Goal: Information Seeking & Learning: Learn about a topic

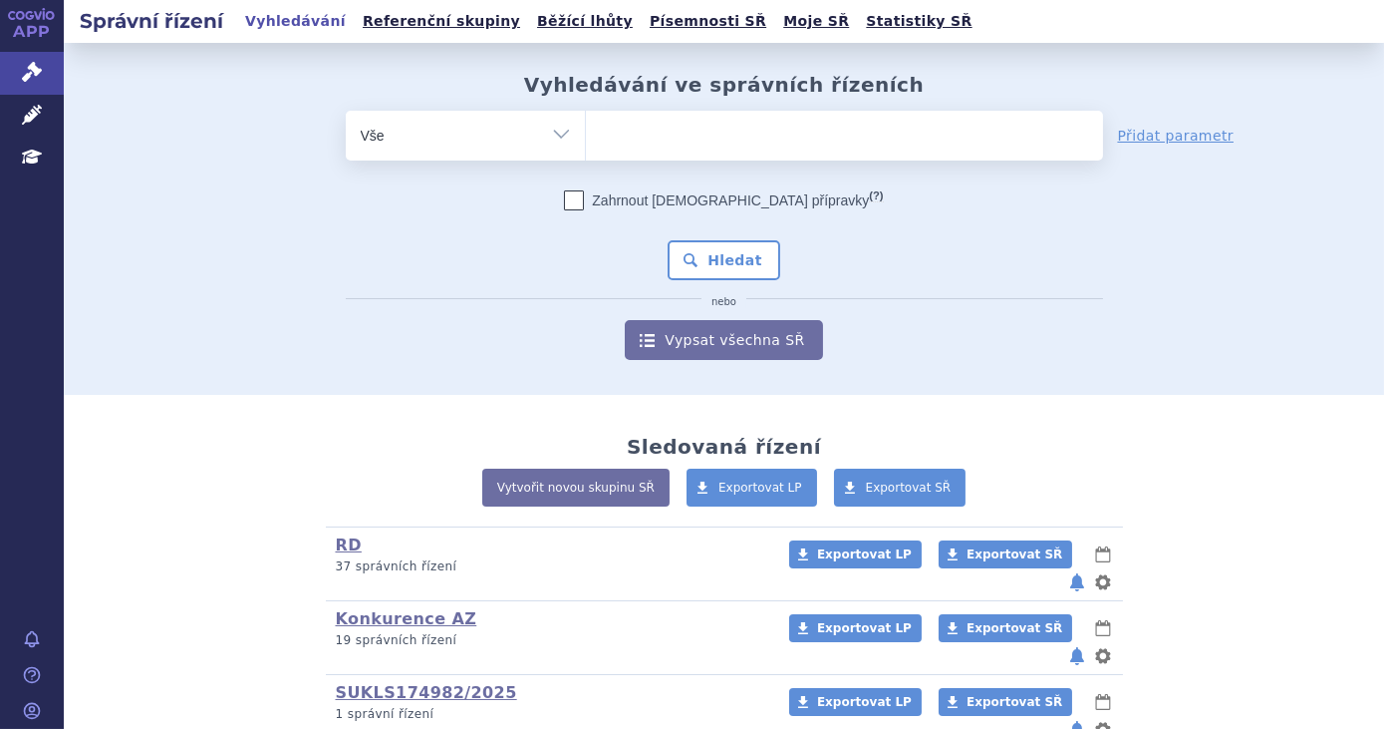
click at [651, 120] on ul at bounding box center [844, 132] width 517 height 42
click at [586, 120] on select at bounding box center [585, 135] width 1 height 50
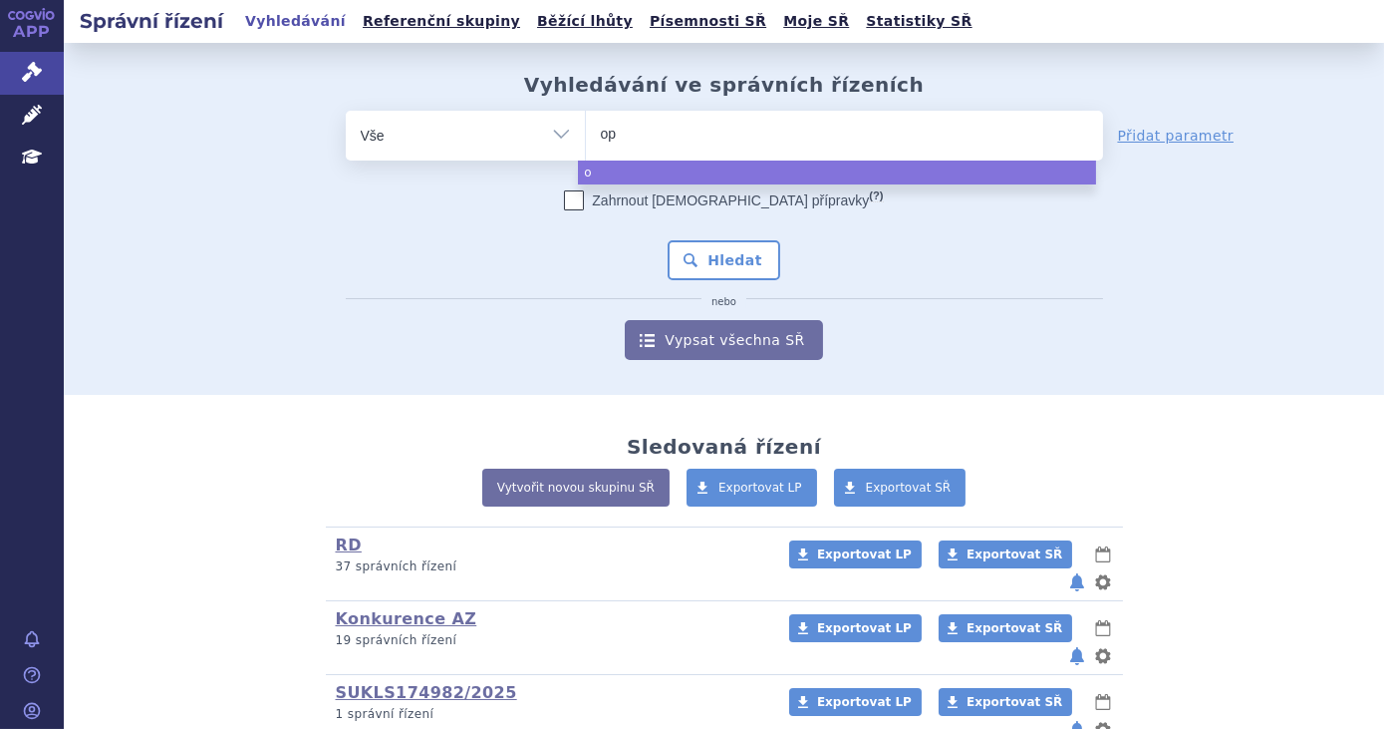
type input "opd"
type input "[MEDICAL_DATA]"
select select "[MEDICAL_DATA]"
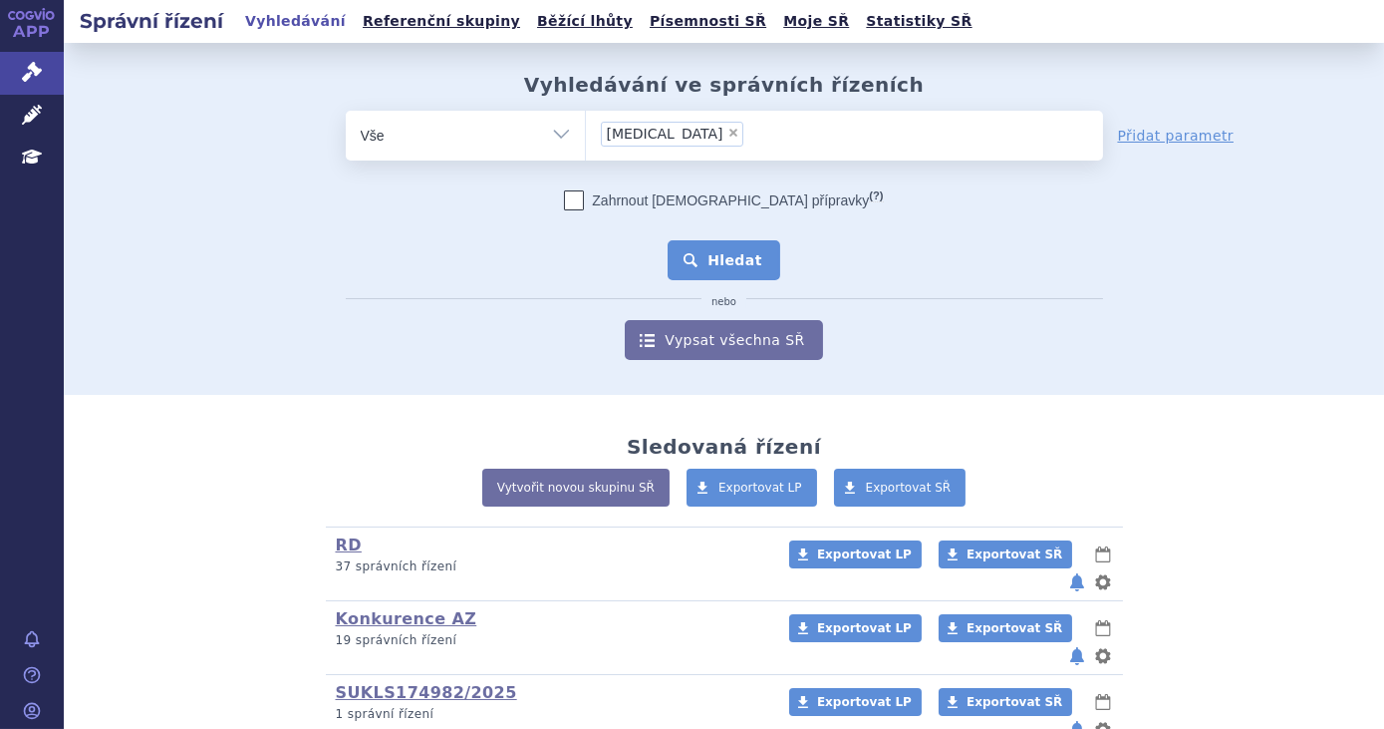
click at [743, 262] on button "Hledat" at bounding box center [724, 260] width 113 height 40
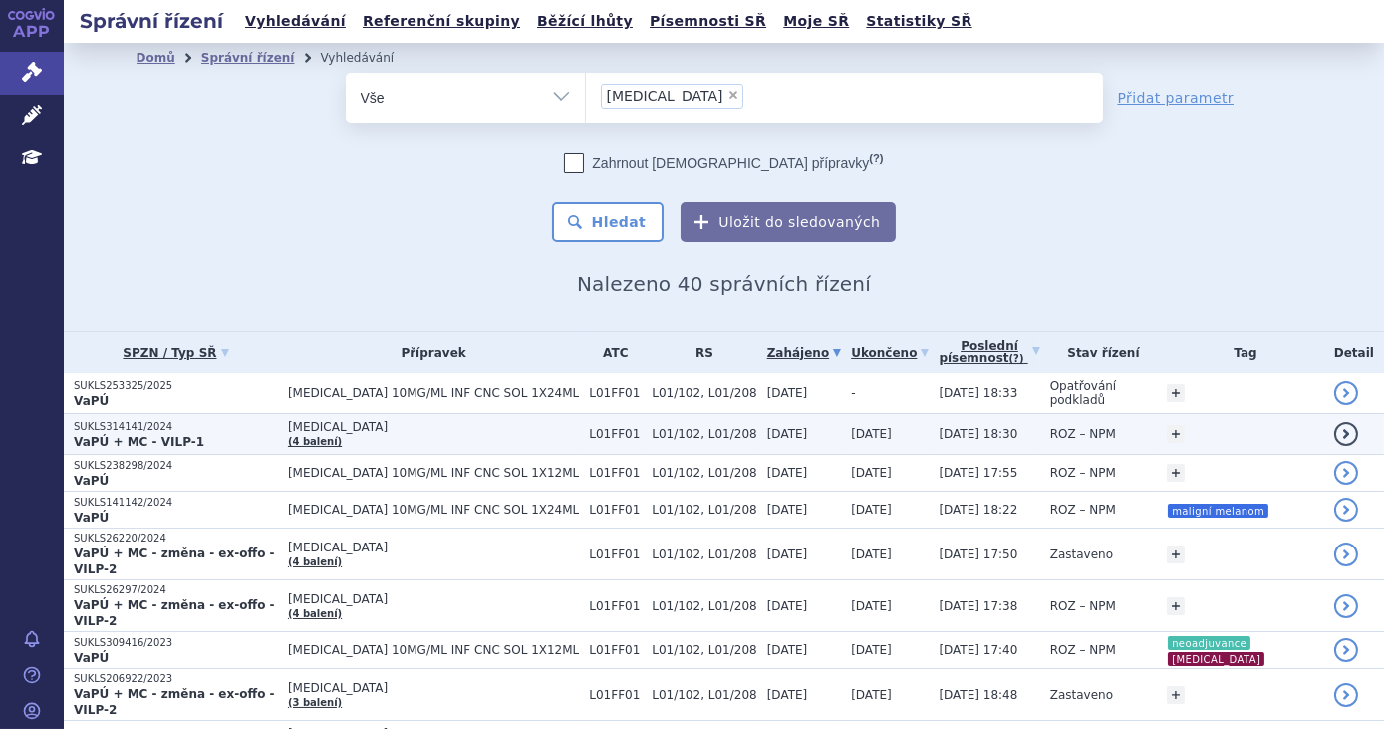
scroll to position [180, 0]
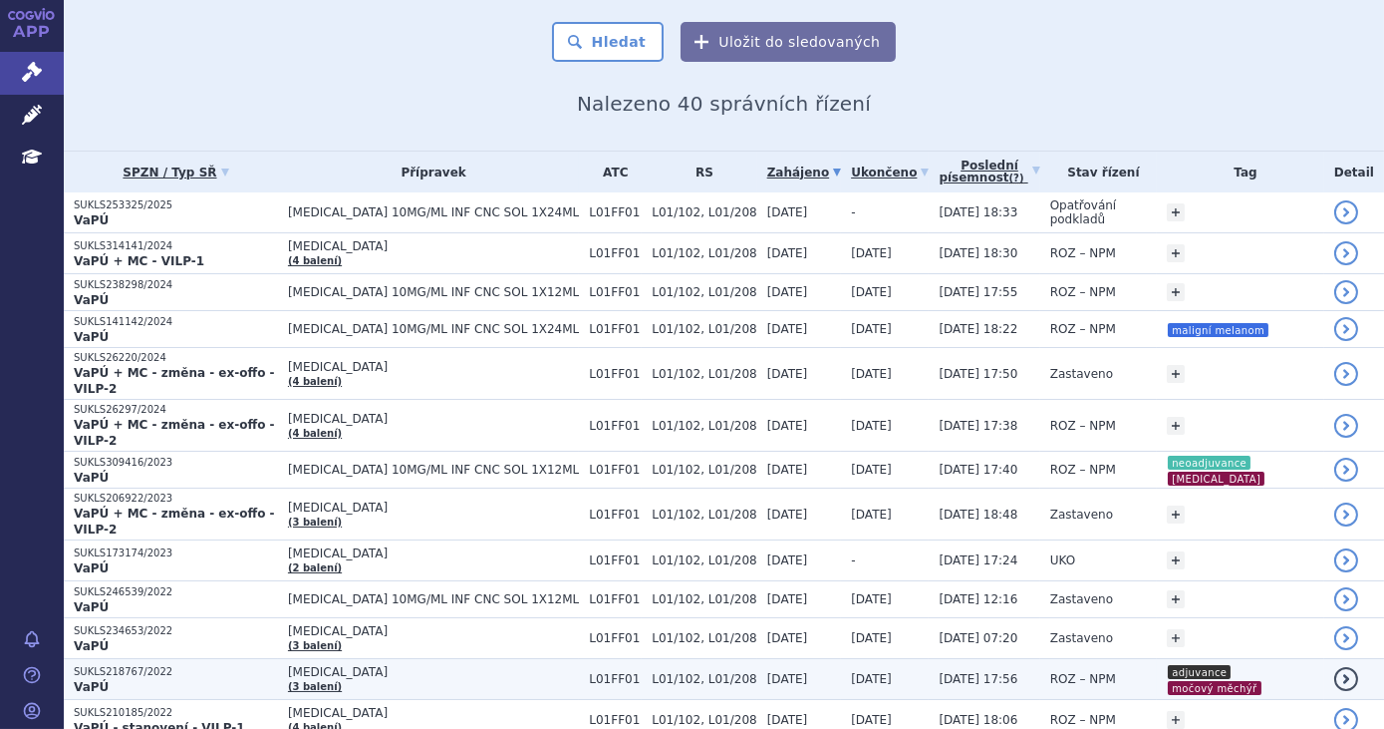
click at [473, 665] on span "[MEDICAL_DATA]" at bounding box center [433, 672] width 291 height 14
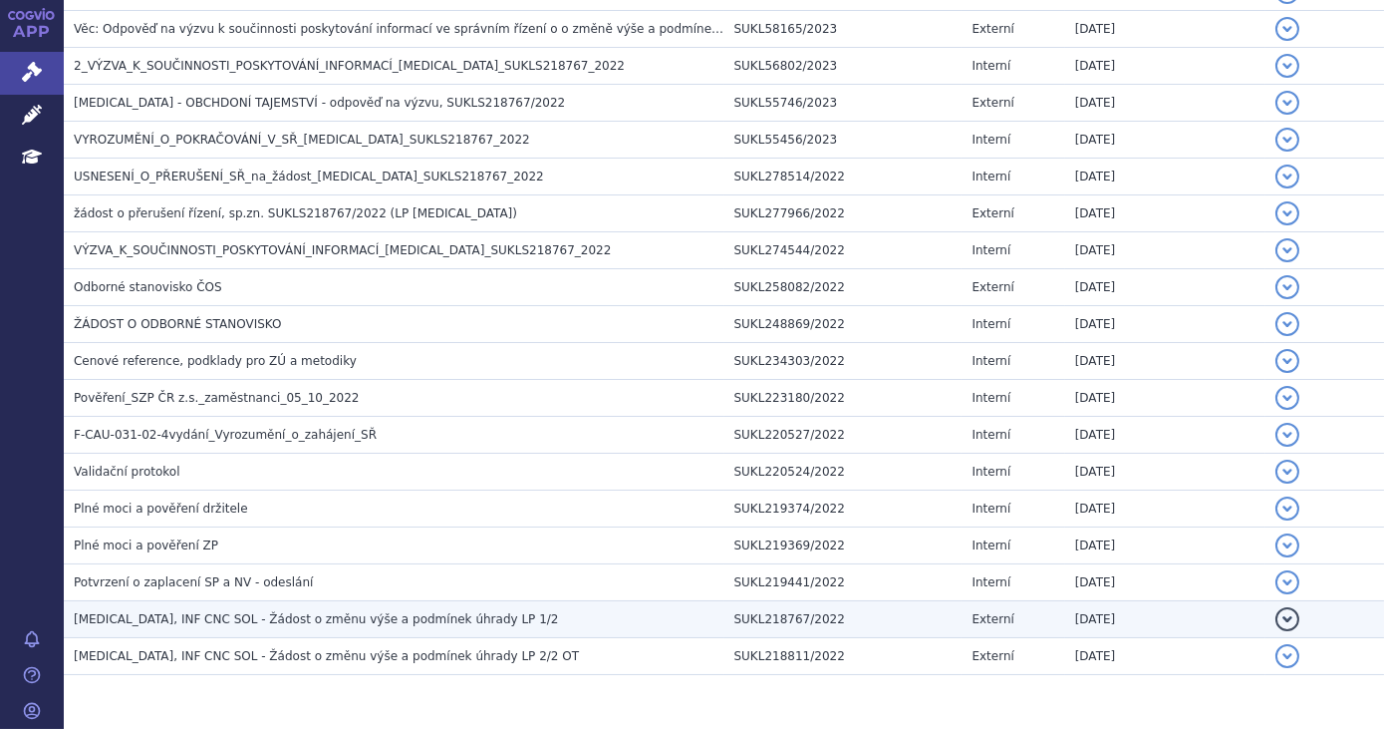
scroll to position [914, 0]
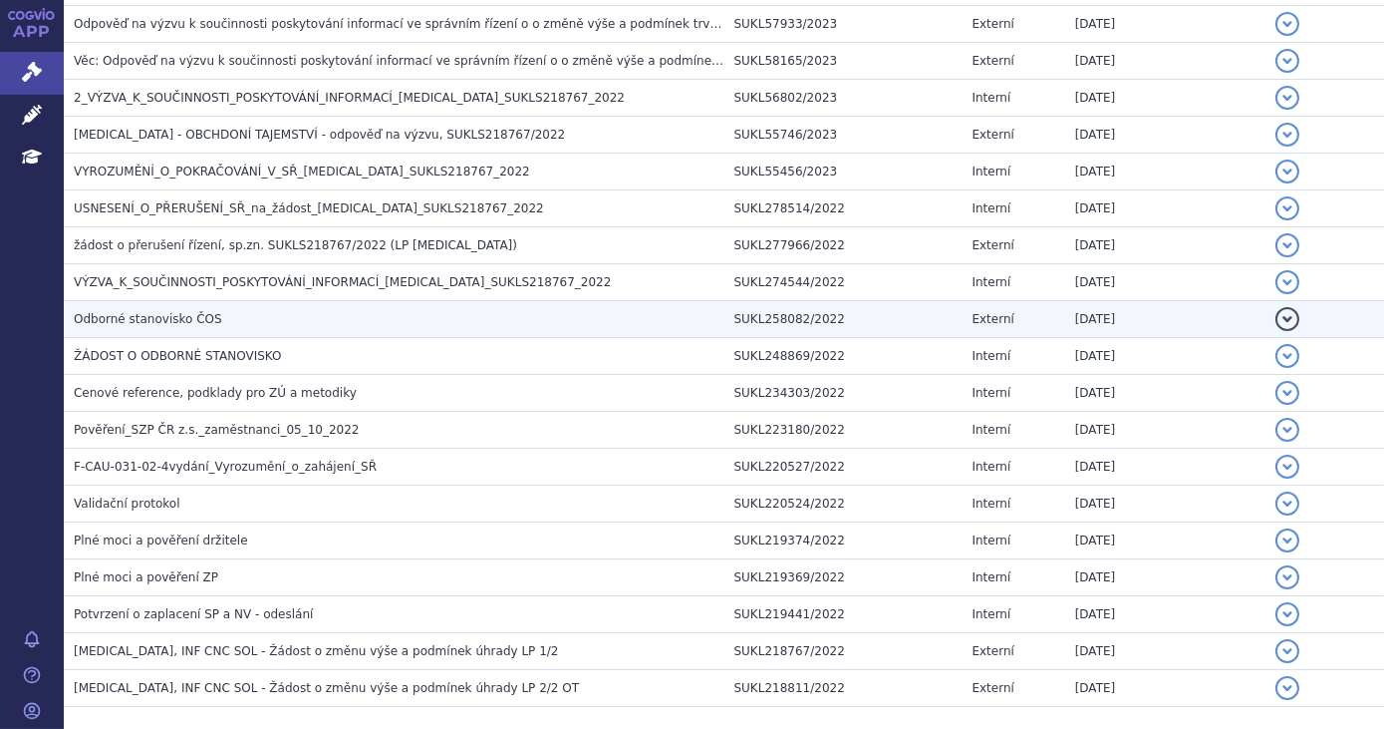
click at [264, 313] on h3 "Odborné stanovisko ČOS" at bounding box center [399, 319] width 651 height 20
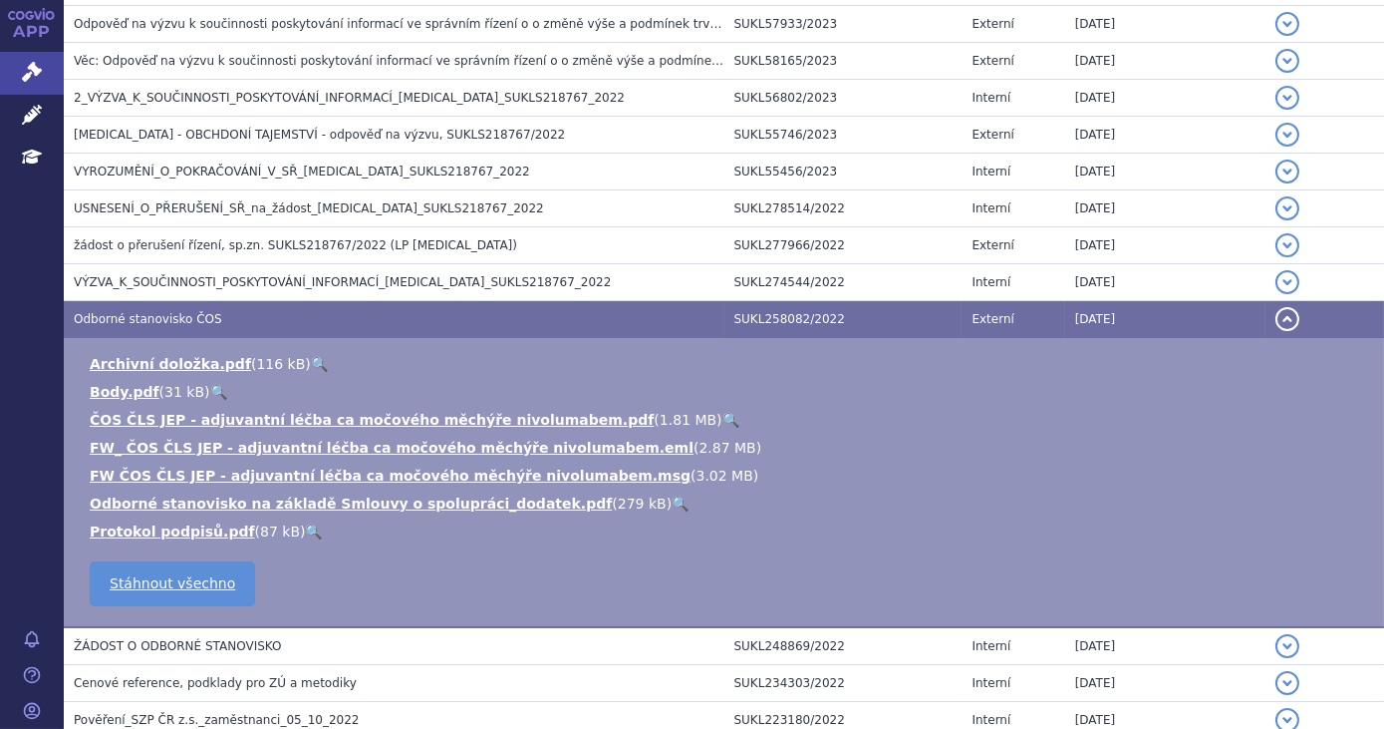
click at [723, 418] on link "🔍" at bounding box center [731, 420] width 17 height 16
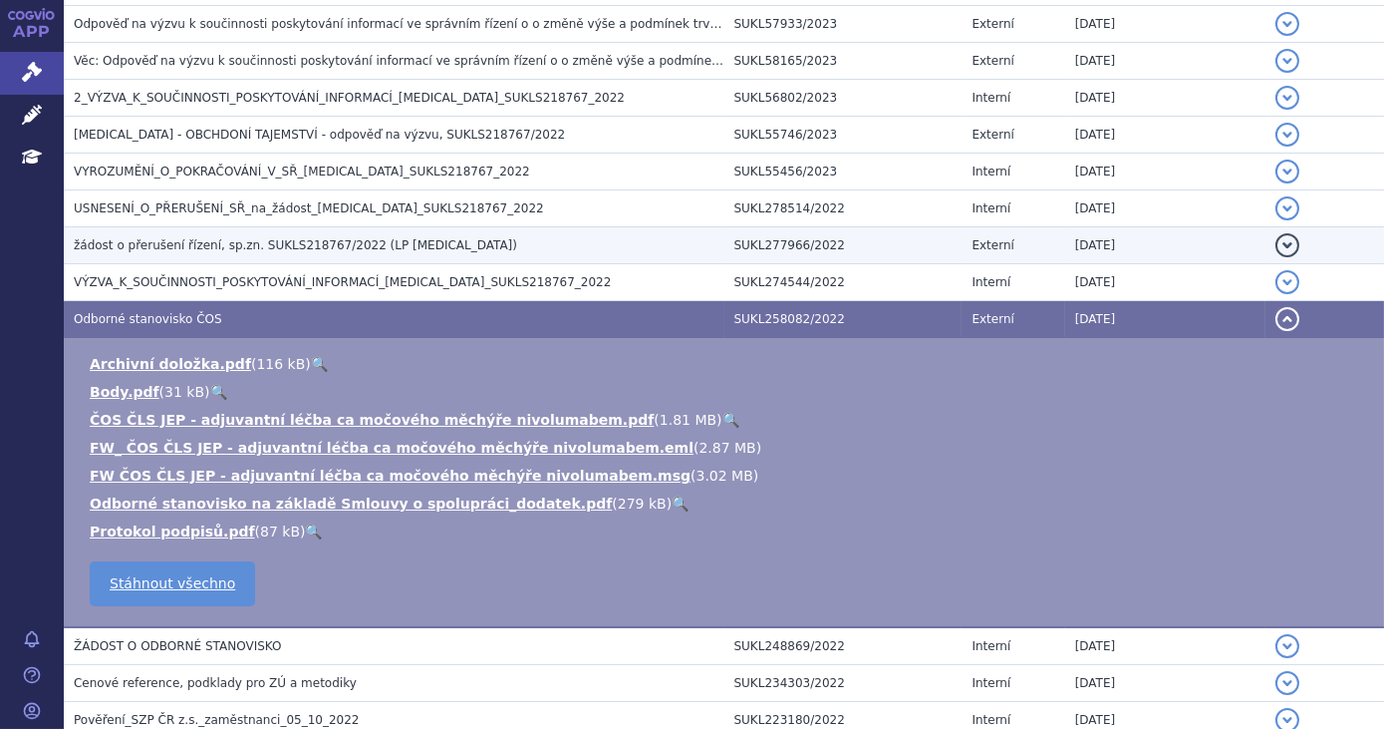
scroll to position [0, 0]
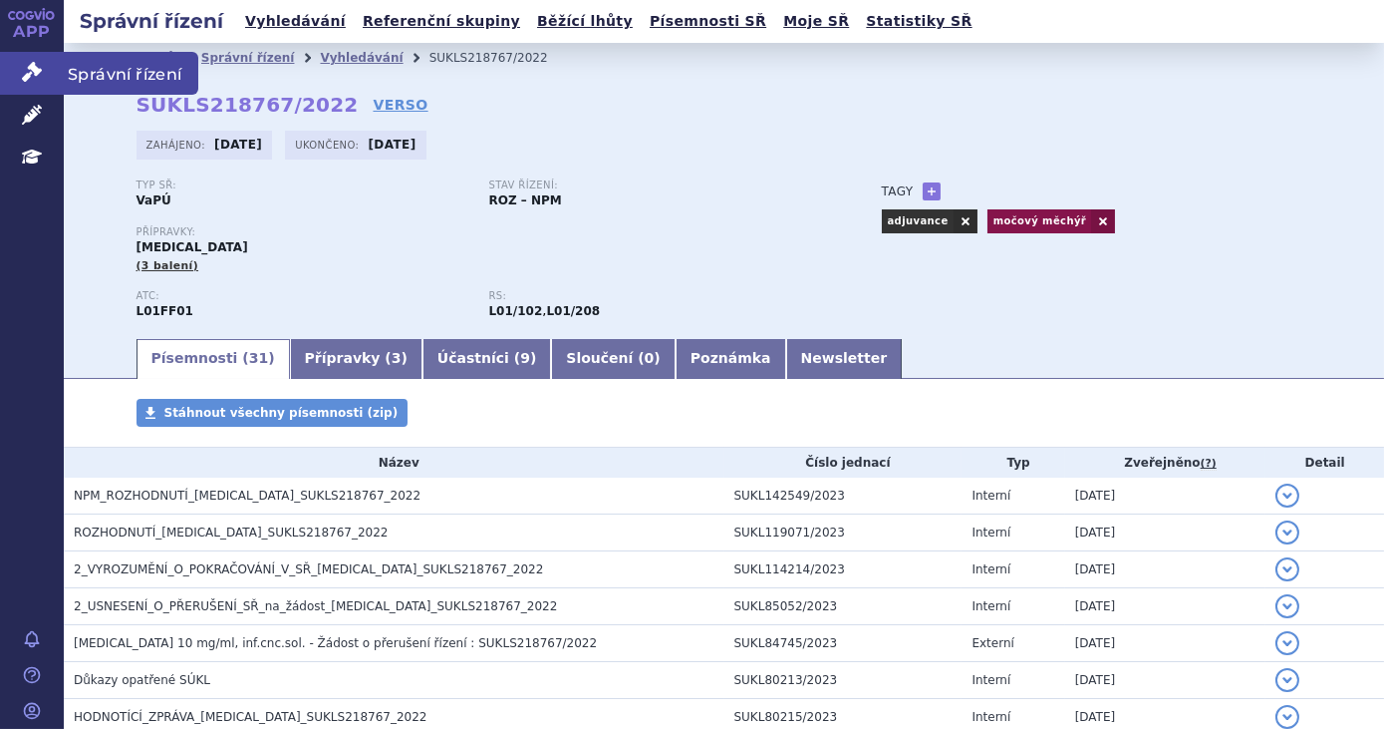
click at [37, 62] on icon at bounding box center [32, 72] width 20 height 20
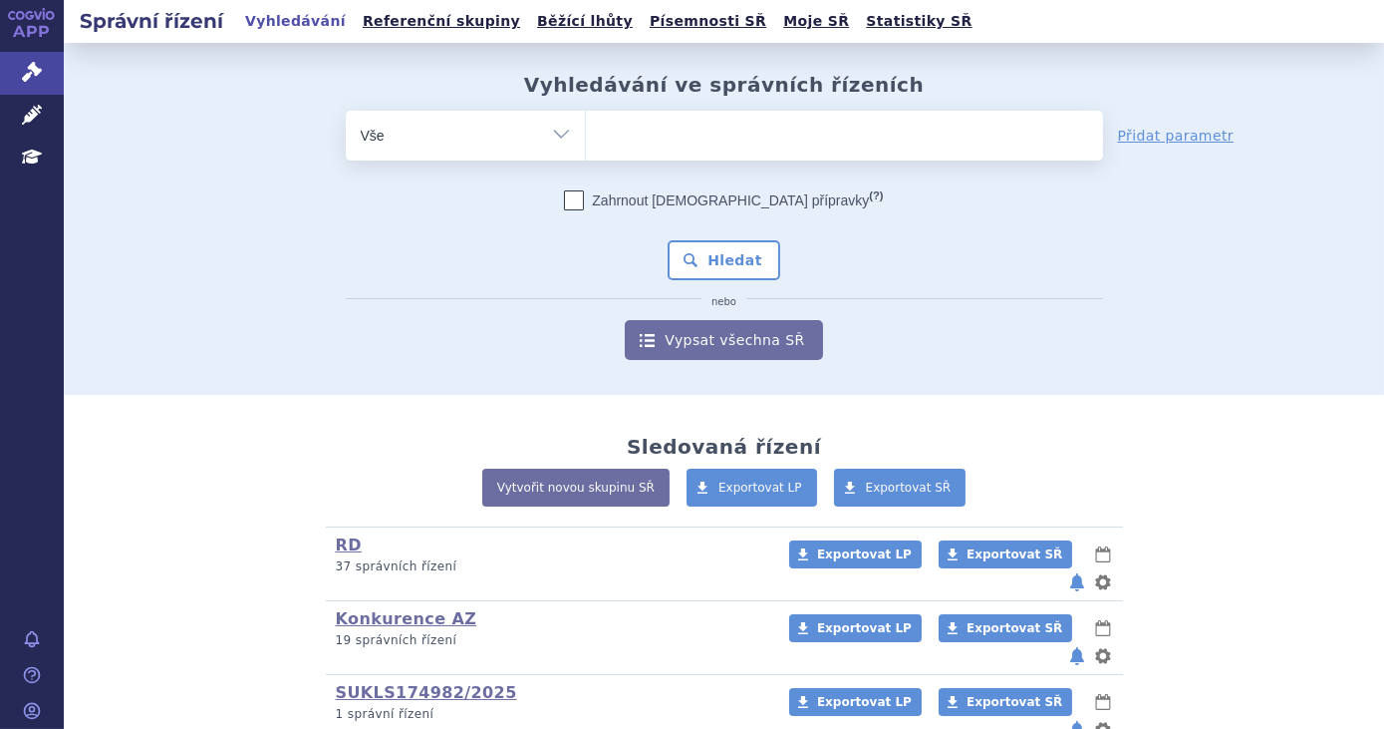
click at [805, 148] on ul at bounding box center [844, 132] width 517 height 42
click at [586, 148] on select at bounding box center [585, 135] width 1 height 50
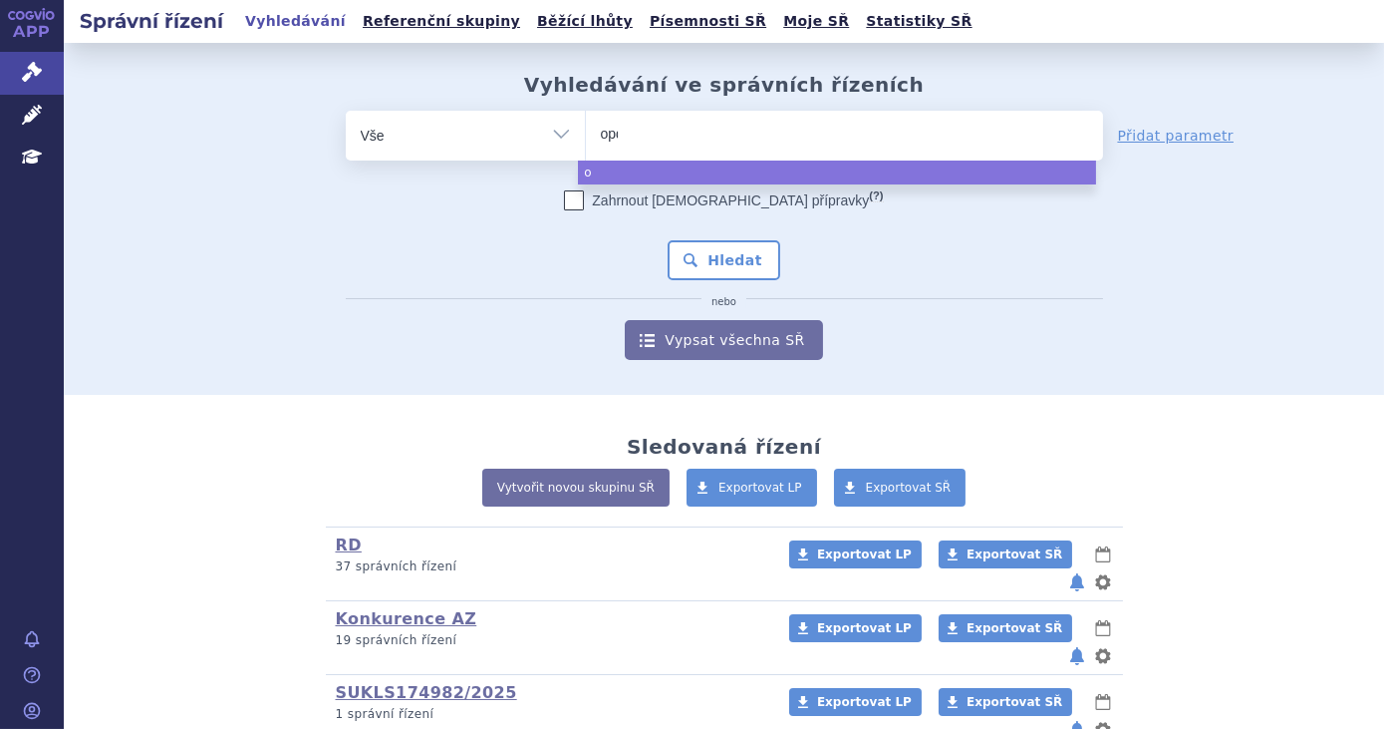
type input "opdi"
type input "[MEDICAL_DATA]"
select select "[MEDICAL_DATA]"
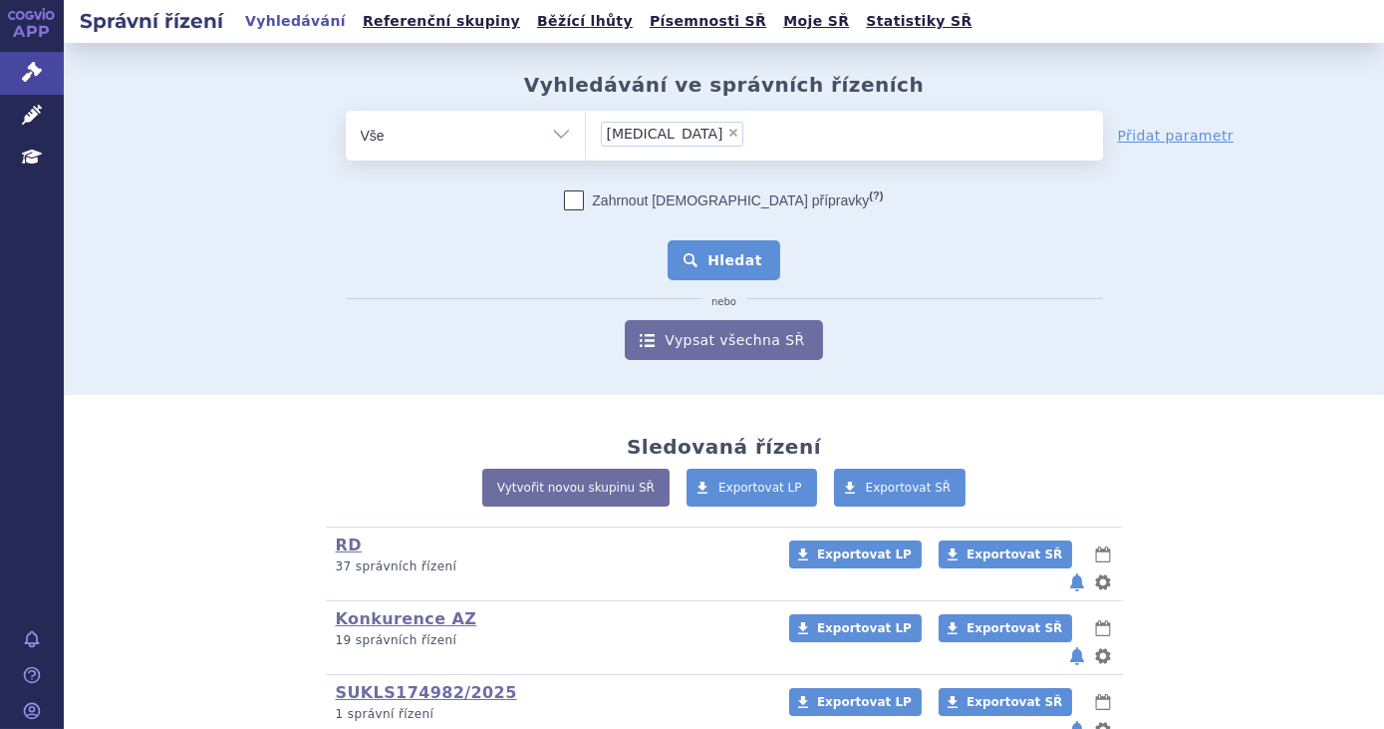
click at [729, 273] on button "Hledat" at bounding box center [724, 260] width 113 height 40
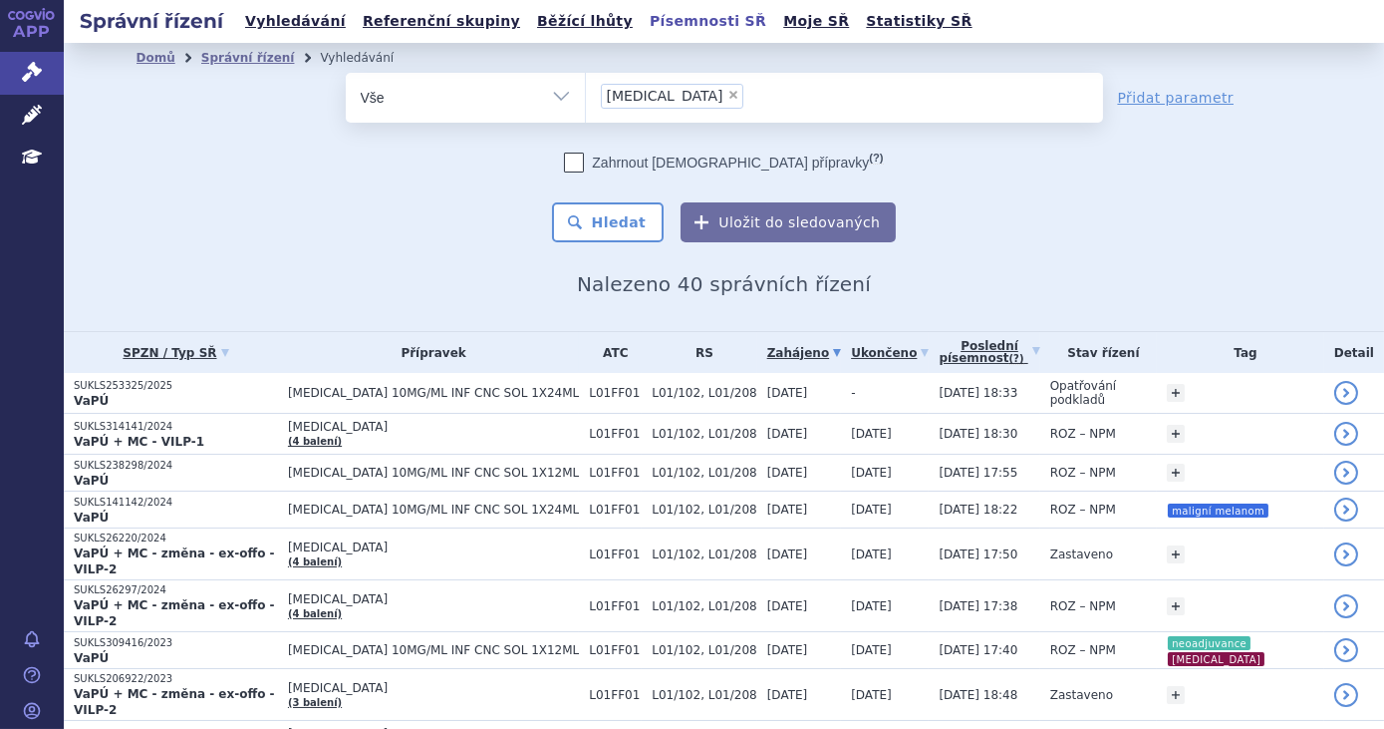
click at [644, 21] on link "Písemnosti SŘ" at bounding box center [708, 21] width 129 height 27
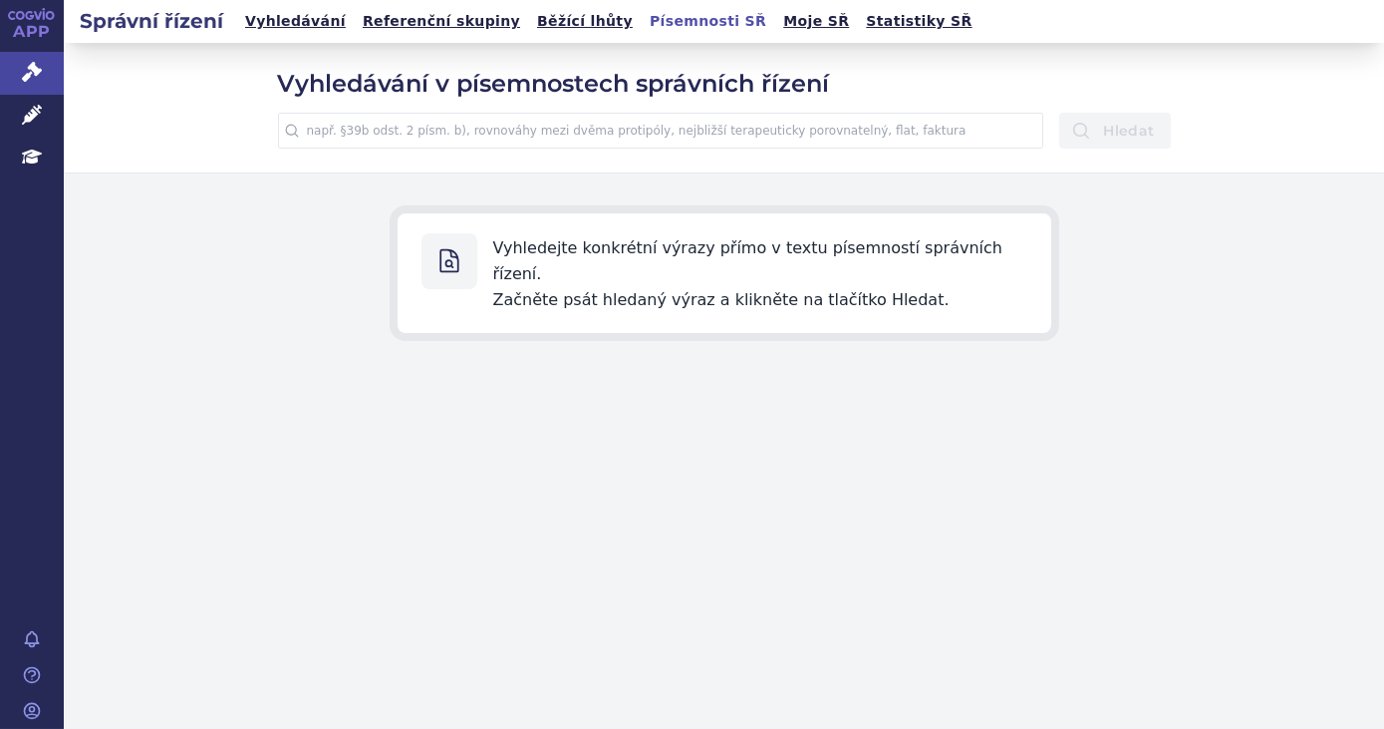
click at [656, 140] on input "text" at bounding box center [661, 131] width 766 height 36
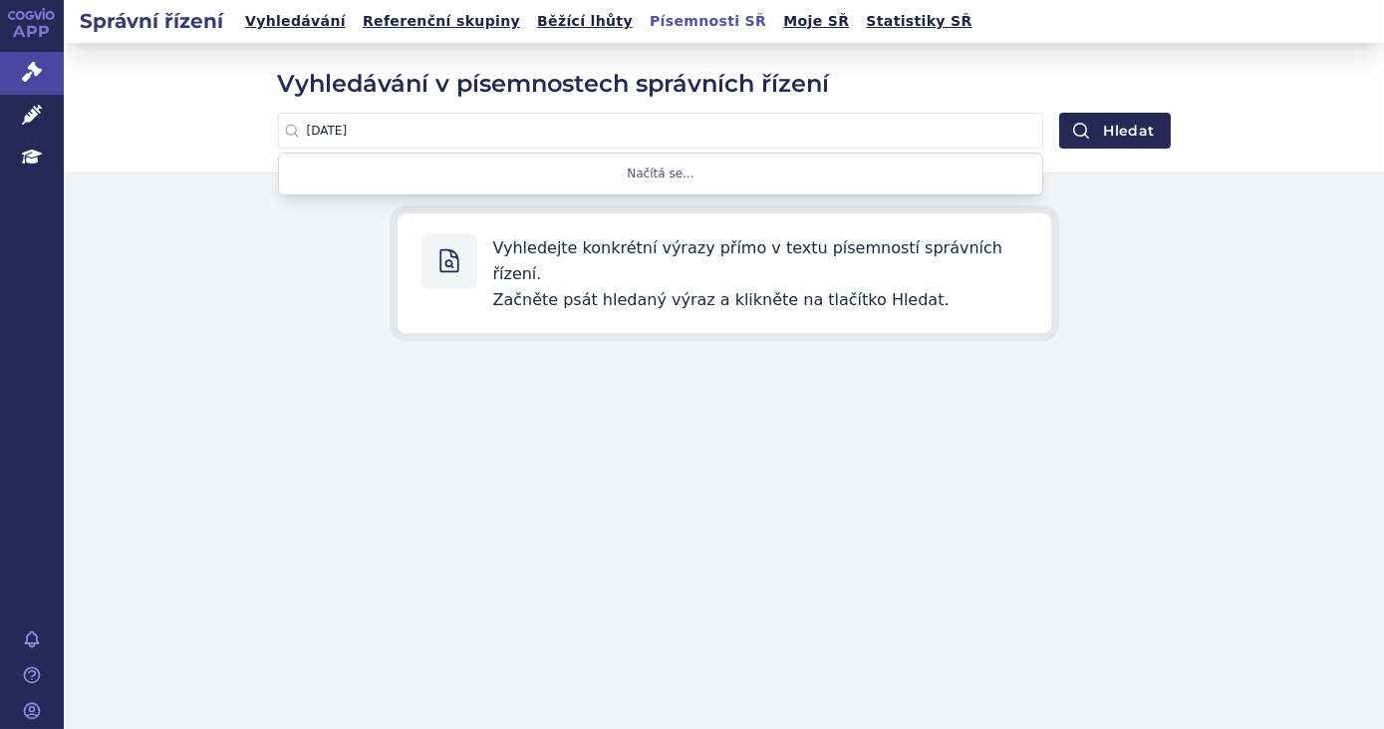
type input "8.9.2022"
click at [1060, 113] on button "Hledat" at bounding box center [1115, 131] width 111 height 36
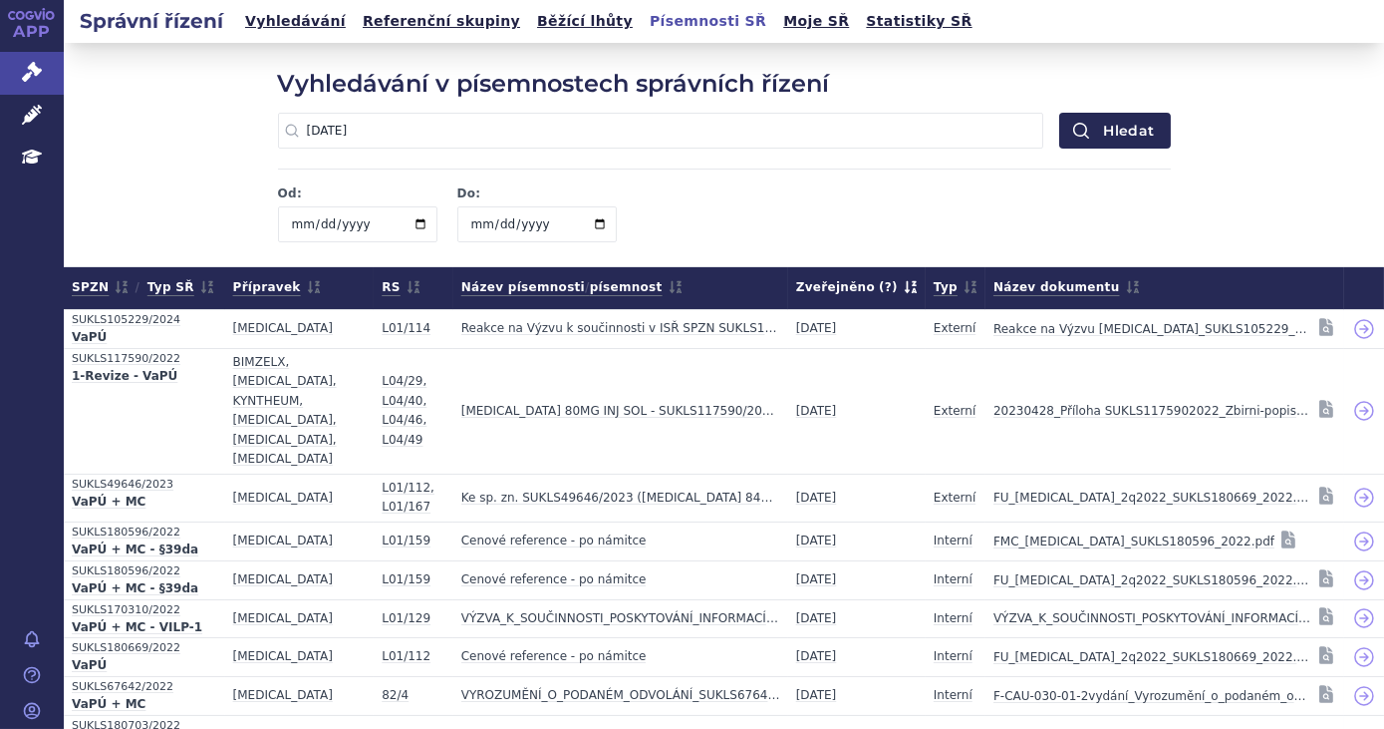
click at [392, 224] on input "date" at bounding box center [357, 224] width 159 height 36
click at [408, 228] on input "date" at bounding box center [357, 224] width 159 height 36
type input "2022-09-12"
click at [311, 213] on input "2022-09-12" at bounding box center [357, 224] width 159 height 36
type input "2022-09-09"
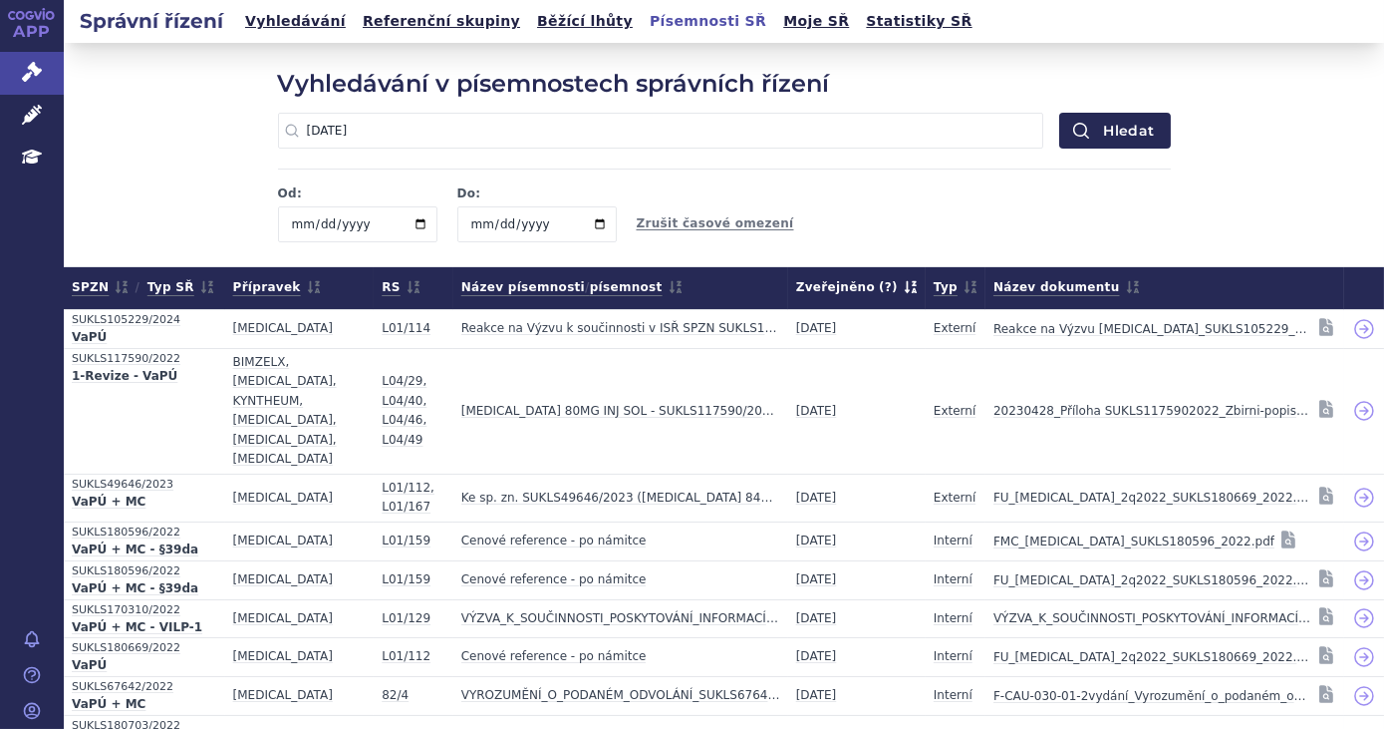
click at [291, 224] on input "2022-09-09" at bounding box center [357, 224] width 159 height 36
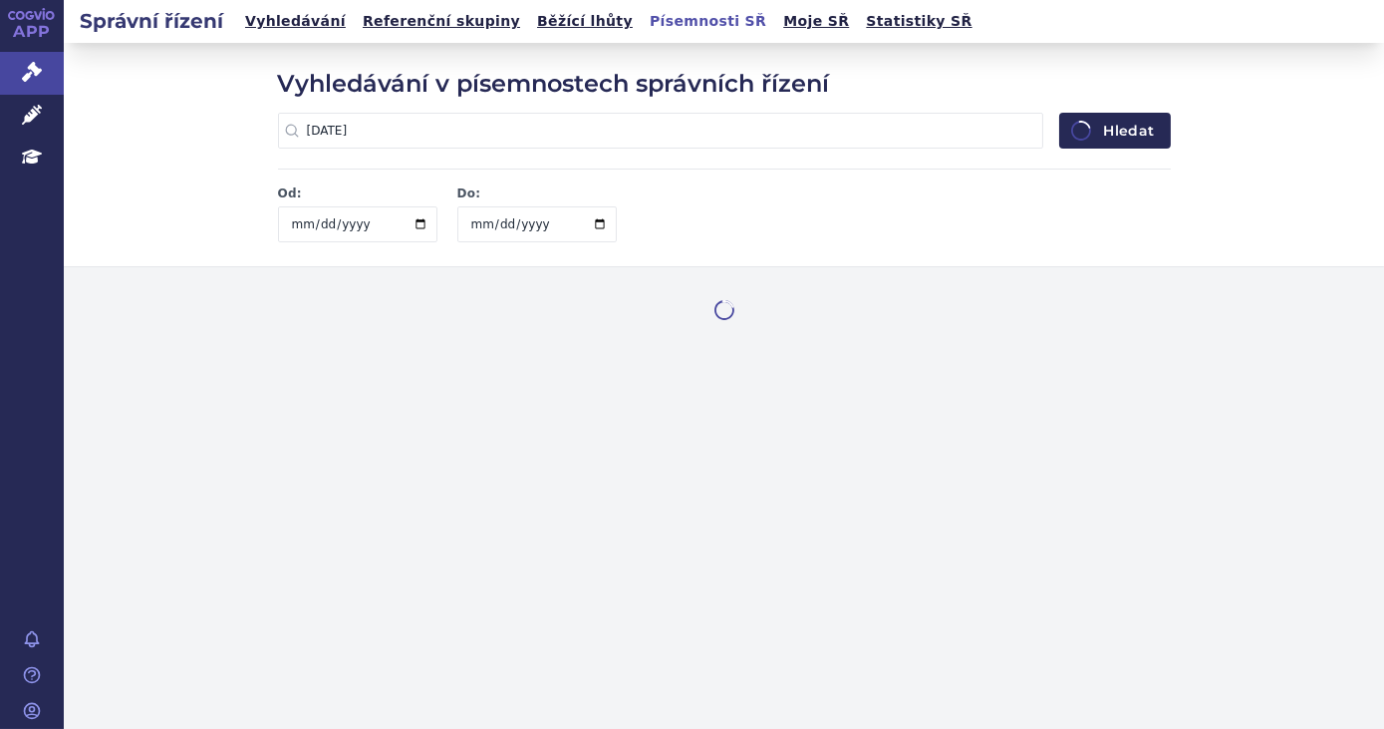
type input "2022-08-09"
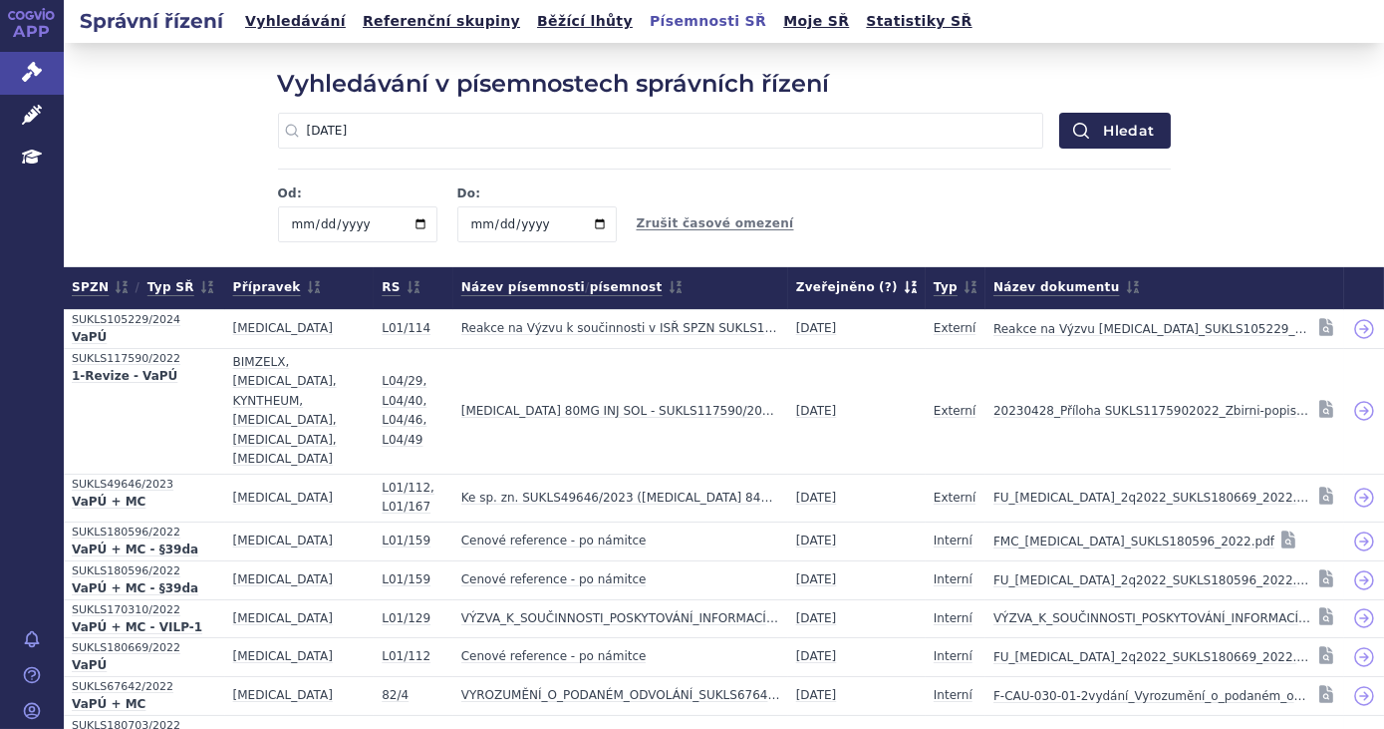
click at [379, 220] on input "2022-08-09" at bounding box center [357, 224] width 159 height 36
click at [528, 222] on input "date" at bounding box center [537, 224] width 159 height 36
click at [470, 226] on input "date" at bounding box center [537, 224] width 159 height 36
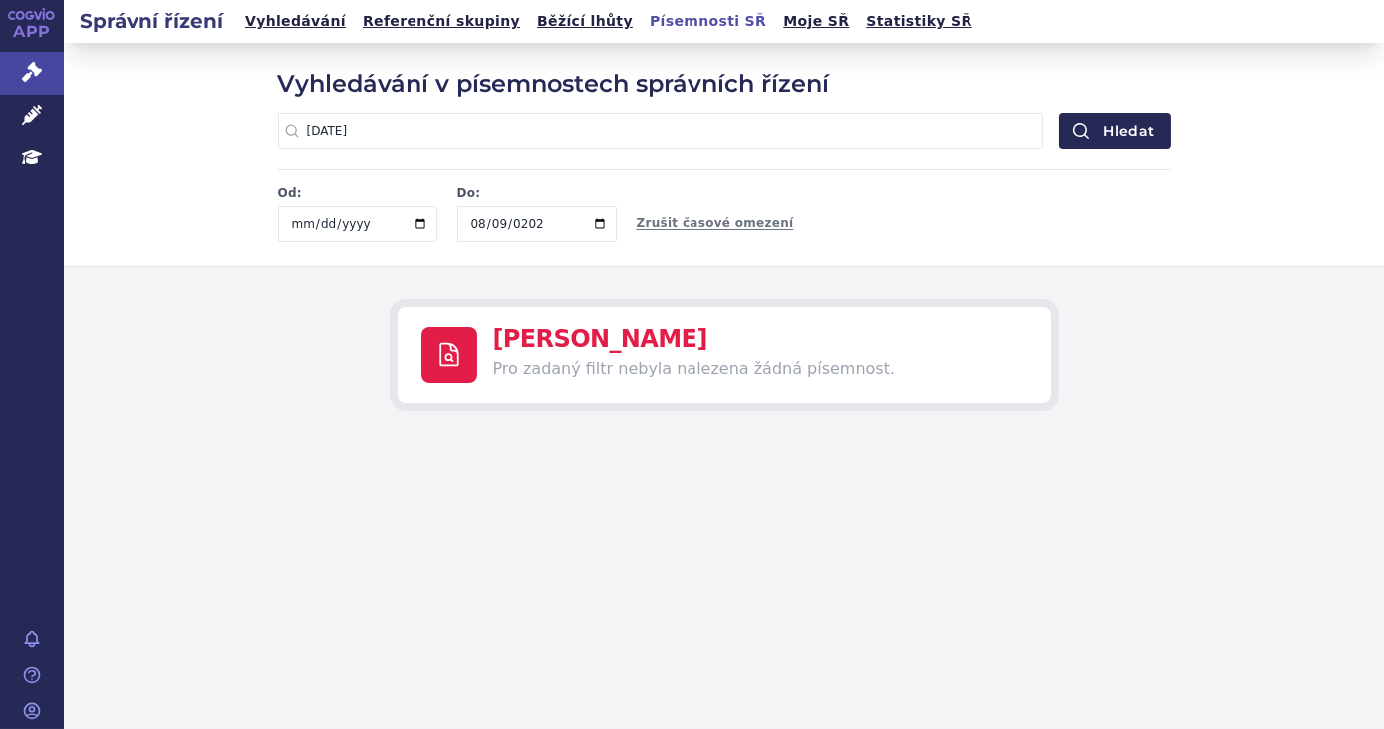
type input "2022-08-09"
click at [688, 174] on div "Od: 2022-08-09 Do: 2022-08-09 Zrušit časové omezení" at bounding box center [724, 205] width 893 height 74
click at [300, 221] on input "2022-08-09" at bounding box center [357, 224] width 159 height 36
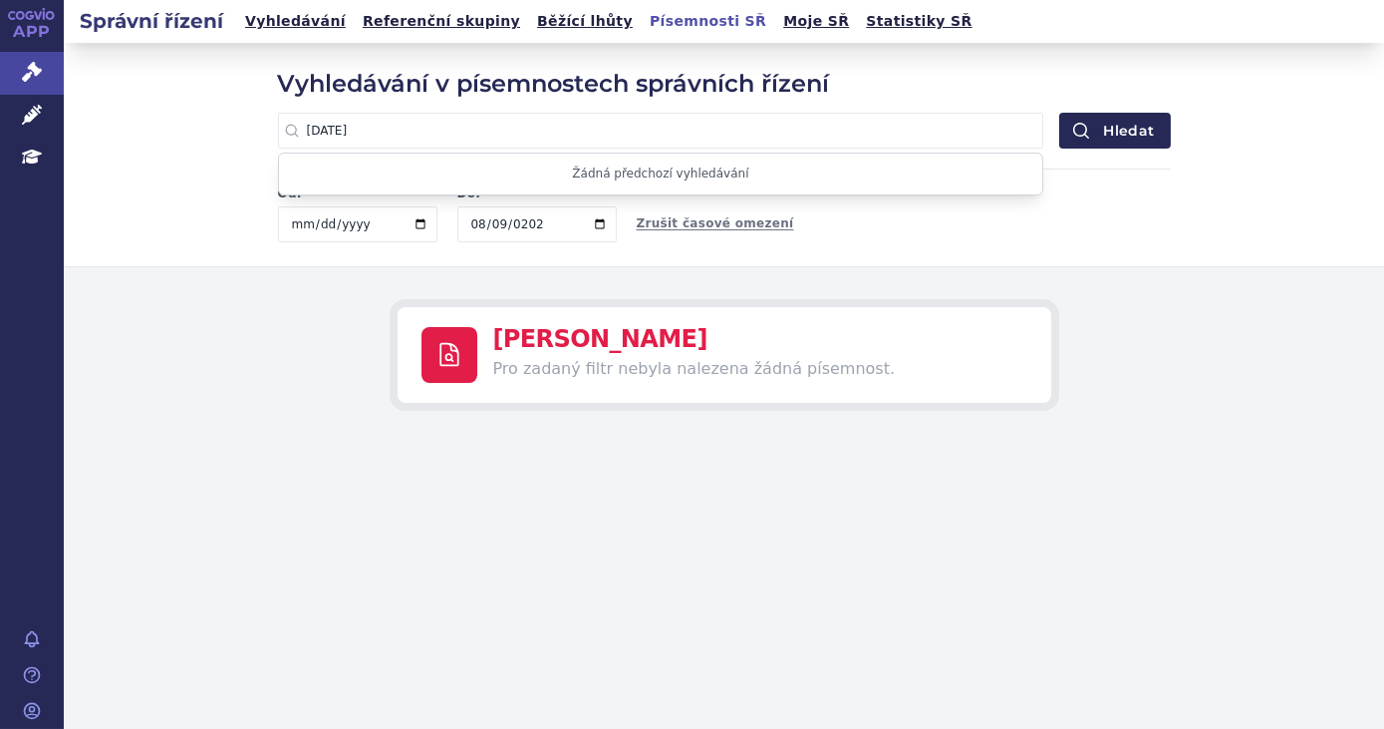
drag, startPoint x: 355, startPoint y: 128, endPoint x: 212, endPoint y: 102, distance: 144.9
click at [212, 102] on div "Vyhledávání v písemnostech správních řízení 8.9.2022 Žádná předchozí vyhledáván…" at bounding box center [724, 154] width 1321 height 223
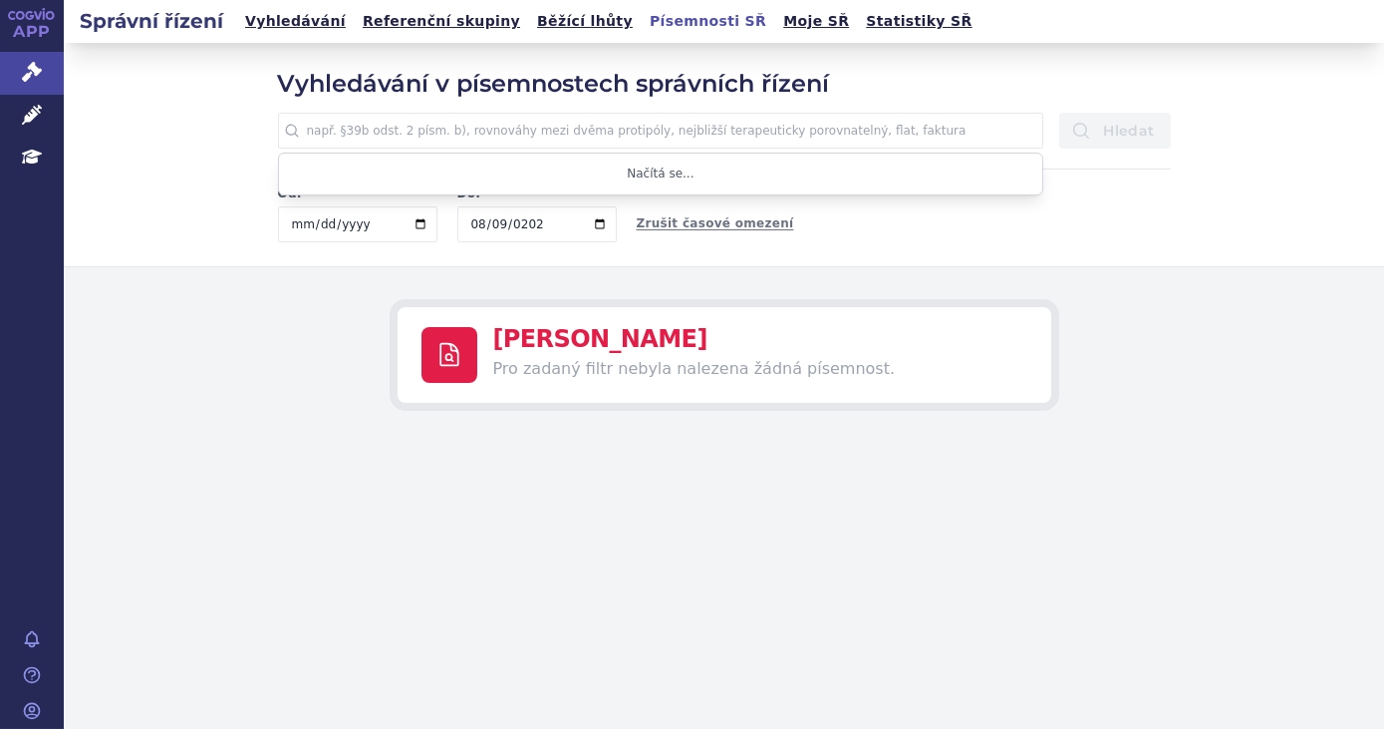
click at [1060, 113] on button "Hledat" at bounding box center [1115, 131] width 111 height 36
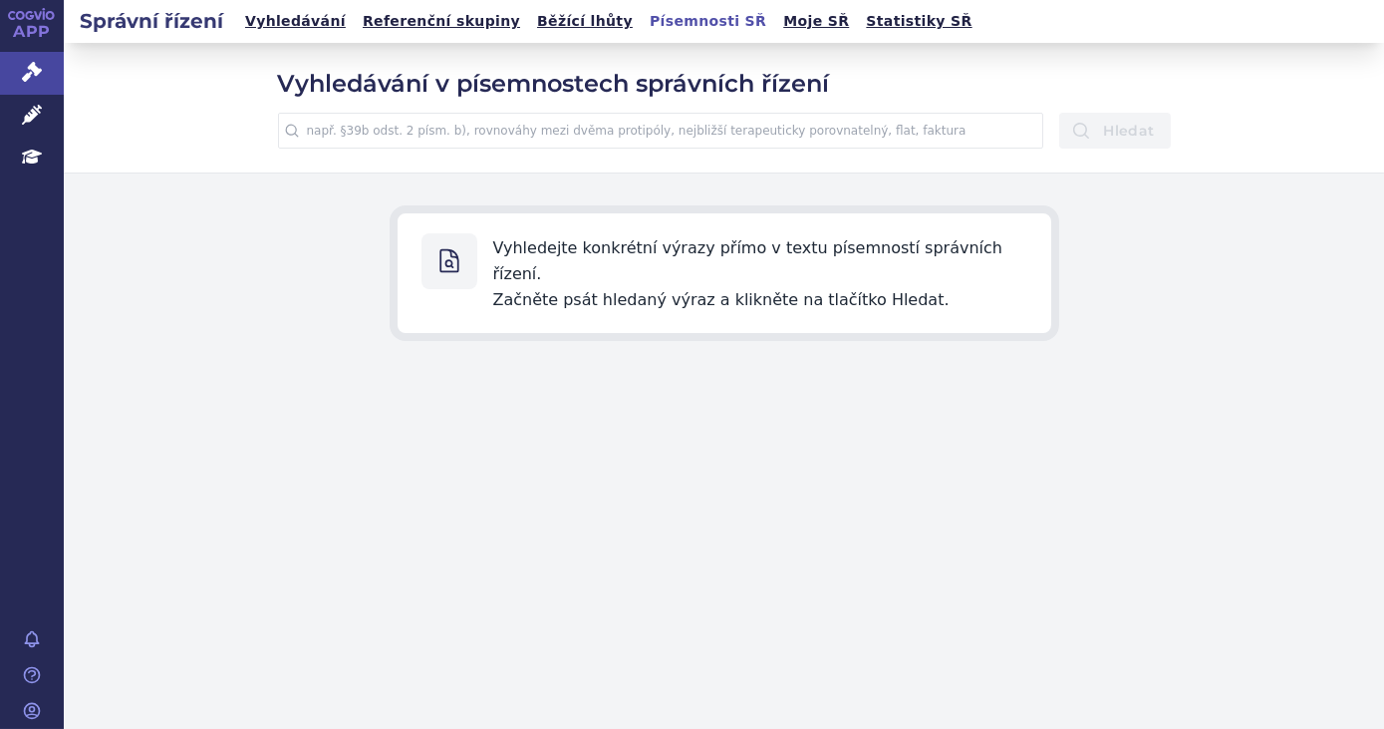
click at [396, 138] on input "text" at bounding box center [661, 131] width 766 height 36
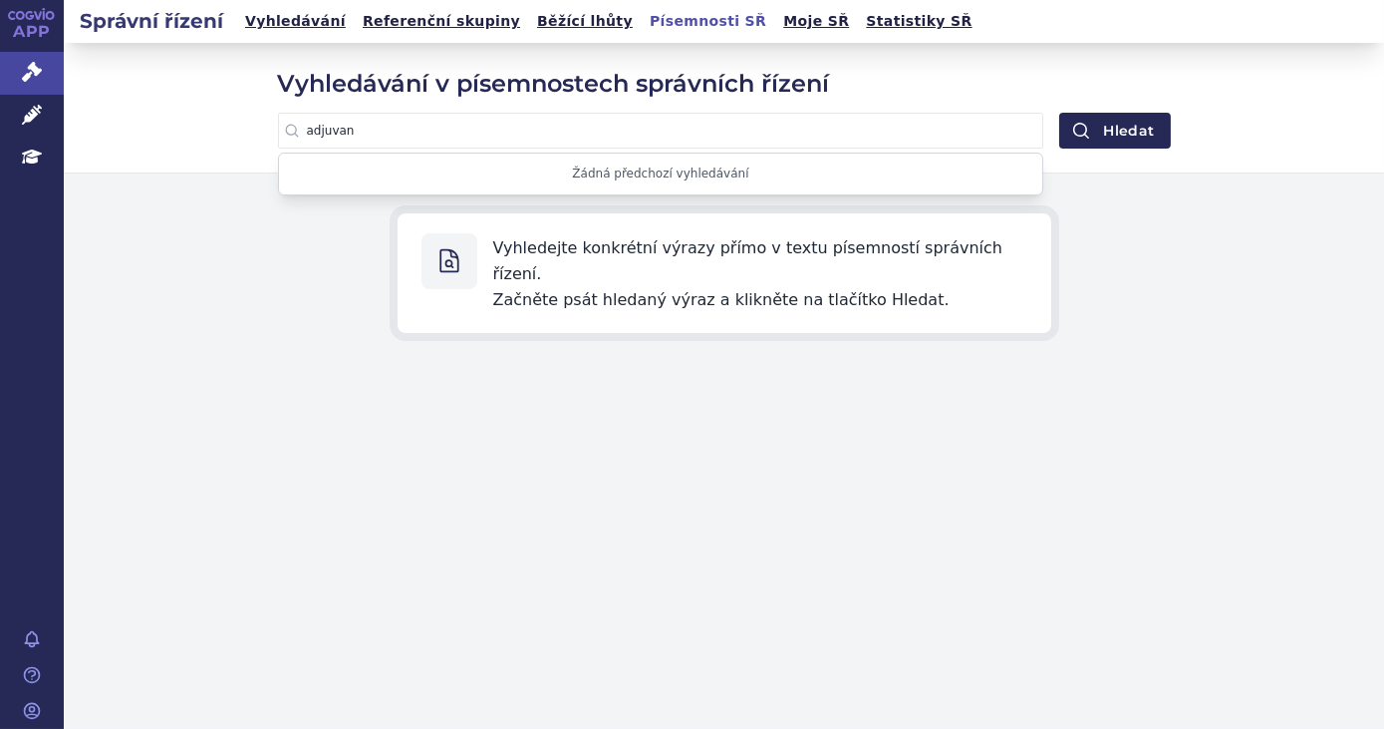
click at [1060, 113] on button "Hledat" at bounding box center [1115, 131] width 111 height 36
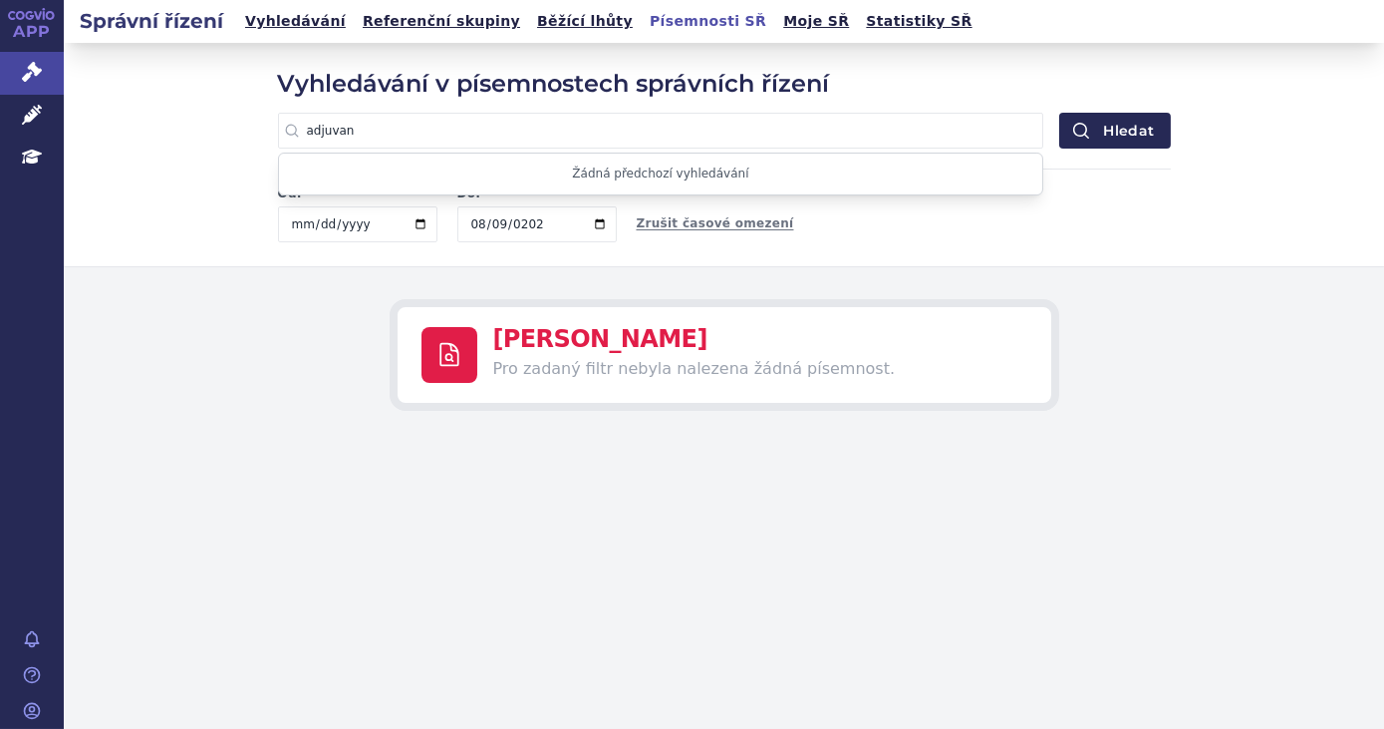
drag, startPoint x: 363, startPoint y: 131, endPoint x: 245, endPoint y: 126, distance: 117.7
click at [245, 126] on div "Vyhledávání v písemnostech správních řízení adjuvan Žádná předchozí vyhledávání…" at bounding box center [724, 154] width 1321 height 223
click at [1060, 113] on button "Hledat" at bounding box center [1115, 131] width 111 height 36
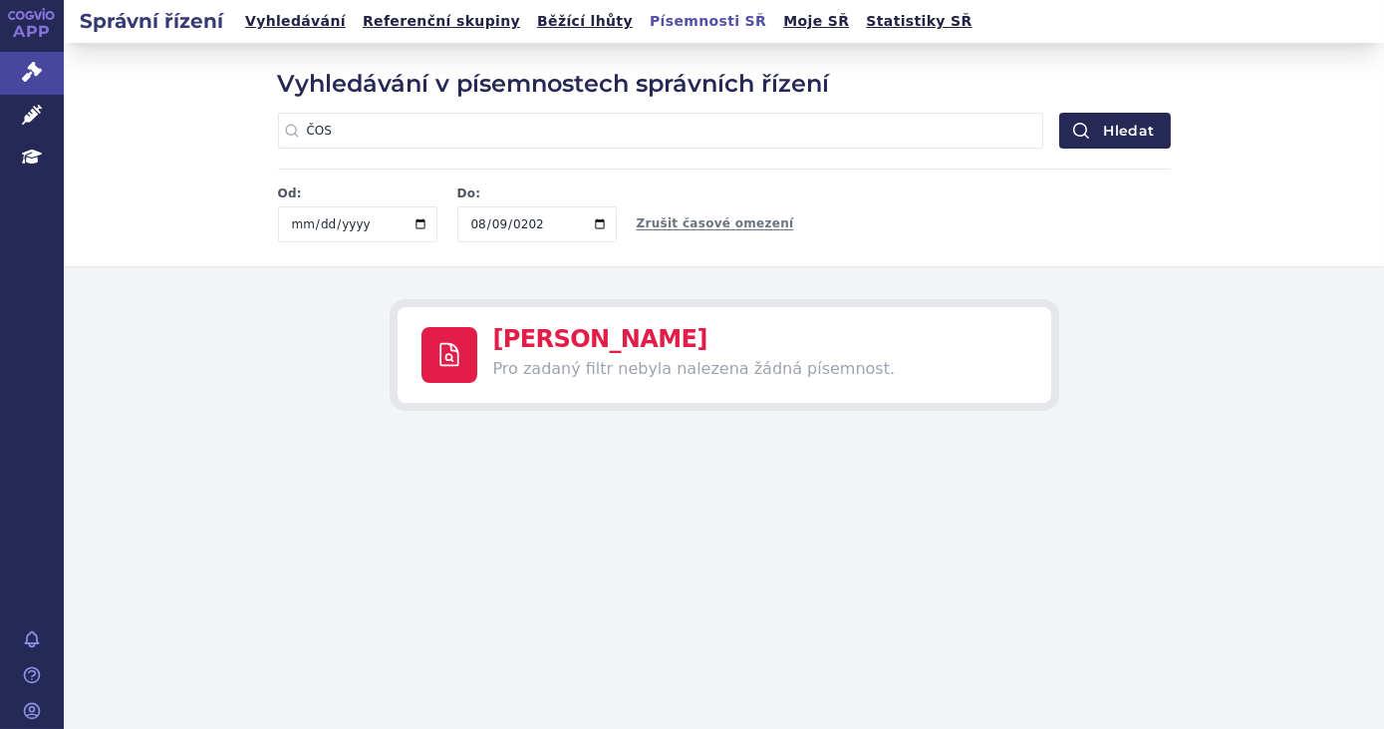
drag, startPoint x: 337, startPoint y: 134, endPoint x: 280, endPoint y: 121, distance: 58.3
click at [280, 121] on input "ČOS" at bounding box center [661, 131] width 766 height 36
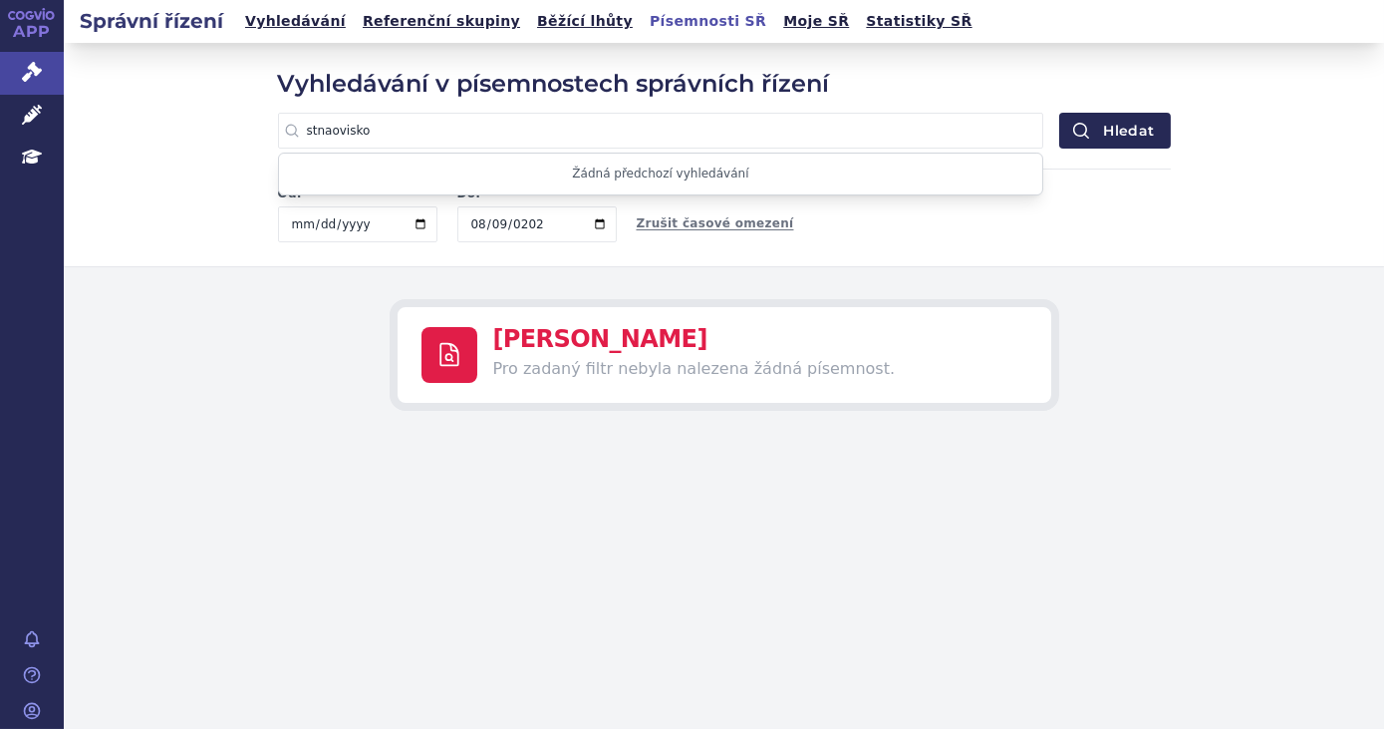
click at [1060, 113] on button "Hledat" at bounding box center [1115, 131] width 111 height 36
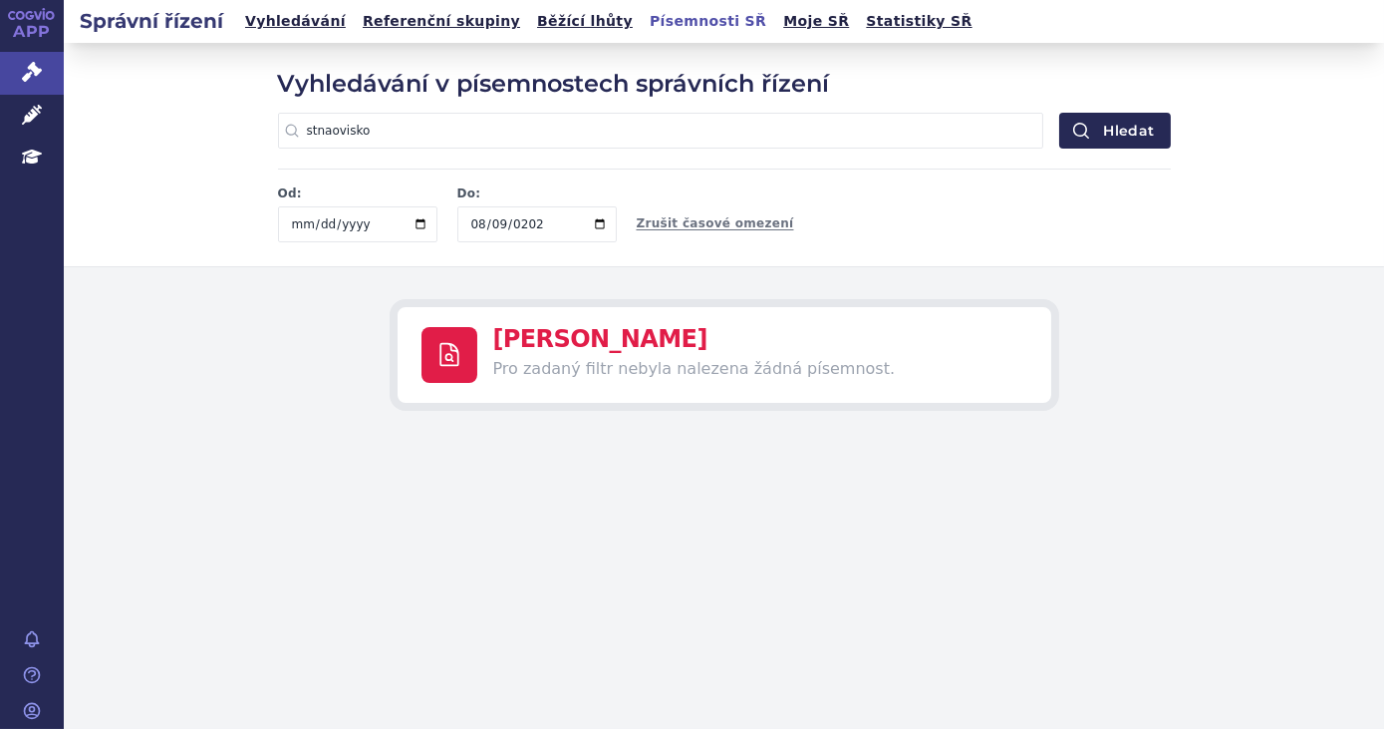
click at [325, 133] on input "stnaovisko" at bounding box center [661, 131] width 766 height 36
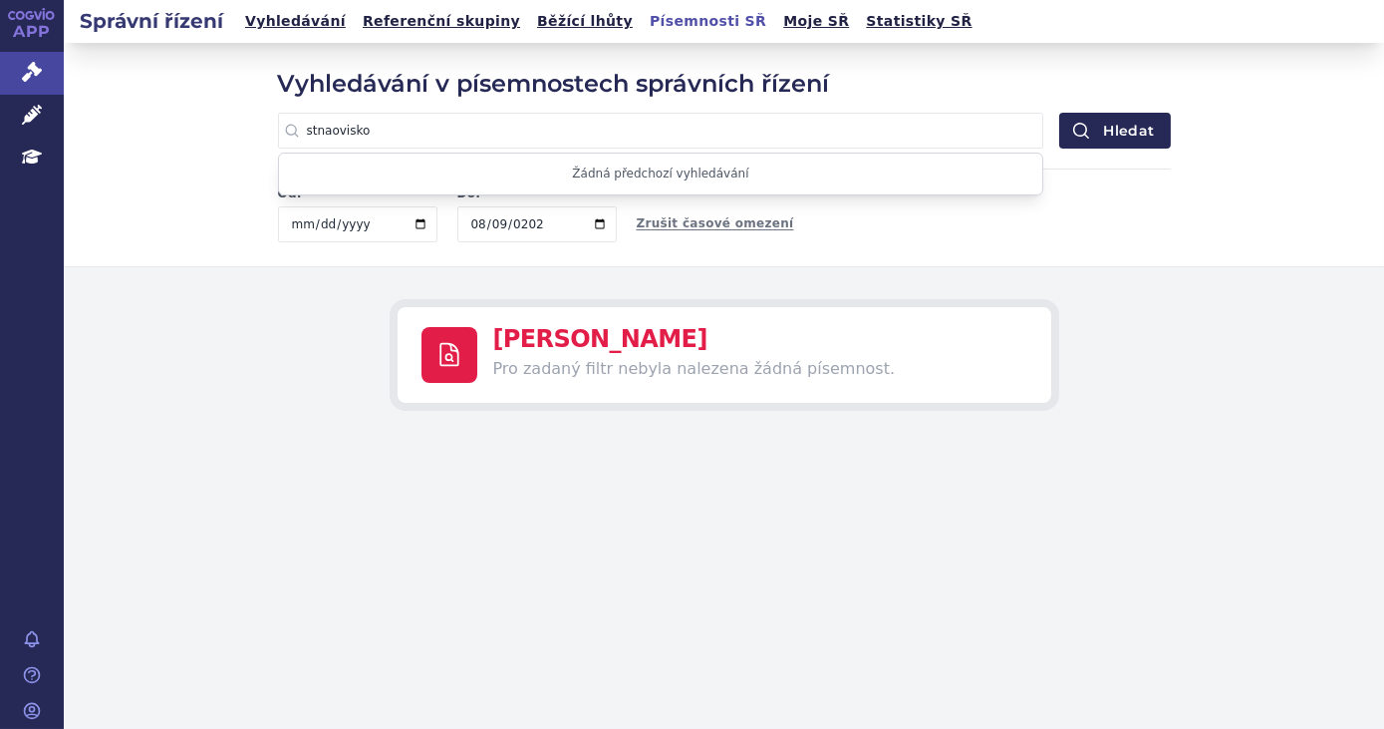
click at [325, 133] on input "stnaovisko" at bounding box center [661, 131] width 766 height 36
type input "stanovisko"
click at [1060, 113] on button "Hledat" at bounding box center [1115, 131] width 111 height 36
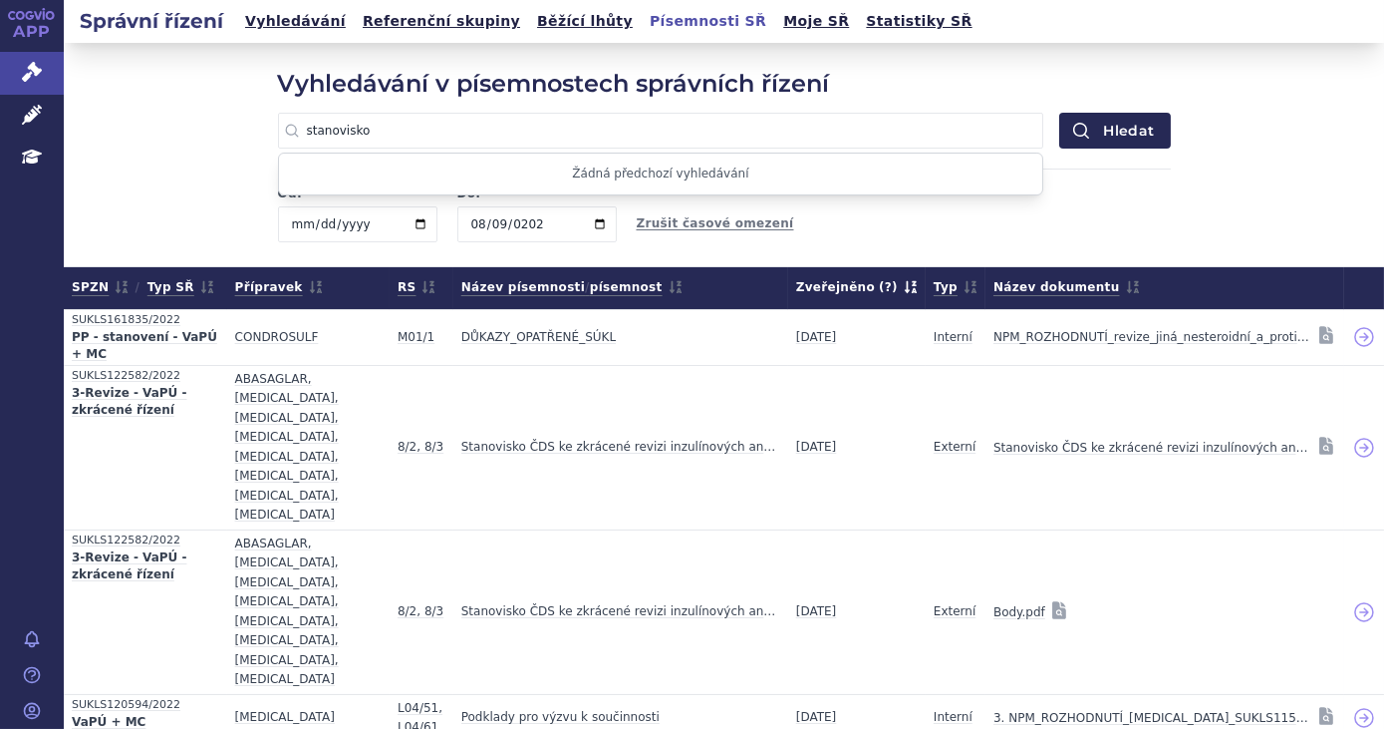
click at [289, 228] on input "2022-08-09" at bounding box center [357, 224] width 159 height 36
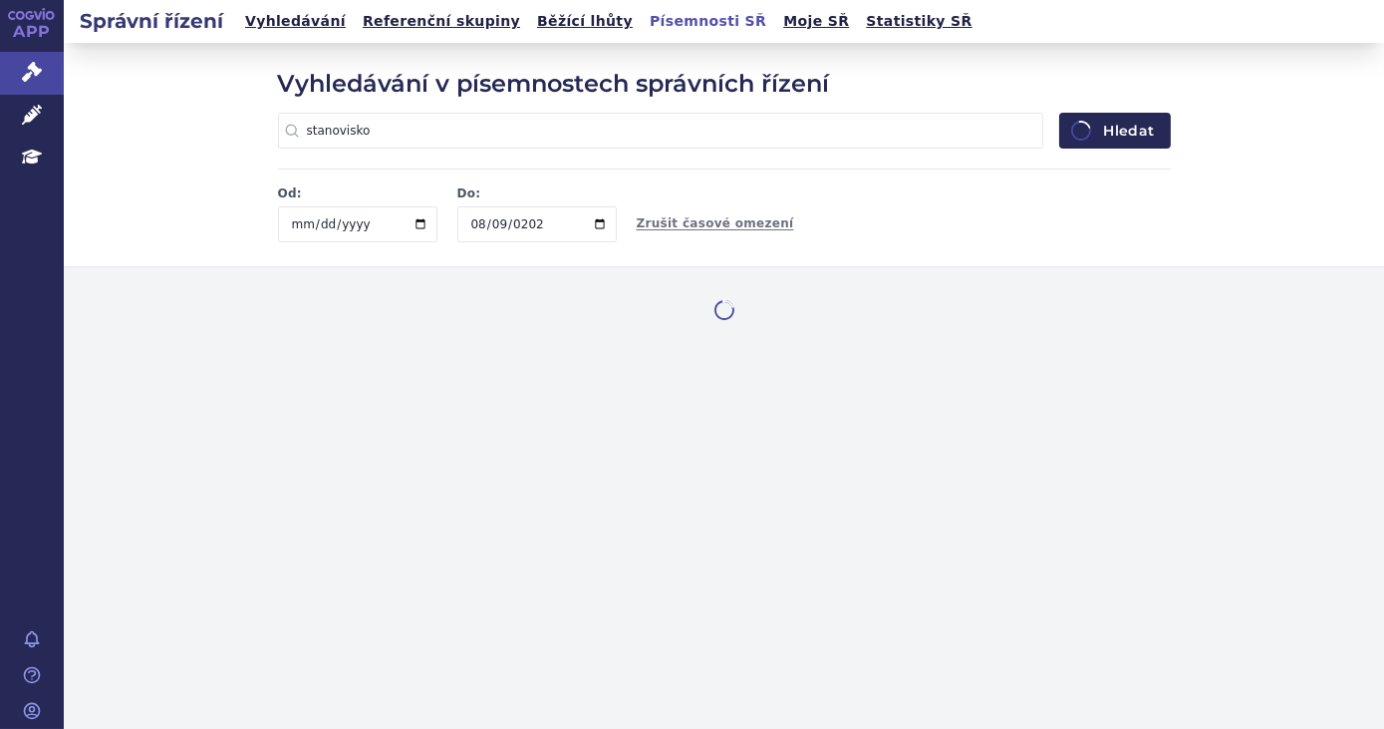
type input "2022-08-09"
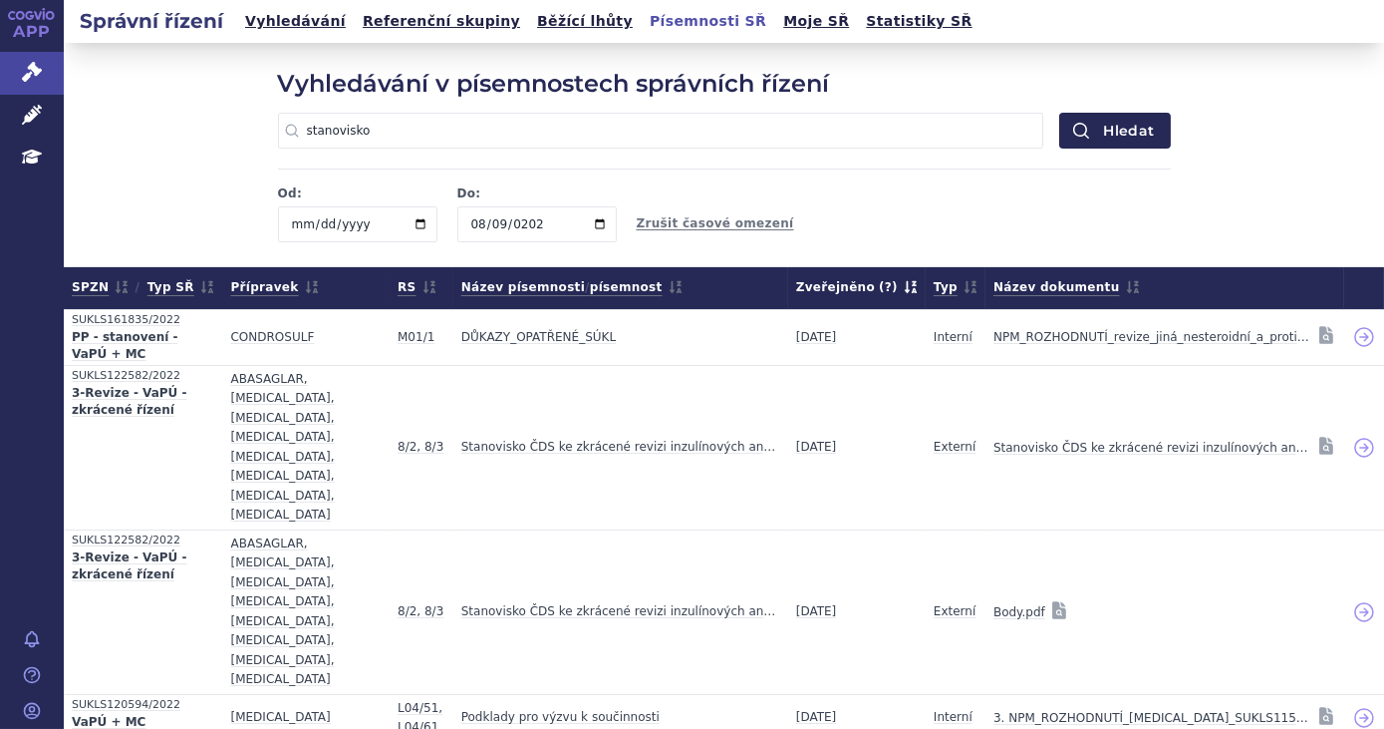
click at [289, 228] on input "date" at bounding box center [357, 224] width 159 height 36
type input "2022-09-08"
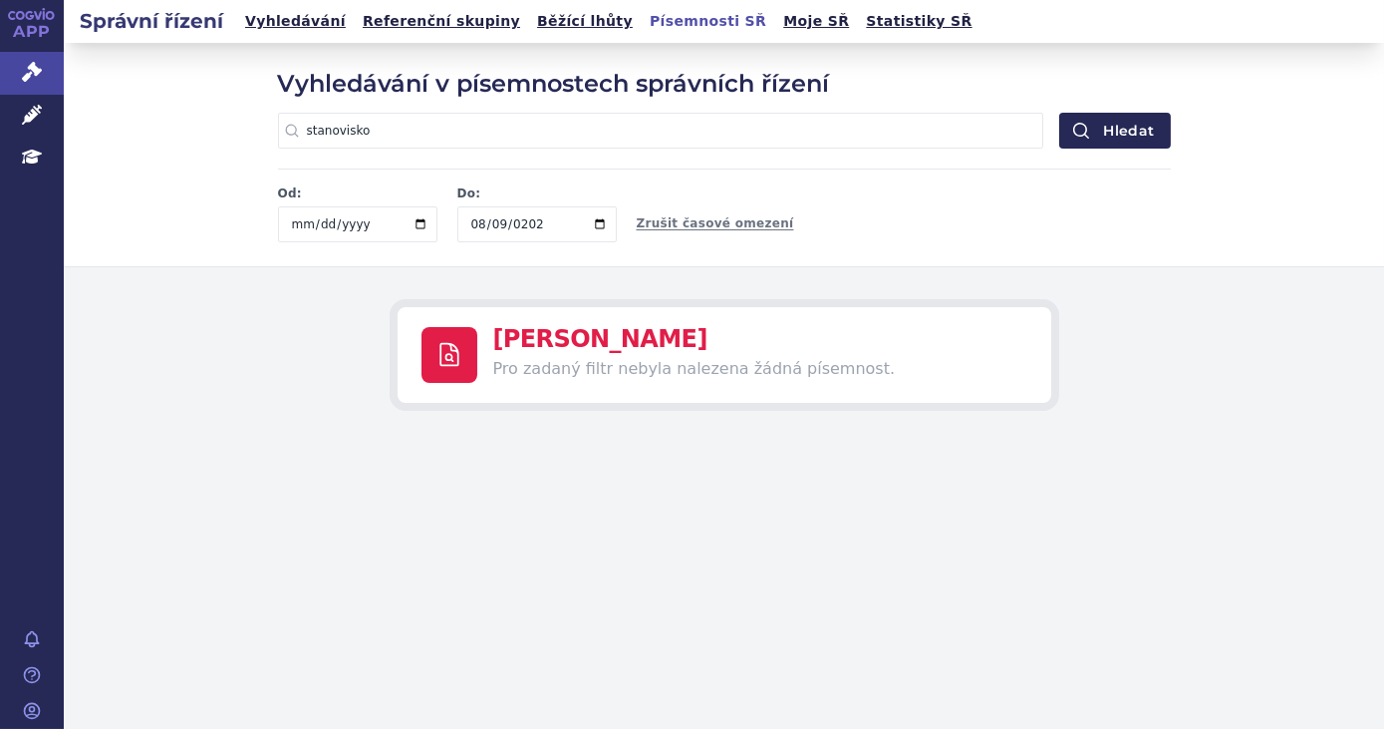
click at [473, 228] on input "2022-08-09" at bounding box center [537, 224] width 159 height 36
type input "2022-09-09"
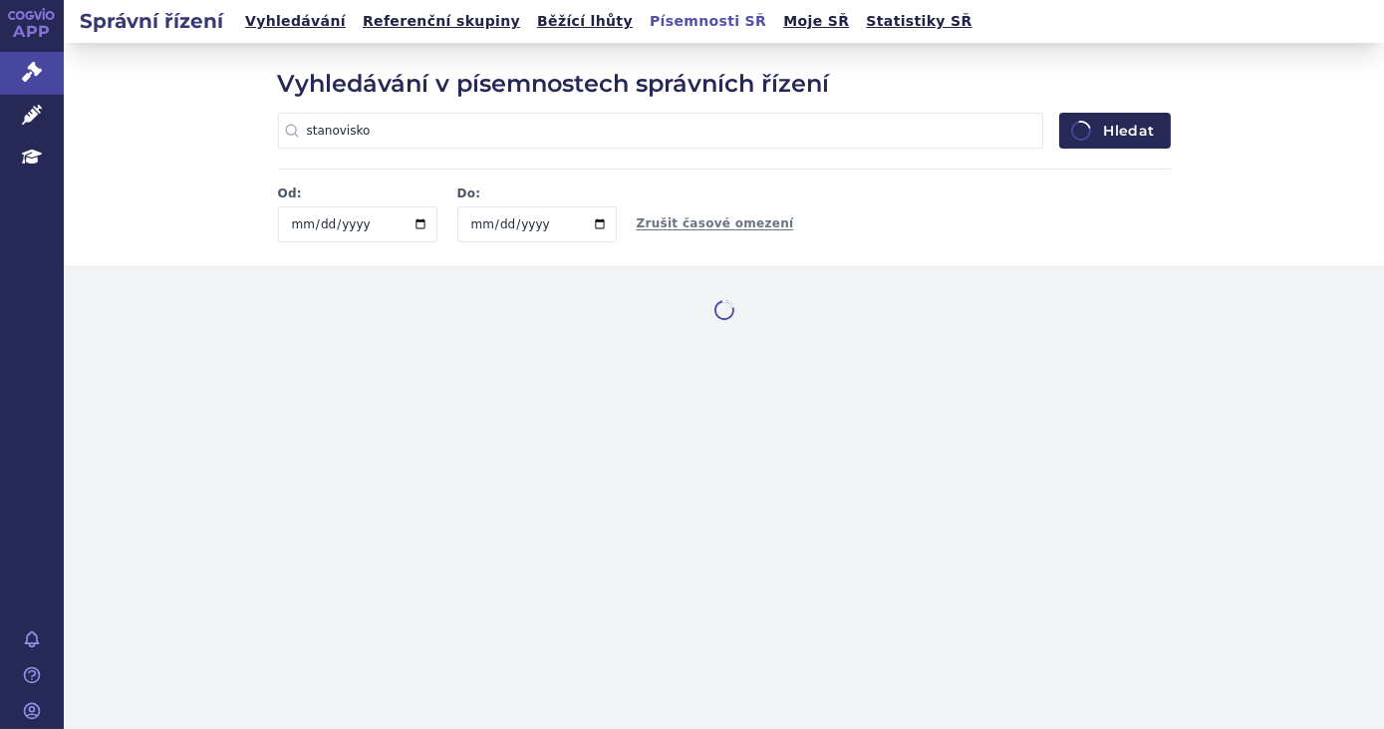
type input "2022-09-08"
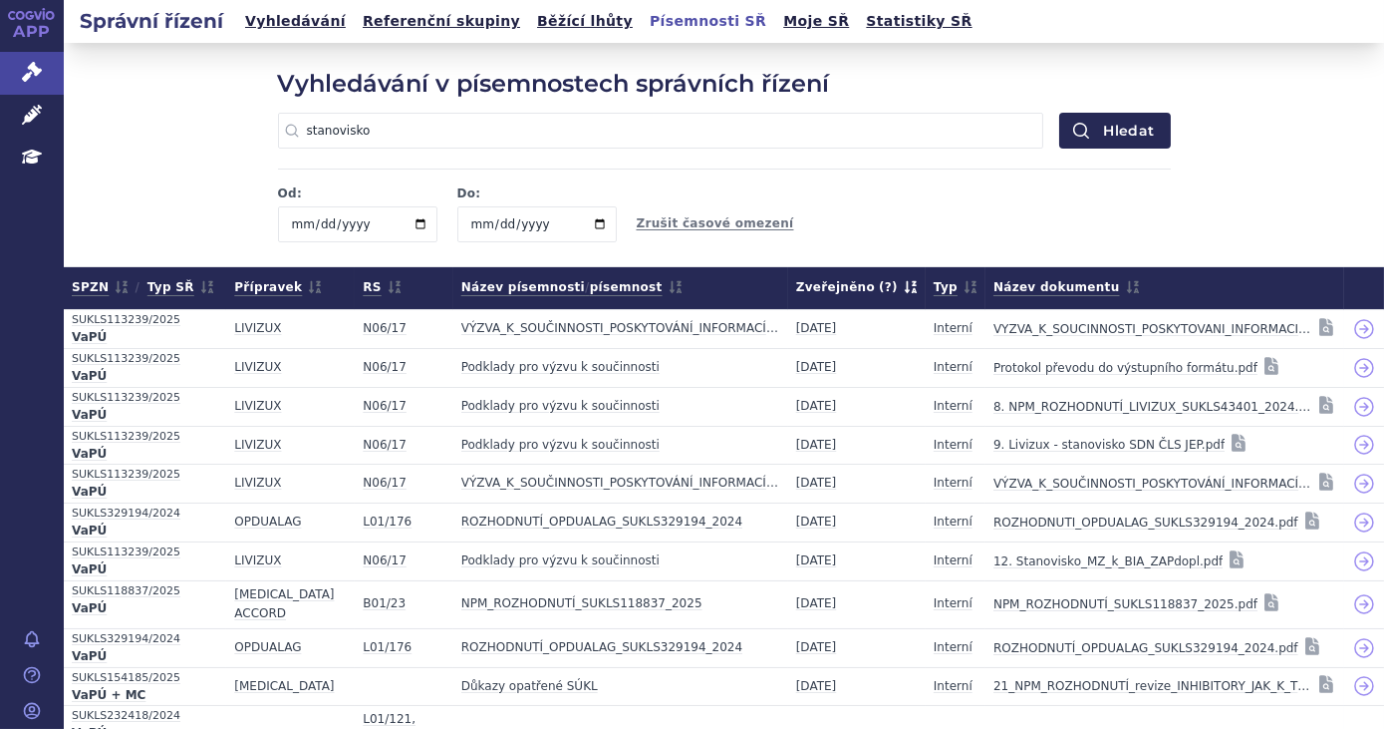
click at [811, 215] on div "Od: 2022-09-08 Do: 2022-09-08 Zrušit časové omezení" at bounding box center [724, 205] width 893 height 74
click at [295, 232] on input "2022-09-08" at bounding box center [357, 224] width 159 height 36
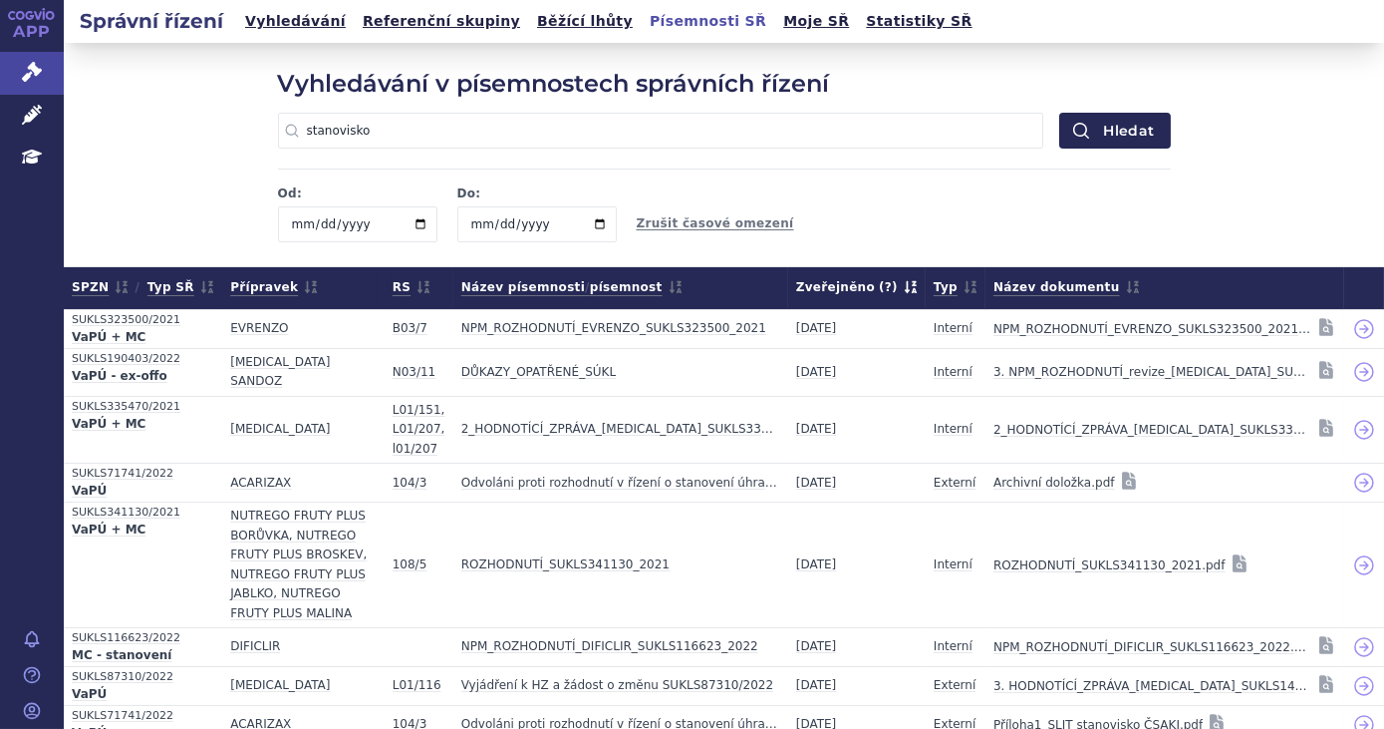
type input "2022-07-08"
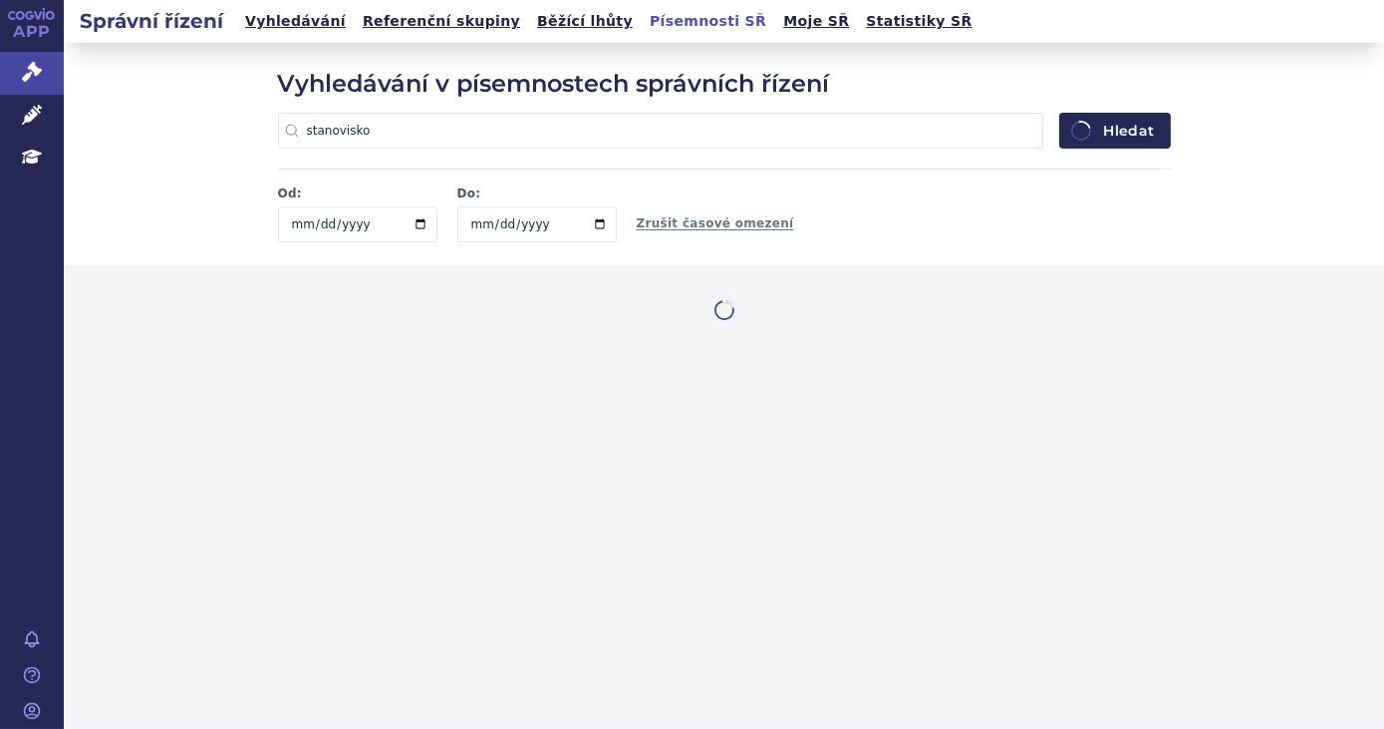
type input "2022-07-09"
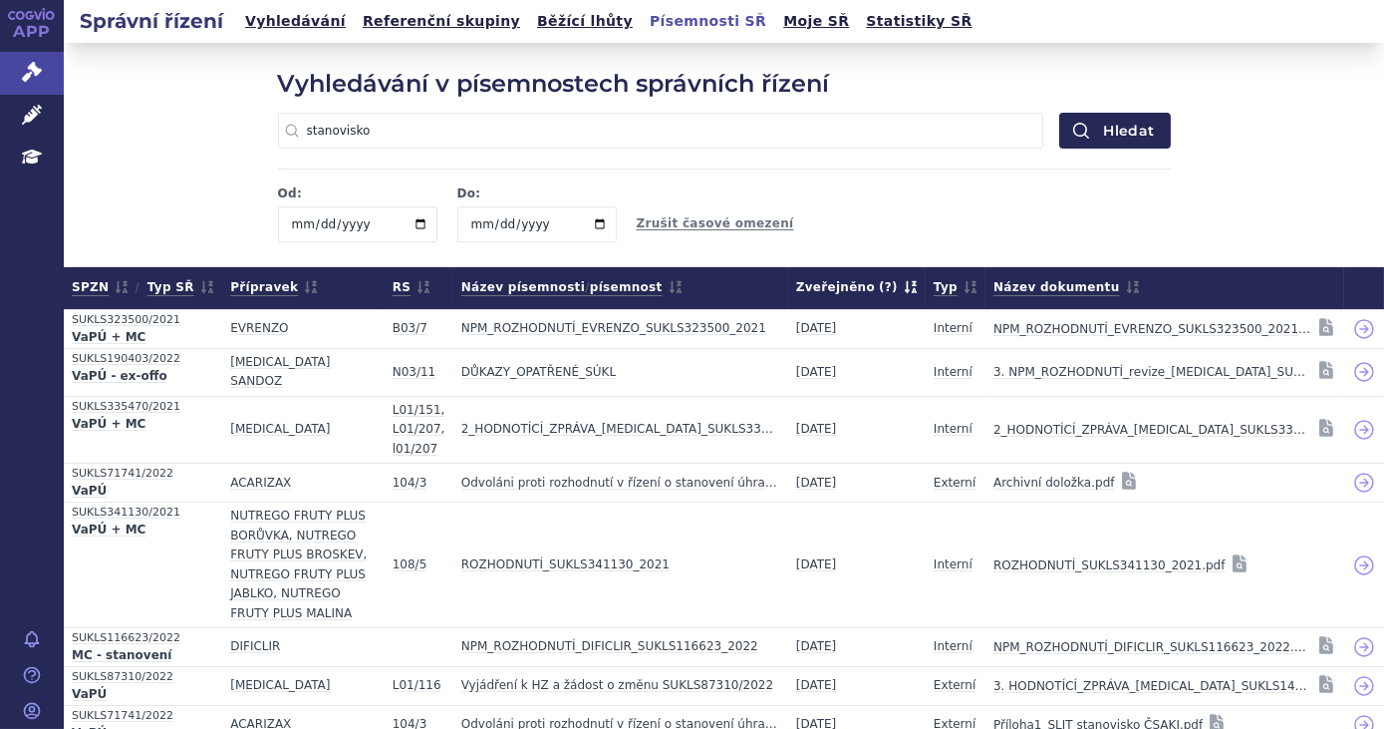
click at [472, 223] on input "2022-09-08" at bounding box center [537, 224] width 159 height 36
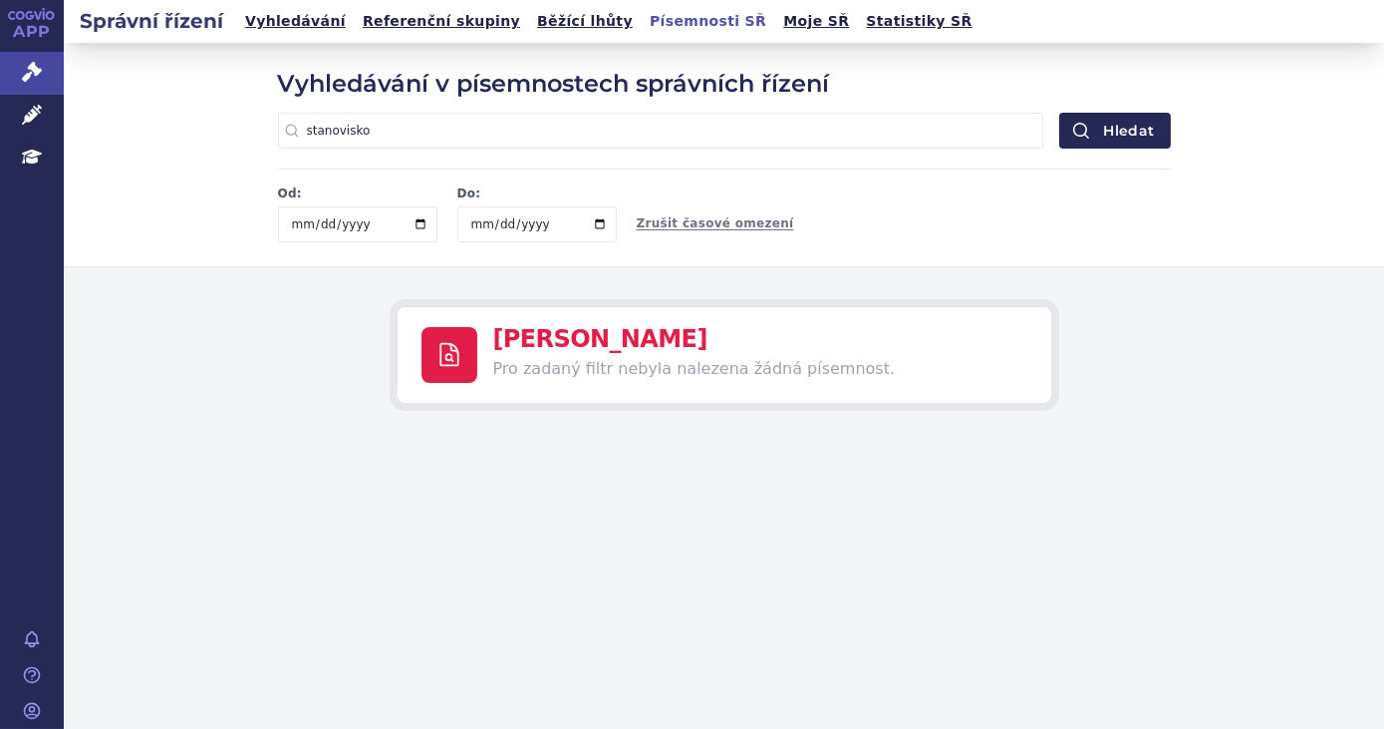
type input "2022-11-08"
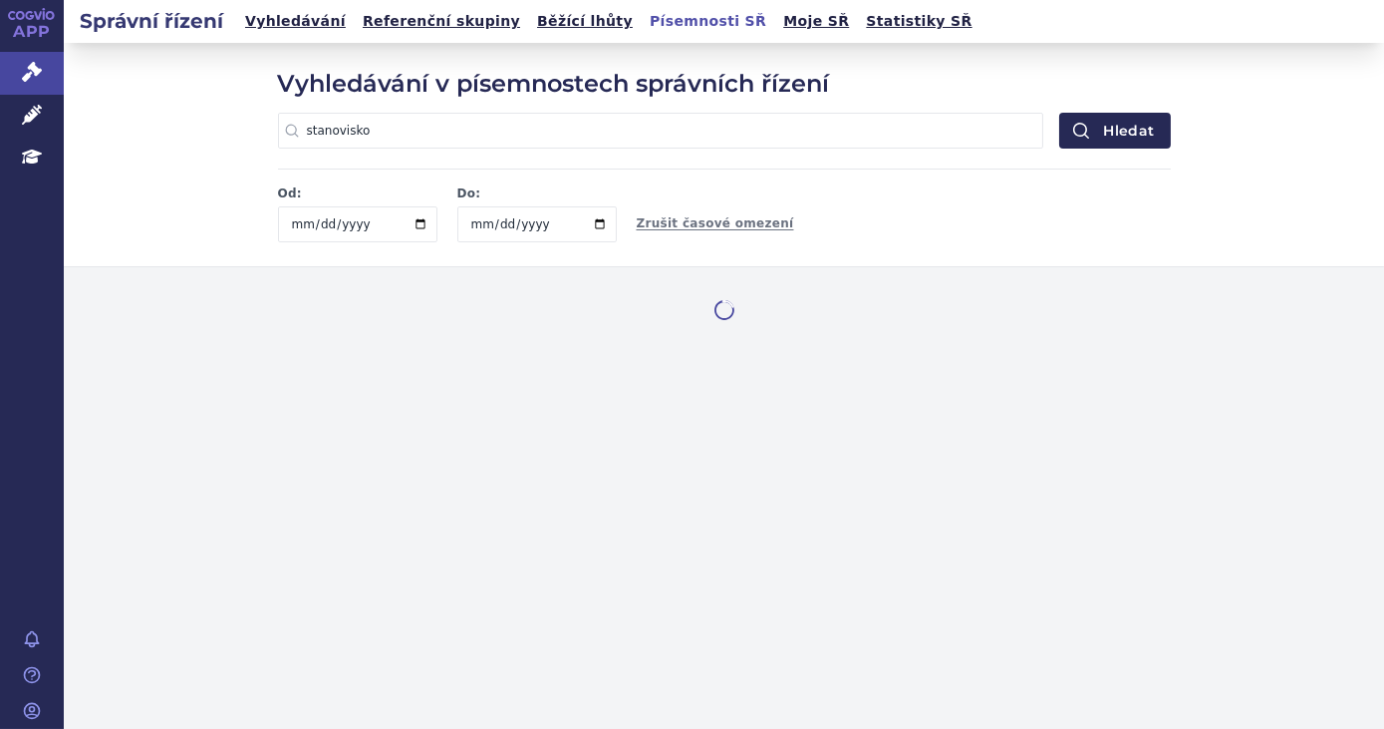
type input "2022-11-09"
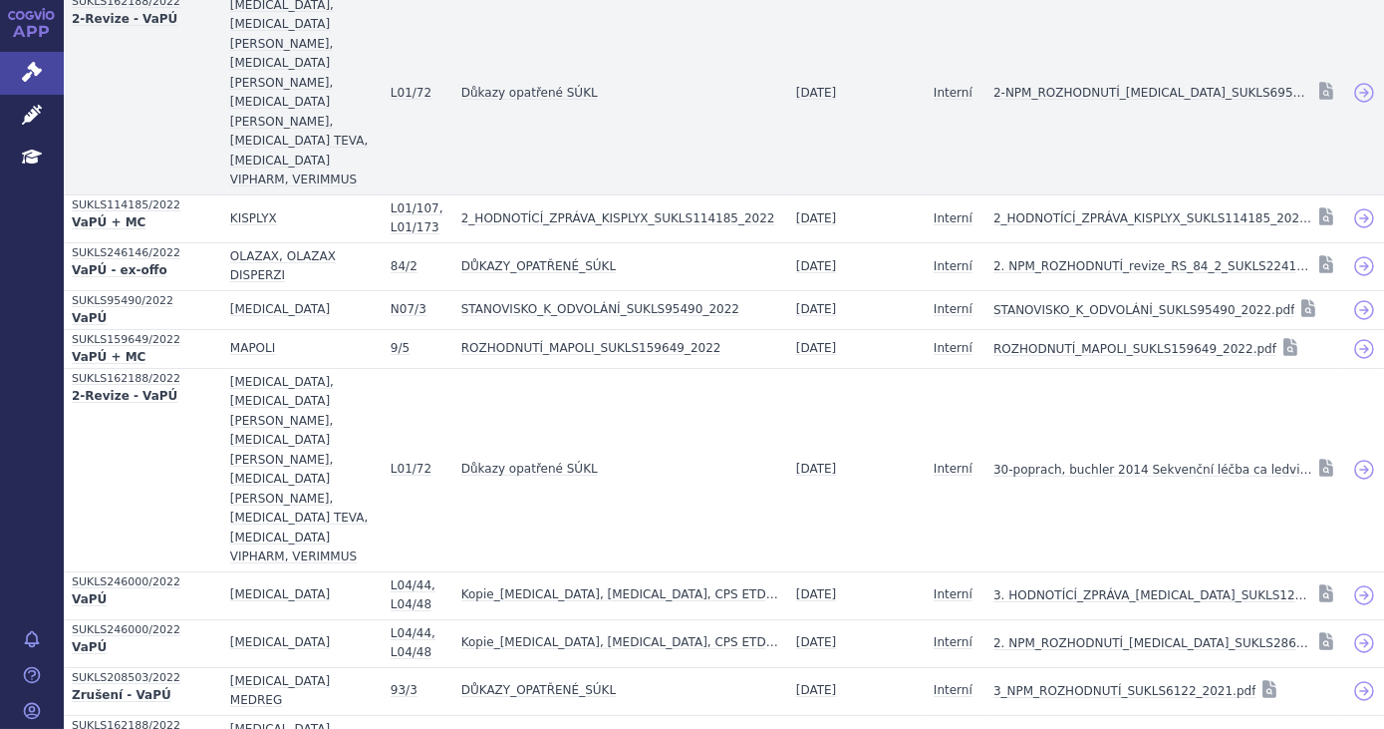
scroll to position [869, 0]
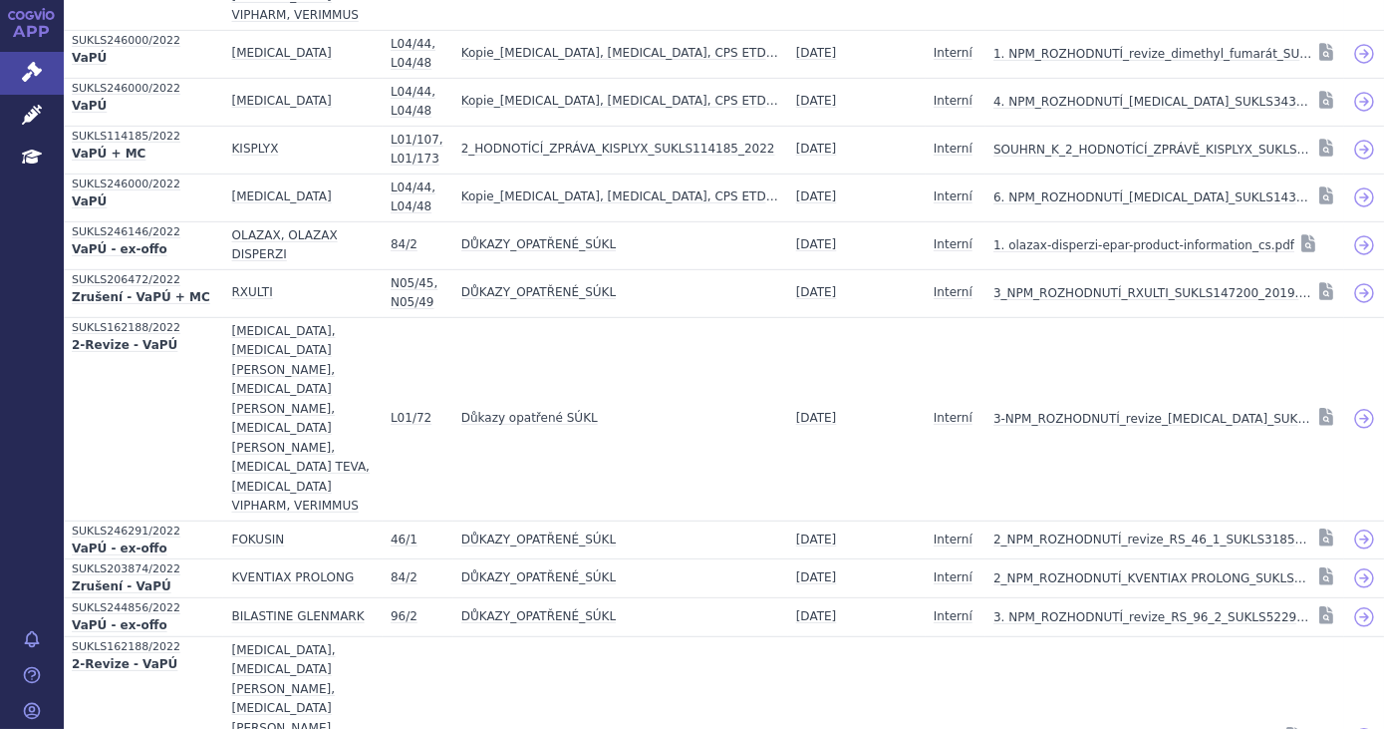
scroll to position [1907, 0]
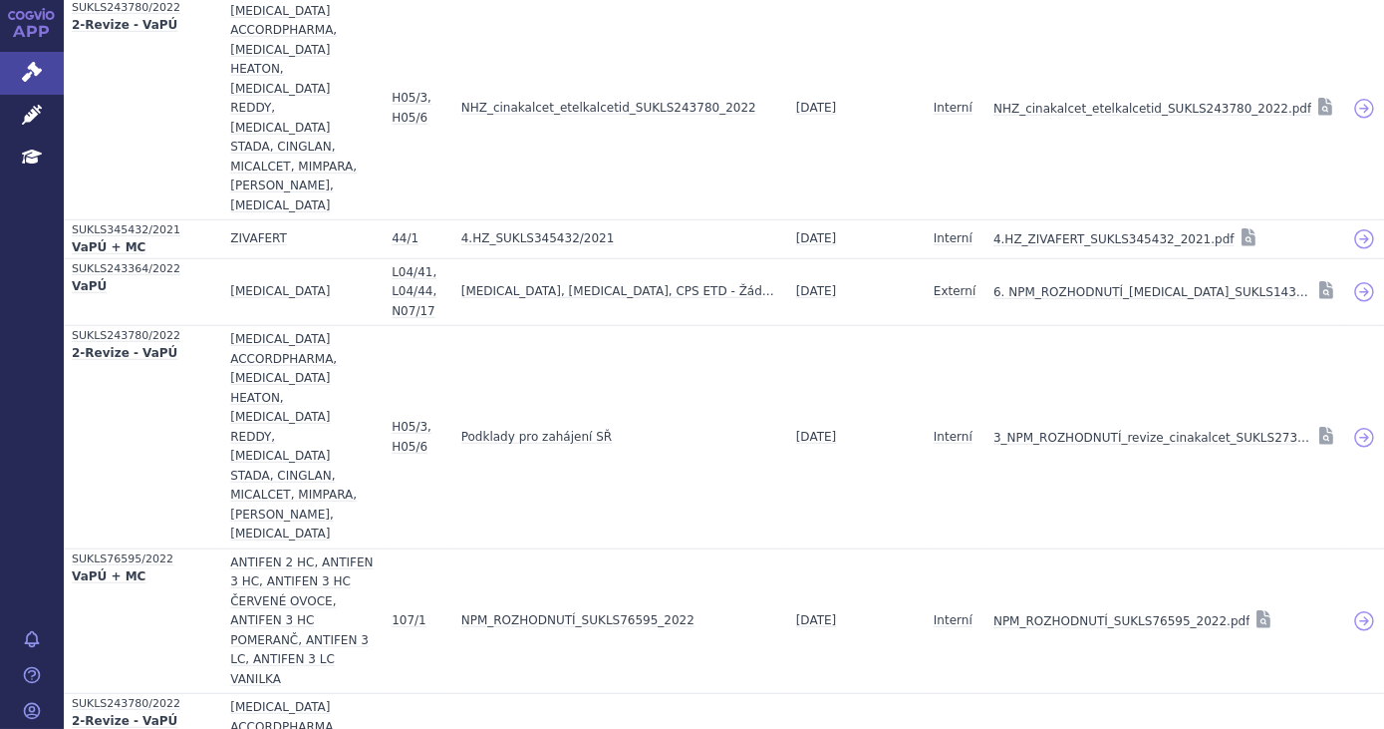
scroll to position [3384, 0]
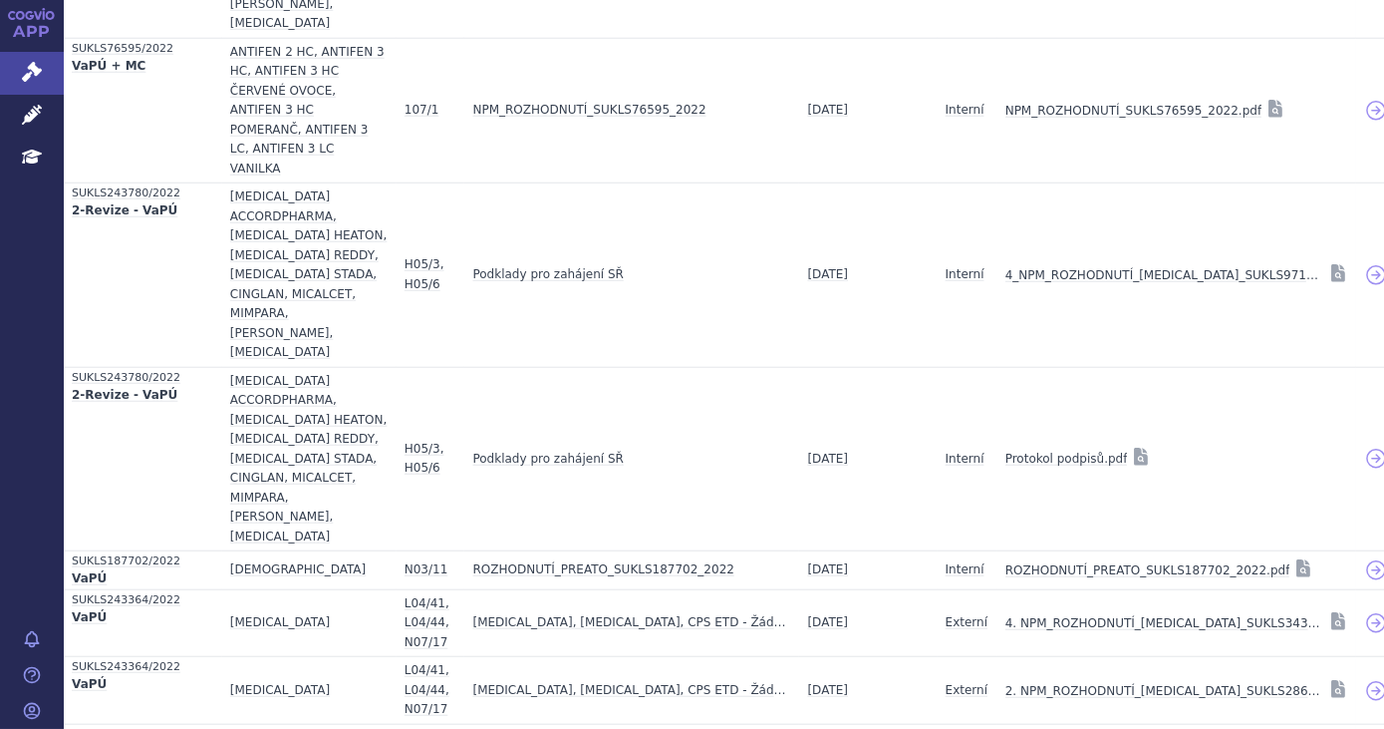
scroll to position [4348, 0]
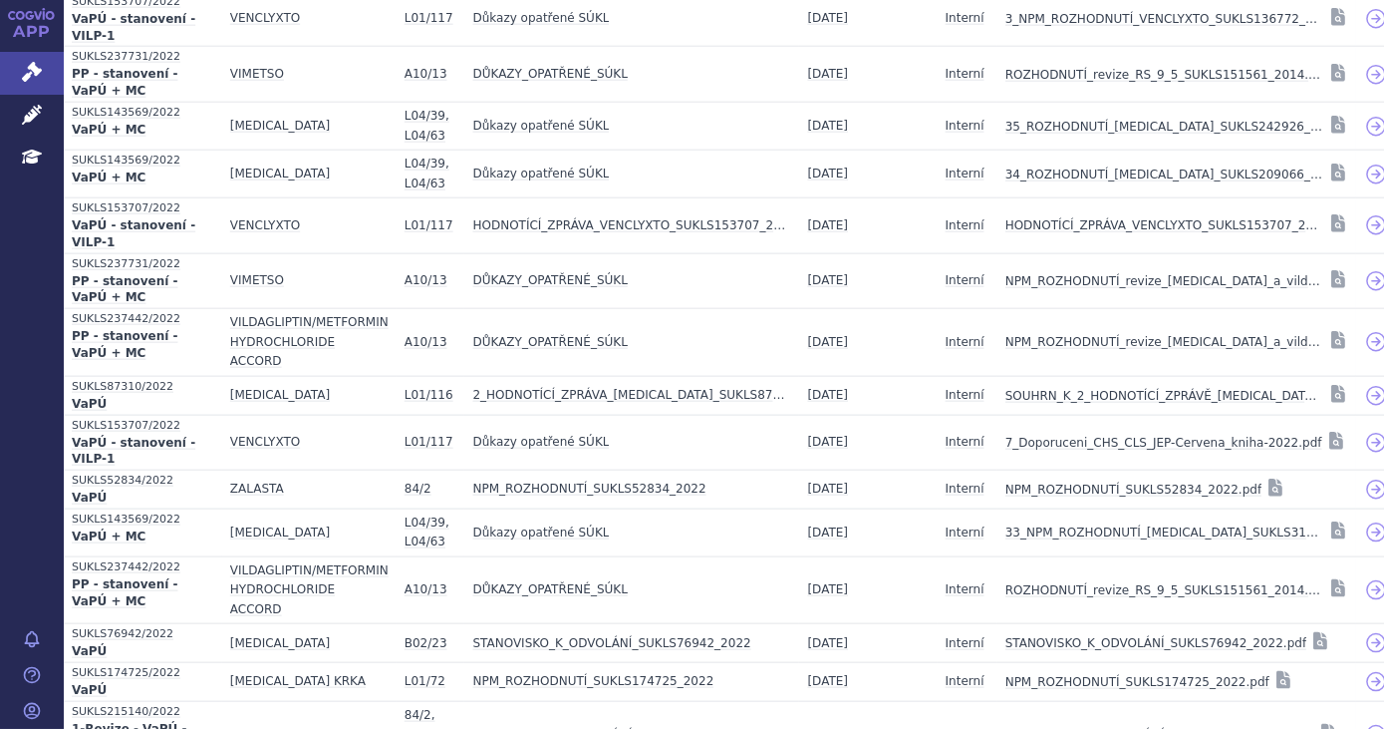
scroll to position [5407, 0]
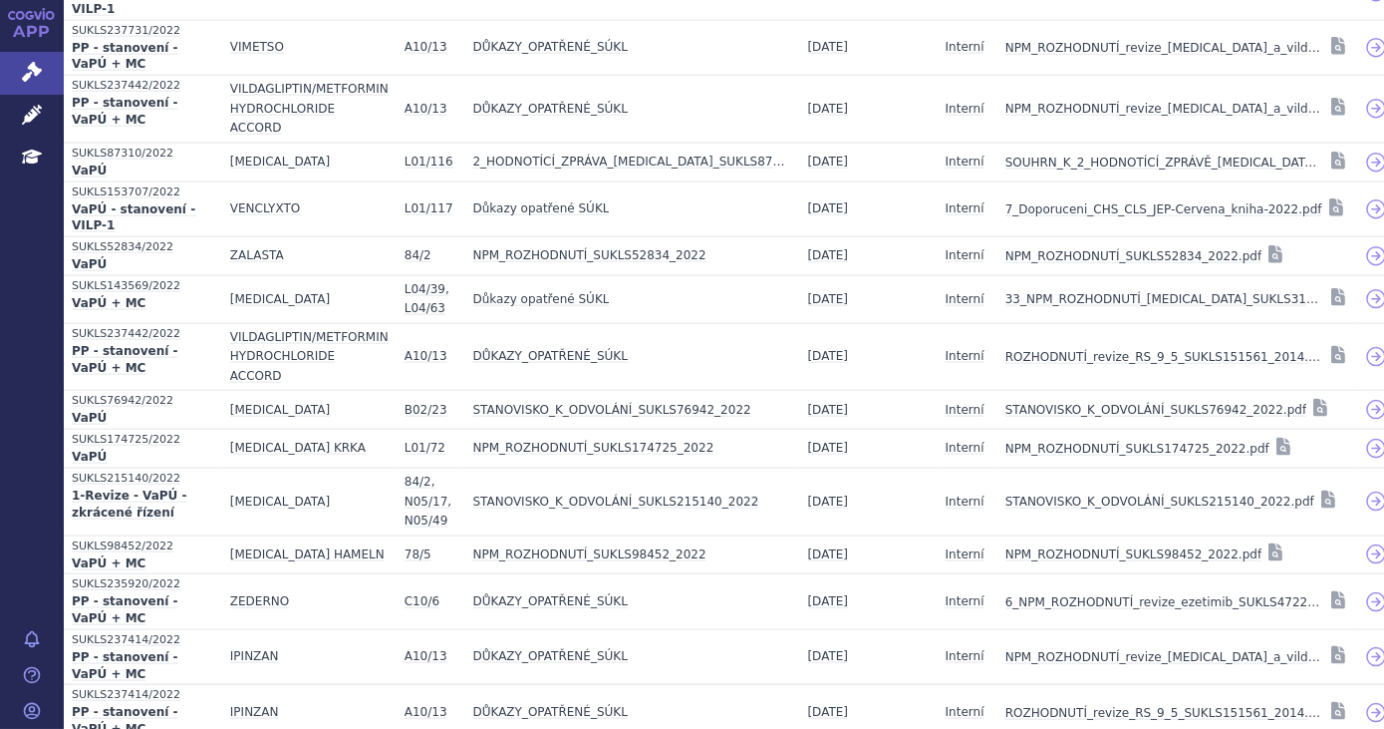
click button "Načíst další"
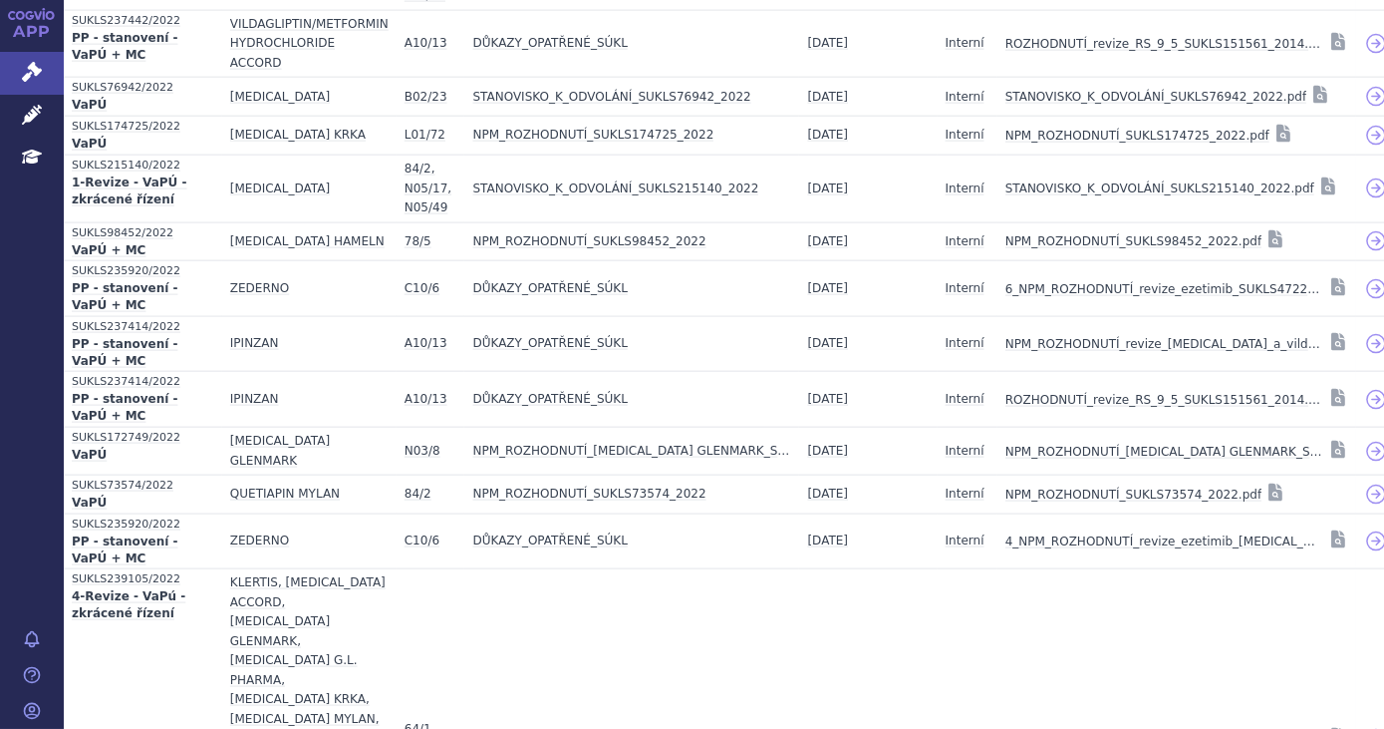
scroll to position [6318, 0]
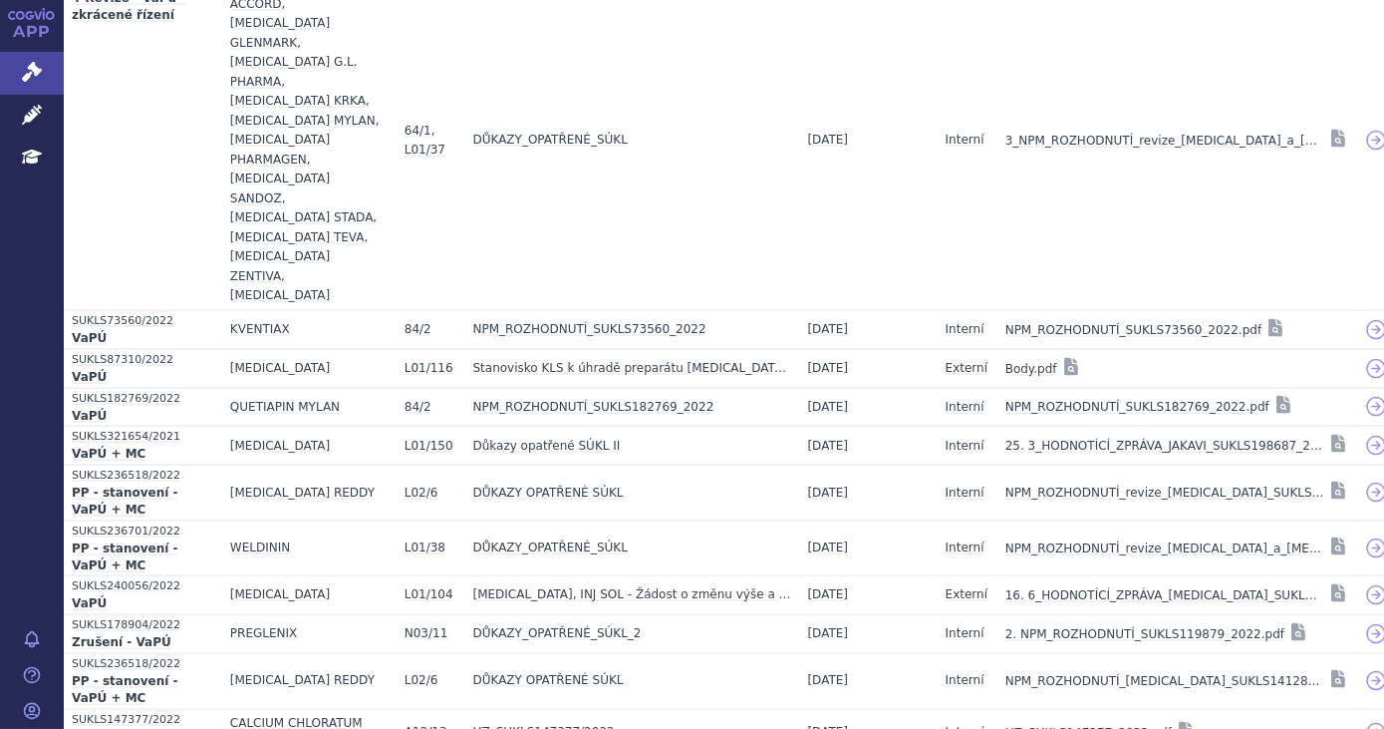
click button "Načíst další"
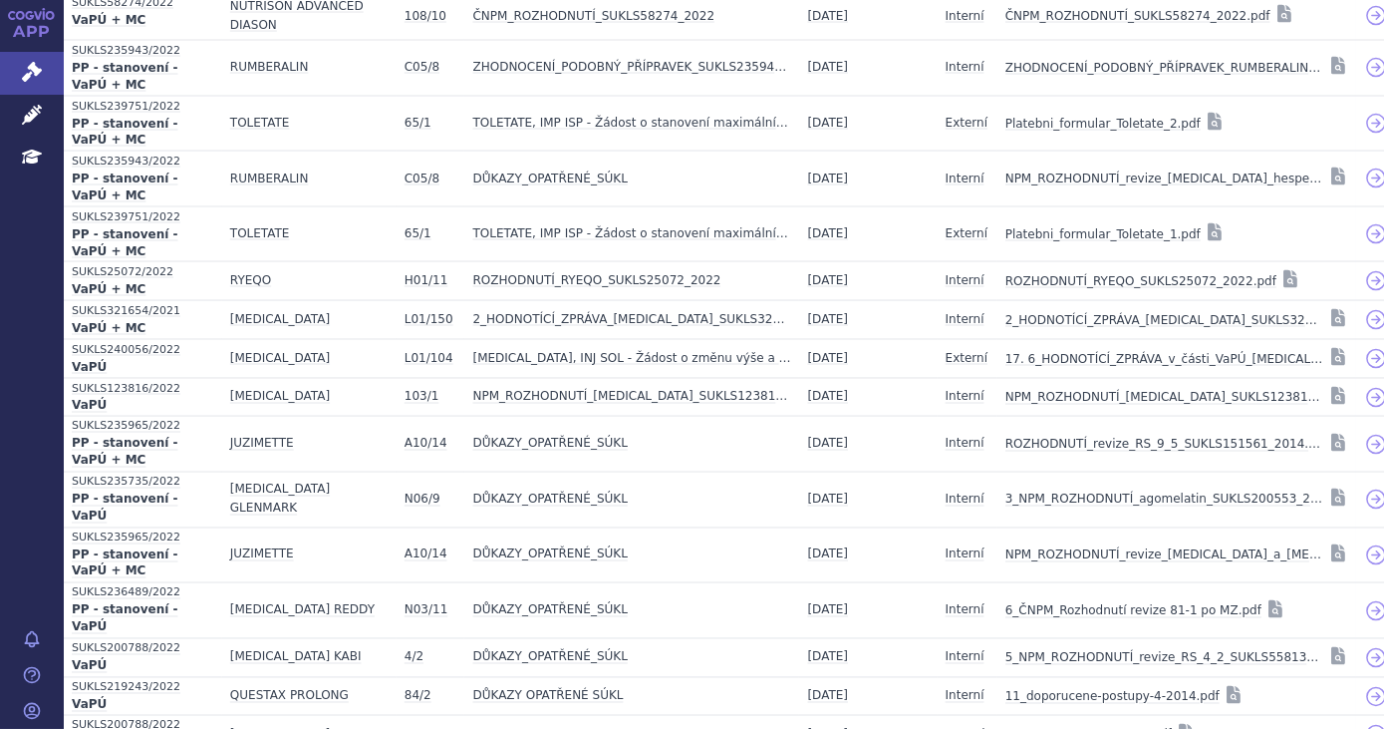
click div "Vyhledávání v písemnostech správních řízení stanovisko Žádná předchozí vyhledáv…"
click button "Načíst další"
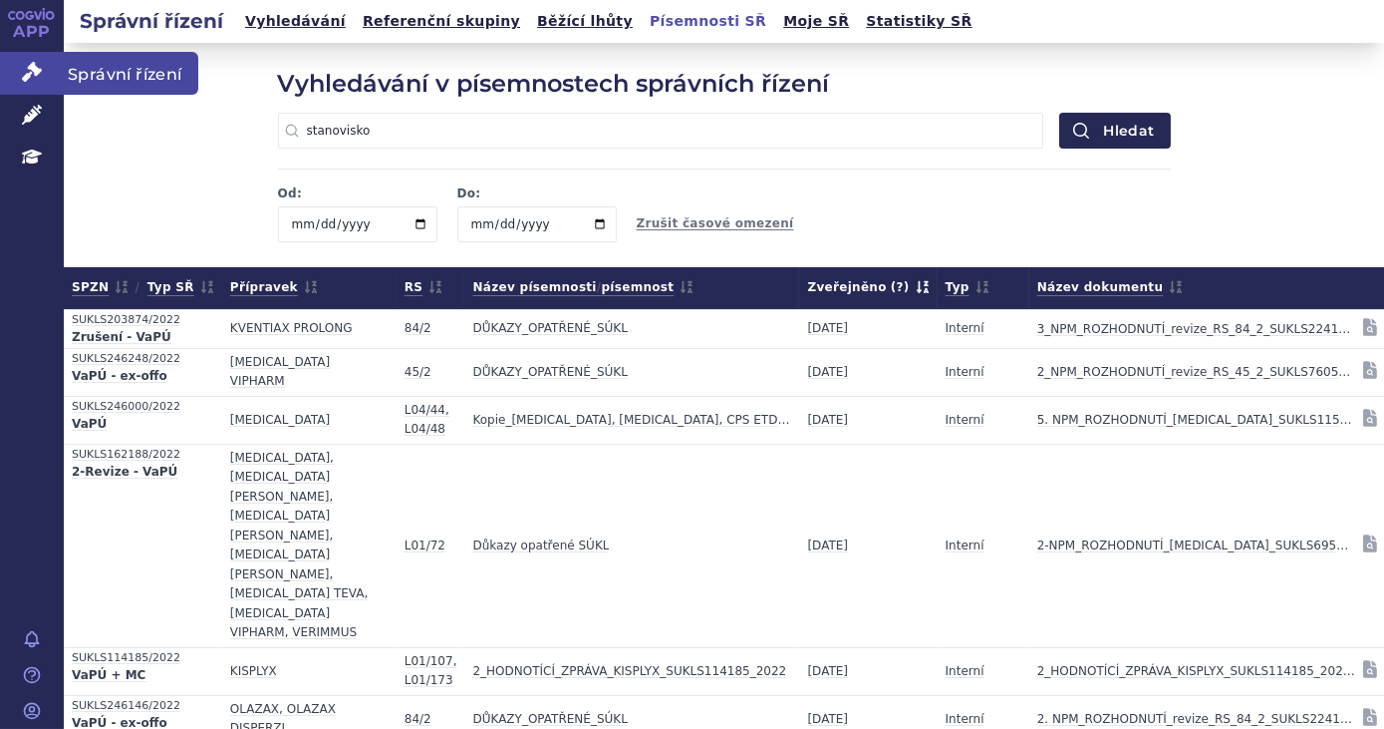
click link "Správní řízení"
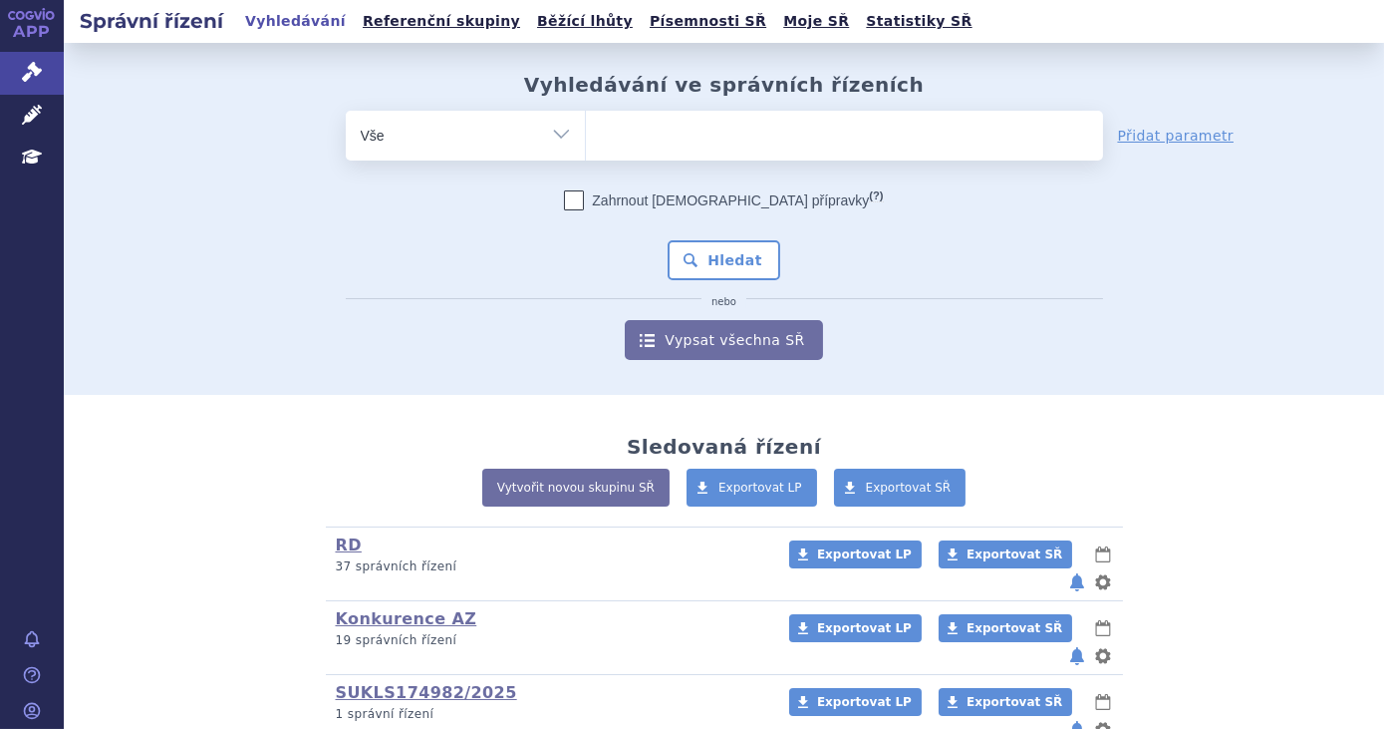
click at [605, 143] on ul at bounding box center [844, 132] width 517 height 42
click at [586, 143] on select at bounding box center [585, 135] width 1 height 50
click at [651, 19] on link "Písemnosti SŘ" at bounding box center [708, 21] width 129 height 27
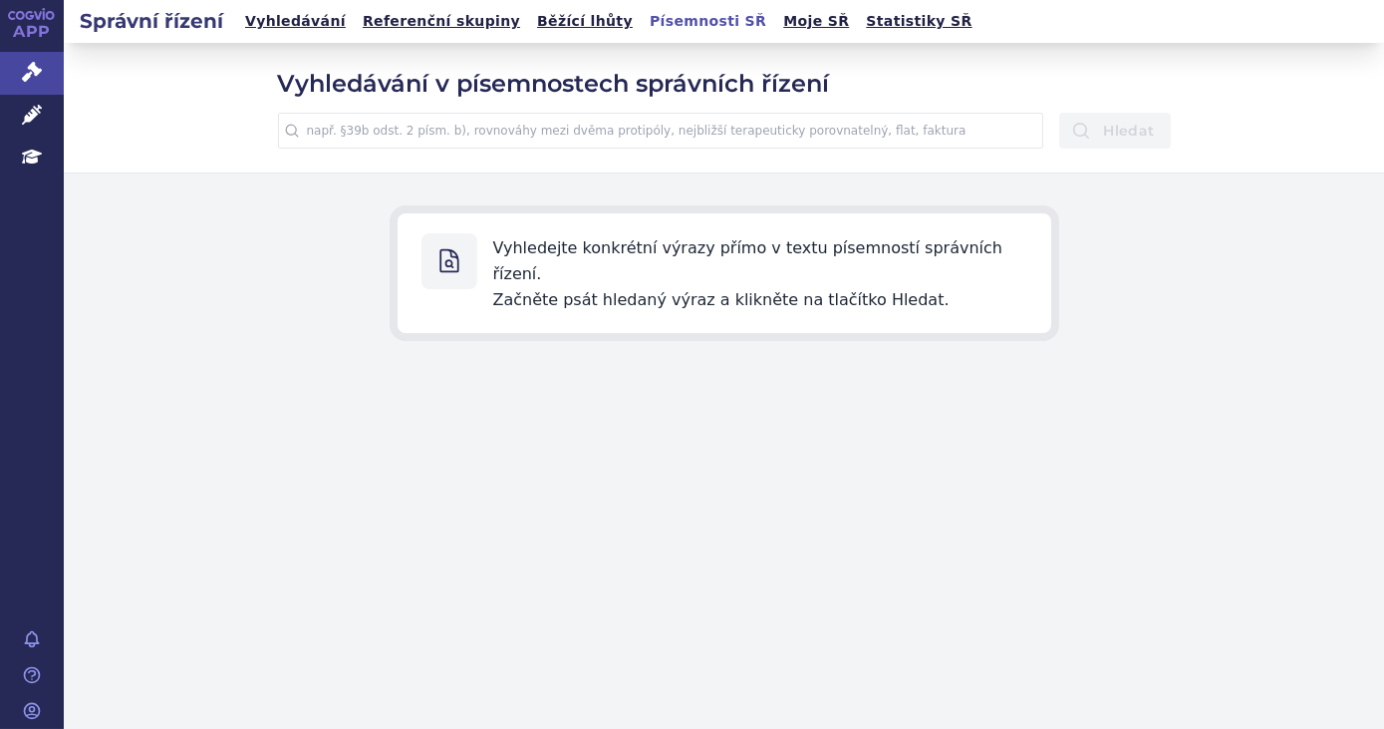
click at [670, 135] on input "text" at bounding box center [661, 131] width 766 height 36
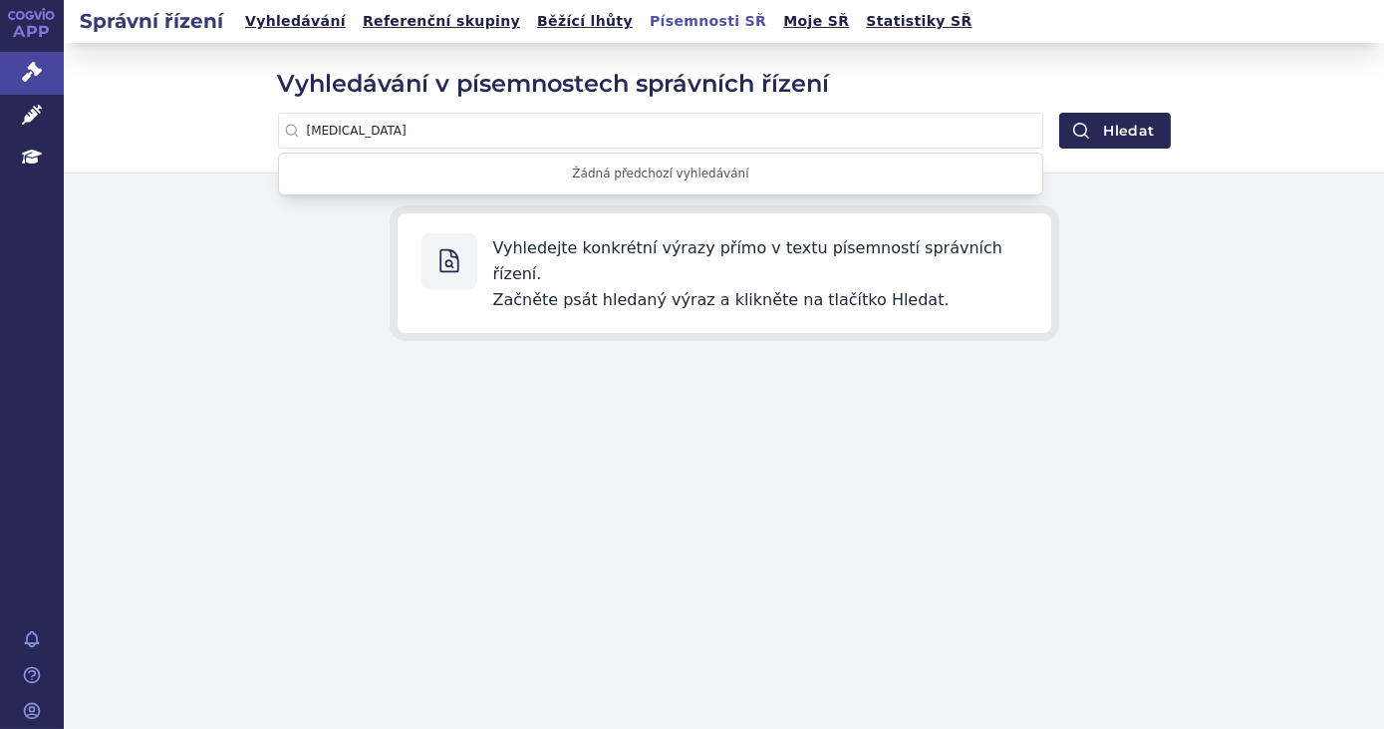
type input "[MEDICAL_DATA]"
click at [1060, 113] on button "Hledat" at bounding box center [1115, 131] width 111 height 36
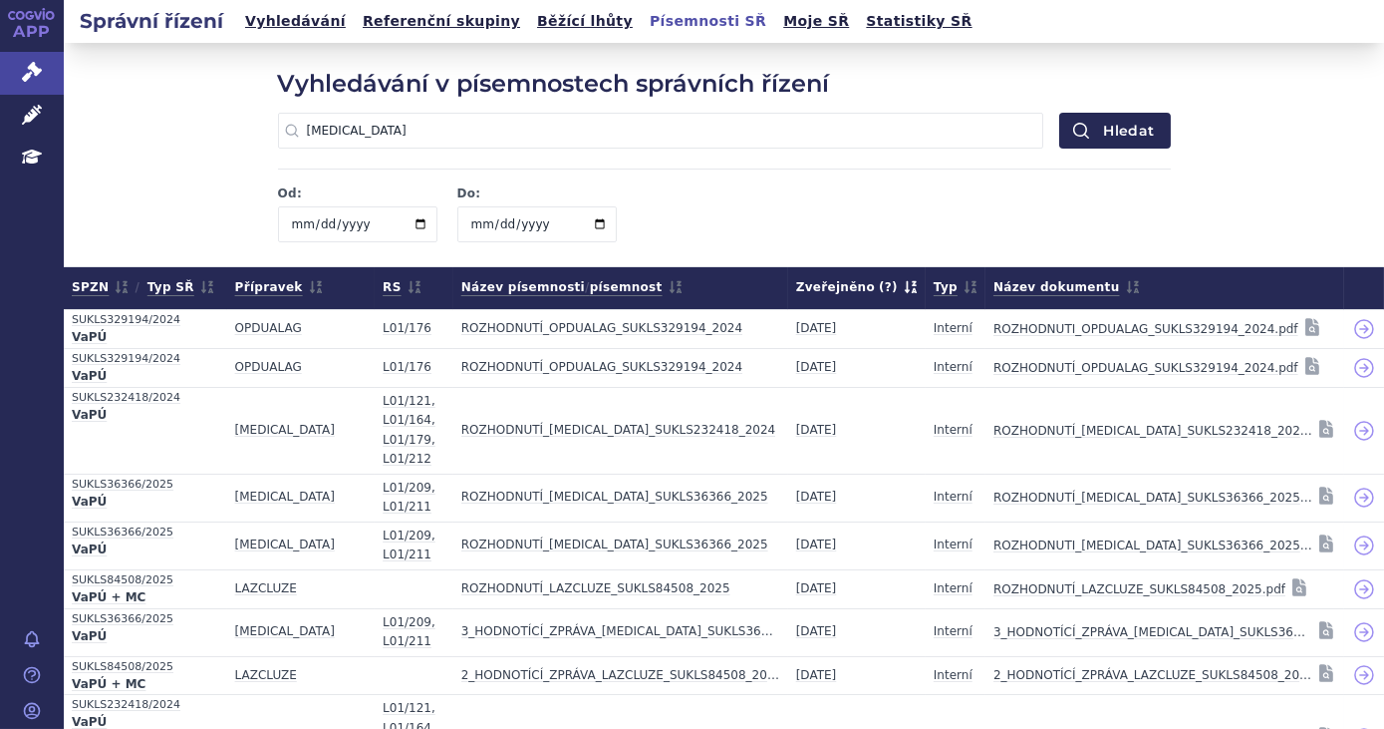
click at [396, 228] on input "date" at bounding box center [357, 224] width 159 height 36
click at [407, 228] on input "date" at bounding box center [357, 224] width 159 height 36
type input "[DATE]"
click at [467, 223] on input "date" at bounding box center [537, 224] width 159 height 36
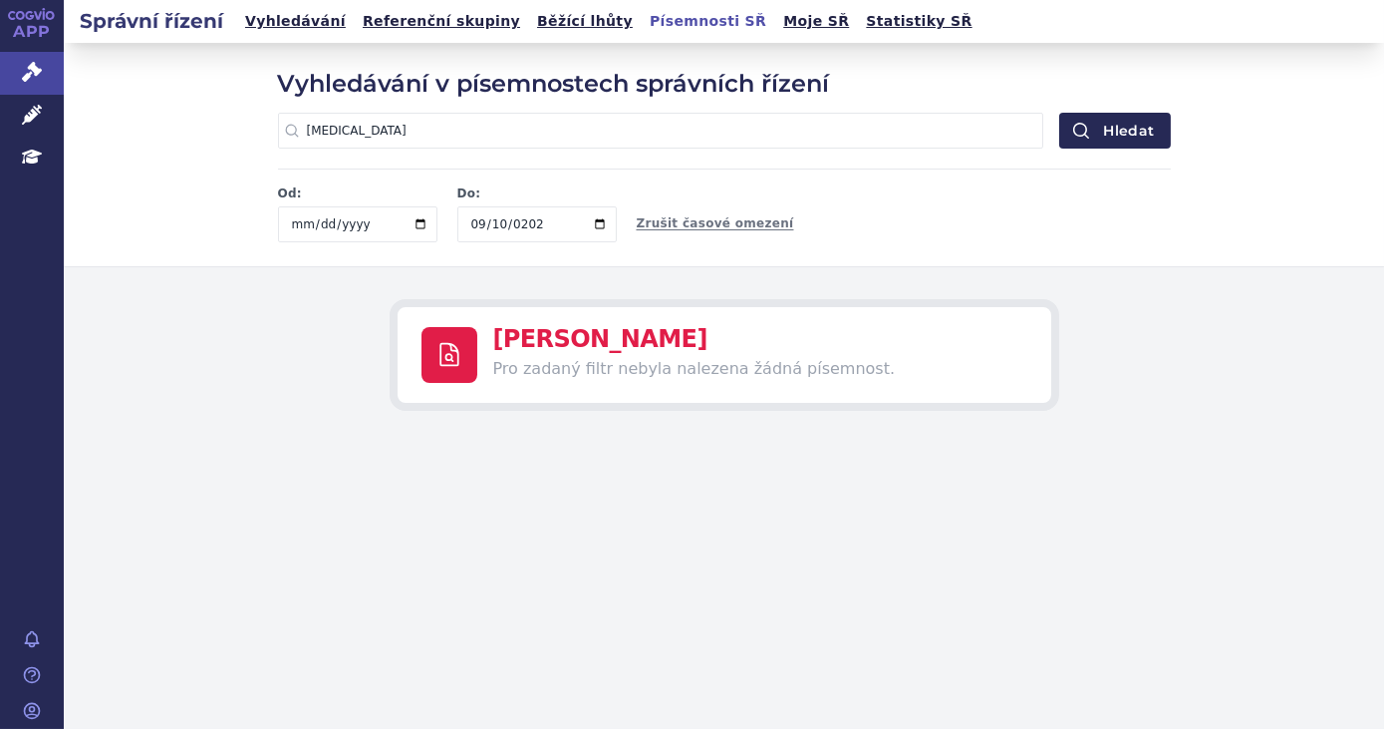
type input "2022-09-10"
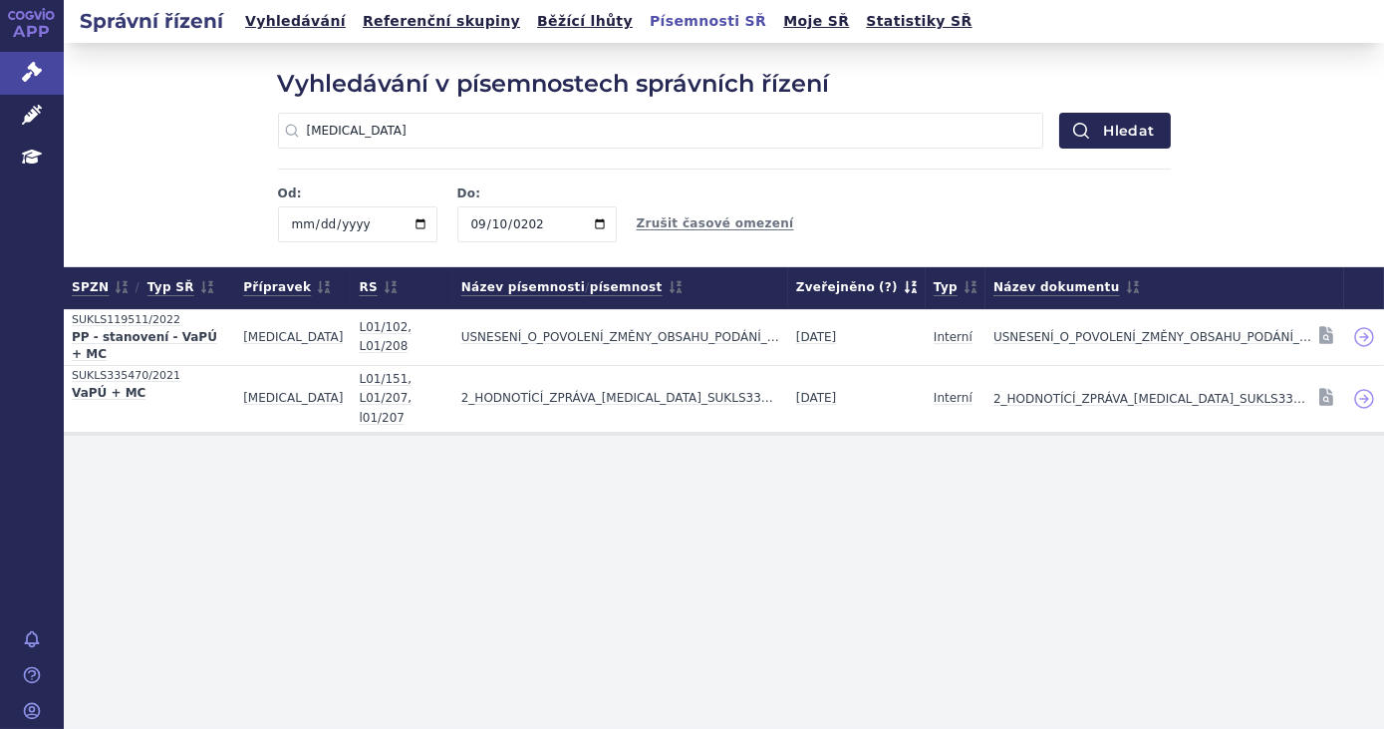
click at [391, 136] on input "[MEDICAL_DATA]" at bounding box center [661, 131] width 766 height 36
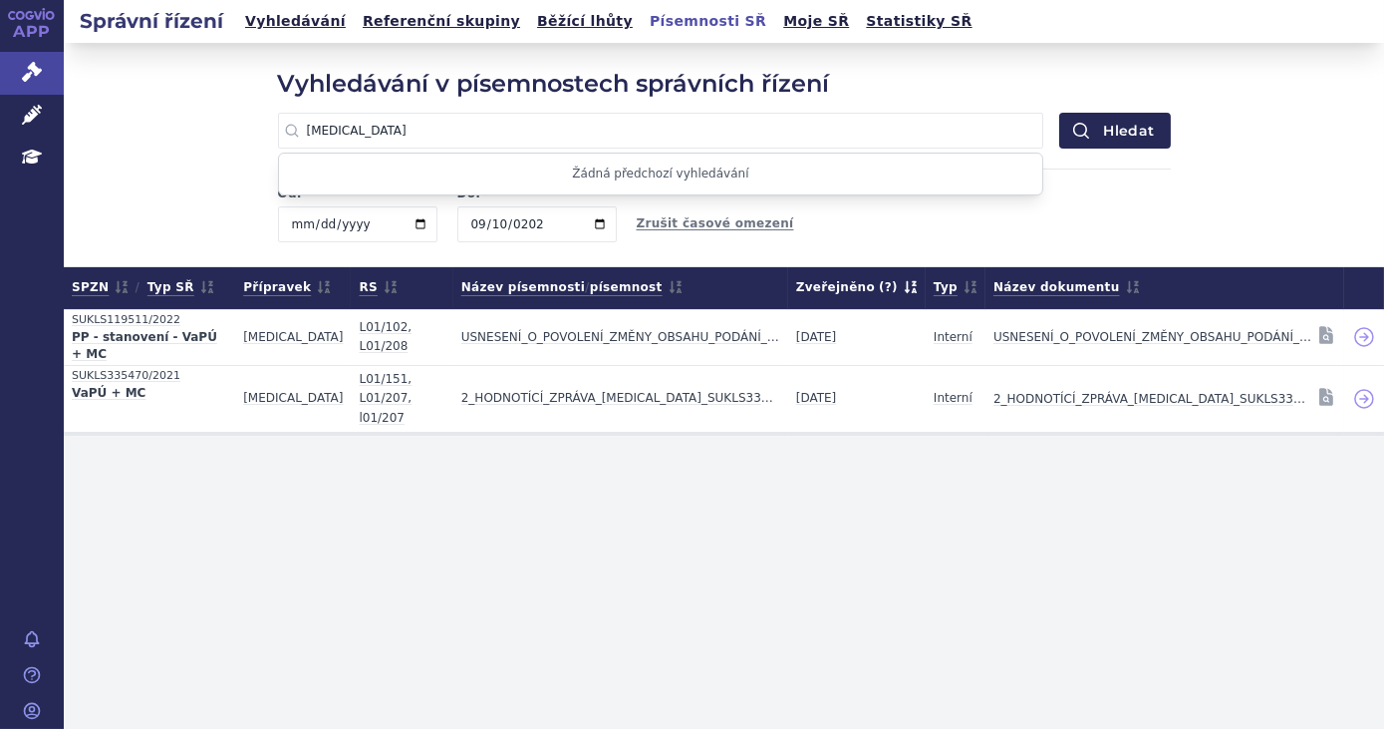
click at [420, 226] on input "2022-09-07" at bounding box center [357, 224] width 159 height 36
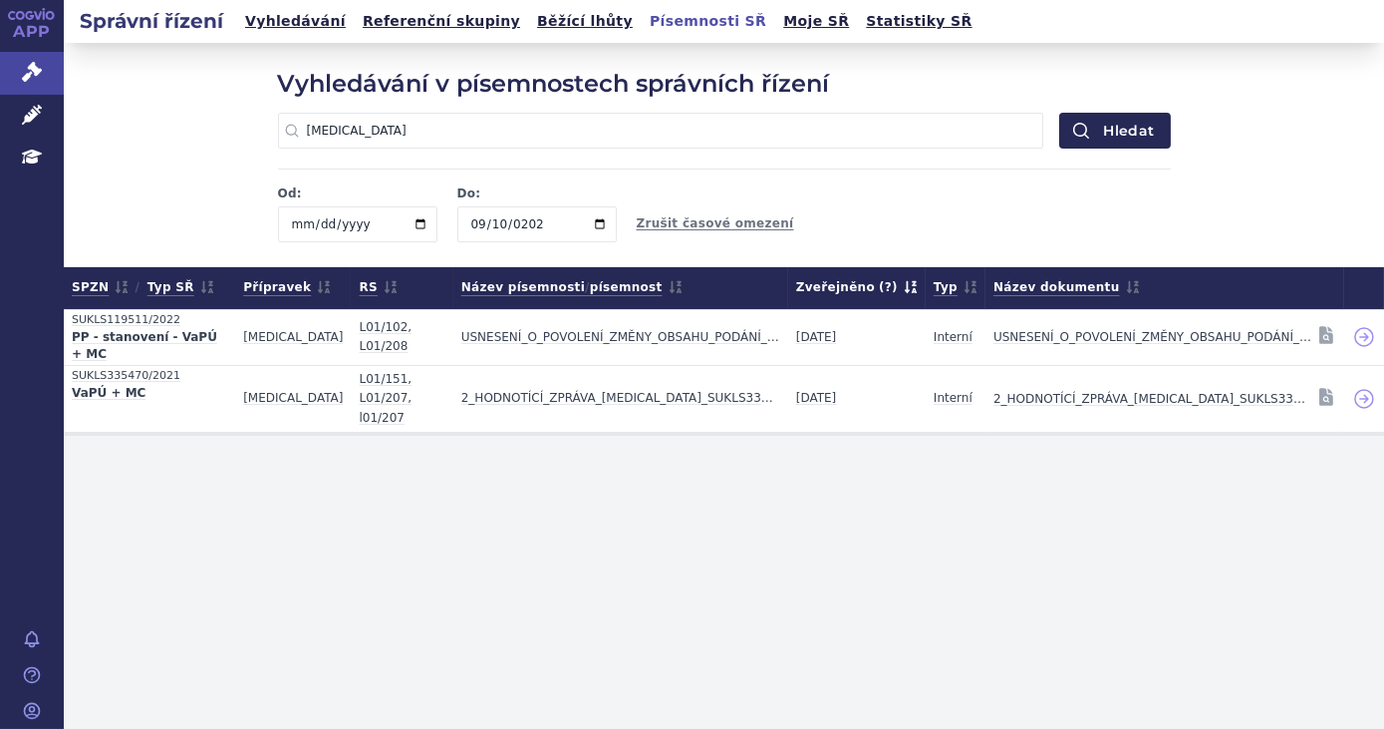
type input "2022-09-04"
click at [605, 222] on input "2022-09-10" at bounding box center [537, 224] width 159 height 36
type input "2022-09-17"
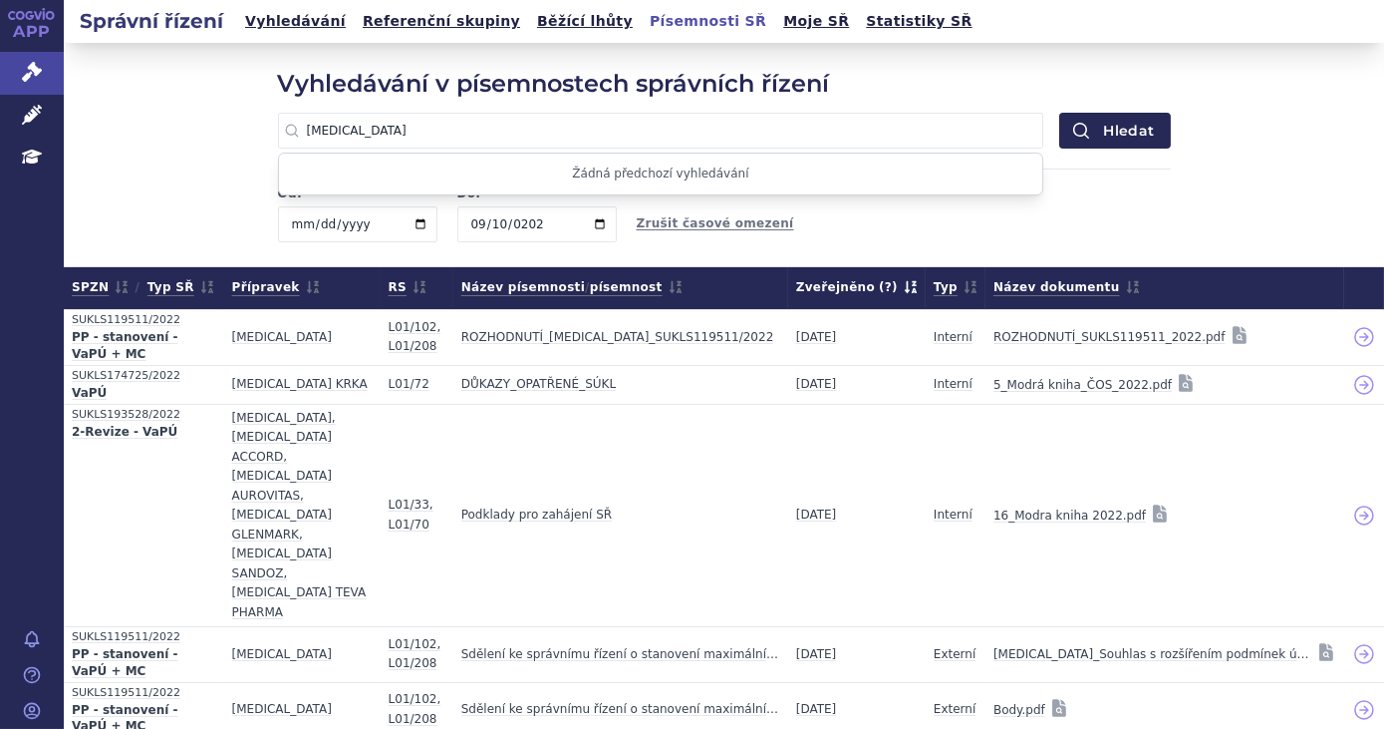
drag, startPoint x: 348, startPoint y: 130, endPoint x: 211, endPoint y: 130, distance: 136.6
click at [211, 130] on div "Vyhledávání v písemnostech správních řízení opdivo Žádná předchozí vyhledávání …" at bounding box center [724, 154] width 1321 height 223
type input "ČOS"
click at [1060, 113] on button "Hledat" at bounding box center [1115, 131] width 111 height 36
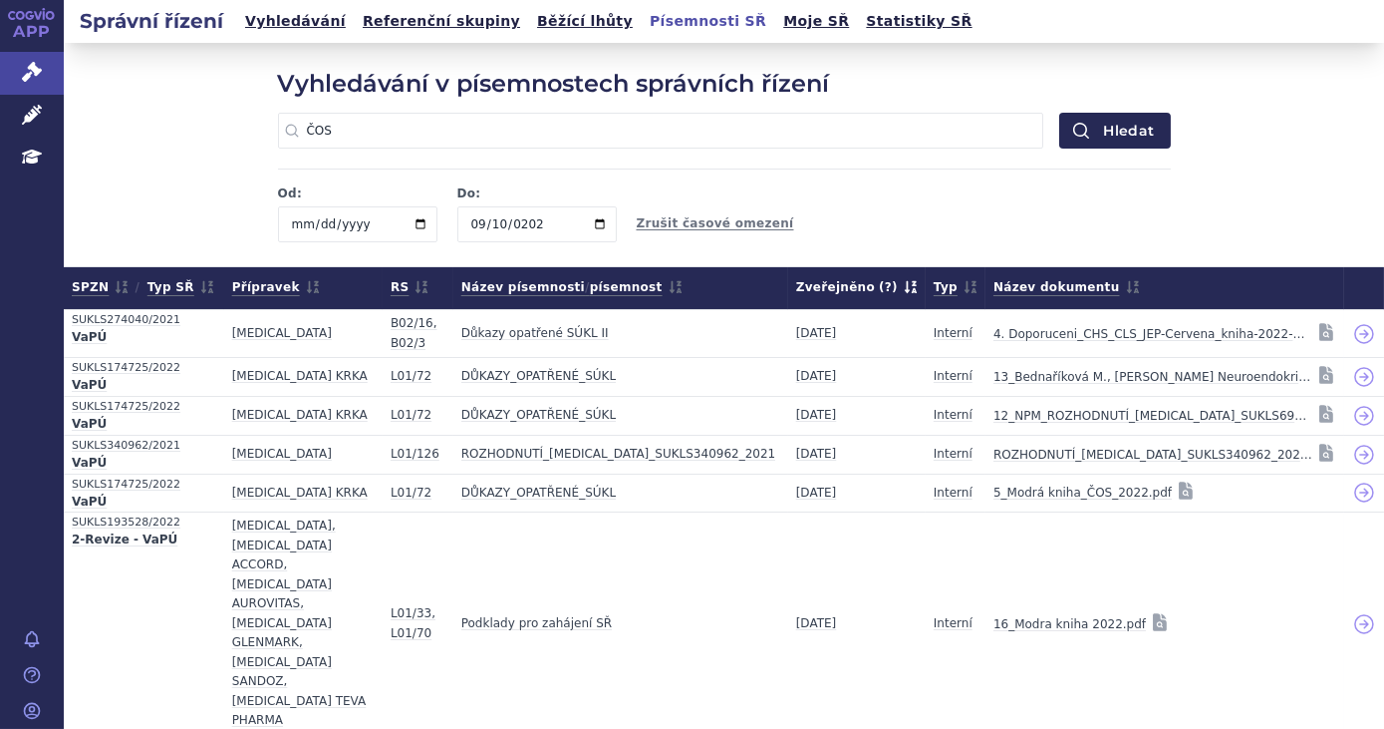
click at [325, 219] on input "2022-09-04" at bounding box center [357, 224] width 159 height 36
click at [738, 189] on div "Od: 2022-09-04 Do: 2022-09-17 Zrušit časové omezení" at bounding box center [724, 205] width 893 height 74
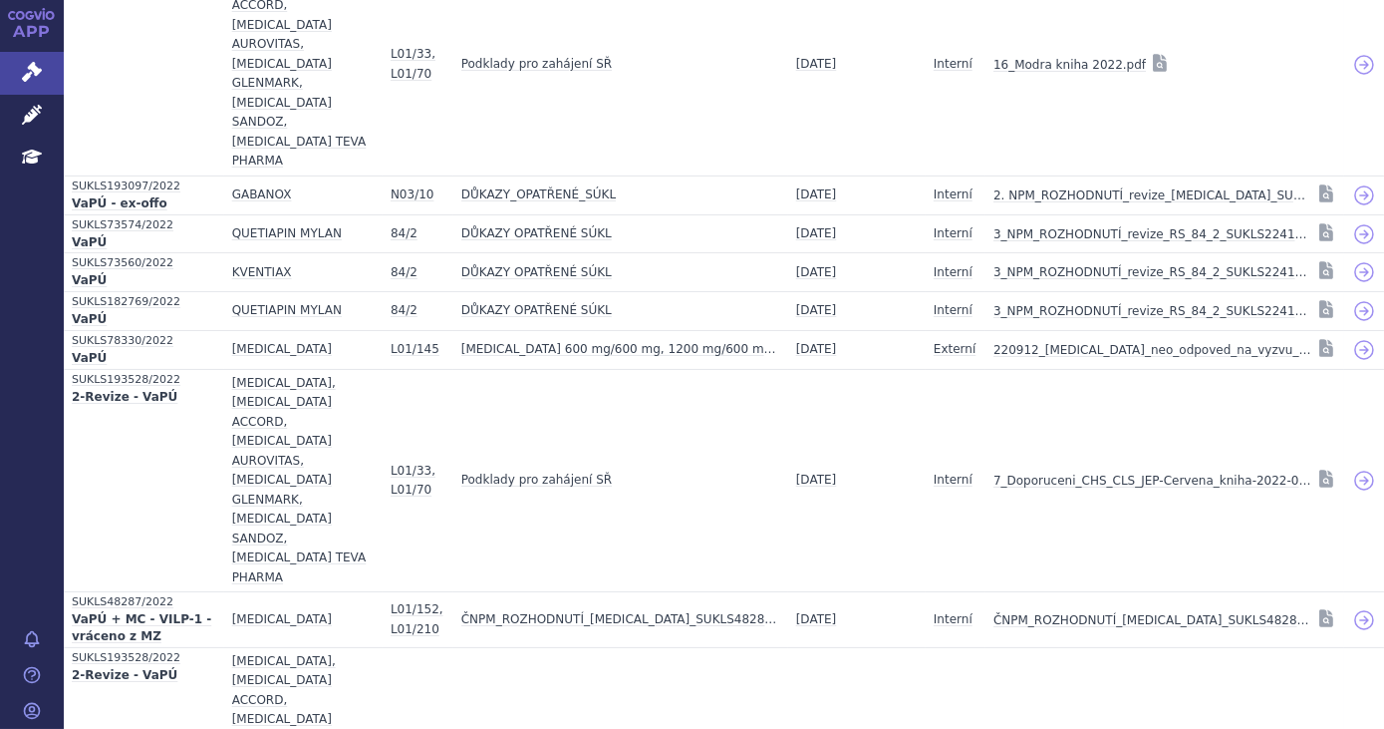
scroll to position [725, 0]
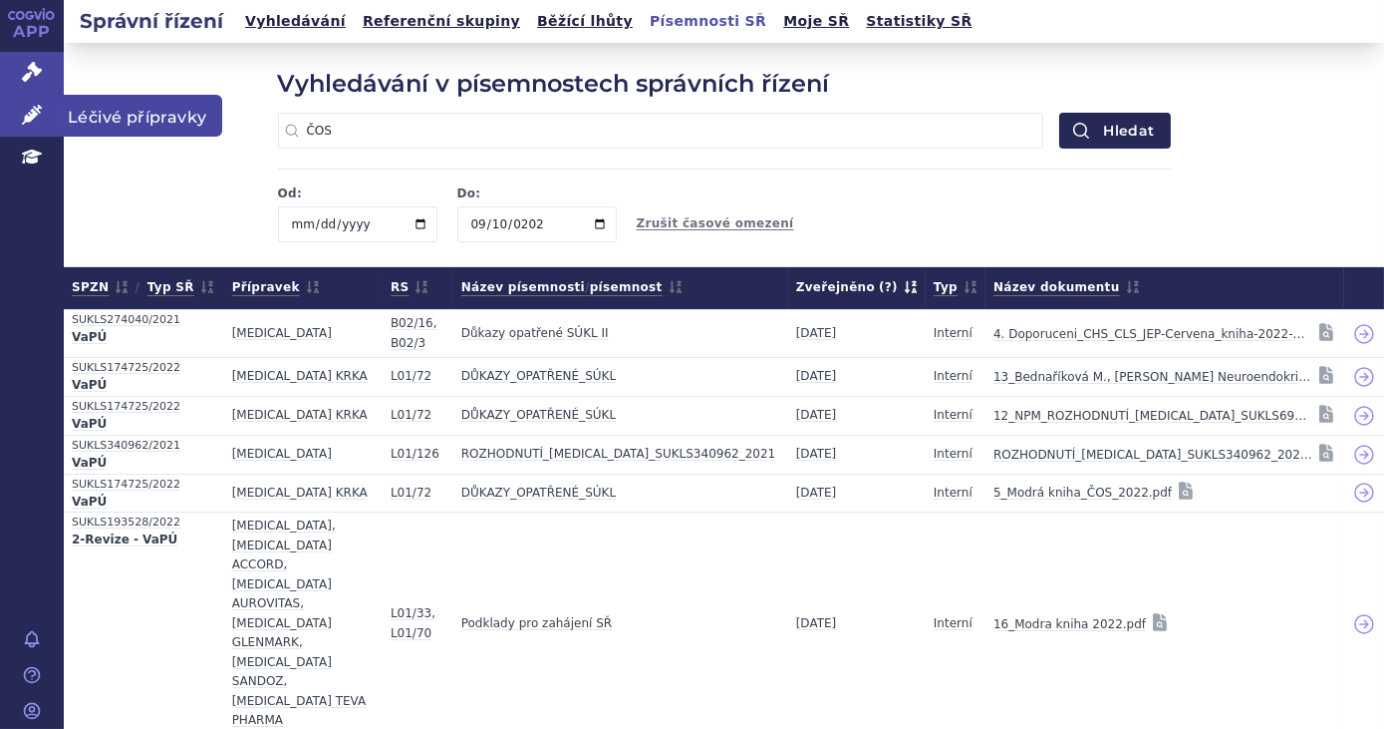
click at [22, 122] on icon at bounding box center [32, 115] width 20 height 20
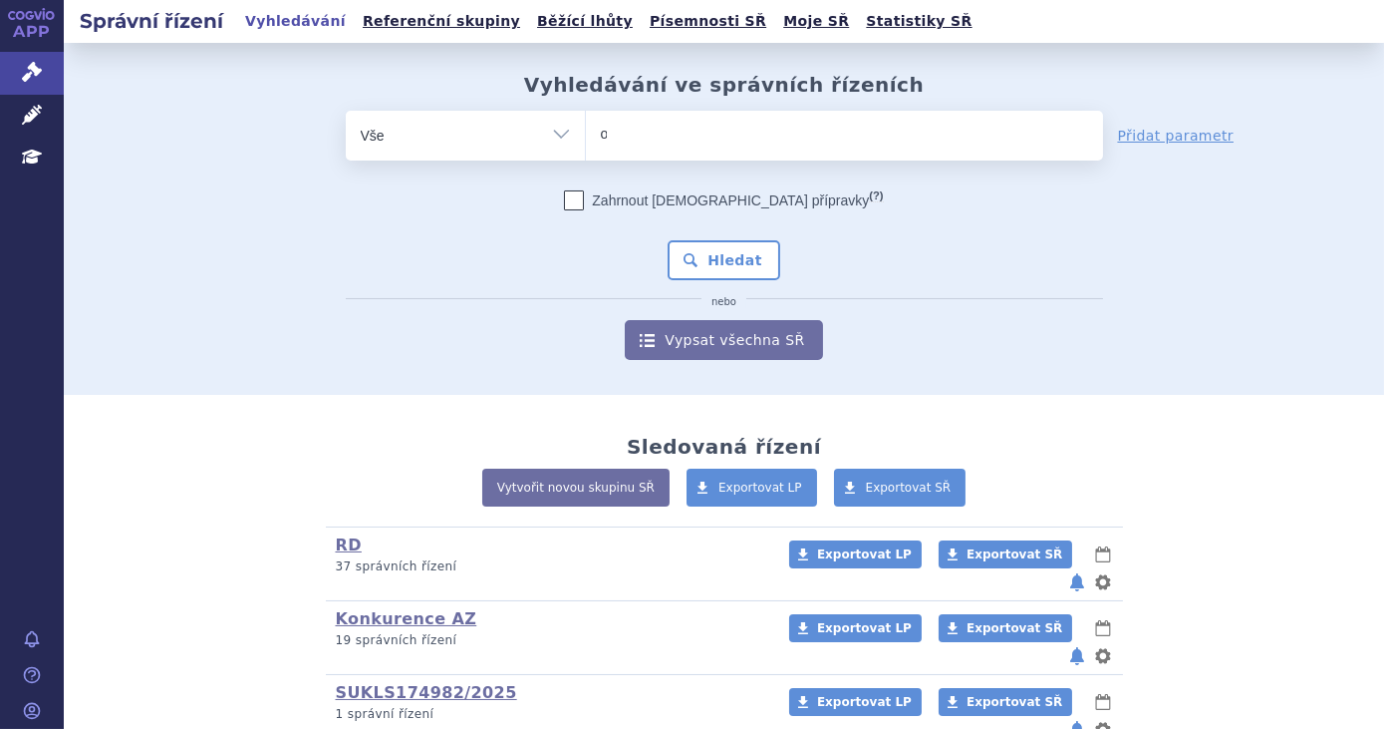
type input "op"
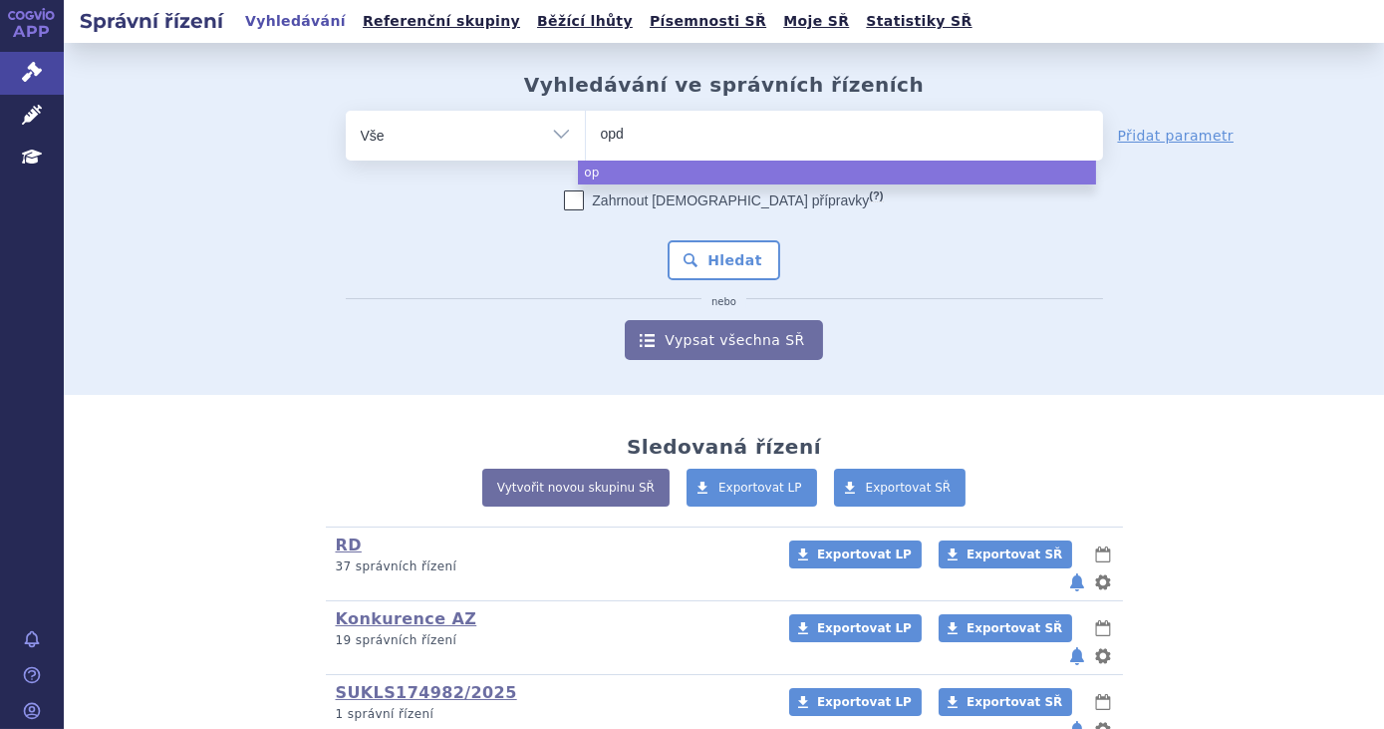
type input "opdi"
type input "opdivo"
select select "opdivo"
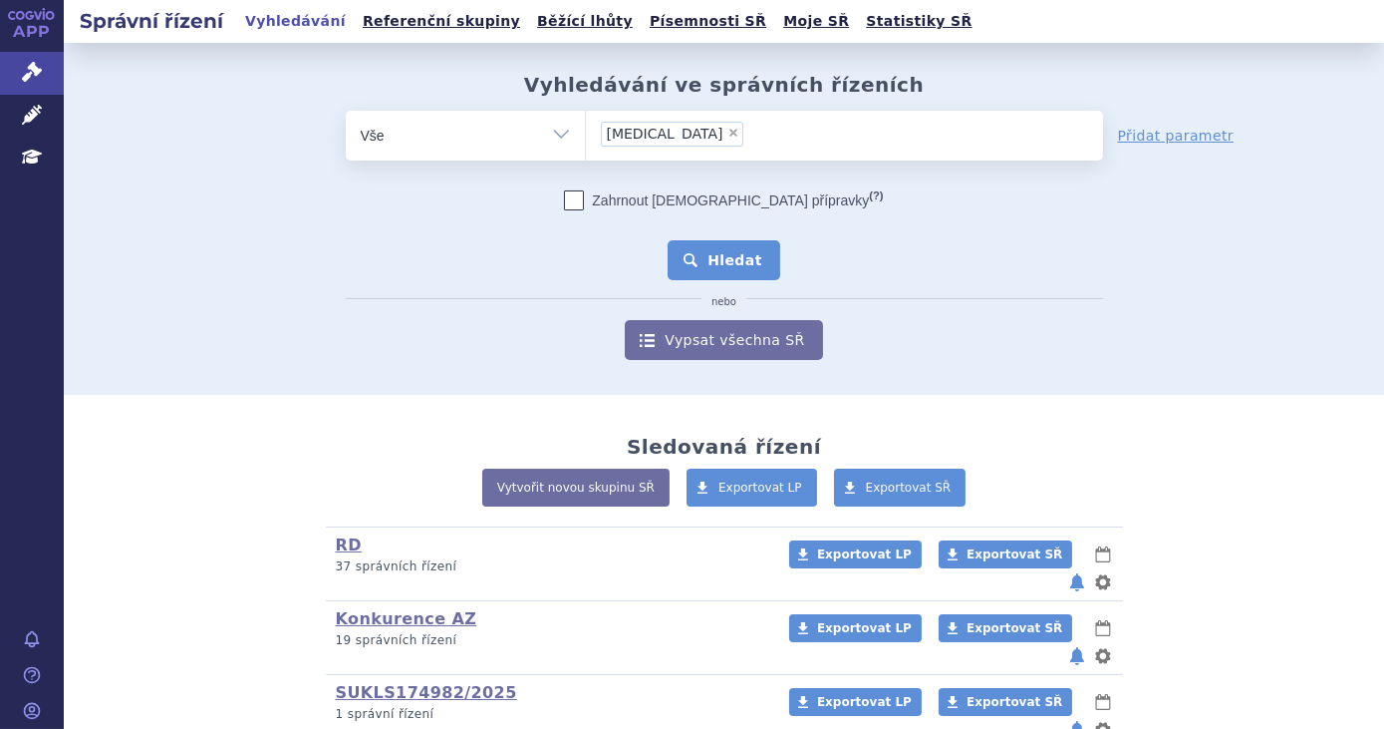
click at [723, 246] on button "Hledat" at bounding box center [724, 260] width 113 height 40
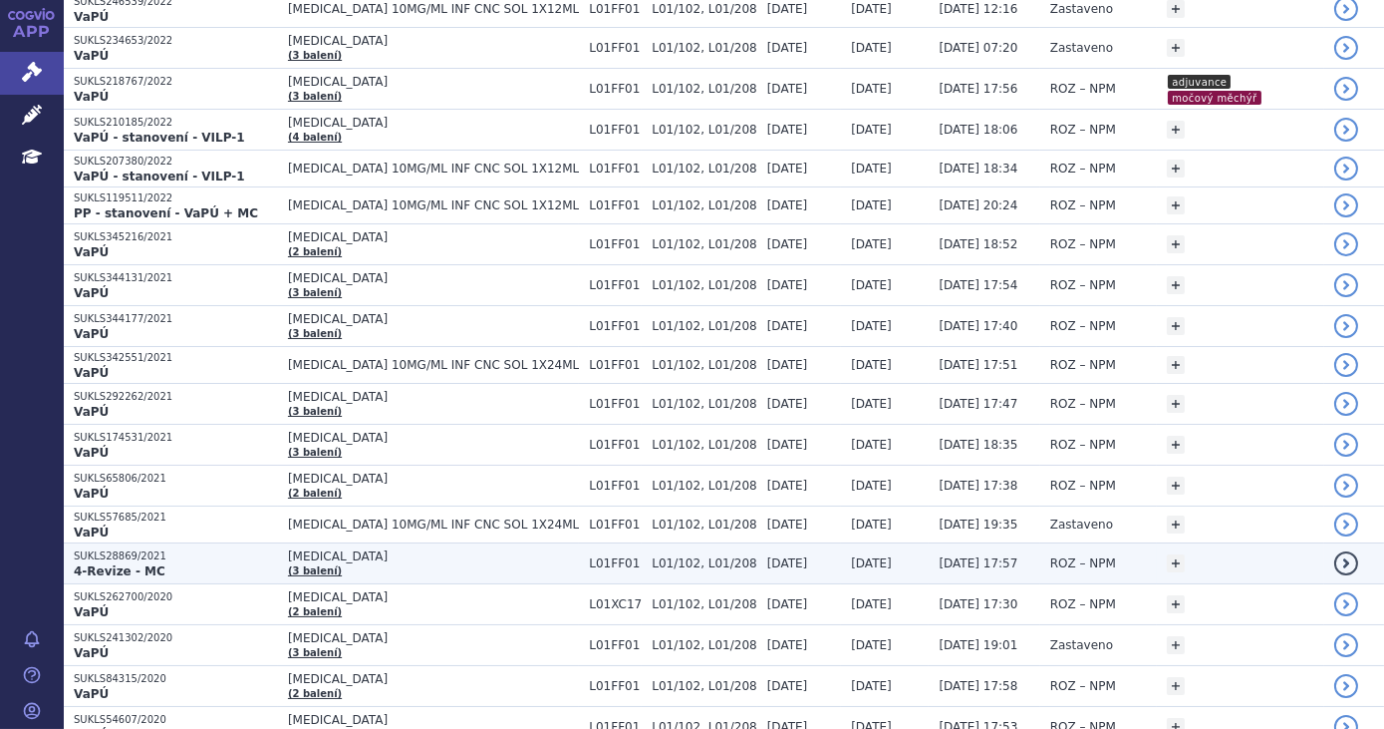
scroll to position [543, 0]
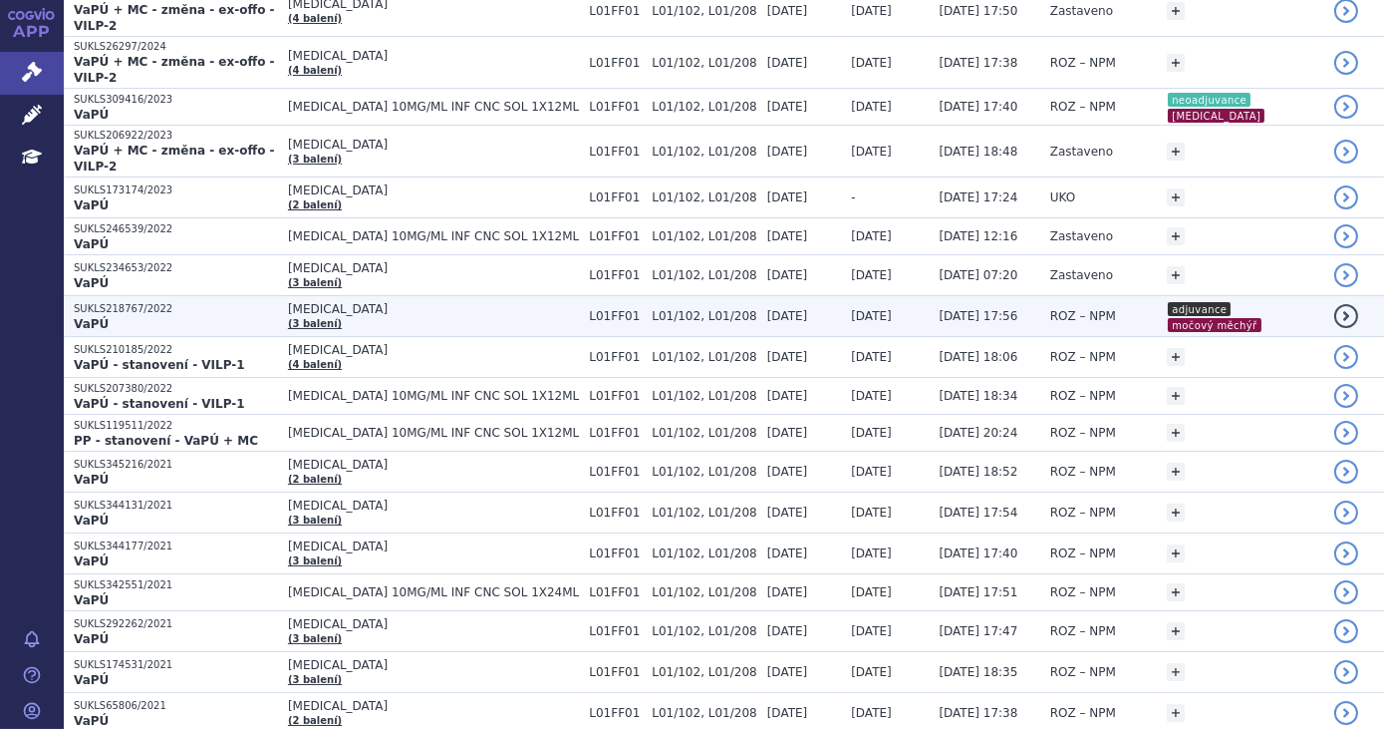
click at [851, 309] on span "08.06.2023" at bounding box center [871, 316] width 41 height 14
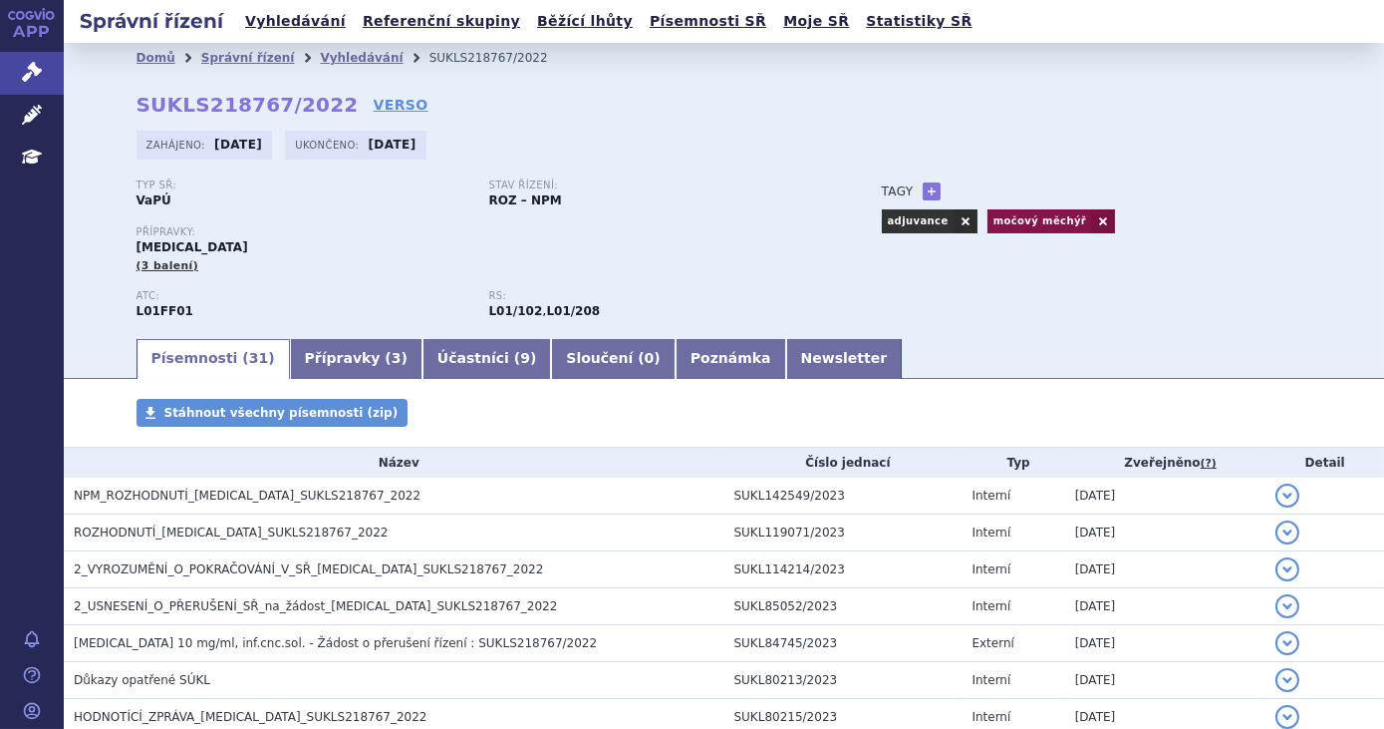
scroll to position [1005, 0]
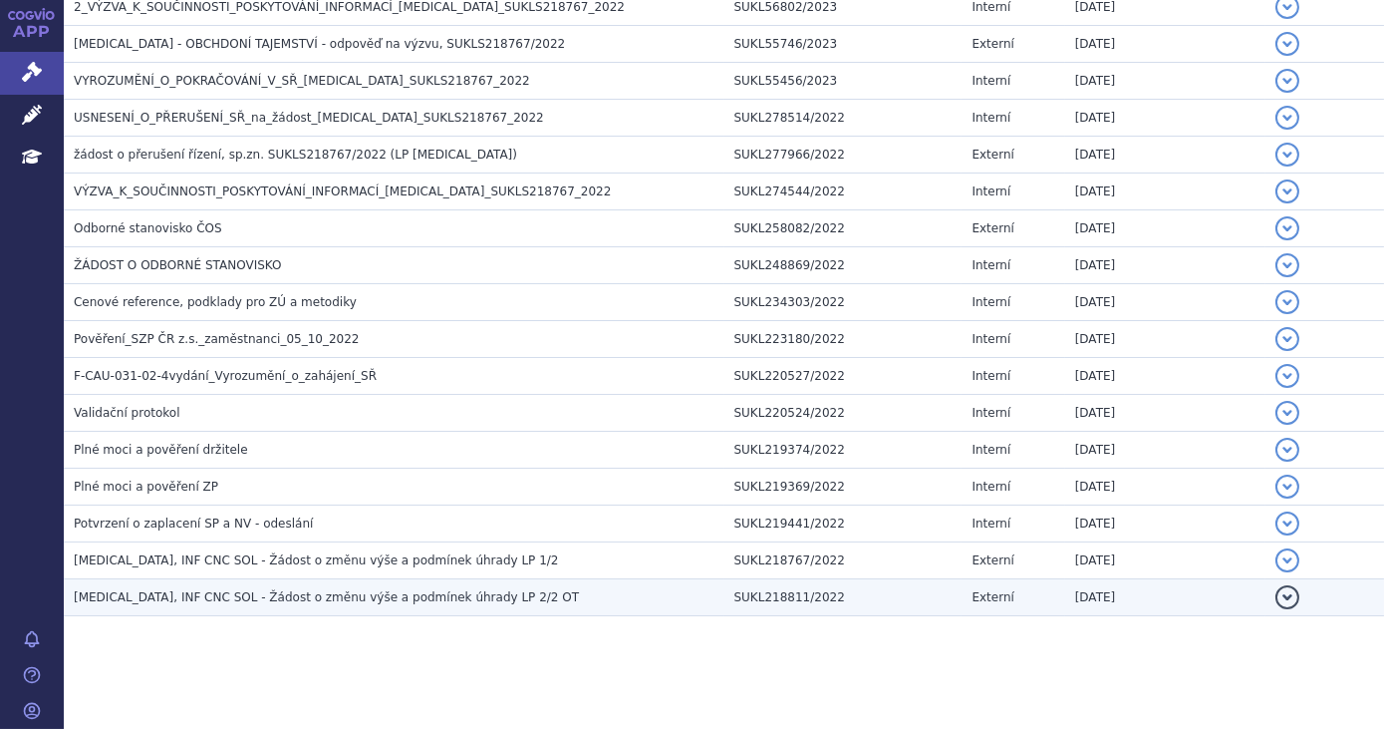
click at [439, 591] on span "OPDIVO, INF CNC SOL - Žádost o změnu výše a podmínek úhrady LP 2/2 OT" at bounding box center [326, 597] width 505 height 14
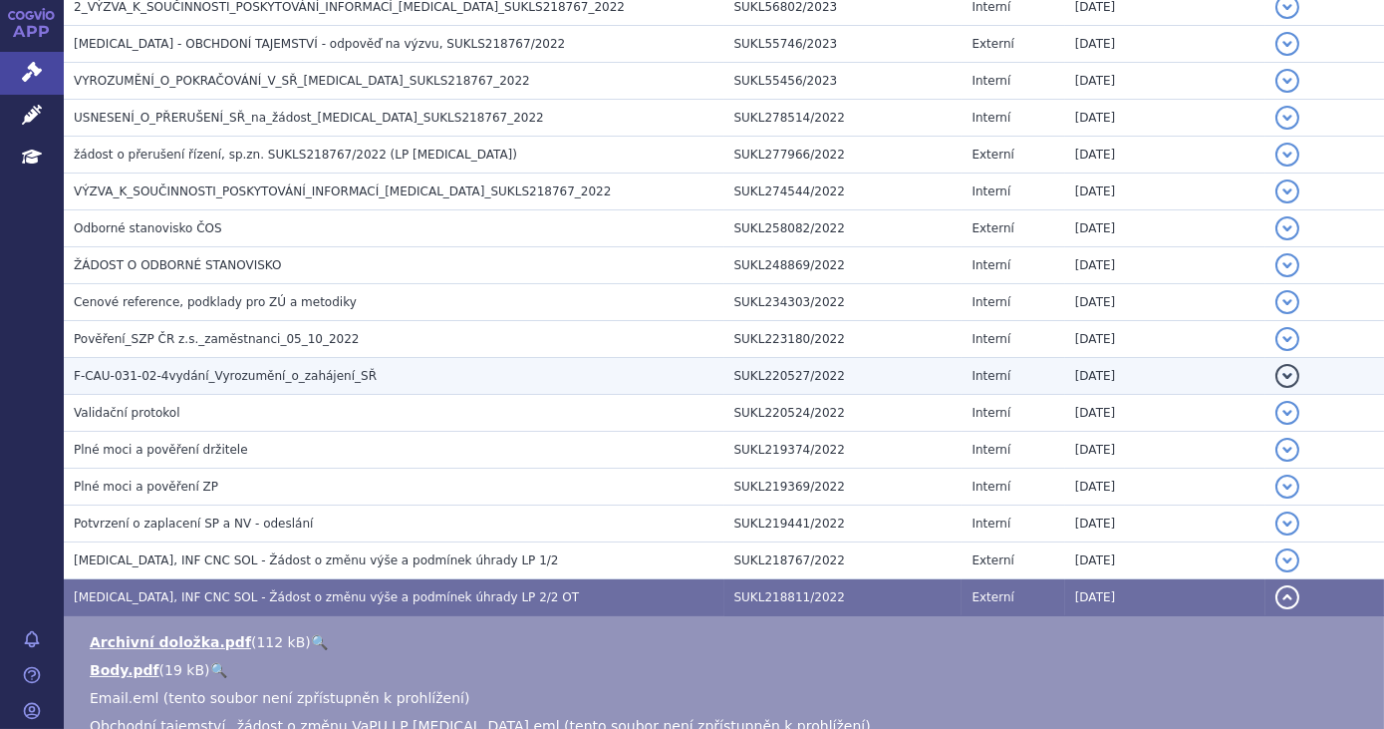
scroll to position [1095, 0]
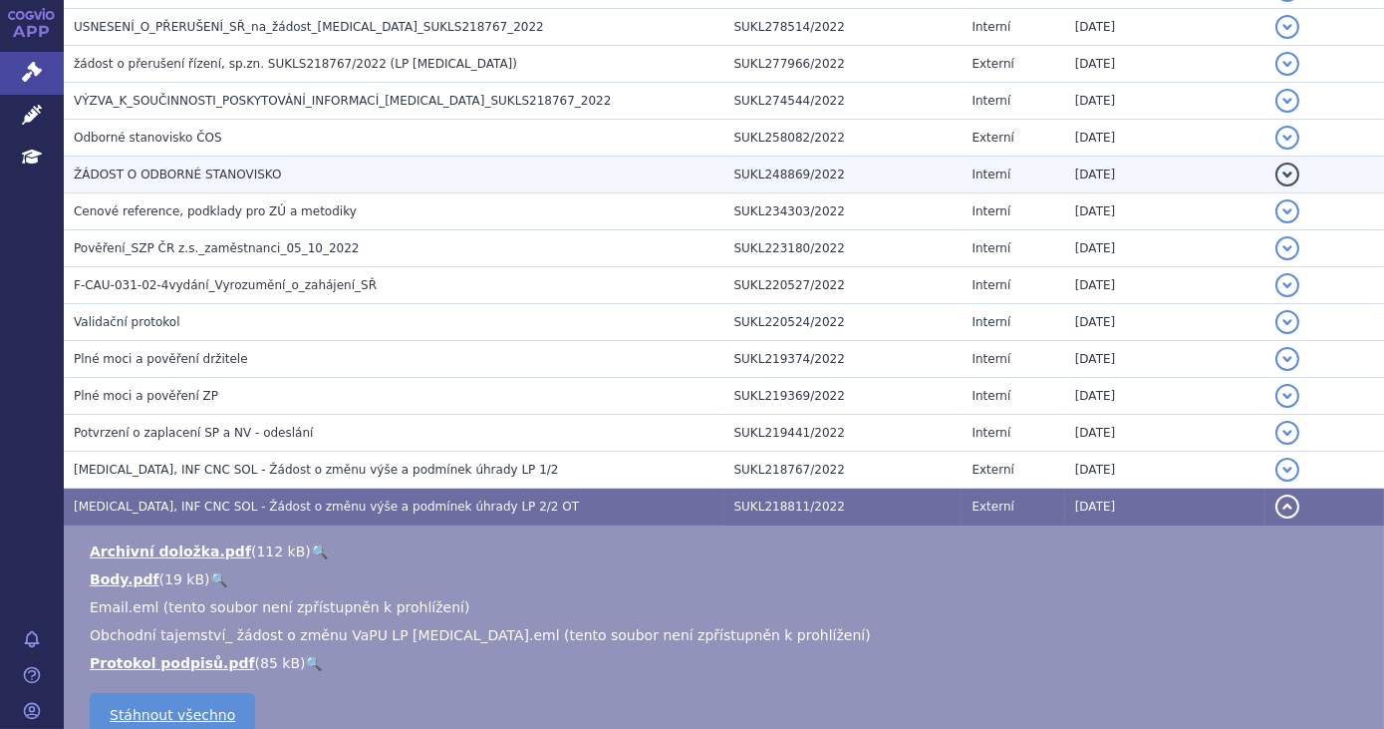
click at [243, 181] on td "ŽÁDOST O ODBORNÉ STANOVISKO" at bounding box center [394, 174] width 661 height 37
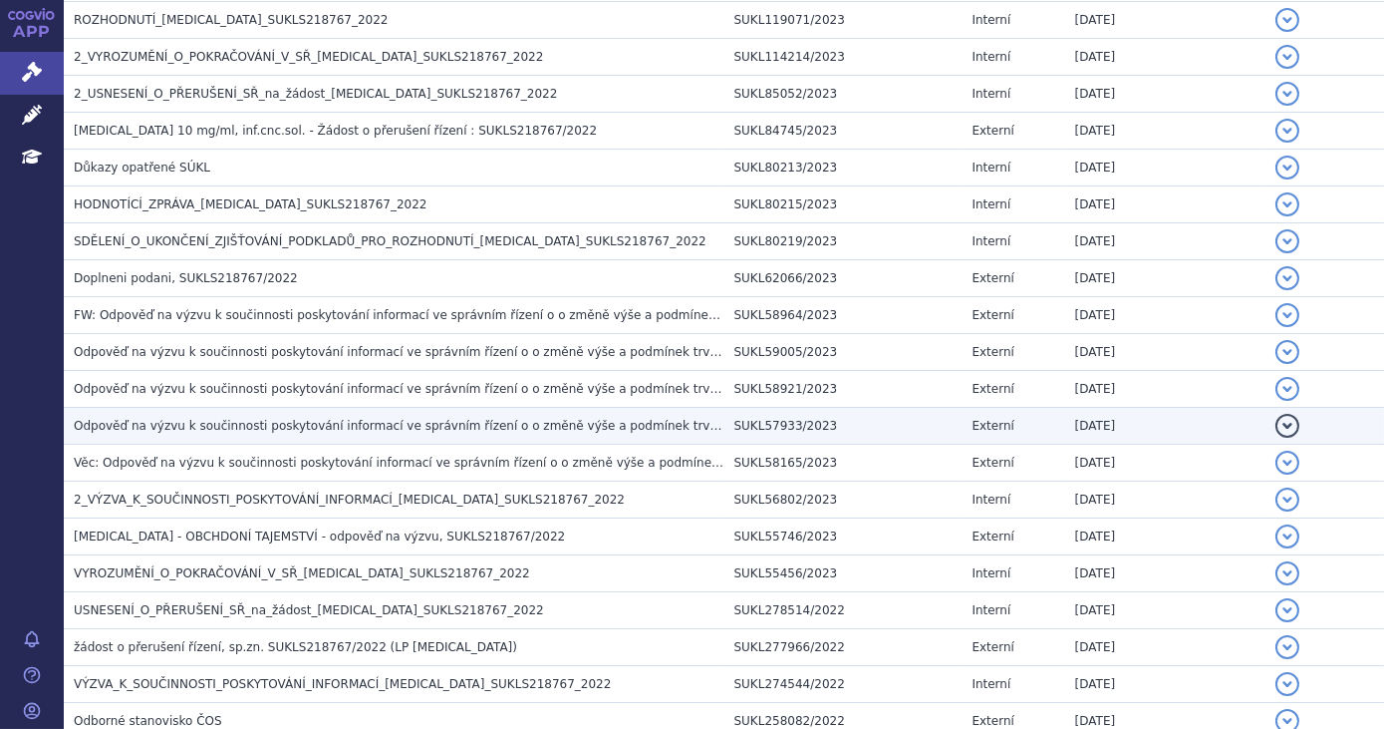
scroll to position [0, 0]
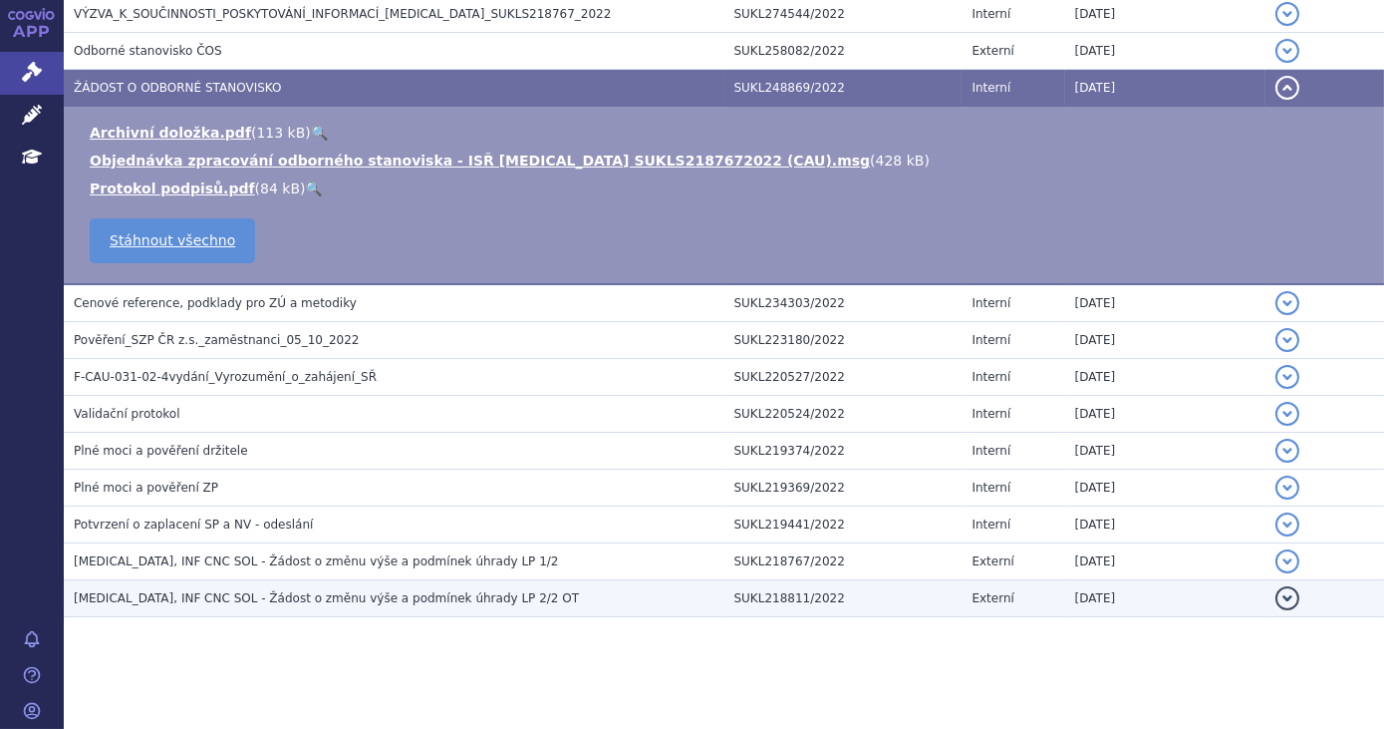
click at [469, 592] on span "OPDIVO, INF CNC SOL - Žádost o změnu výše a podmínek úhrady LP 2/2 OT" at bounding box center [326, 598] width 505 height 14
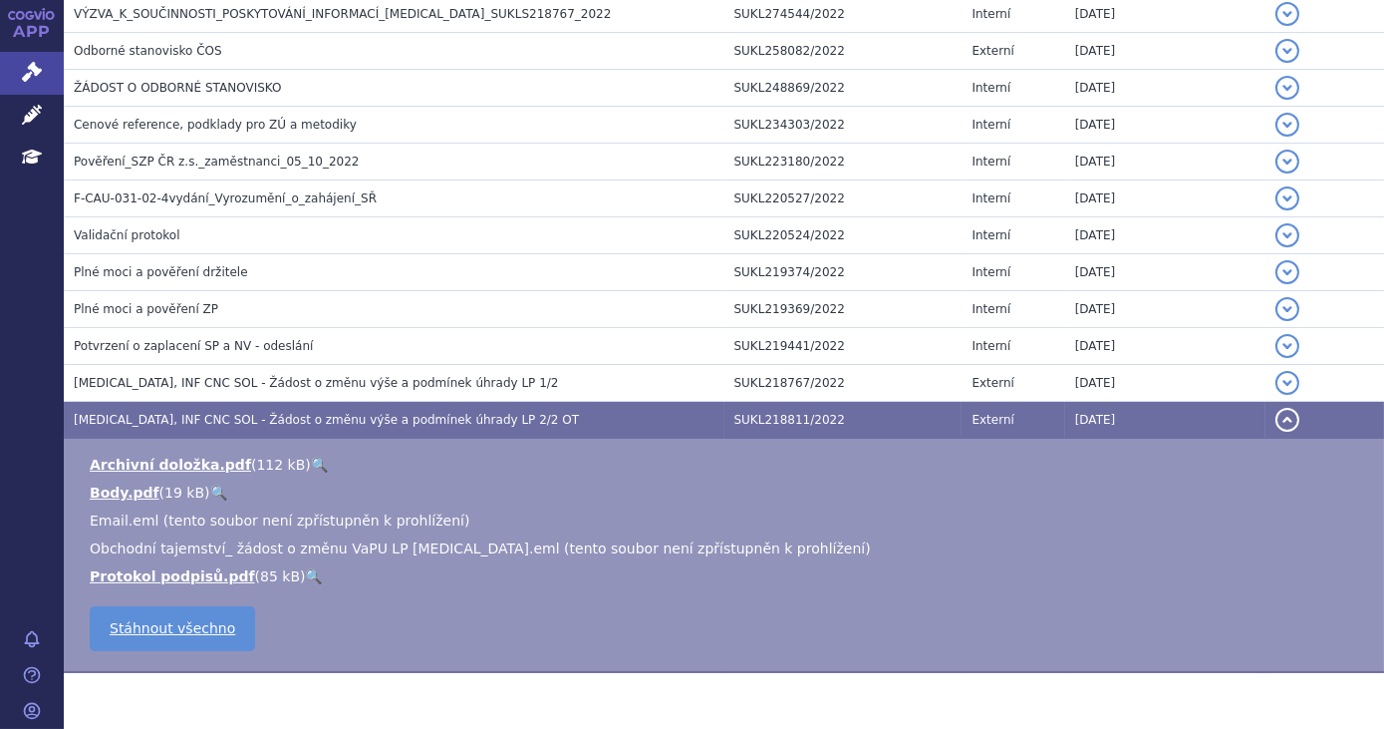
scroll to position [1238, 0]
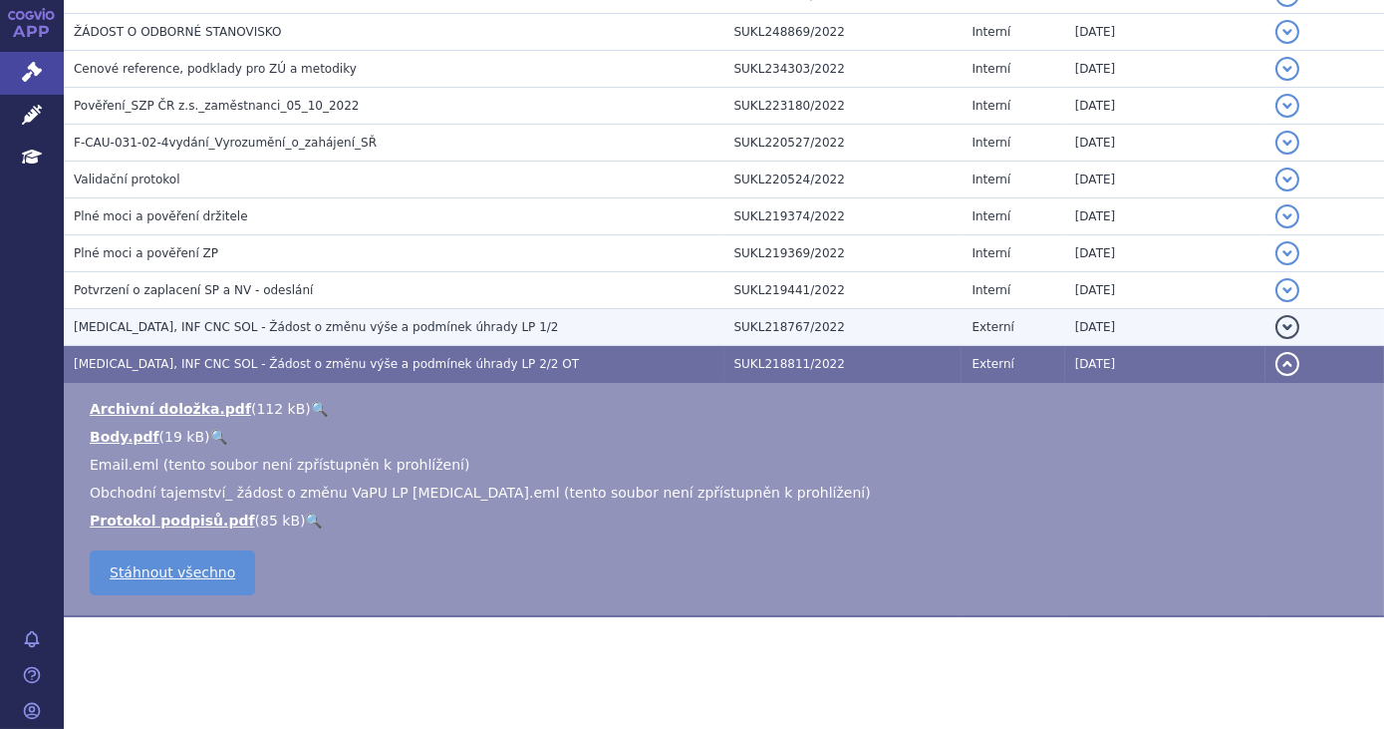
click at [404, 329] on h3 "OPDIVO, INF CNC SOL - Žádost o změnu výše a podmínek úhrady LP 1/2" at bounding box center [399, 327] width 651 height 20
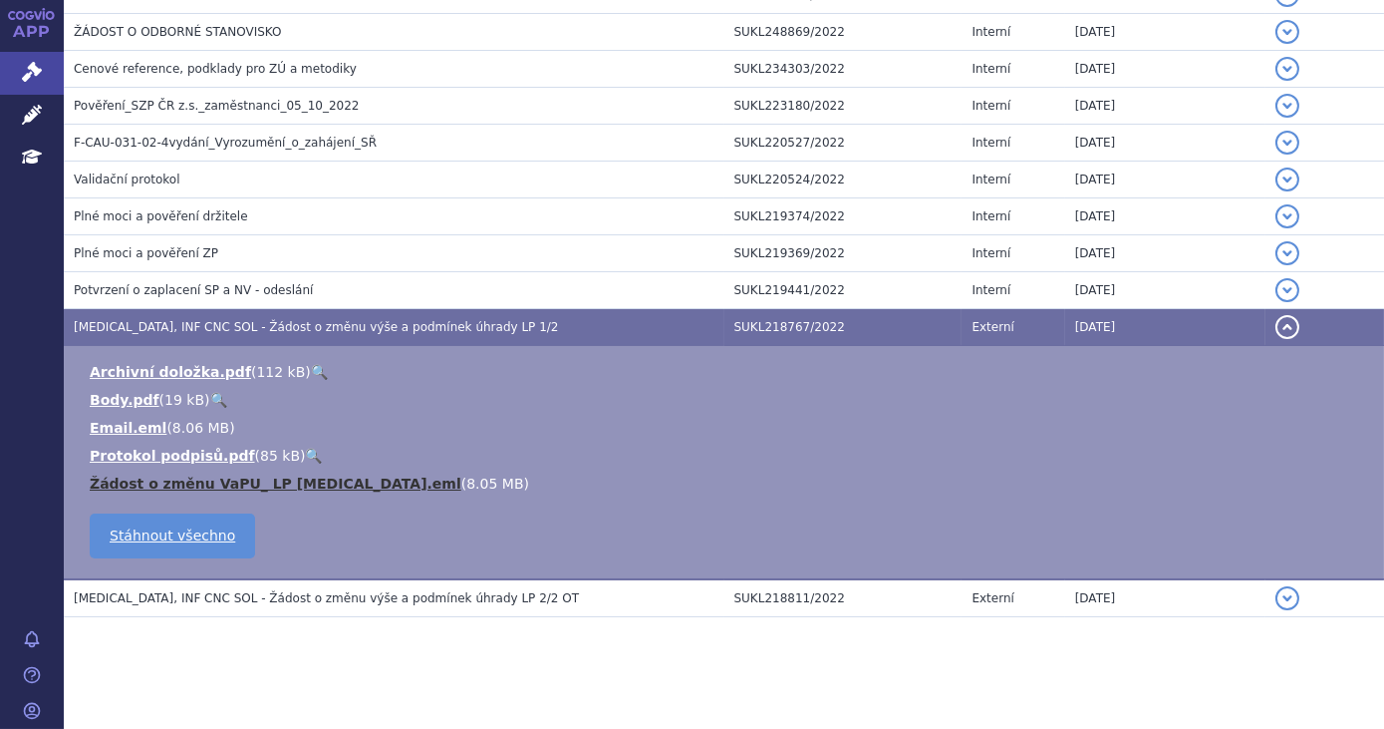
click at [298, 479] on link "Žádost o změnu VaPU_ LP Opdivo.eml" at bounding box center [276, 483] width 372 height 16
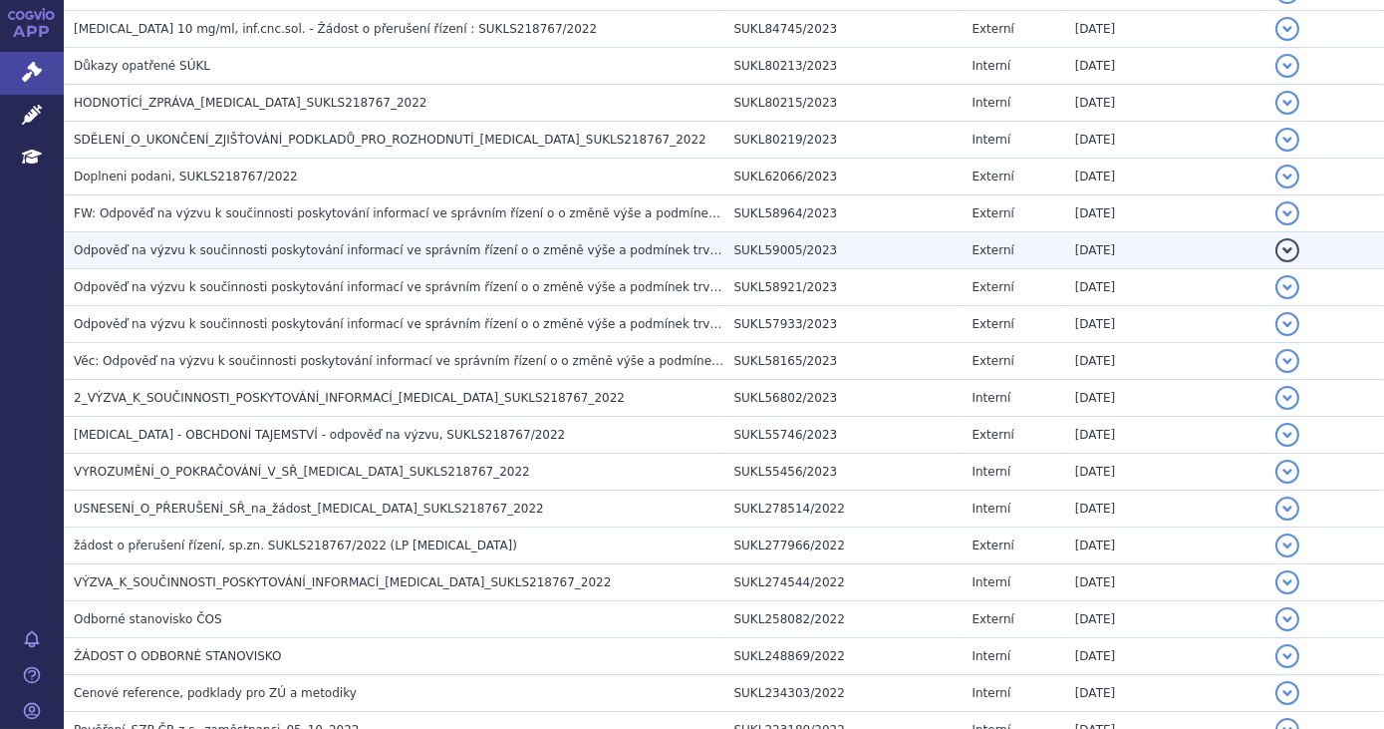
scroll to position [634, 0]
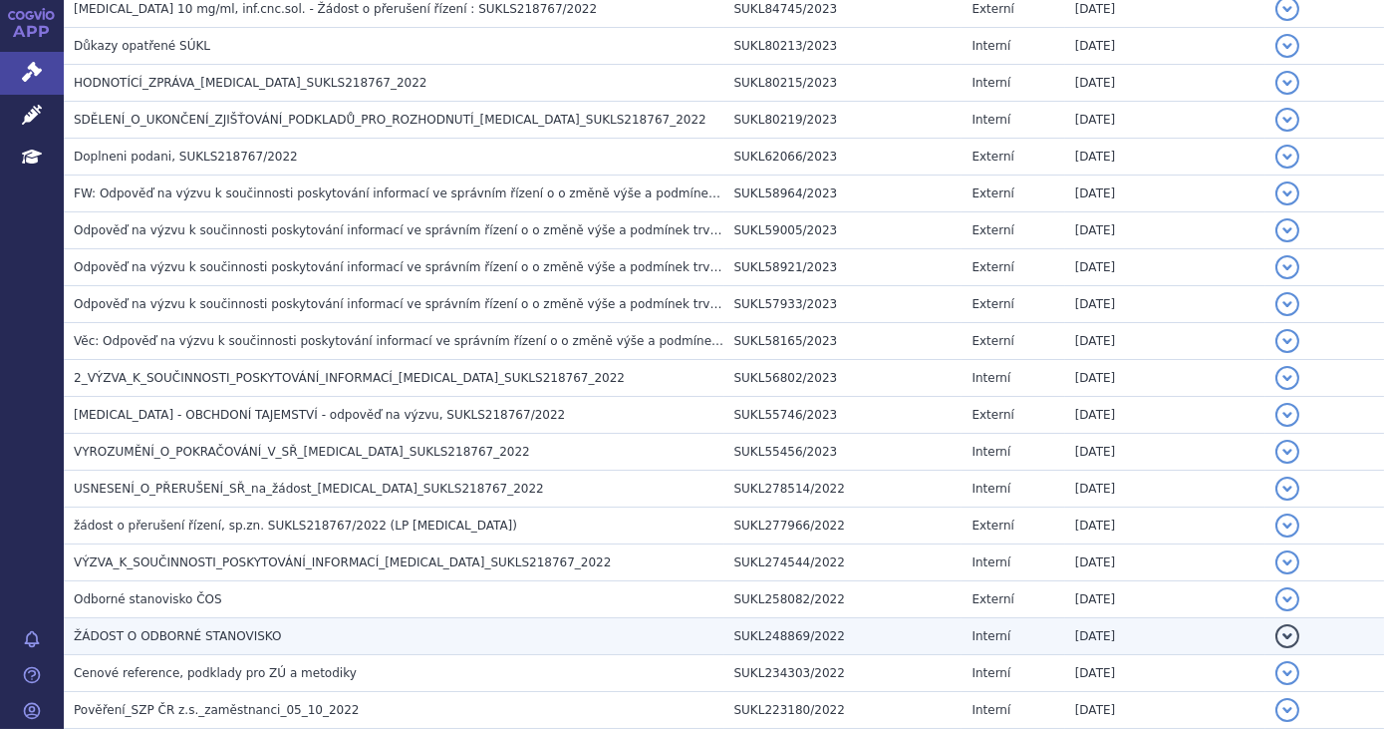
click at [337, 627] on h3 "ŽÁDOST O ODBORNÉ STANOVISKO" at bounding box center [399, 636] width 651 height 20
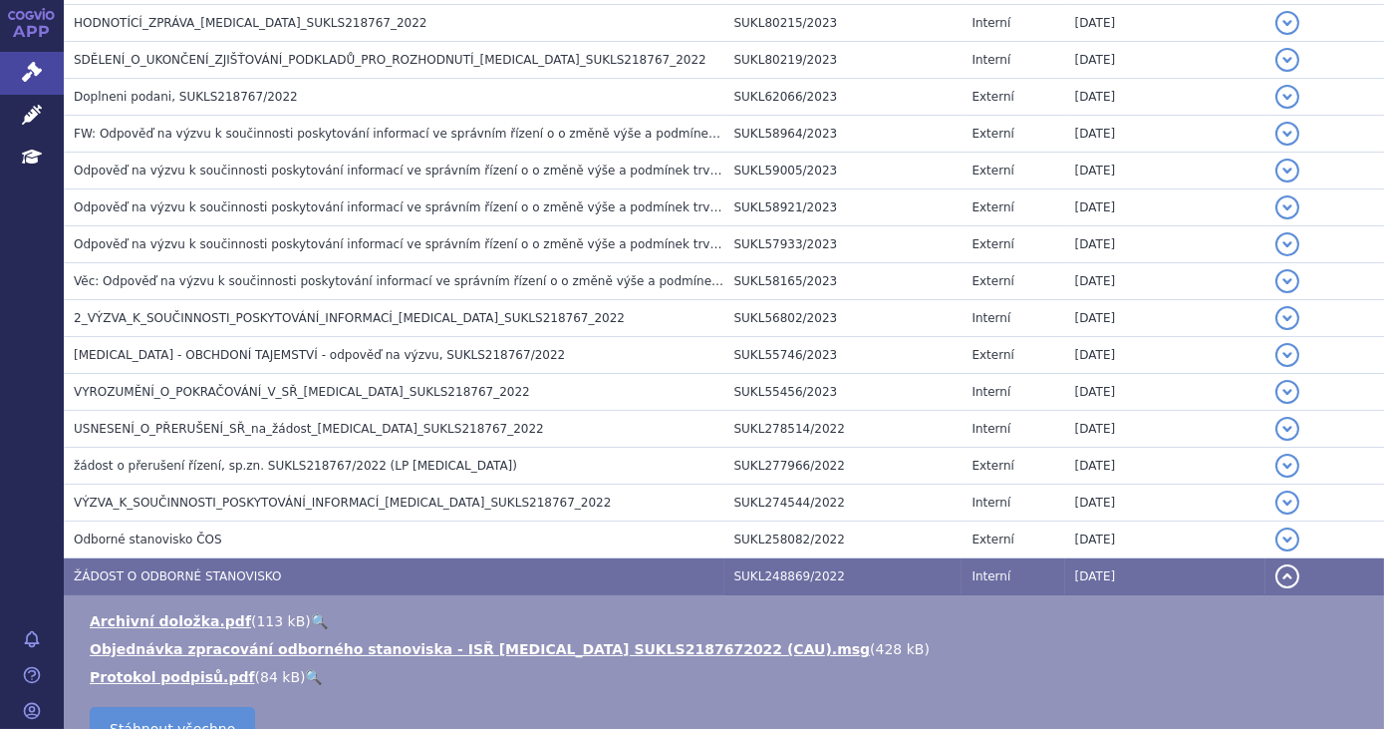
scroll to position [725, 0]
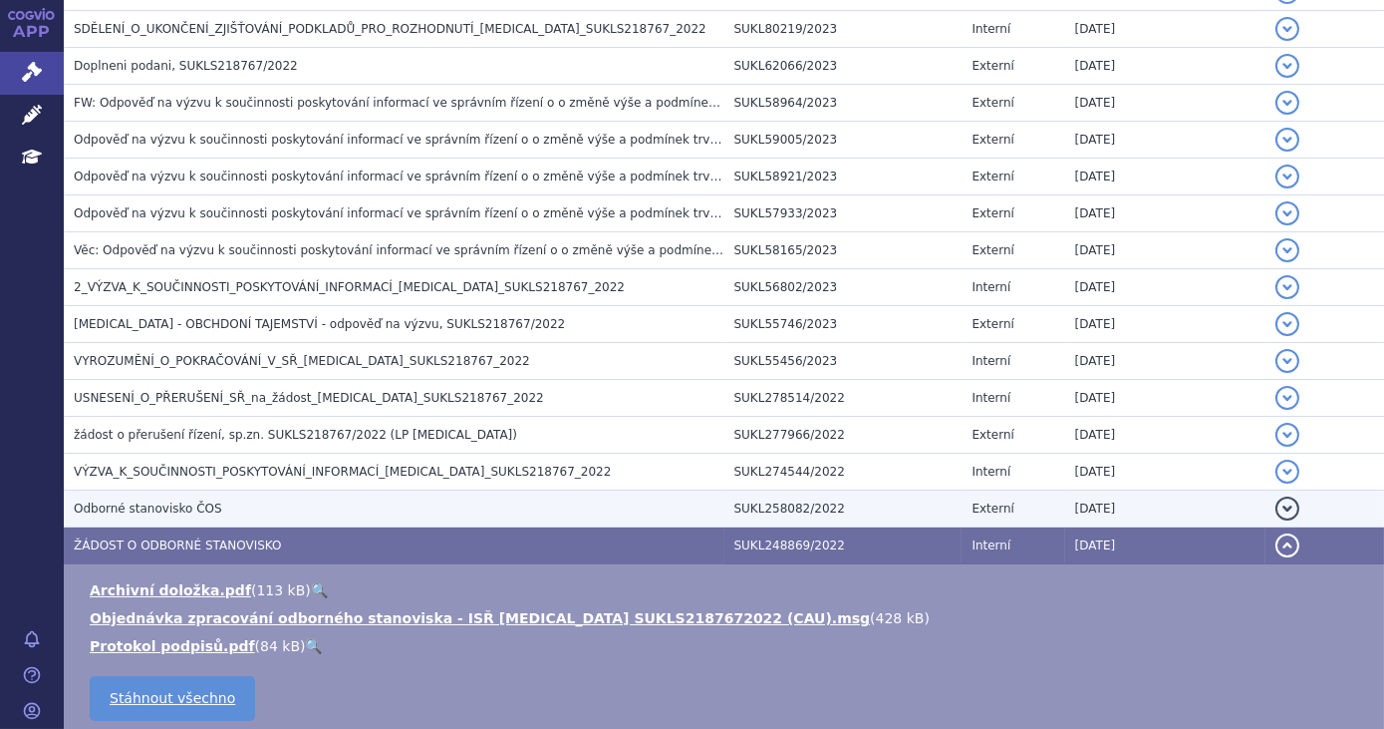
click at [297, 506] on h3 "Odborné stanovisko ČOS" at bounding box center [399, 508] width 651 height 20
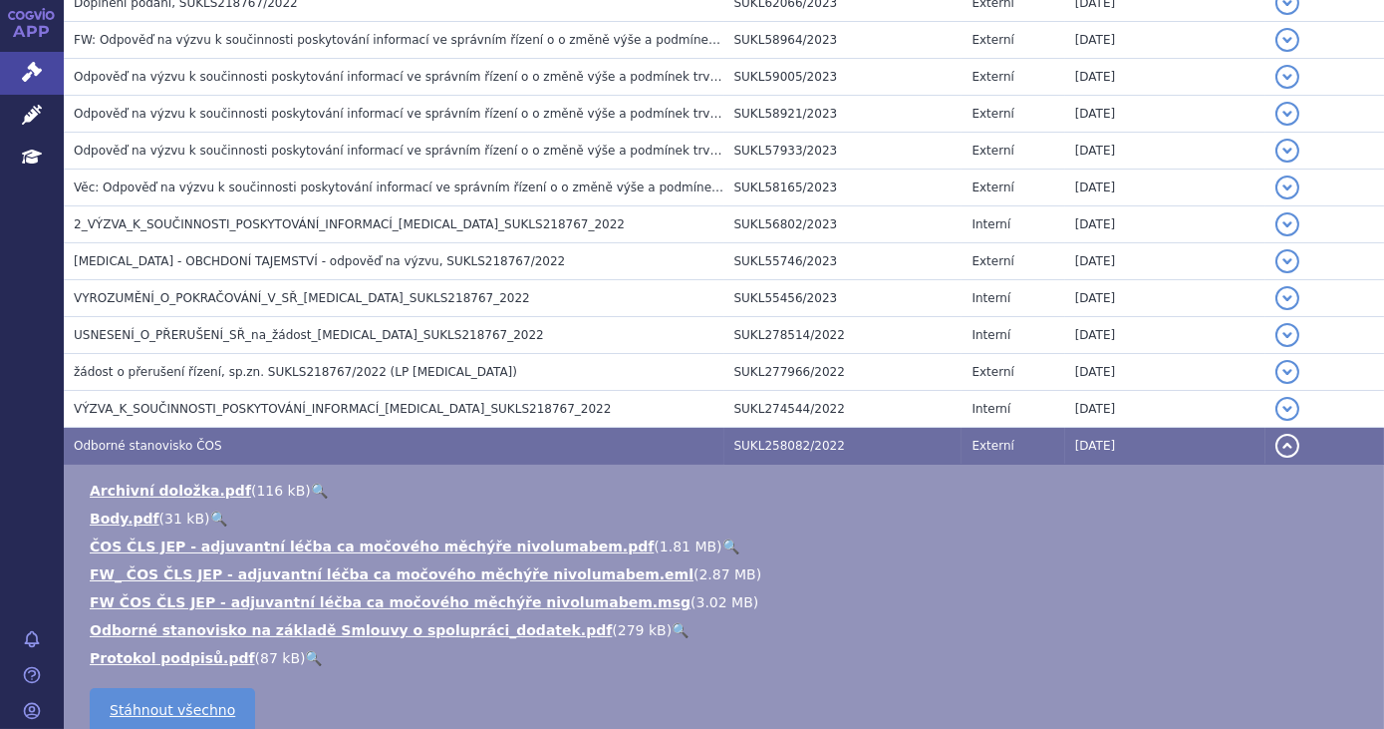
scroll to position [815, 0]
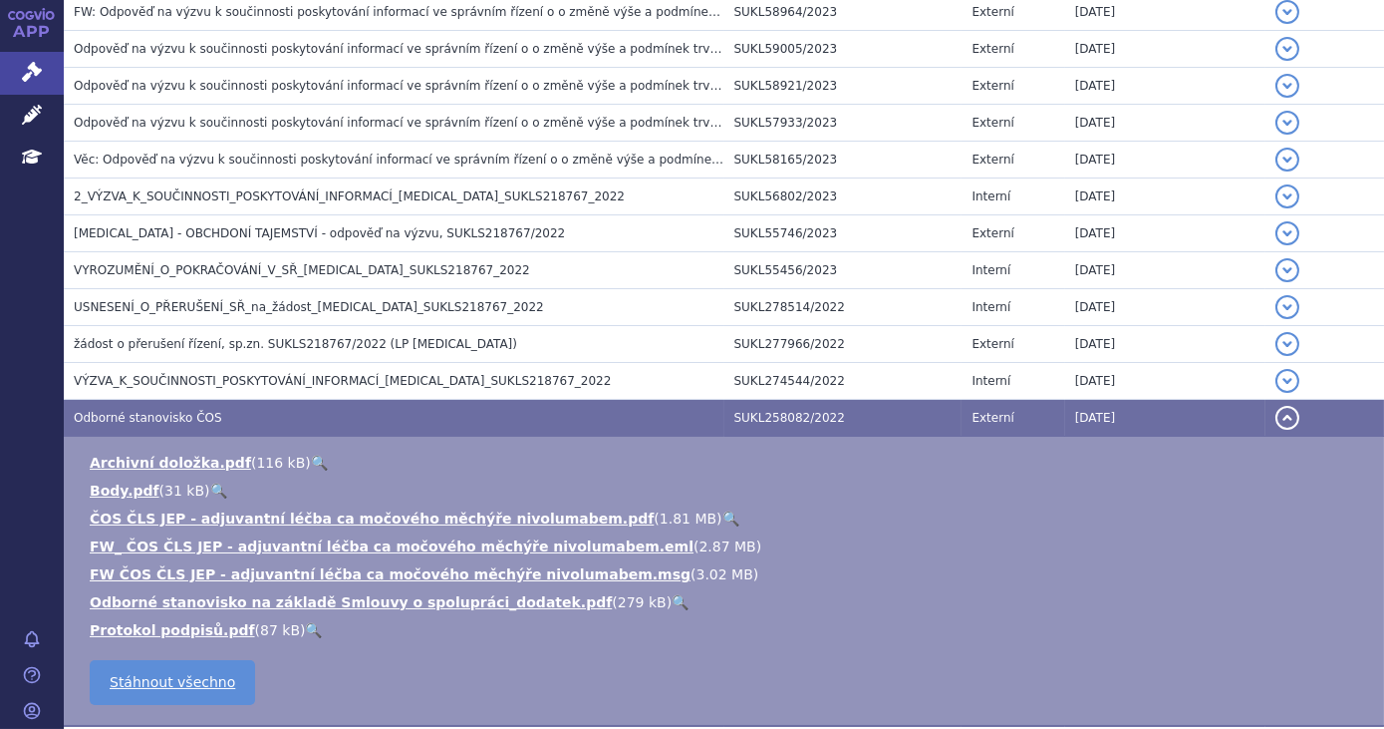
click at [723, 513] on link "🔍" at bounding box center [731, 518] width 17 height 16
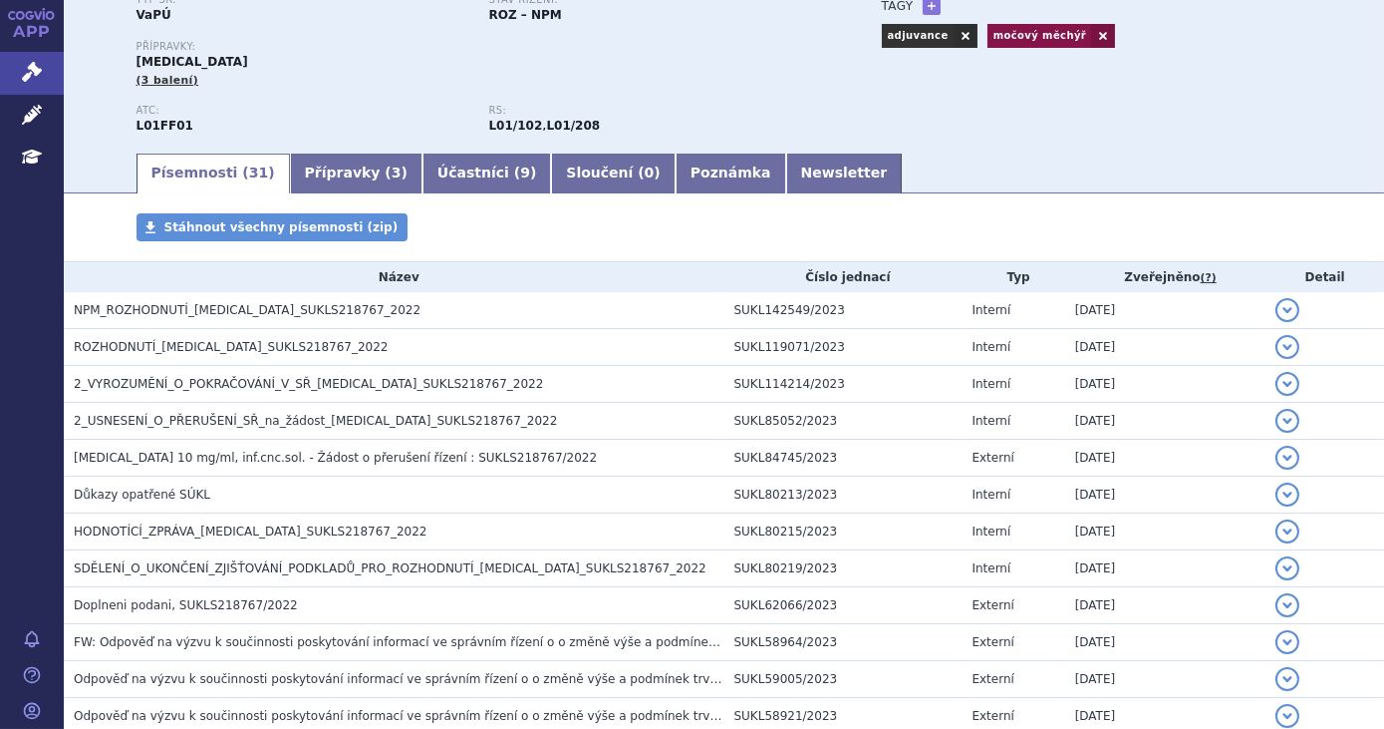
scroll to position [0, 0]
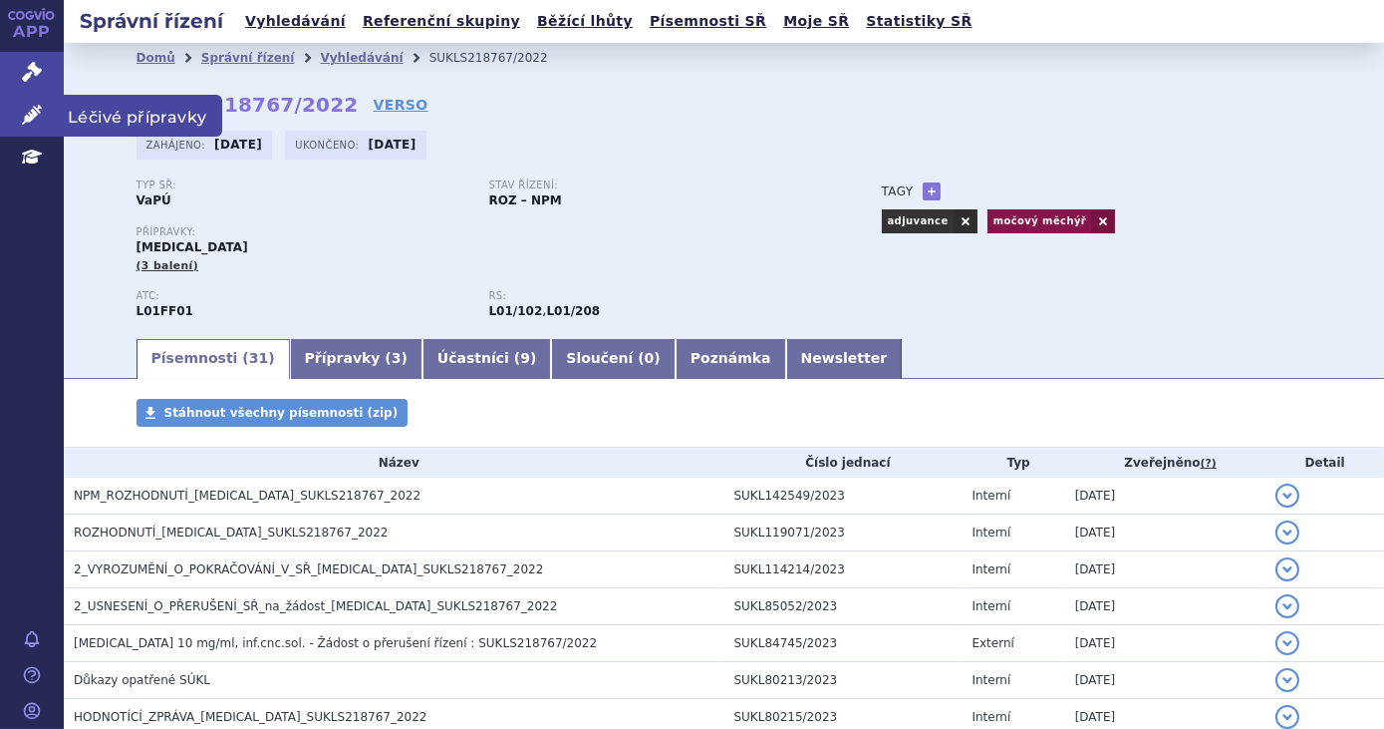
click at [49, 117] on link "Léčivé přípravky" at bounding box center [32, 116] width 64 height 42
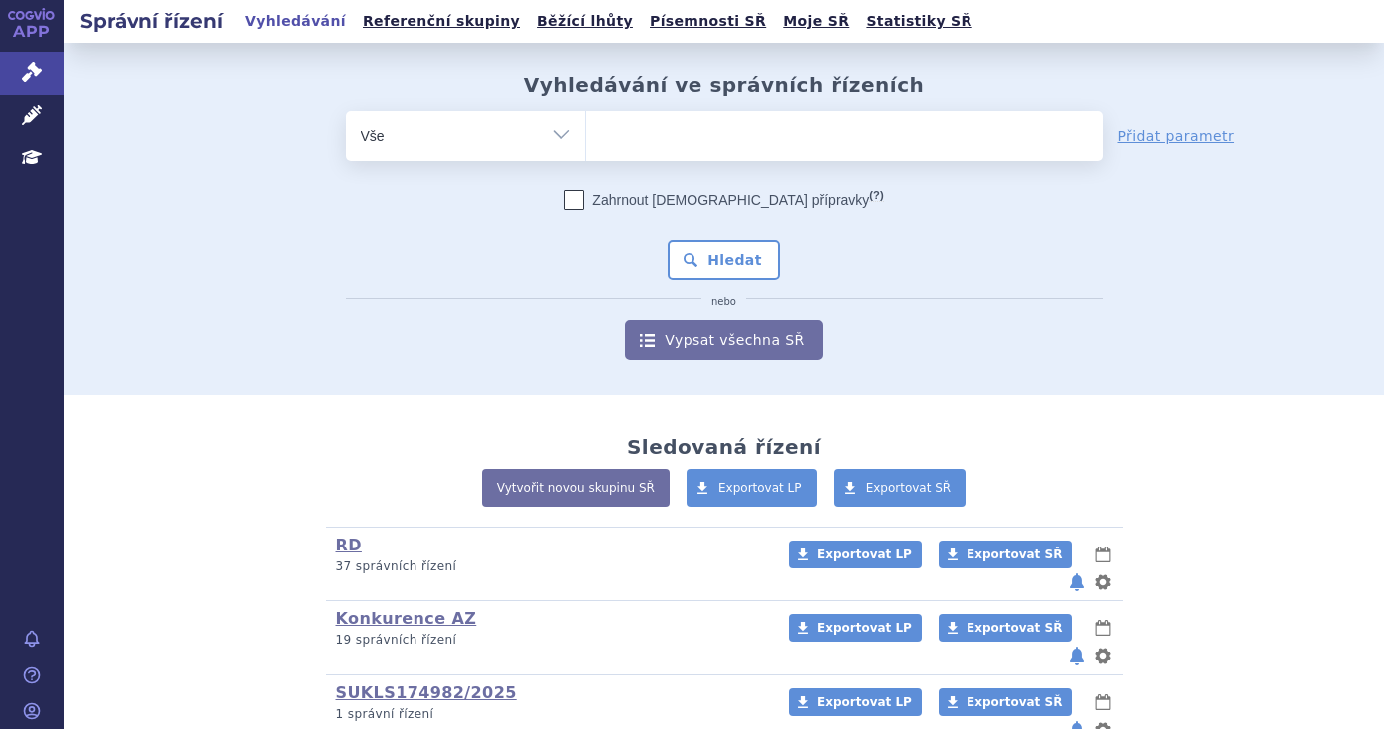
click at [790, 128] on ul at bounding box center [844, 132] width 517 height 42
click at [586, 128] on select at bounding box center [585, 135] width 1 height 50
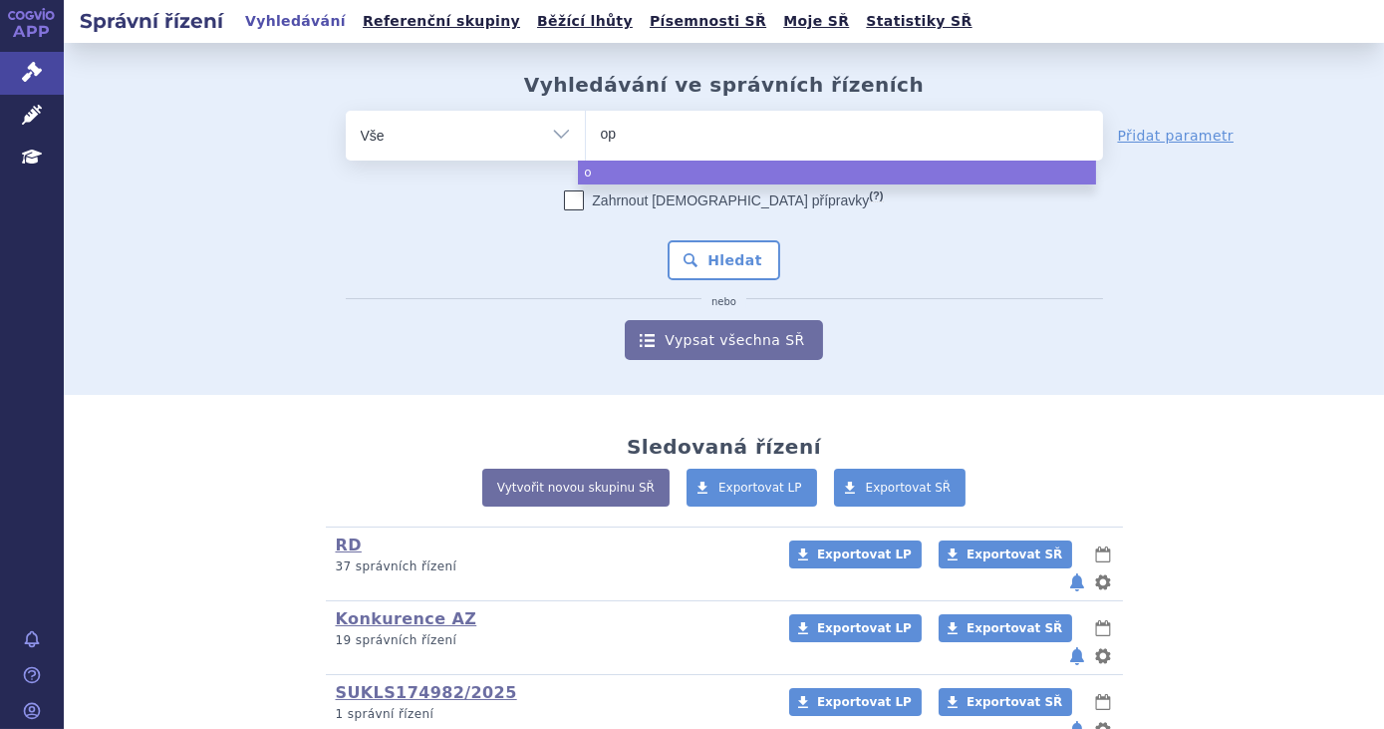
type input "opd"
type input "opdivo"
select select "opdivo"
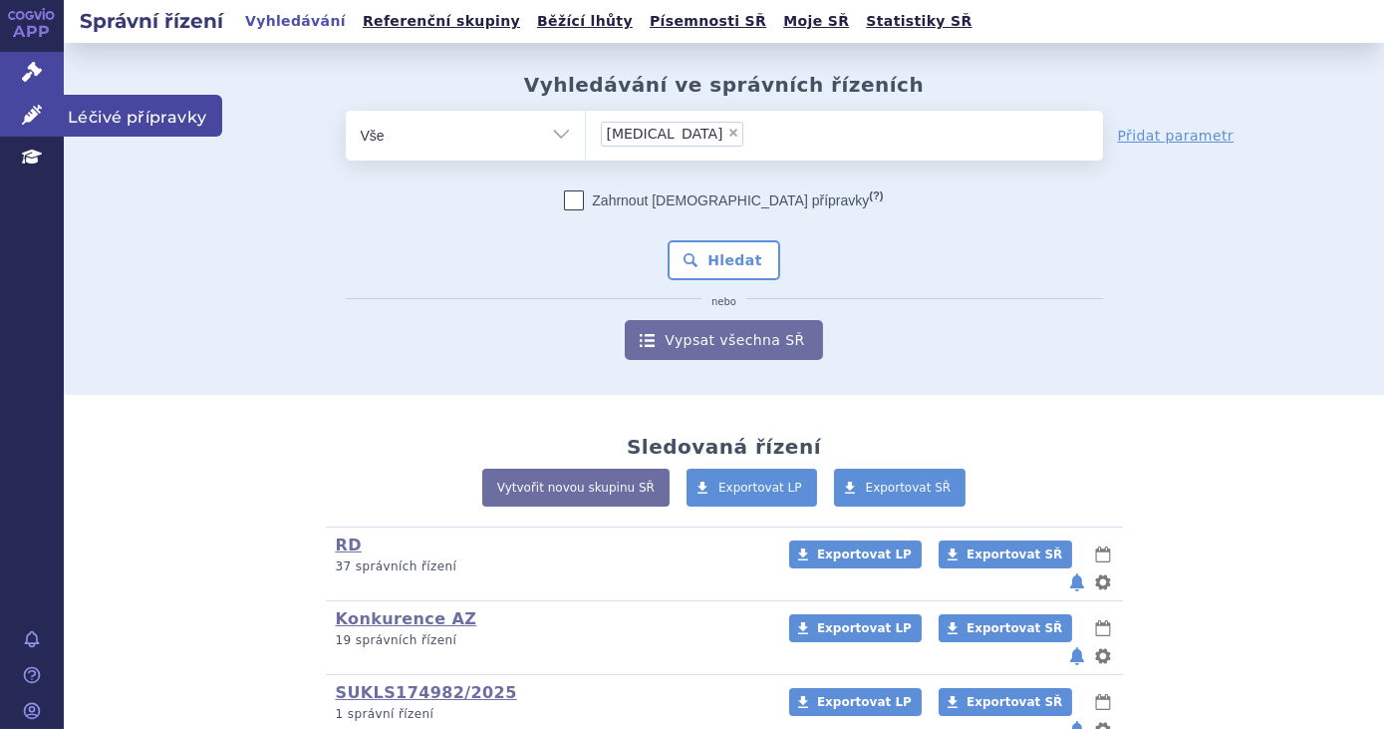
click at [51, 124] on link "Léčivé přípravky" at bounding box center [32, 116] width 64 height 42
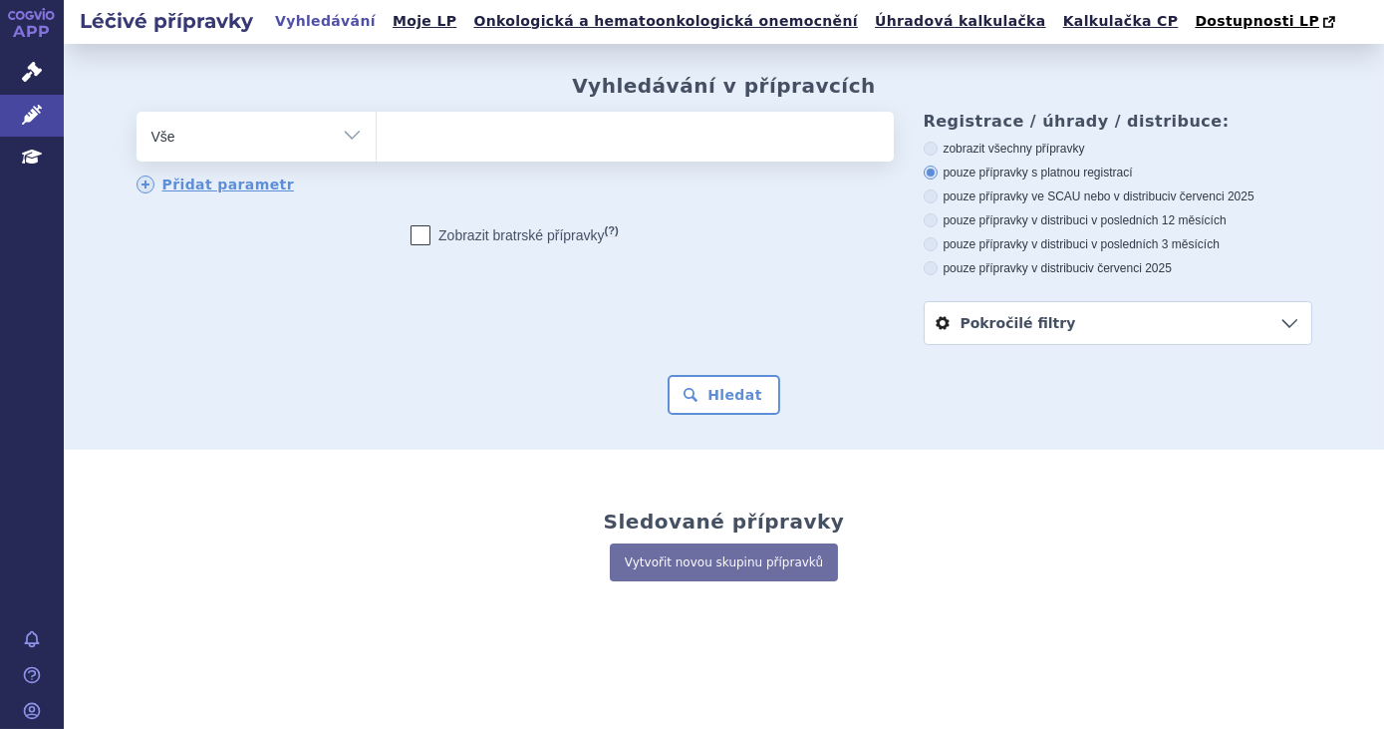
click at [640, 144] on ul at bounding box center [635, 133] width 517 height 42
click at [377, 144] on select at bounding box center [376, 136] width 1 height 50
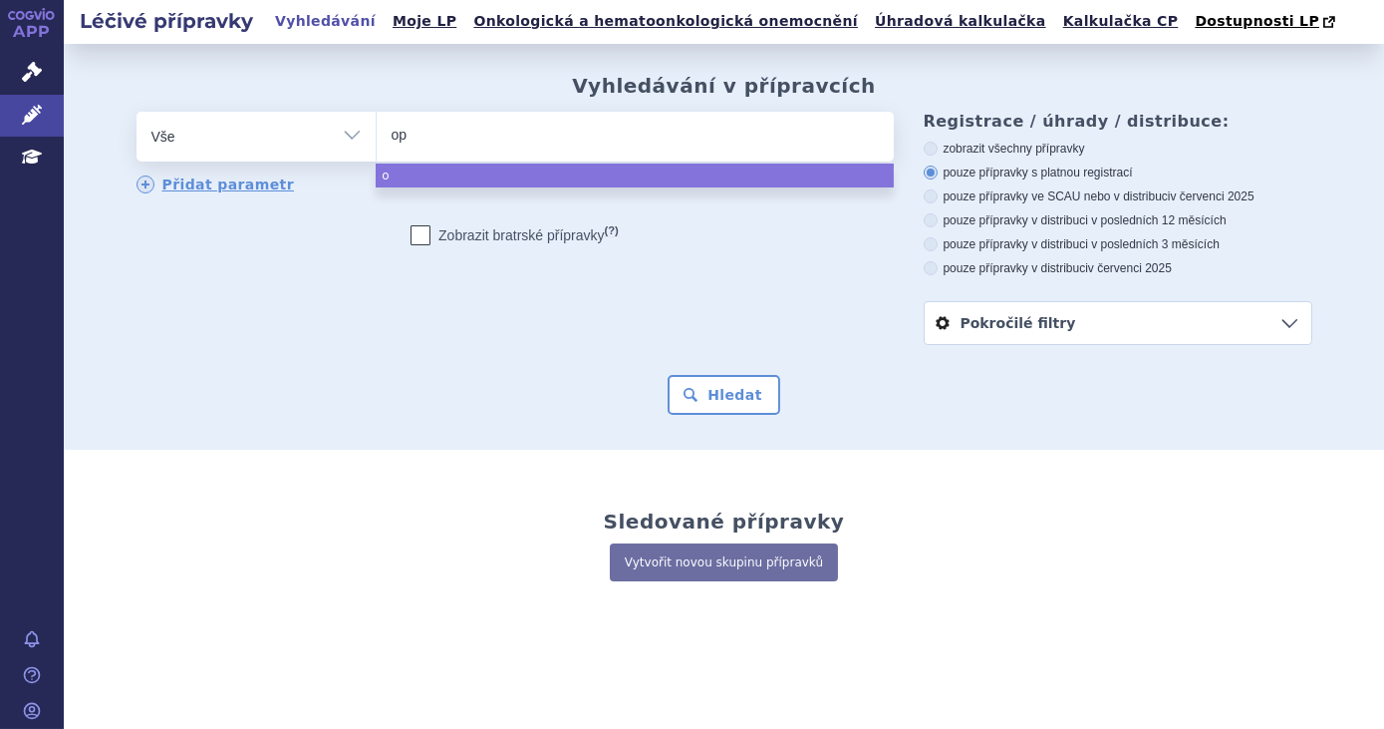
type input "opd"
type input "[MEDICAL_DATA]"
select select "[MEDICAL_DATA]"
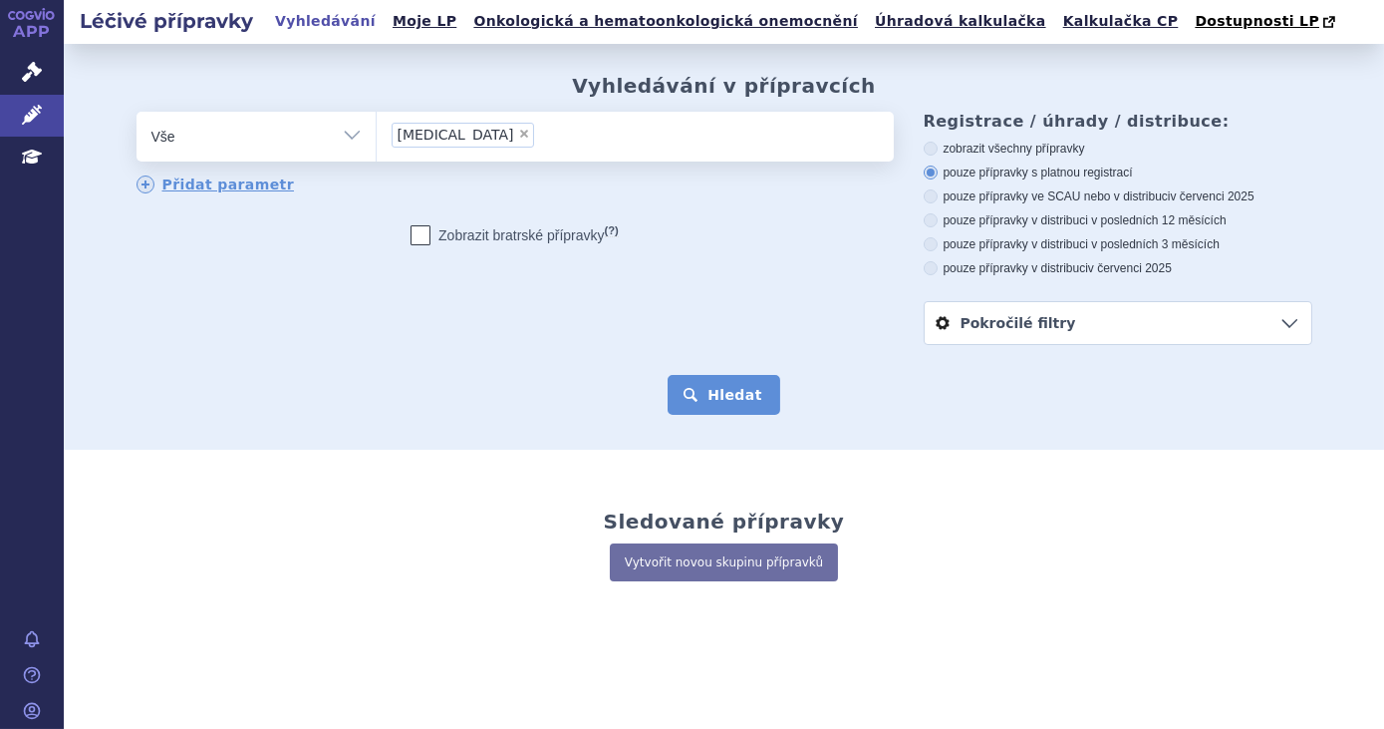
click at [724, 404] on button "Hledat" at bounding box center [724, 395] width 113 height 40
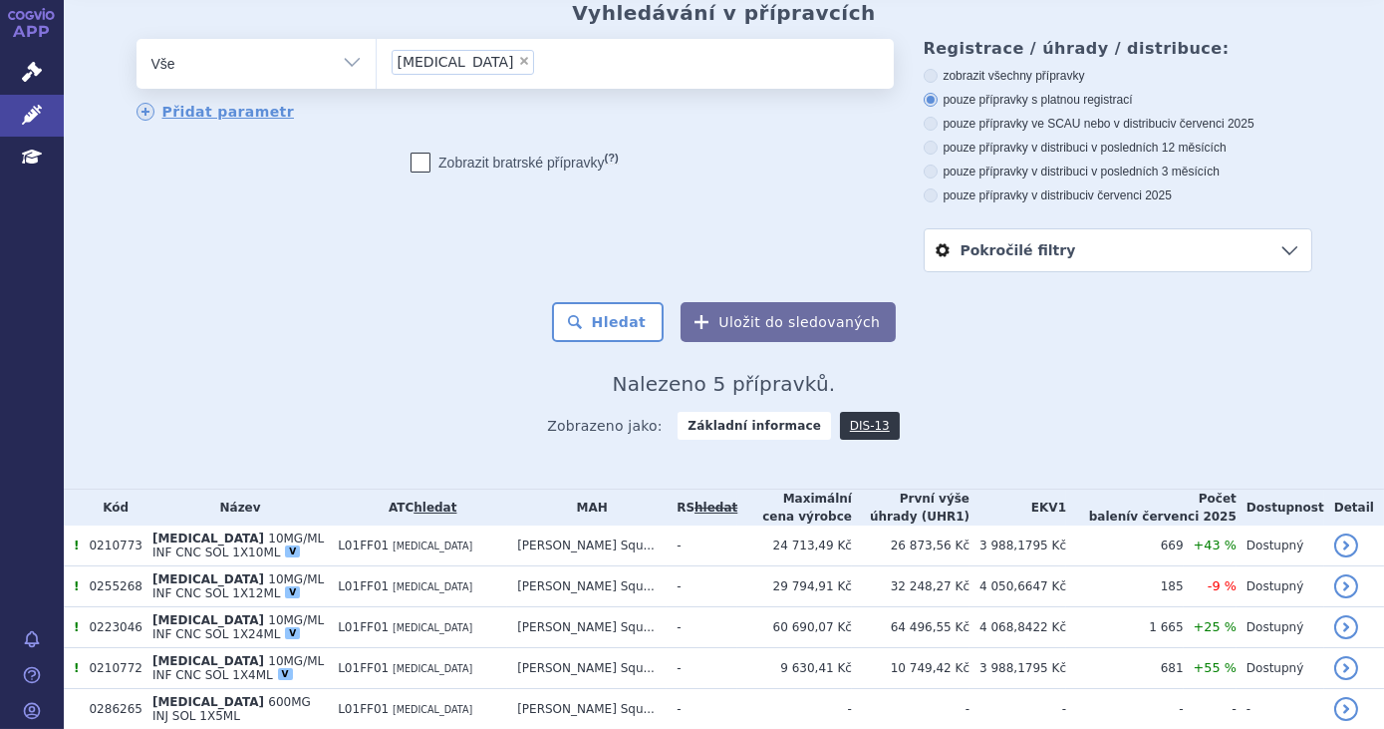
scroll to position [149, 0]
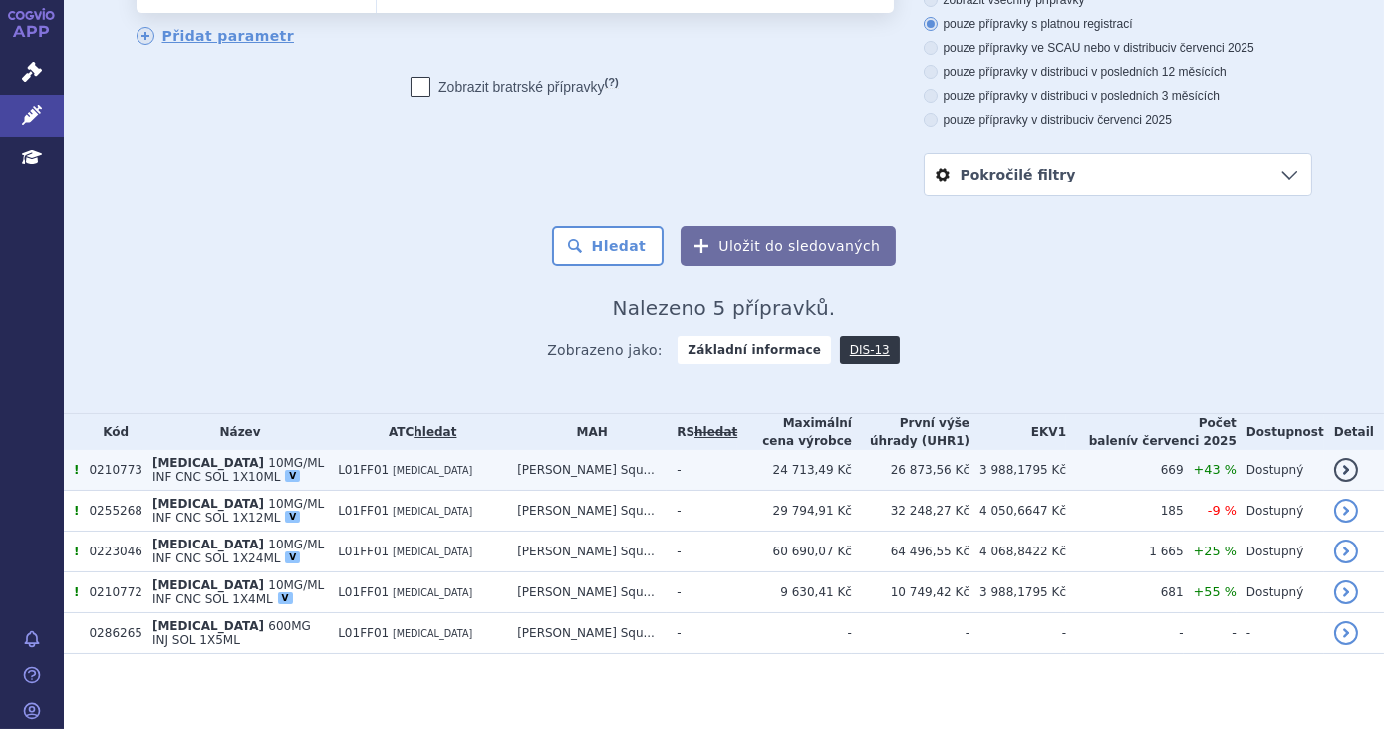
click at [458, 474] on td "L01FF01 [MEDICAL_DATA]" at bounding box center [417, 470] width 179 height 41
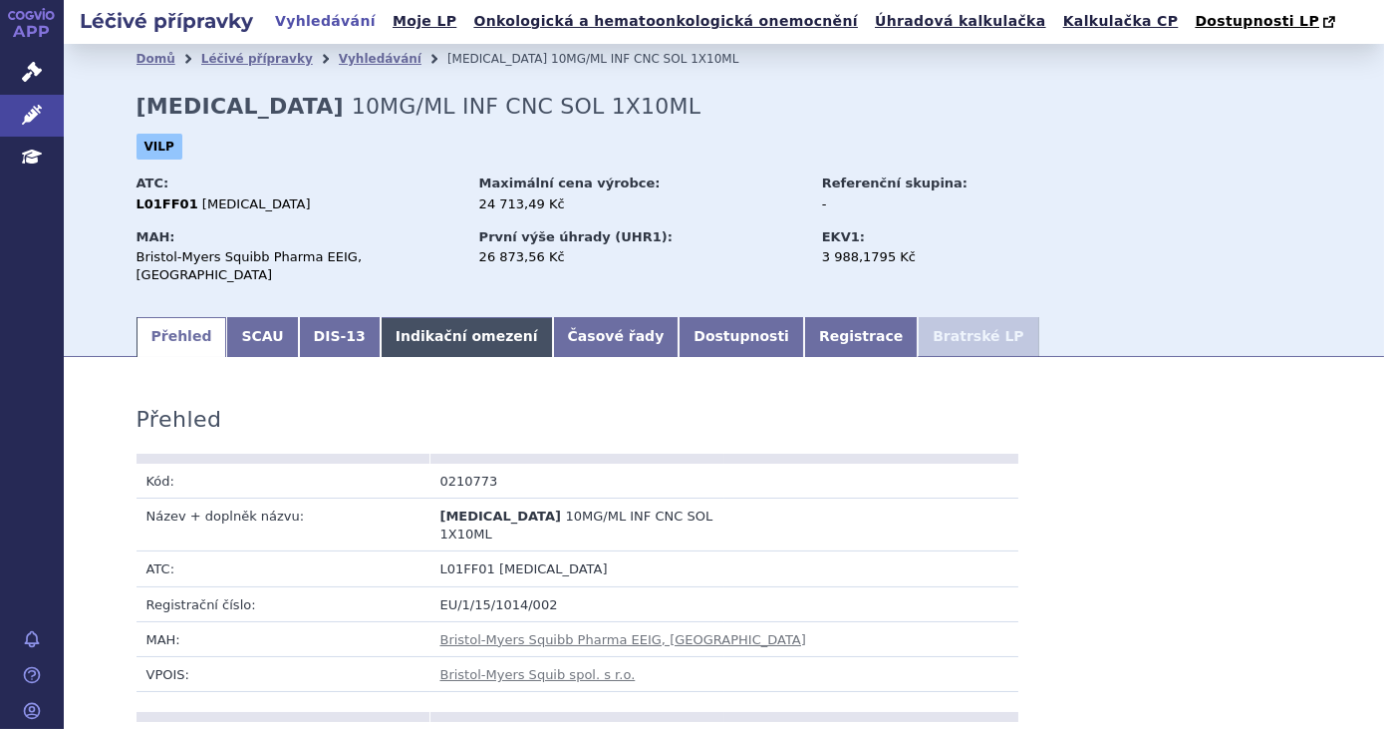
click at [392, 317] on link "Indikační omezení" at bounding box center [467, 337] width 172 height 40
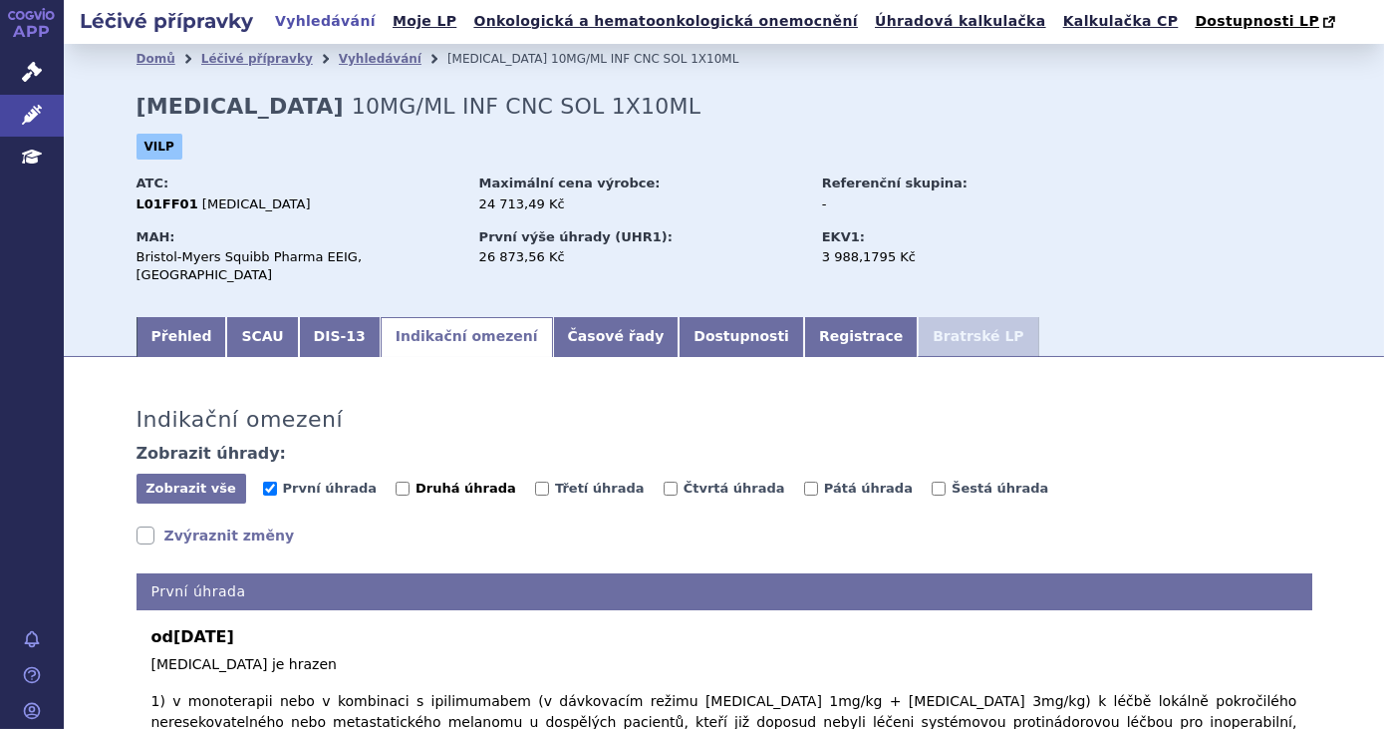
click at [416, 480] on span "Druhá úhrada" at bounding box center [466, 487] width 101 height 15
click at [401, 481] on input "Druhá úhrada" at bounding box center [403, 488] width 14 height 14
checkbox input "true"
click at [535, 481] on input "Třetí úhrada" at bounding box center [542, 488] width 14 height 14
checkbox input "true"
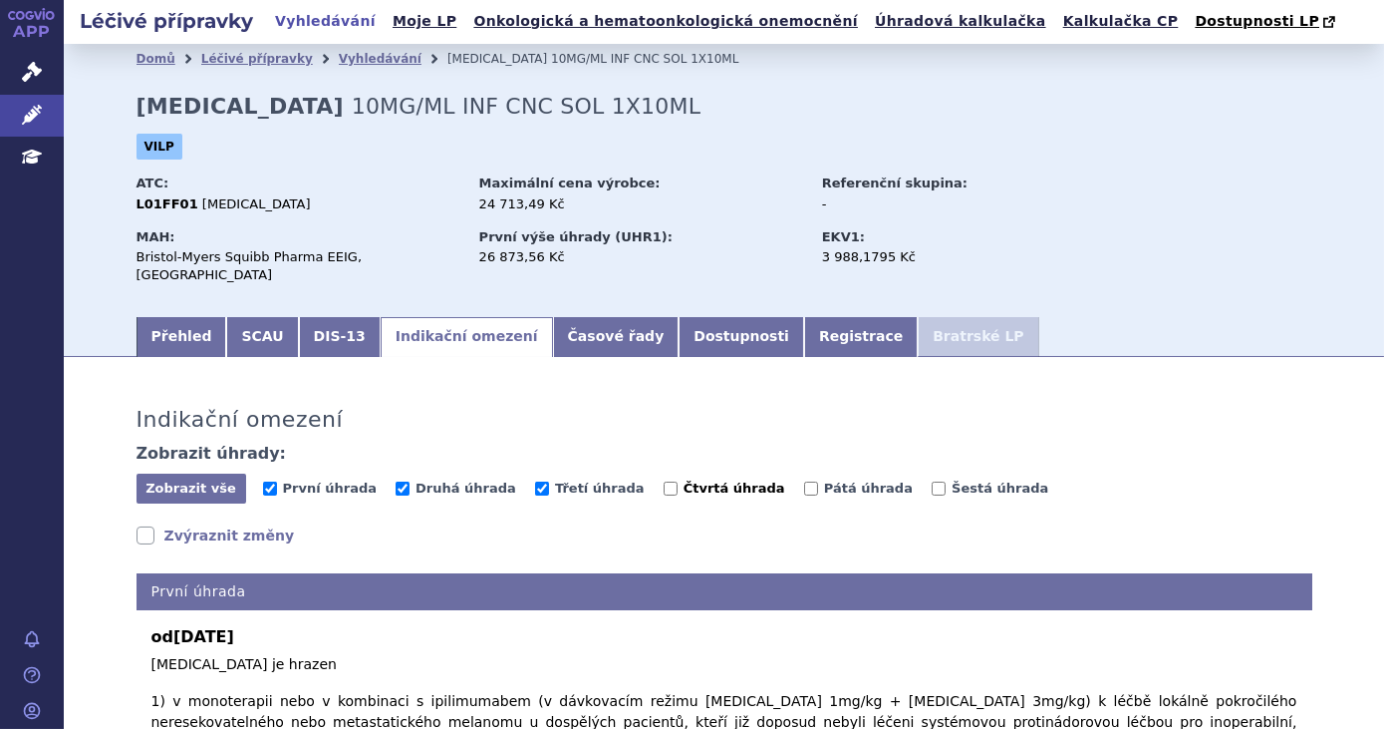
click at [684, 480] on span "Čtvrtá úhrada" at bounding box center [735, 487] width 102 height 15
click at [664, 481] on input "Čtvrtá úhrada" at bounding box center [671, 488] width 14 height 14
checkbox input "true"
click at [824, 480] on span "Pátá úhrada" at bounding box center [868, 487] width 89 height 15
click at [804, 481] on input "Pátá úhrada" at bounding box center [811, 488] width 14 height 14
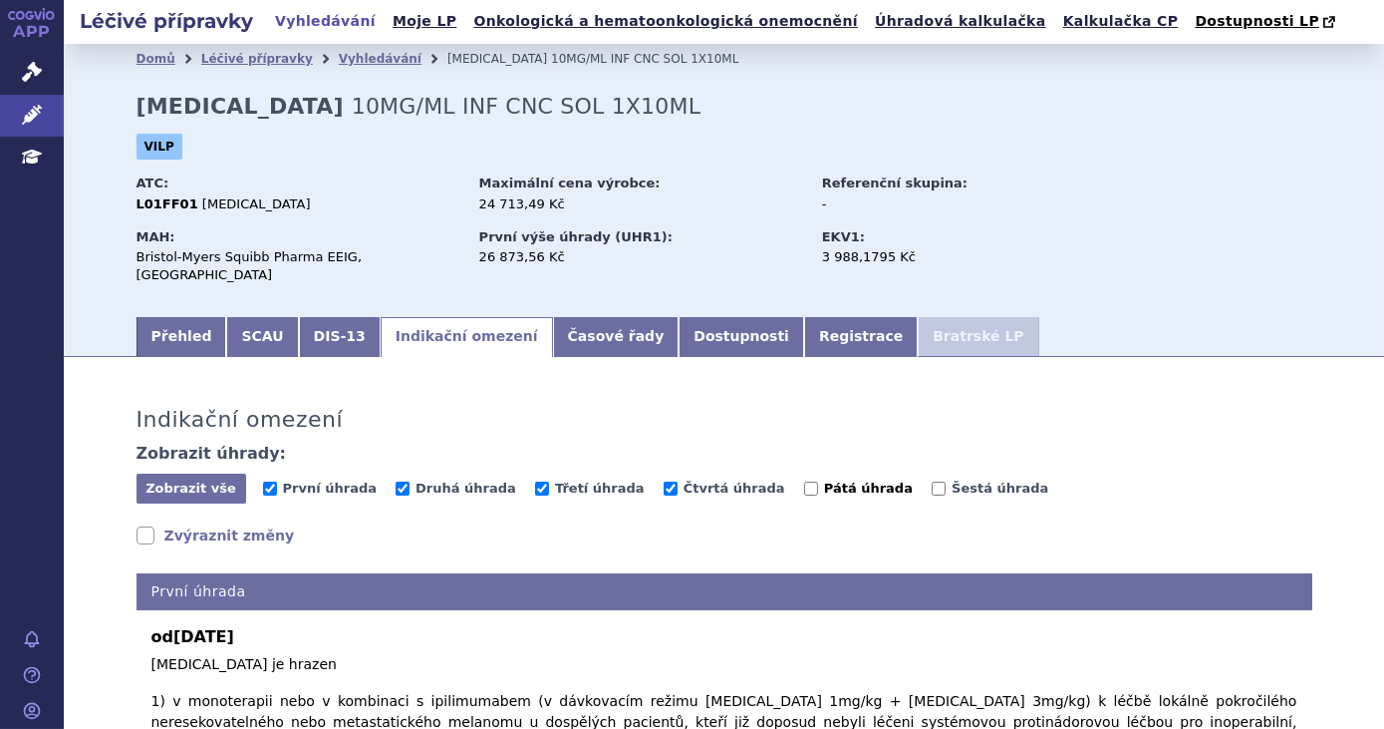
checkbox input "true"
click at [952, 480] on span "Šestá úhrada" at bounding box center [1000, 487] width 97 height 15
click at [932, 481] on input "Šestá úhrada" at bounding box center [939, 488] width 14 height 14
checkbox input "true"
click at [175, 480] on span "Zobrazit vše" at bounding box center [191, 487] width 91 height 15
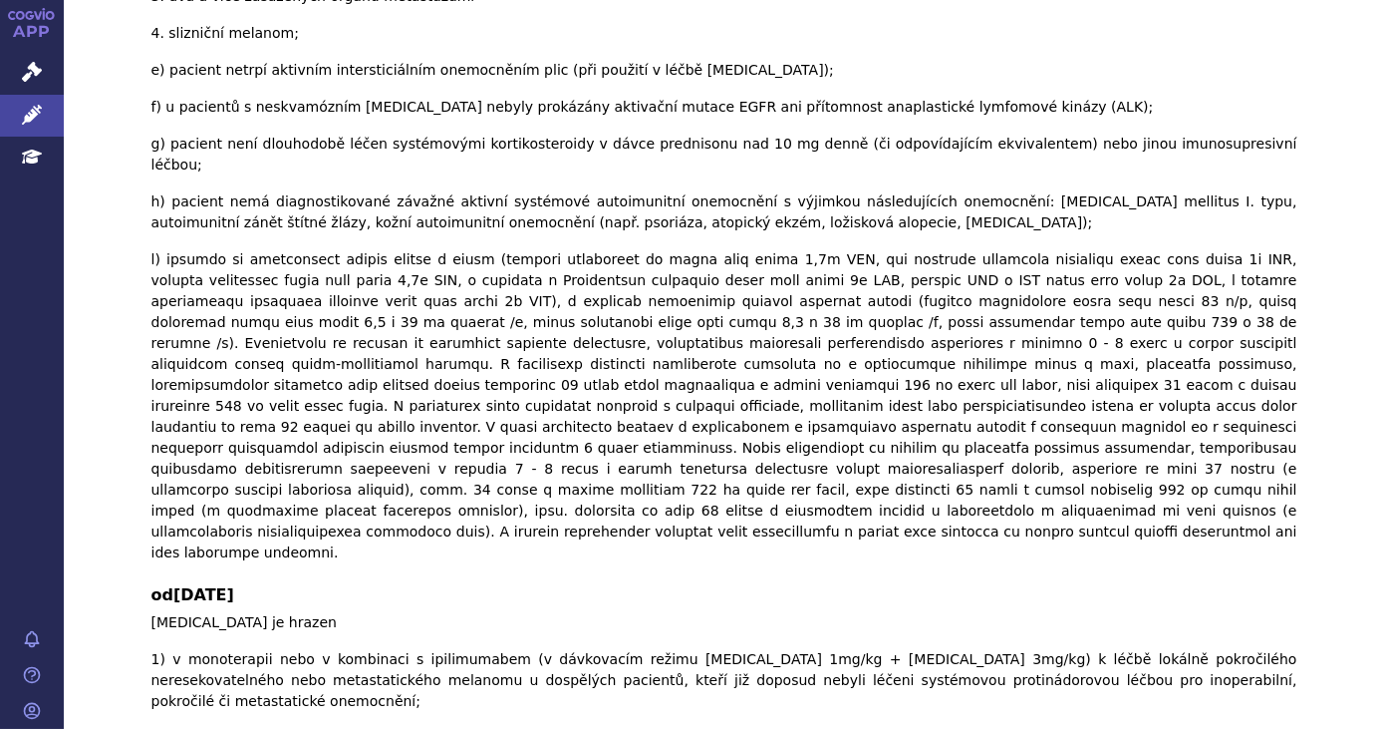
scroll to position [491, 0]
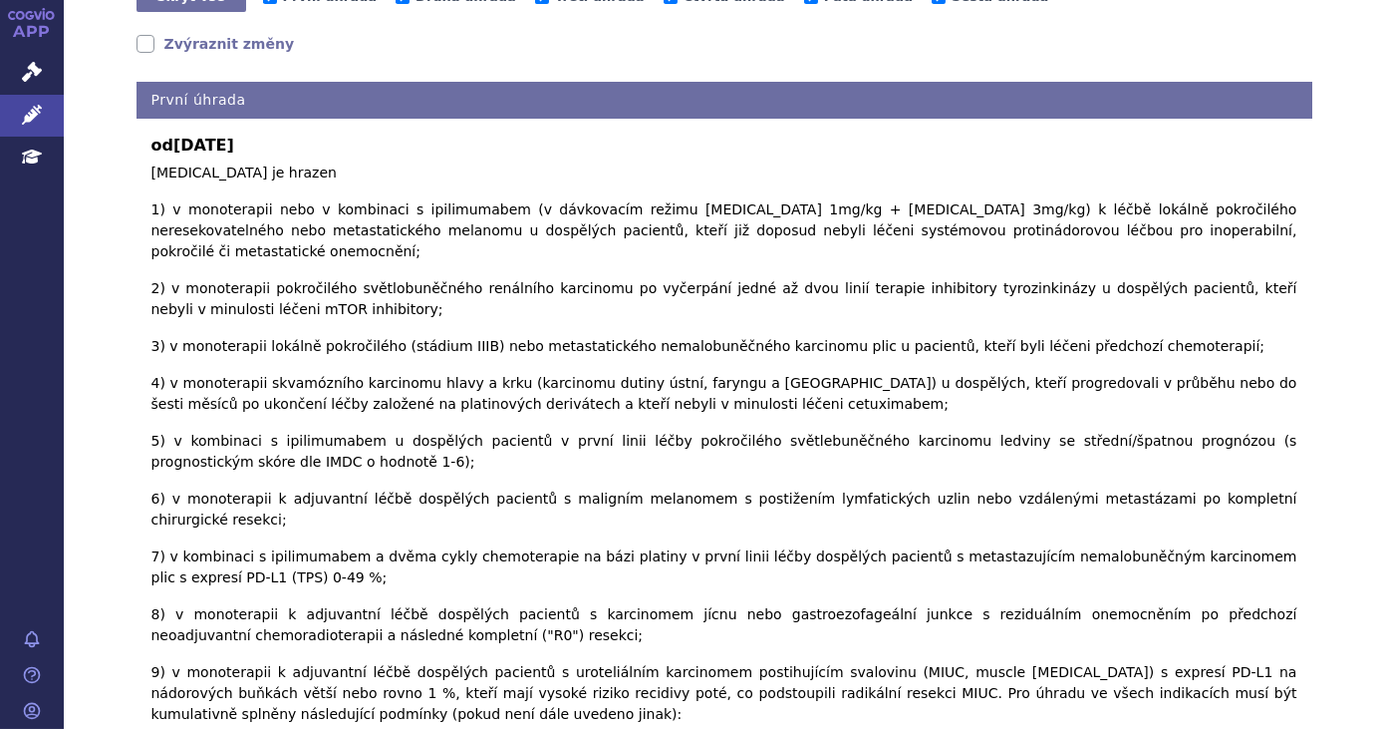
click at [161, 35] on link "Zvýraznit změny" at bounding box center [216, 44] width 158 height 20
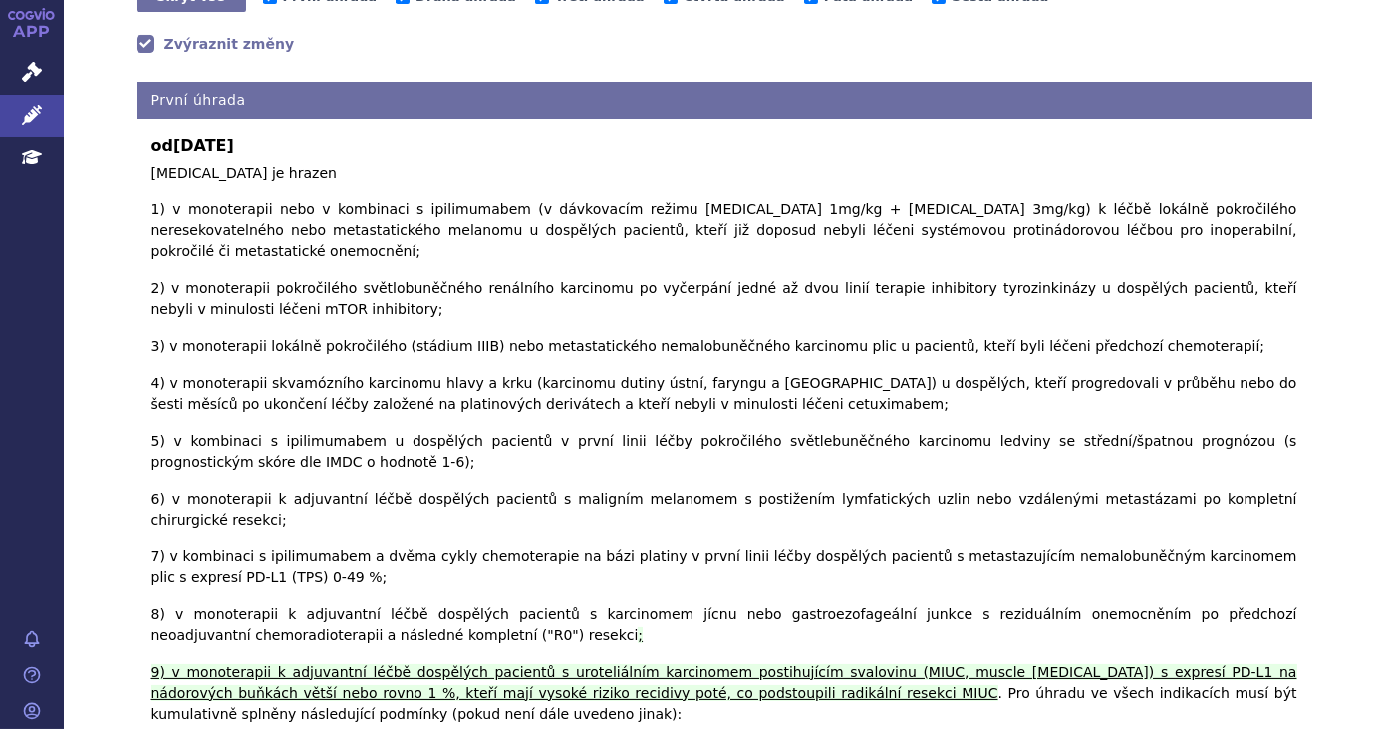
click at [165, 34] on link "Zvýraznit změny" at bounding box center [216, 44] width 158 height 20
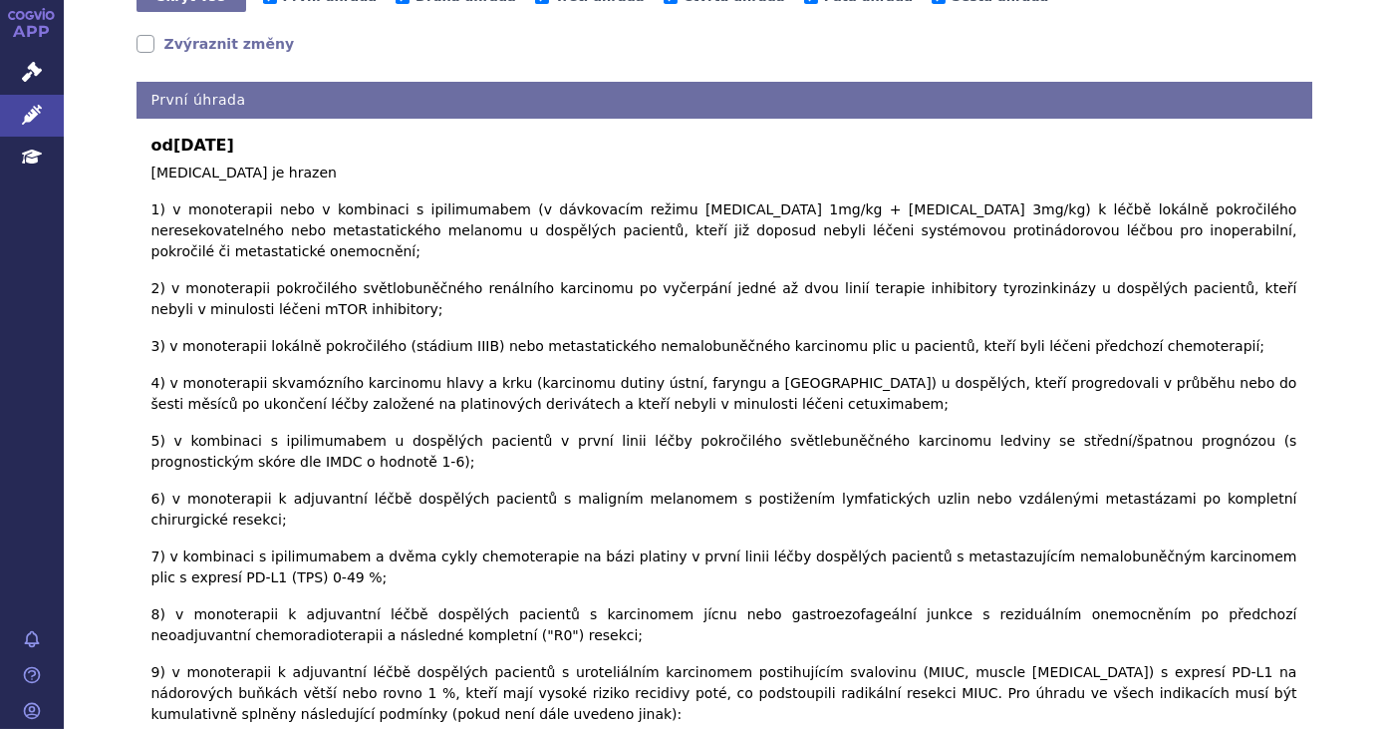
click at [189, 34] on link "Zvýraznit změny" at bounding box center [216, 44] width 158 height 20
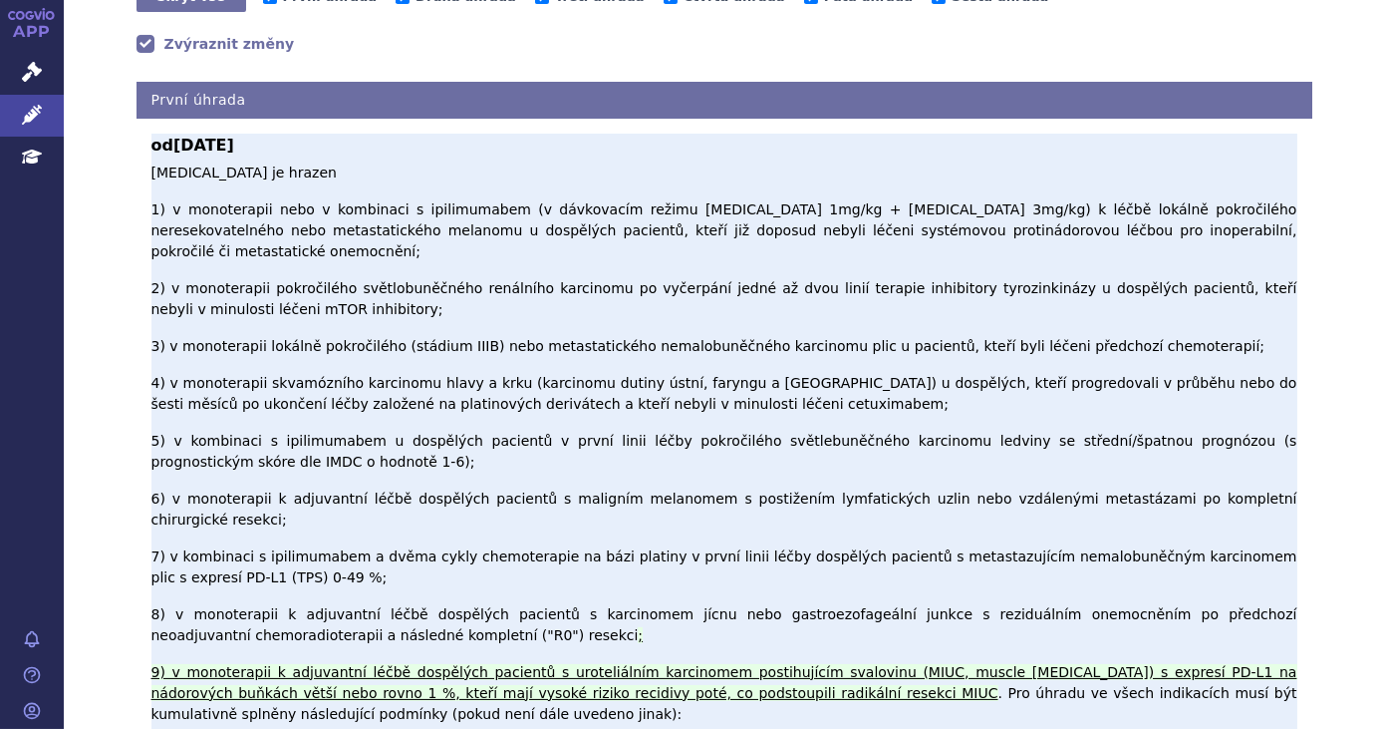
scroll to position [0, 0]
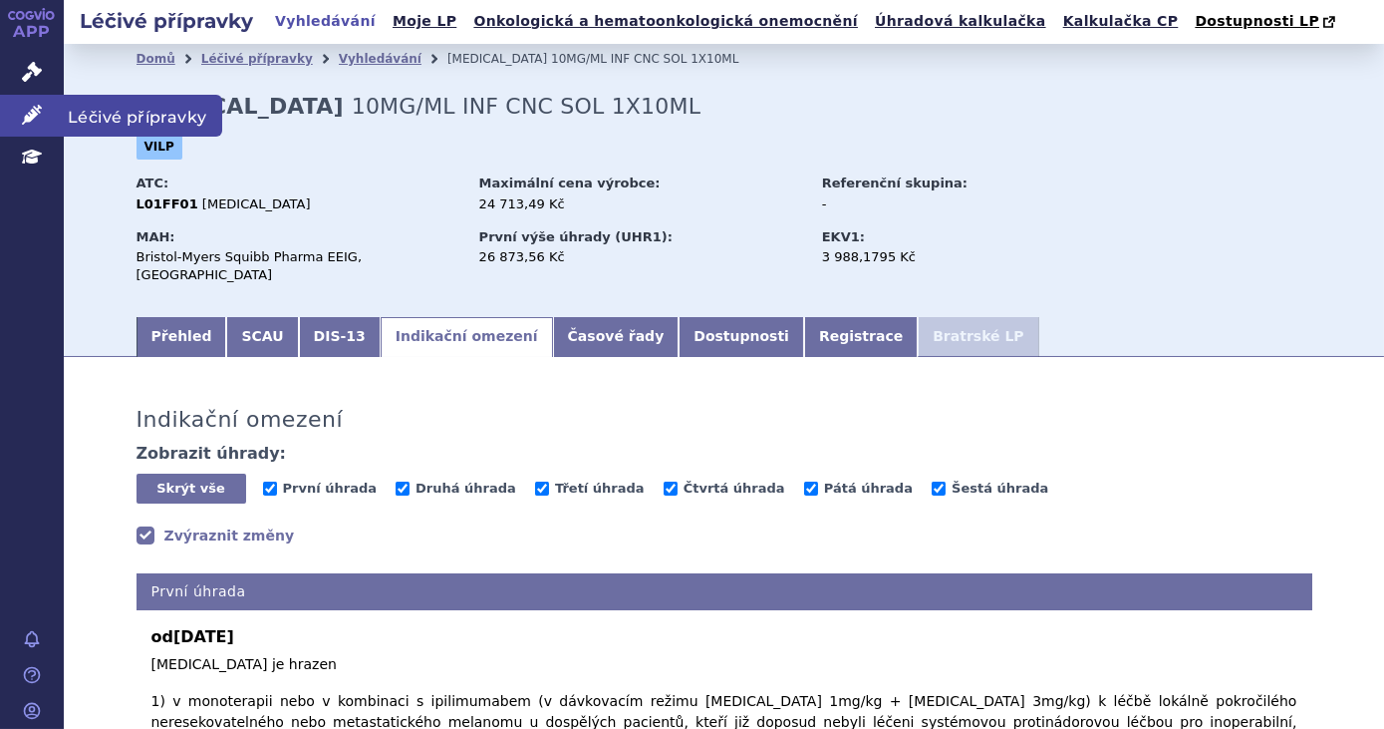
click at [25, 118] on icon at bounding box center [32, 115] width 20 height 20
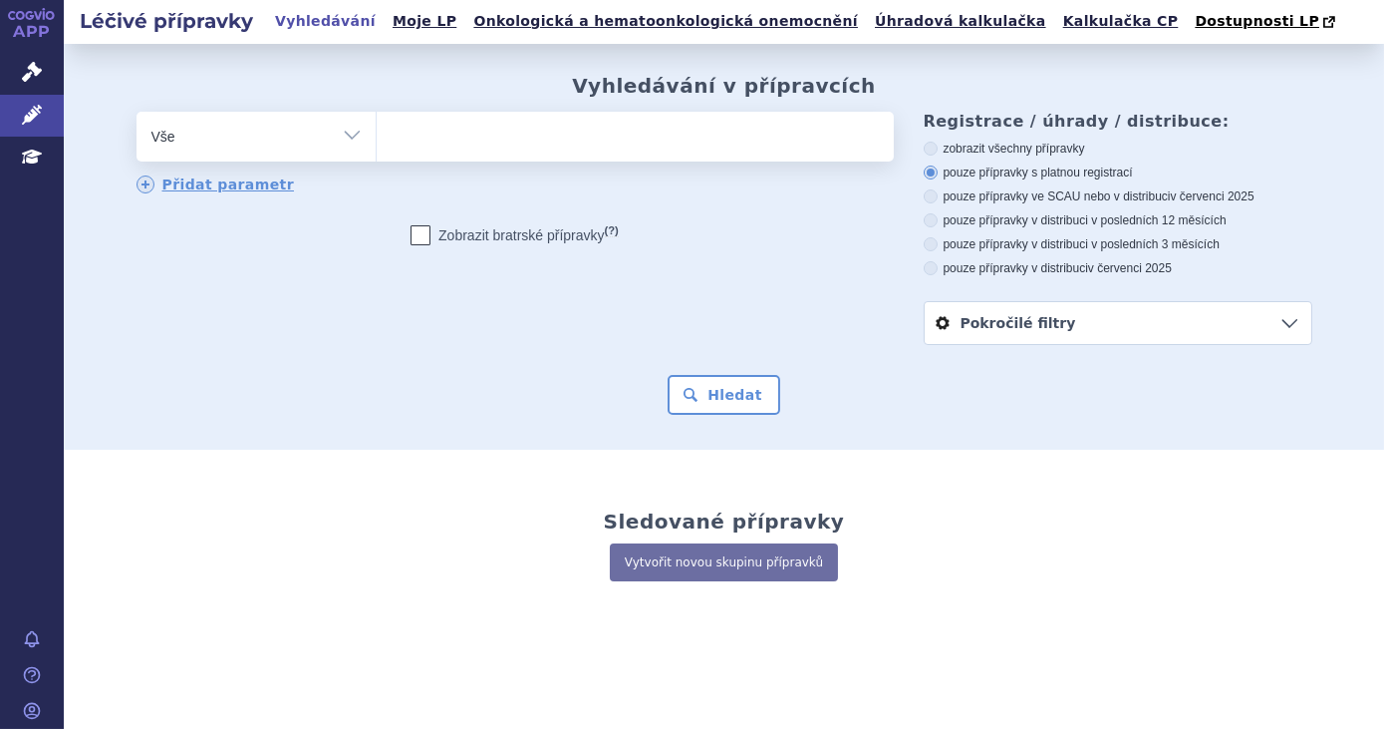
click at [674, 145] on ul at bounding box center [635, 133] width 517 height 42
click at [377, 145] on select at bounding box center [376, 136] width 1 height 50
type input "op"
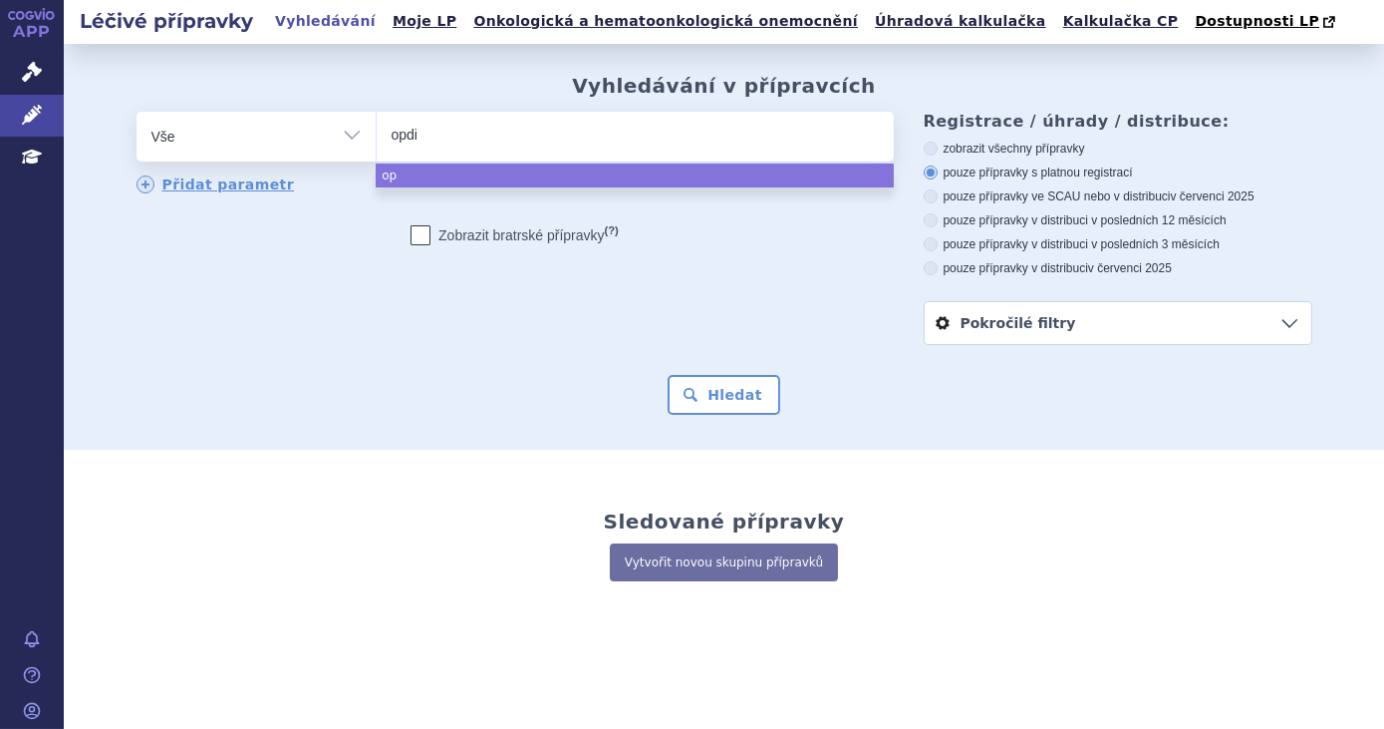
type input "opdiv"
type input "[MEDICAL_DATA]"
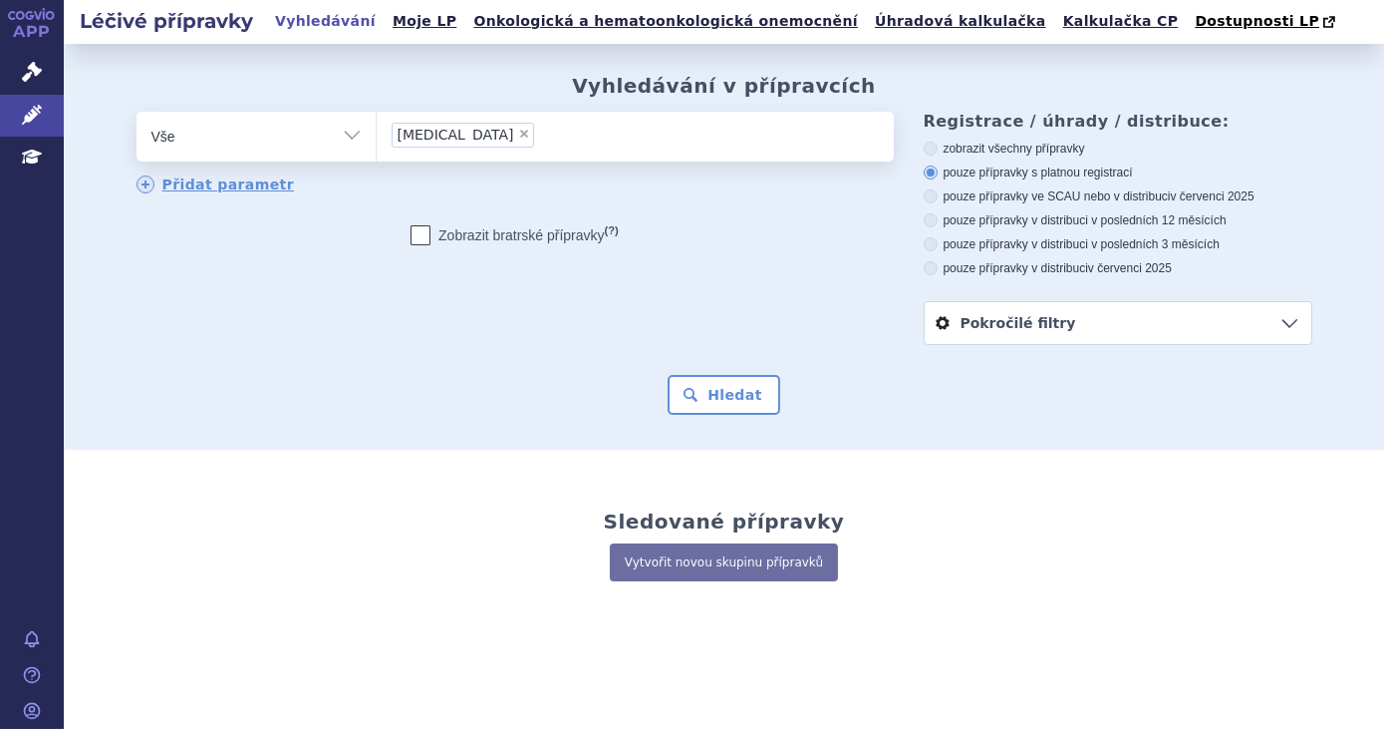
select select "[MEDICAL_DATA]"
click at [722, 399] on button "Hledat" at bounding box center [724, 395] width 113 height 40
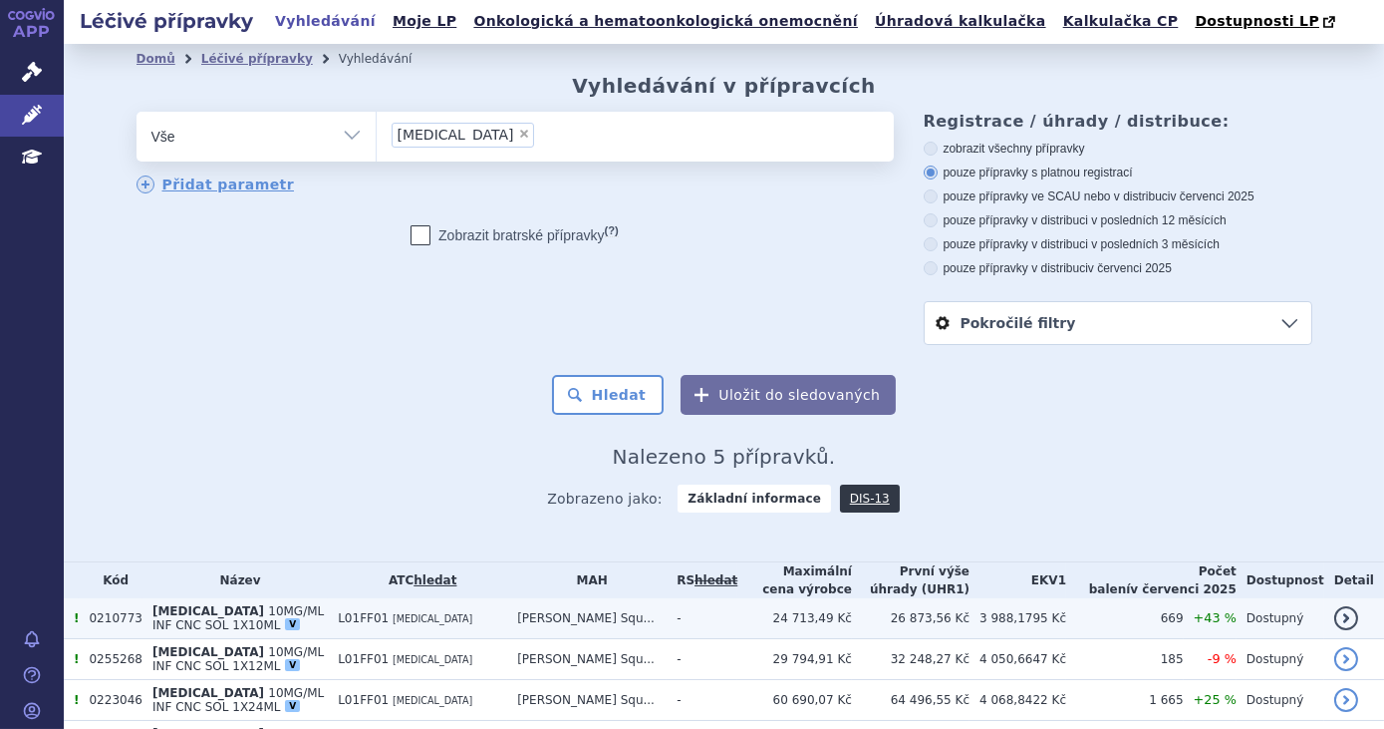
click at [667, 616] on td "[PERSON_NAME] Squ..." at bounding box center [586, 618] width 159 height 41
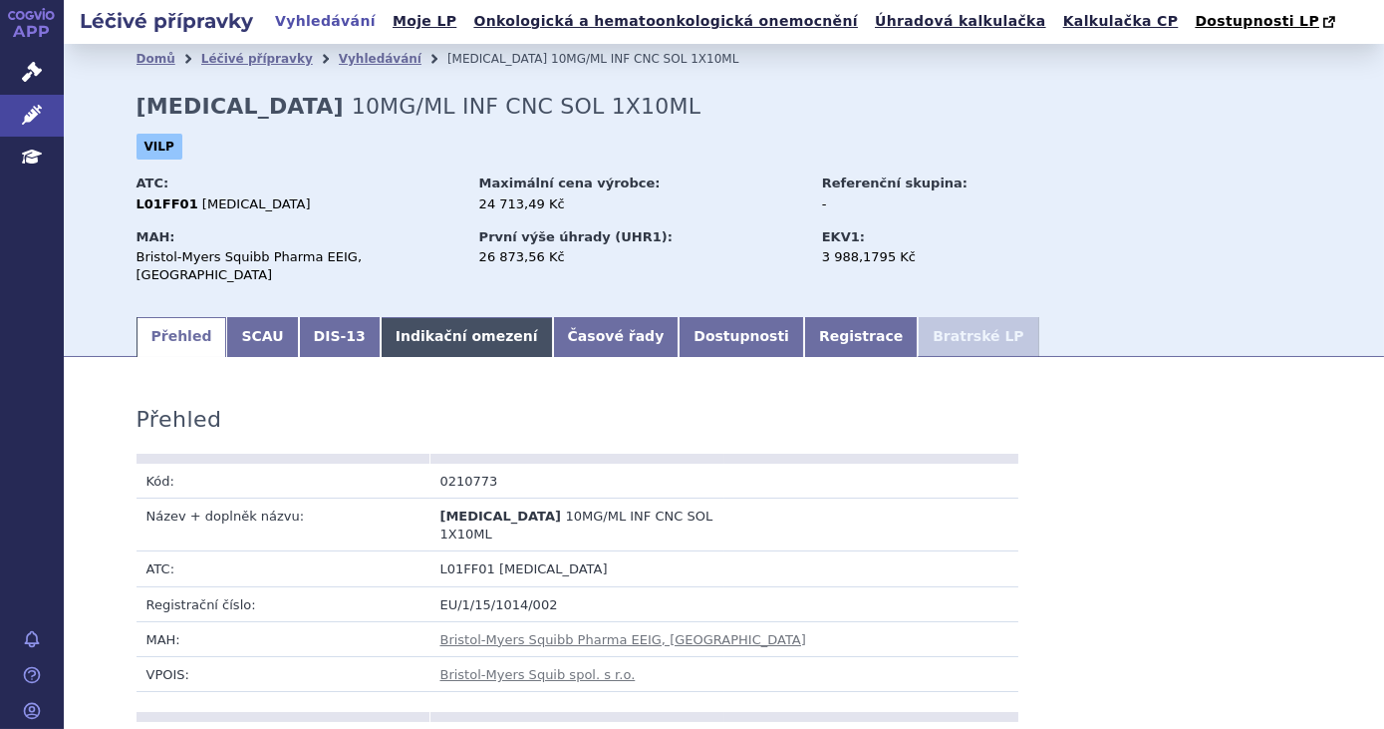
click at [381, 317] on link "Indikační omezení" at bounding box center [467, 337] width 172 height 40
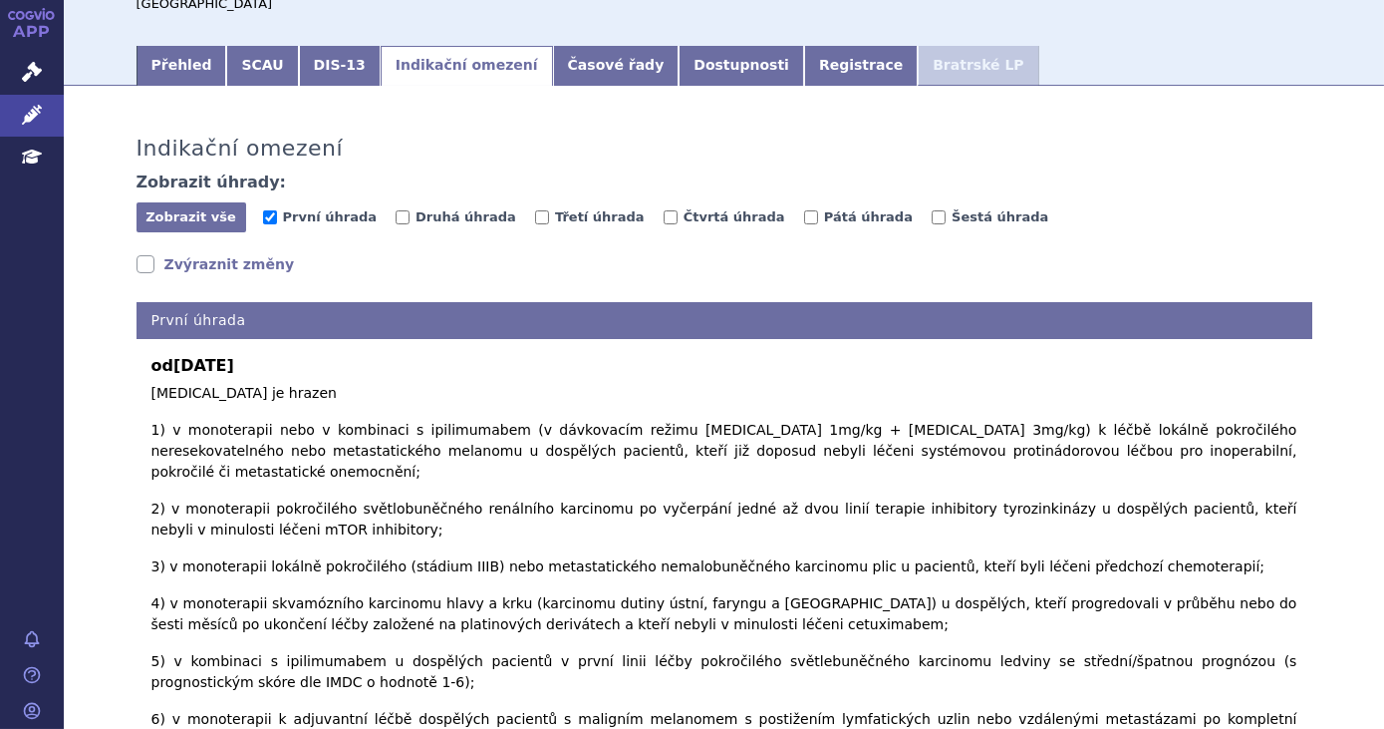
scroll to position [180, 0]
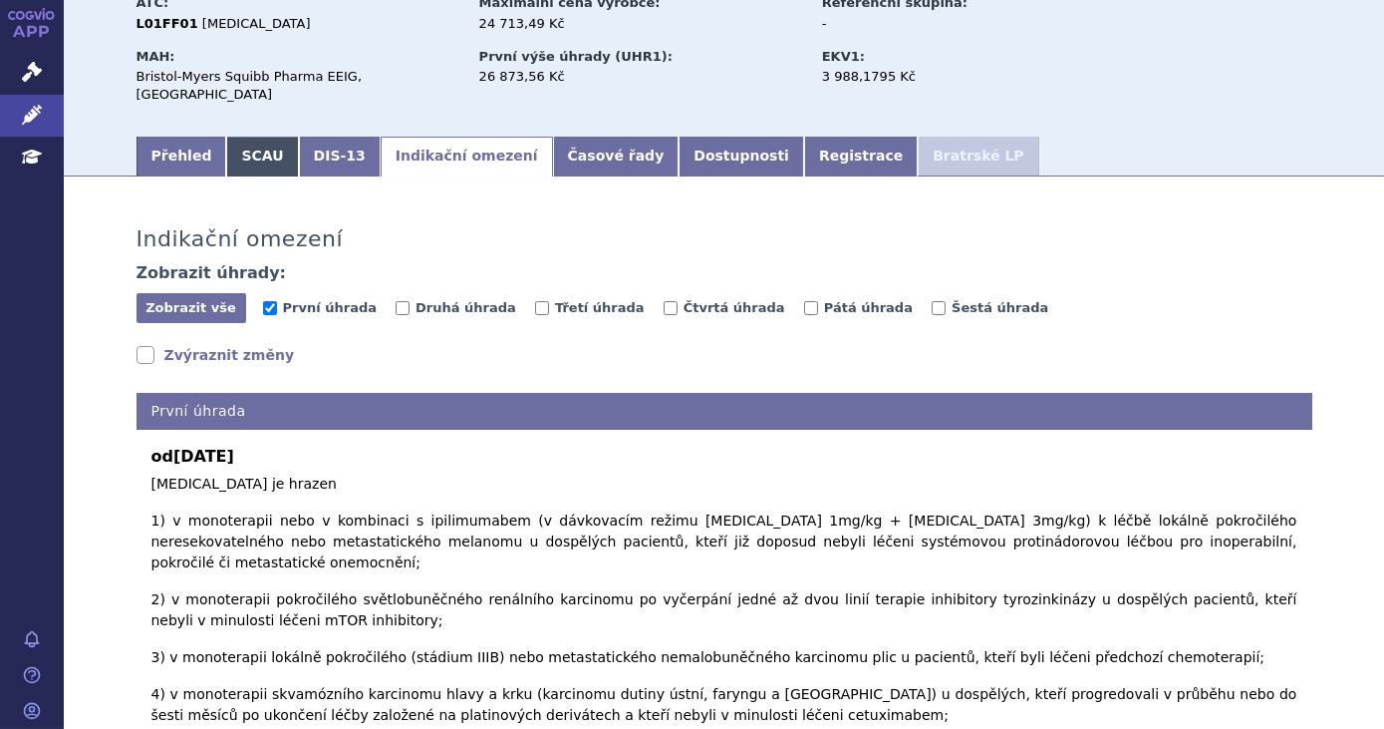
click at [226, 146] on link "SCAU" at bounding box center [262, 157] width 72 height 40
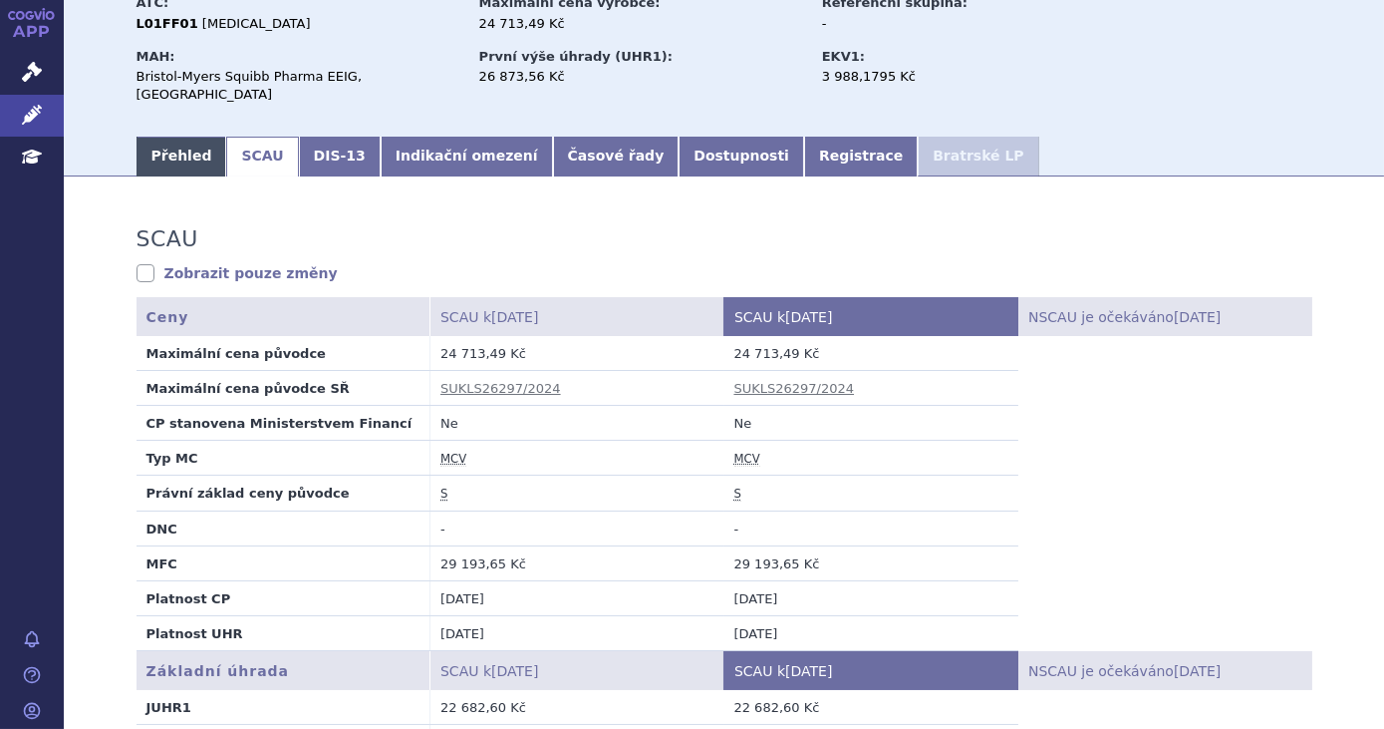
click at [167, 140] on link "Přehled" at bounding box center [182, 157] width 91 height 40
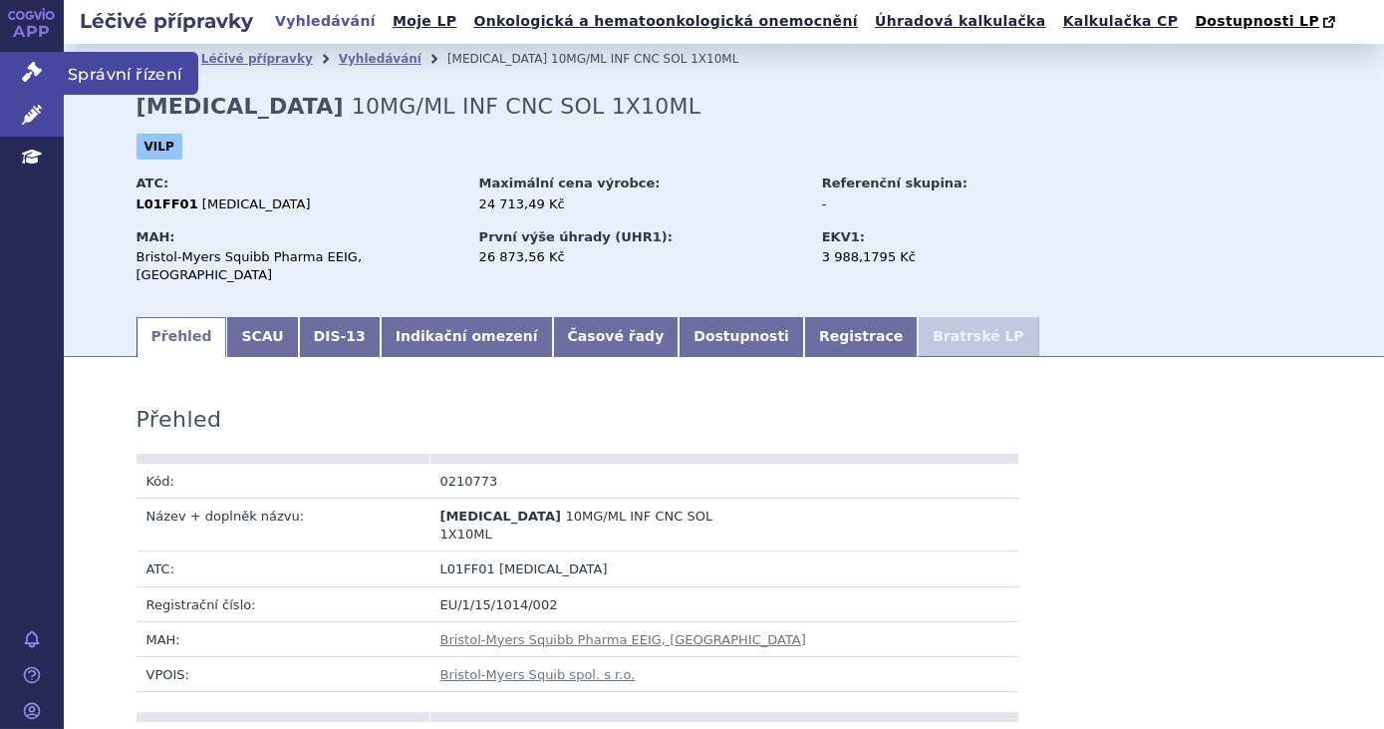
click at [45, 67] on link "Správní řízení" at bounding box center [32, 73] width 64 height 42
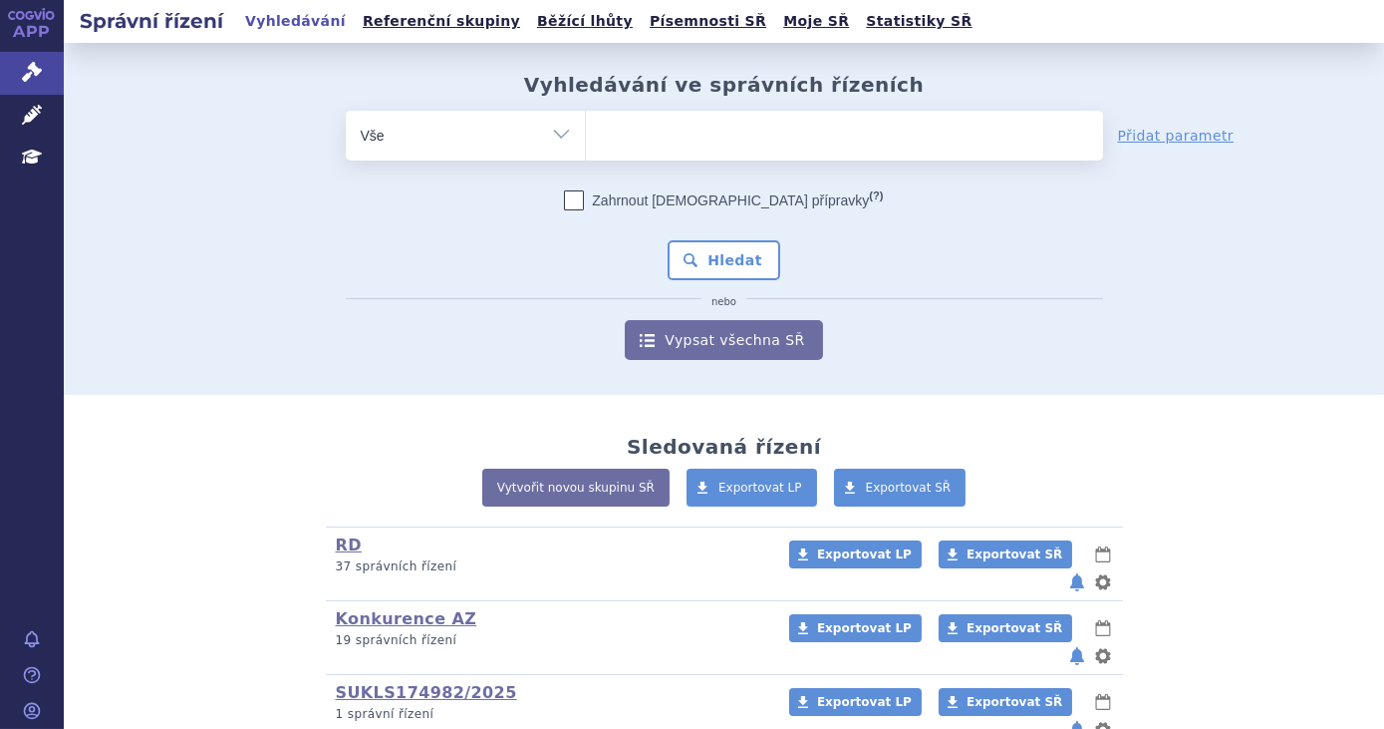
click at [739, 153] on span at bounding box center [844, 136] width 517 height 50
click at [586, 153] on select at bounding box center [585, 135] width 1 height 50
type input "op"
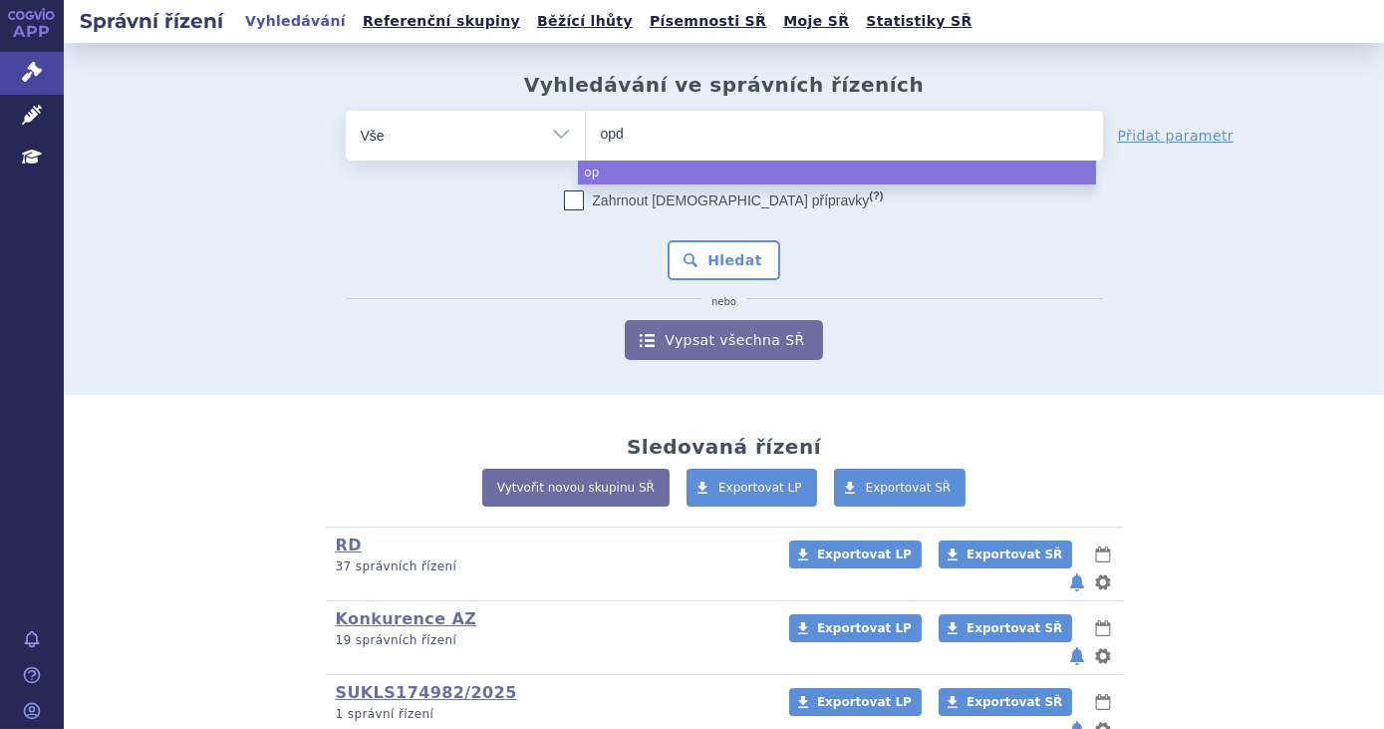
type input "opdi"
type input "[MEDICAL_DATA]"
select select "[MEDICAL_DATA]"
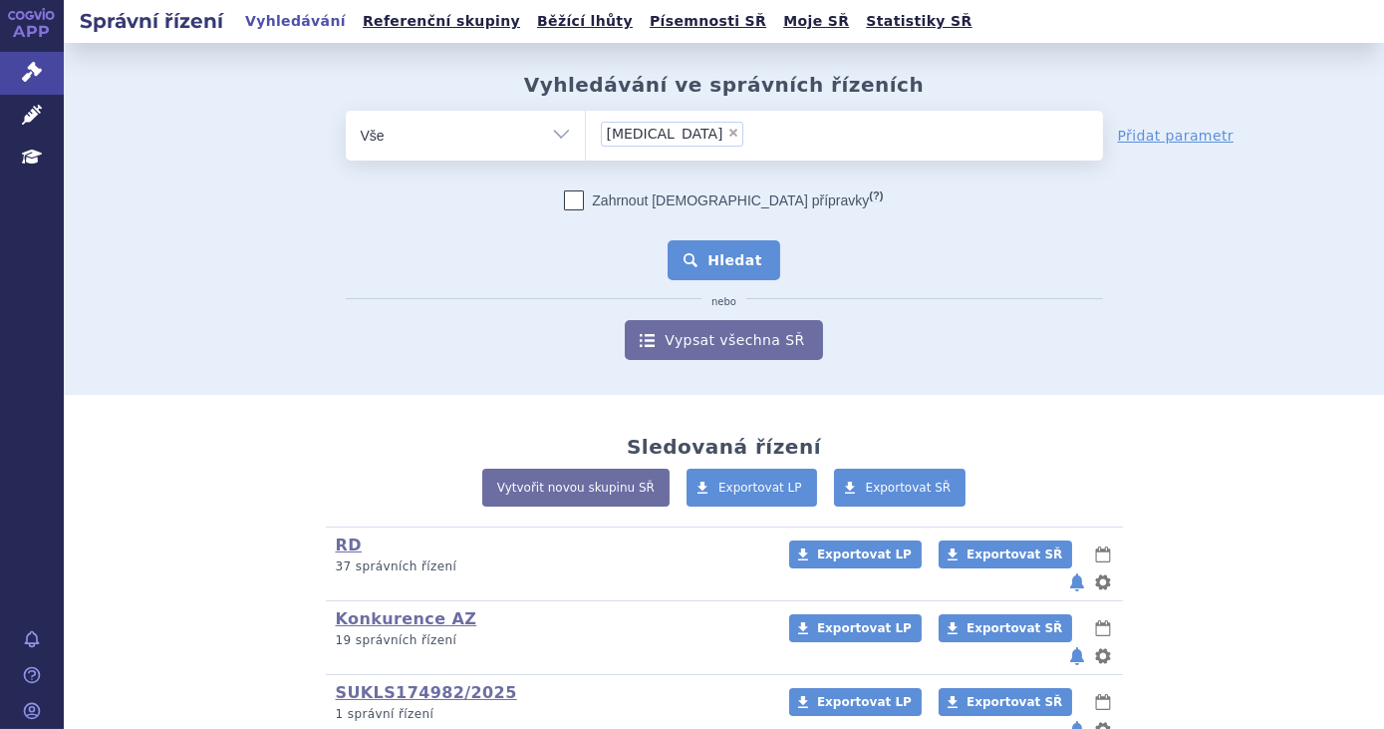
click at [755, 257] on button "Hledat" at bounding box center [724, 260] width 113 height 40
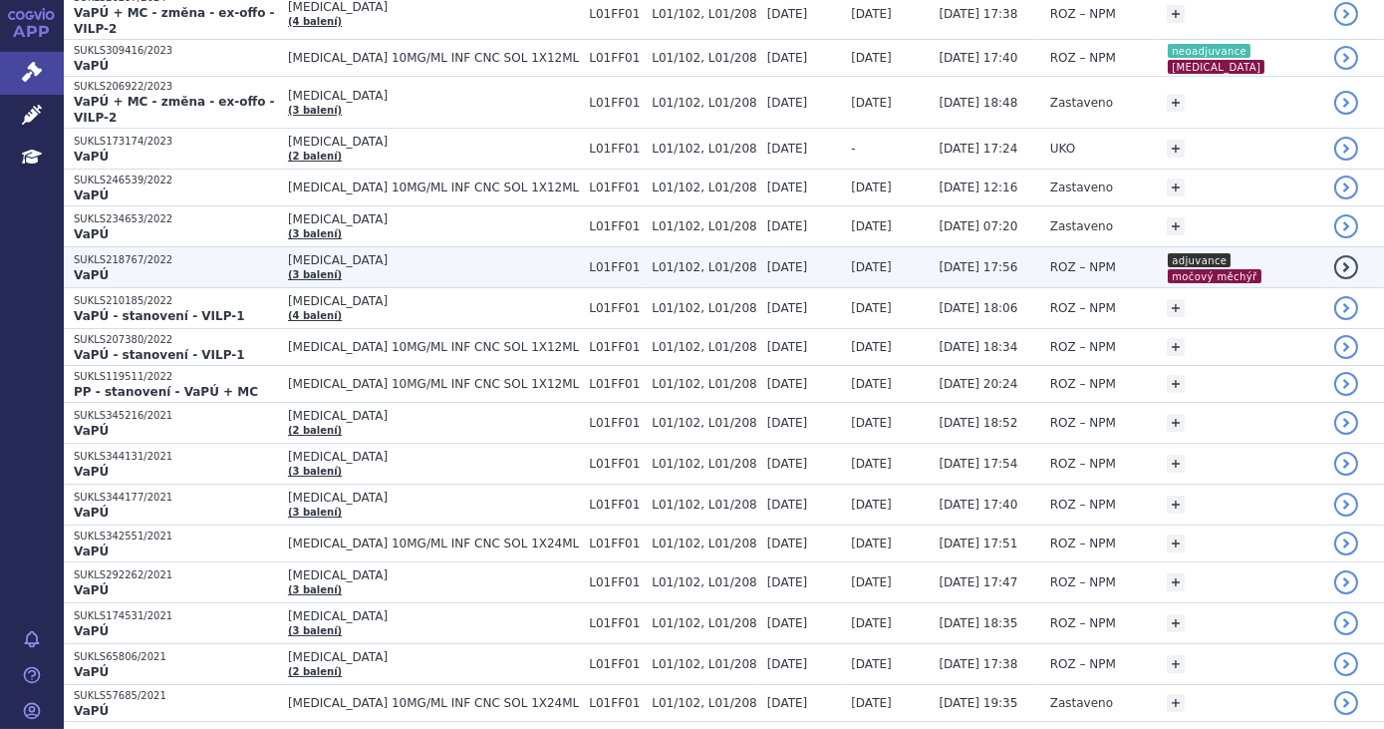
scroll to position [634, 0]
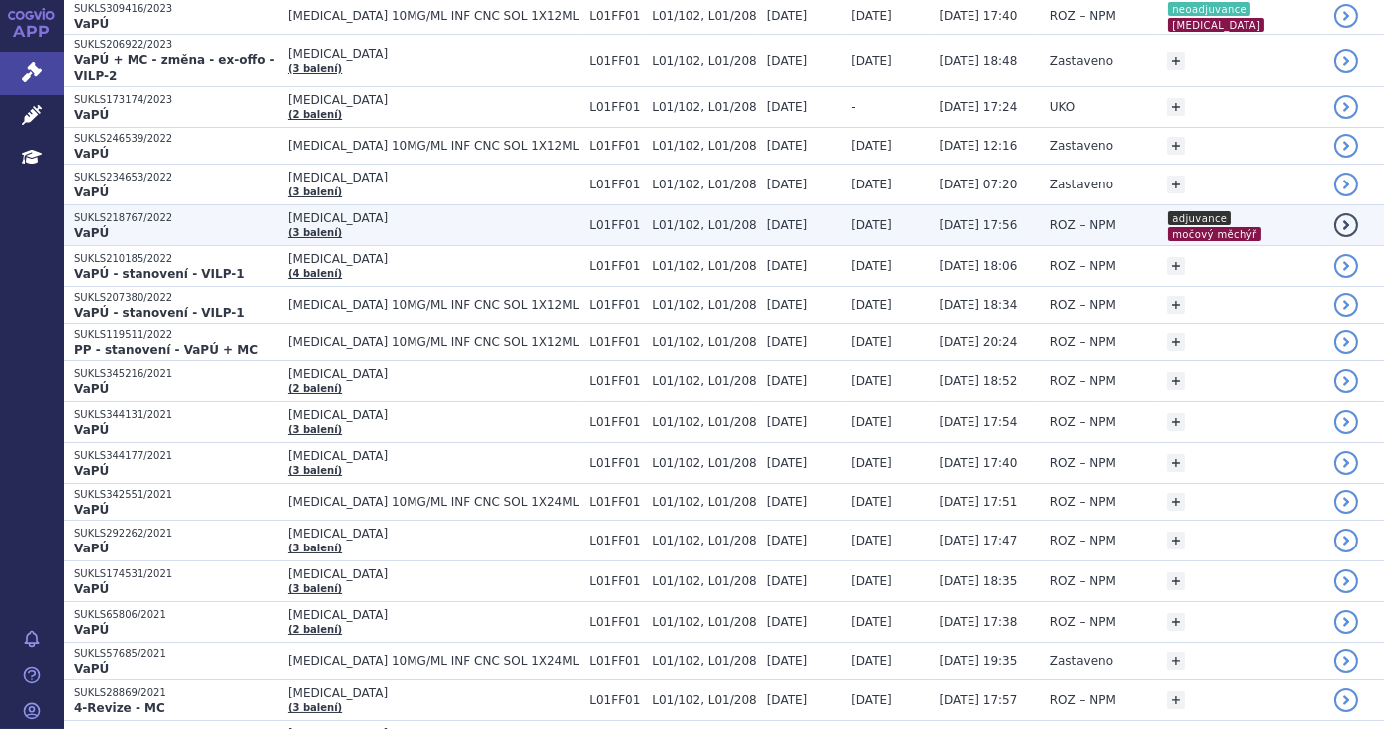
click at [449, 211] on span "[MEDICAL_DATA]" at bounding box center [433, 218] width 291 height 14
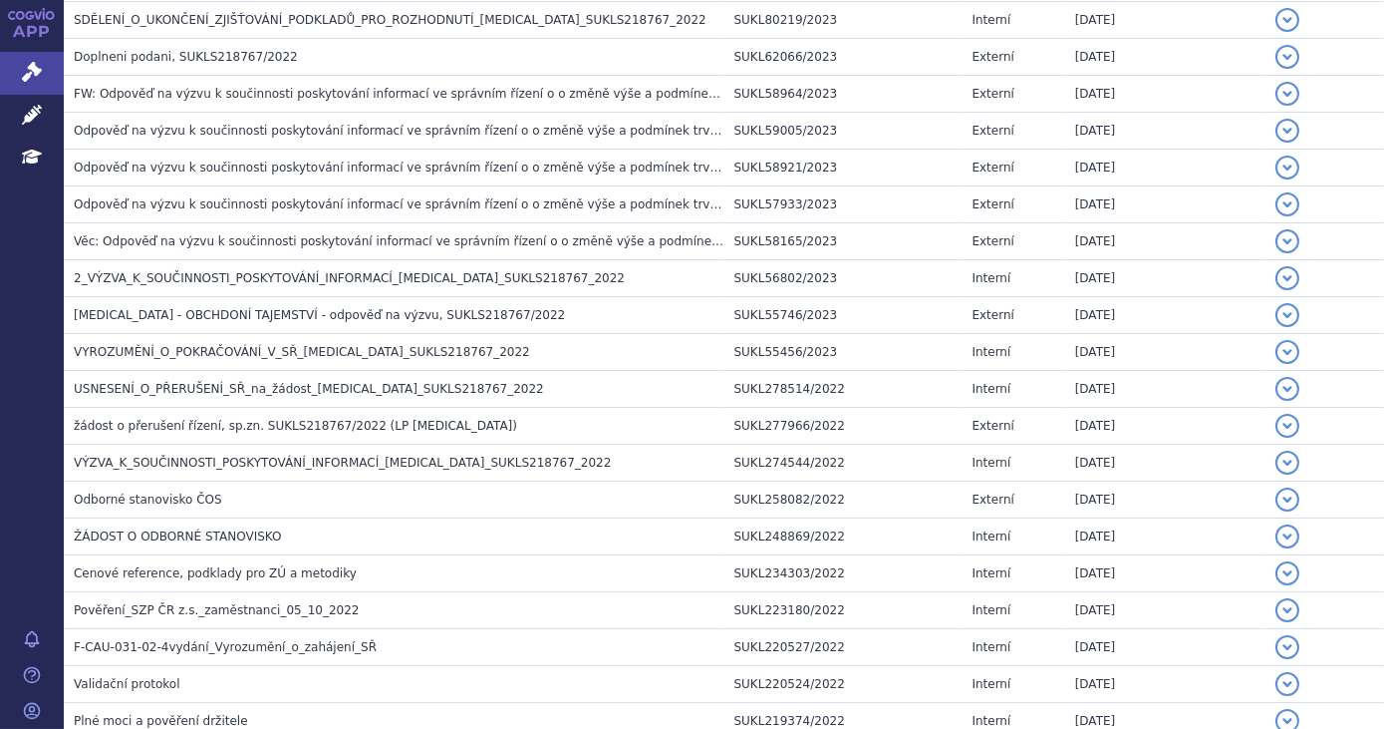
scroll to position [914, 0]
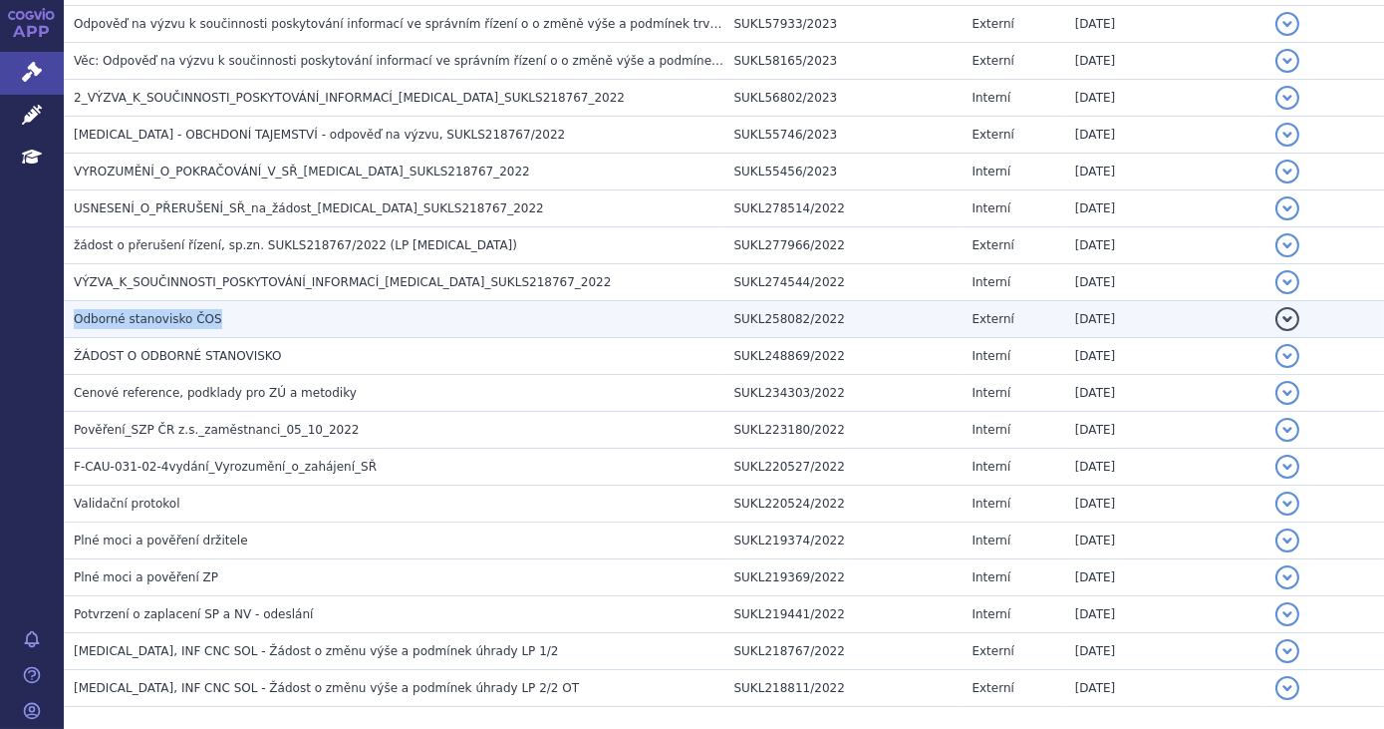
drag, startPoint x: 220, startPoint y: 319, endPoint x: 74, endPoint y: 318, distance: 146.5
click at [74, 318] on h3 "Odborné stanovisko ČOS" at bounding box center [399, 319] width 651 height 20
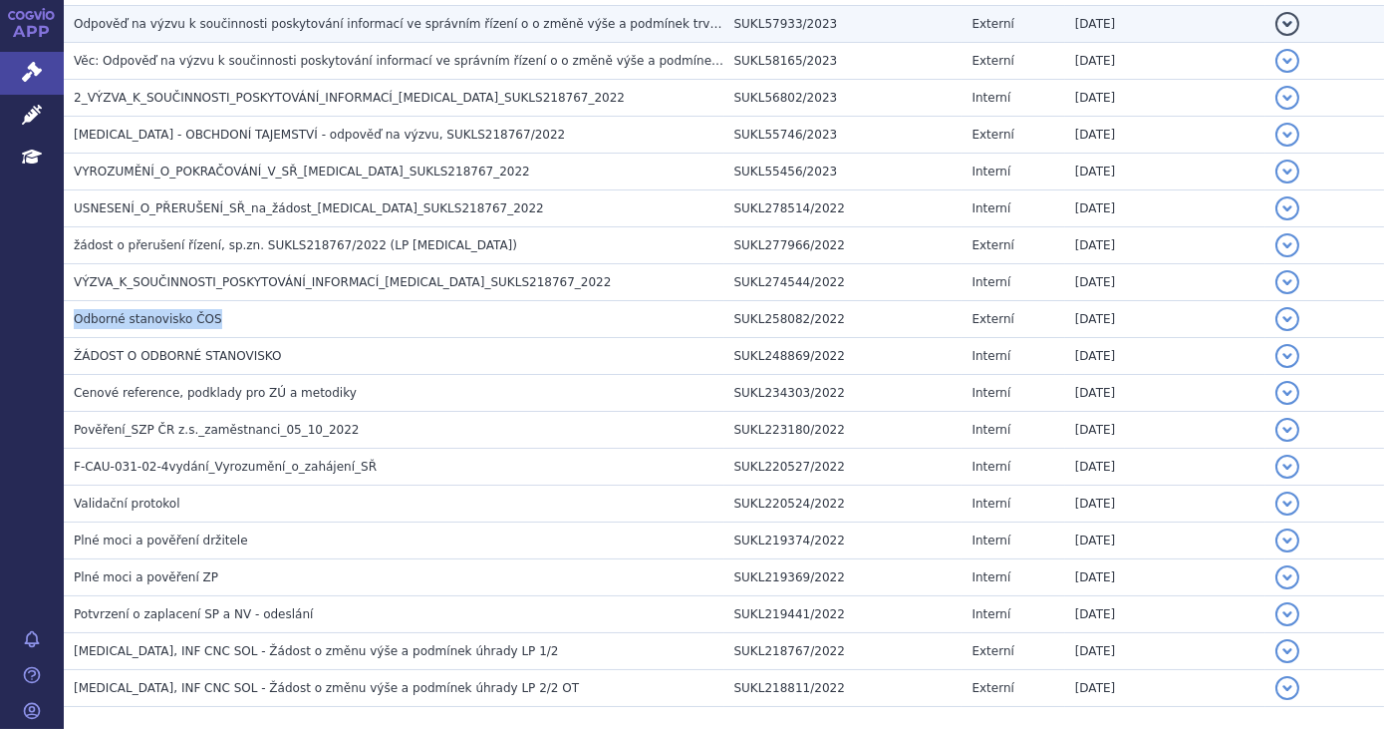
copy span "Odborné stanovisko ČOS"
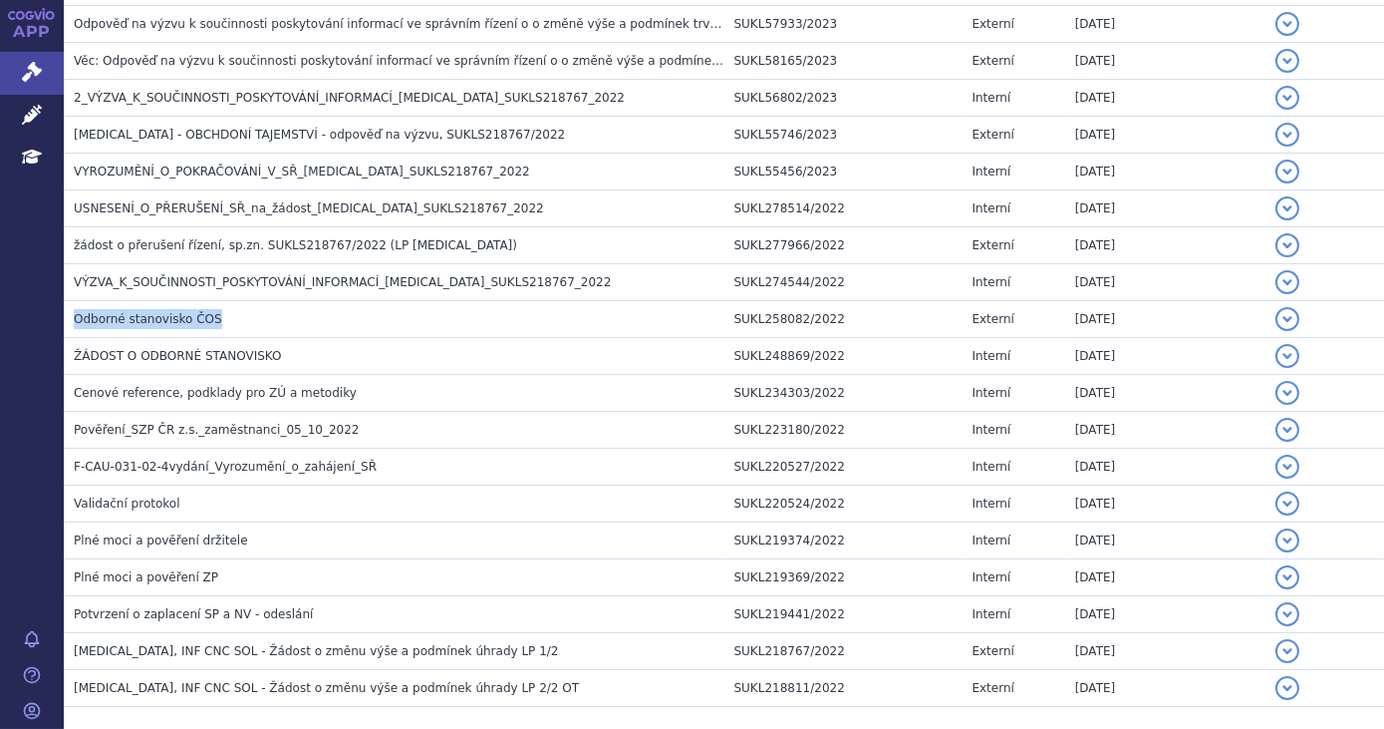
scroll to position [1005, 0]
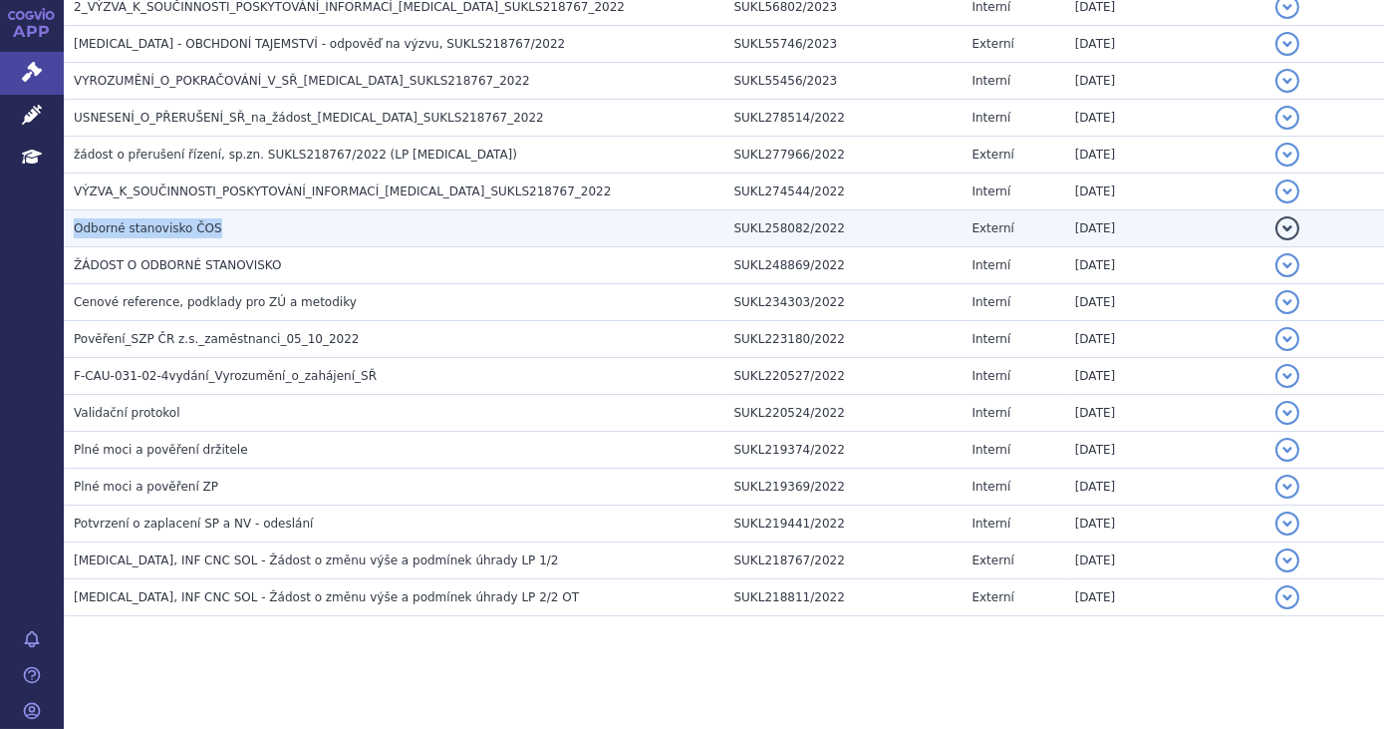
click at [243, 223] on h3 "Odborné stanovisko ČOS" at bounding box center [399, 228] width 651 height 20
click at [220, 220] on h3 "Odborné stanovisko ČOS" at bounding box center [399, 228] width 651 height 20
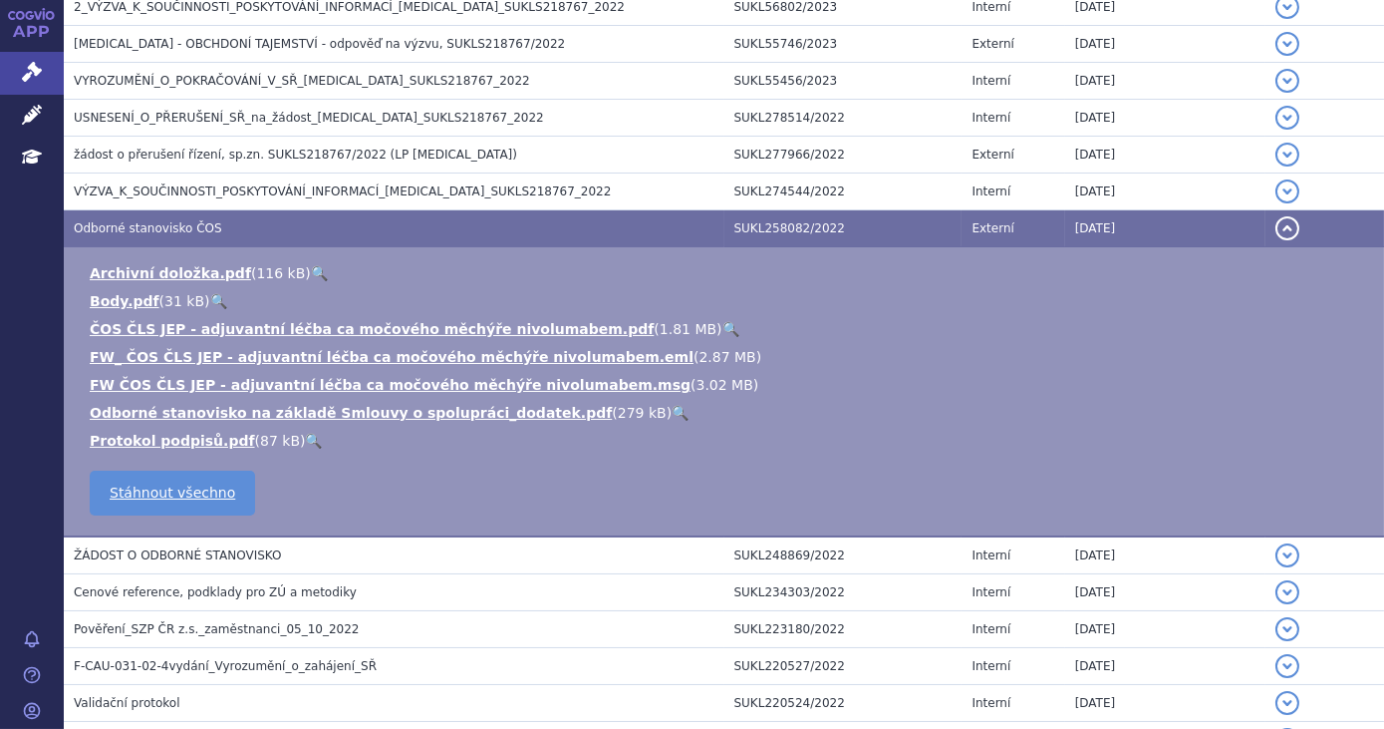
click at [723, 332] on link "🔍" at bounding box center [731, 329] width 17 height 16
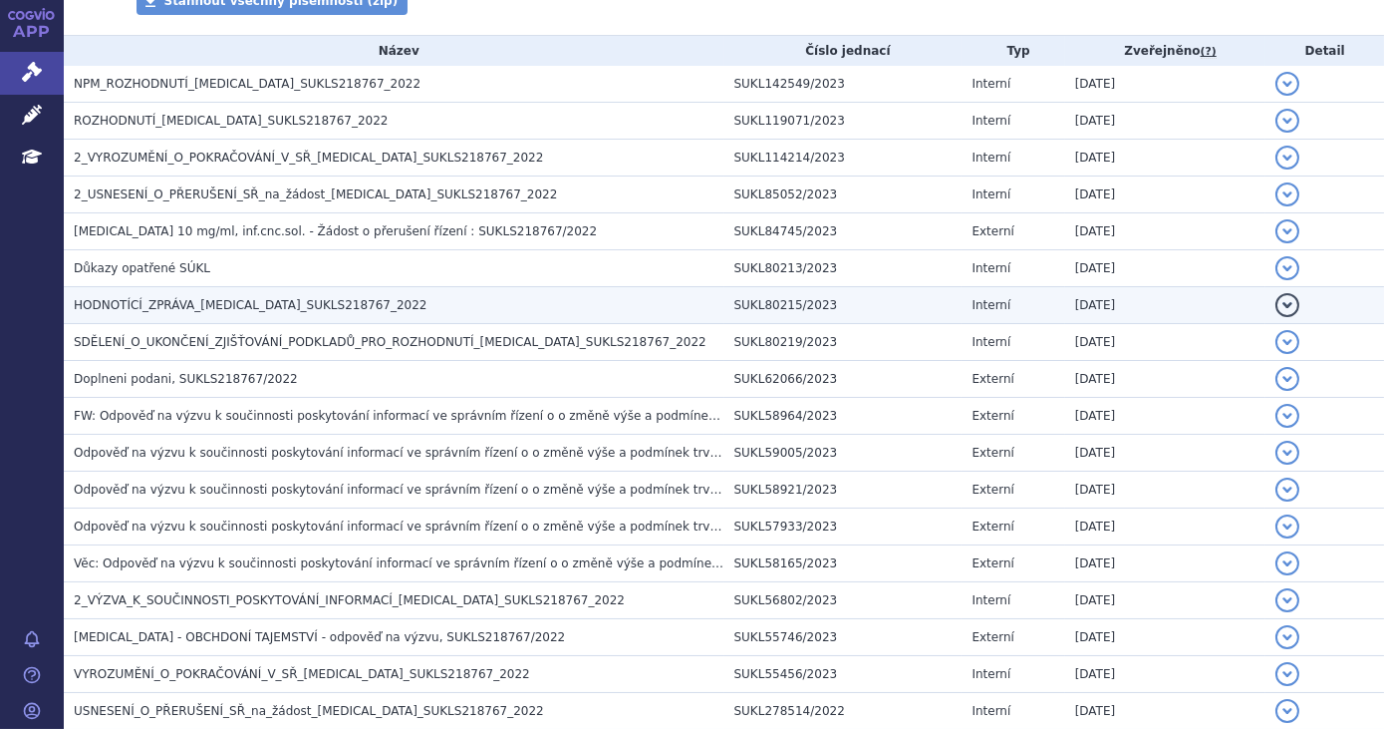
scroll to position [734, 0]
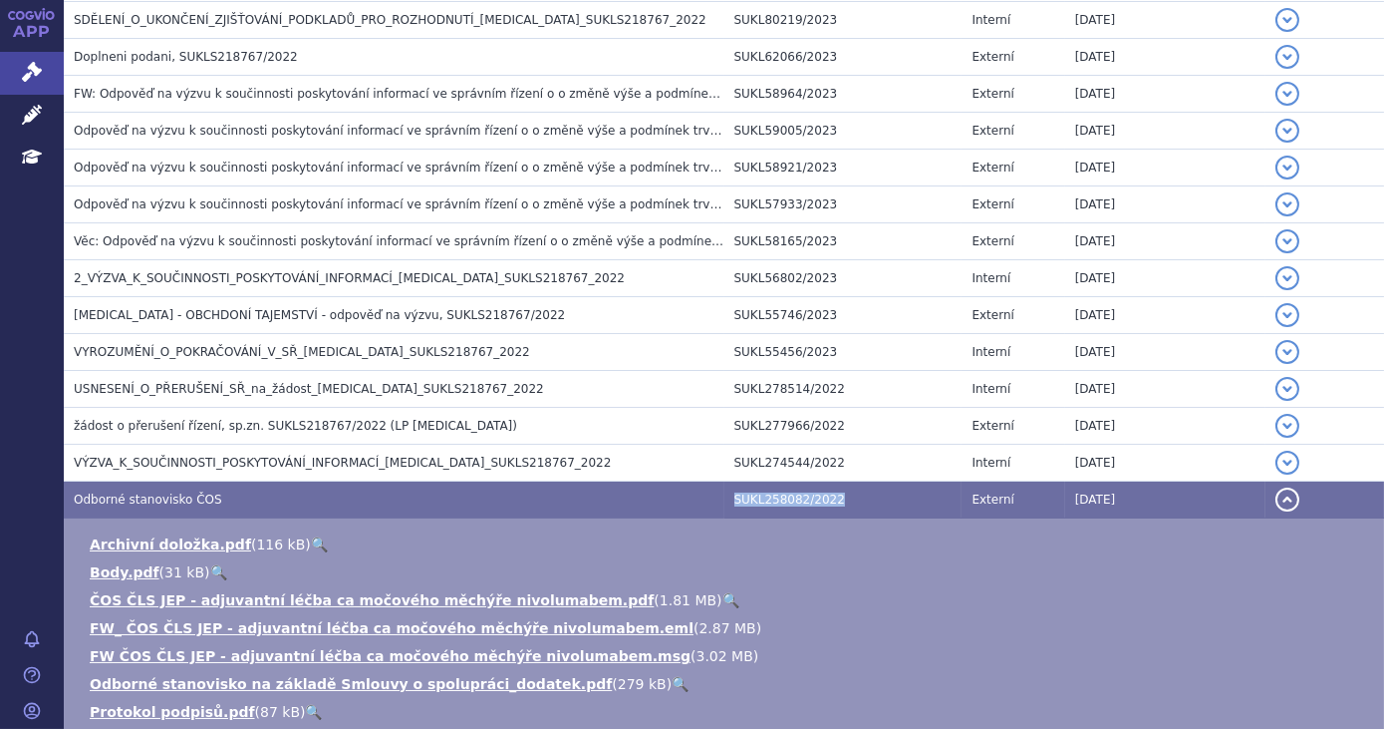
drag, startPoint x: 835, startPoint y: 494, endPoint x: 724, endPoint y: 497, distance: 111.7
click at [725, 497] on td "SUKL258082/2022" at bounding box center [844, 499] width 238 height 37
copy td "SUKL258082/2022"
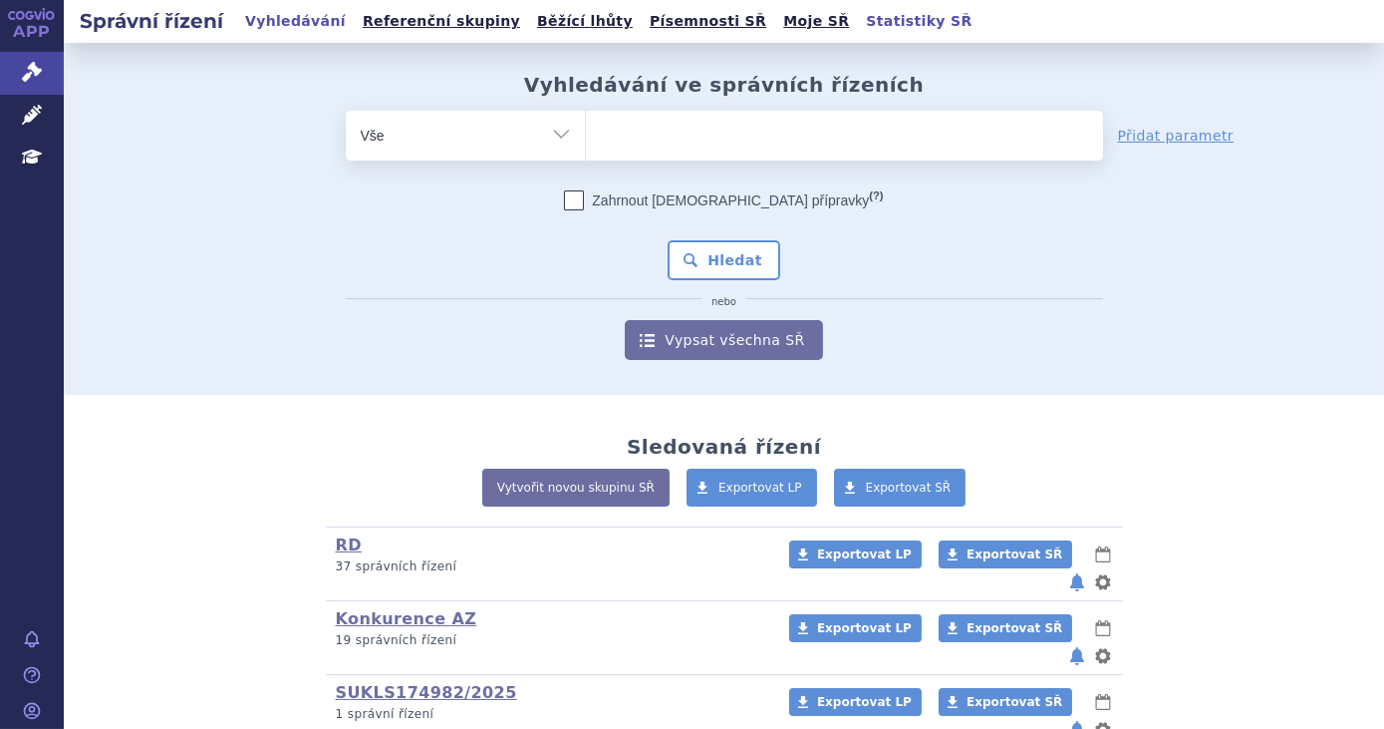
click at [860, 23] on link "Statistiky SŘ" at bounding box center [919, 21] width 118 height 27
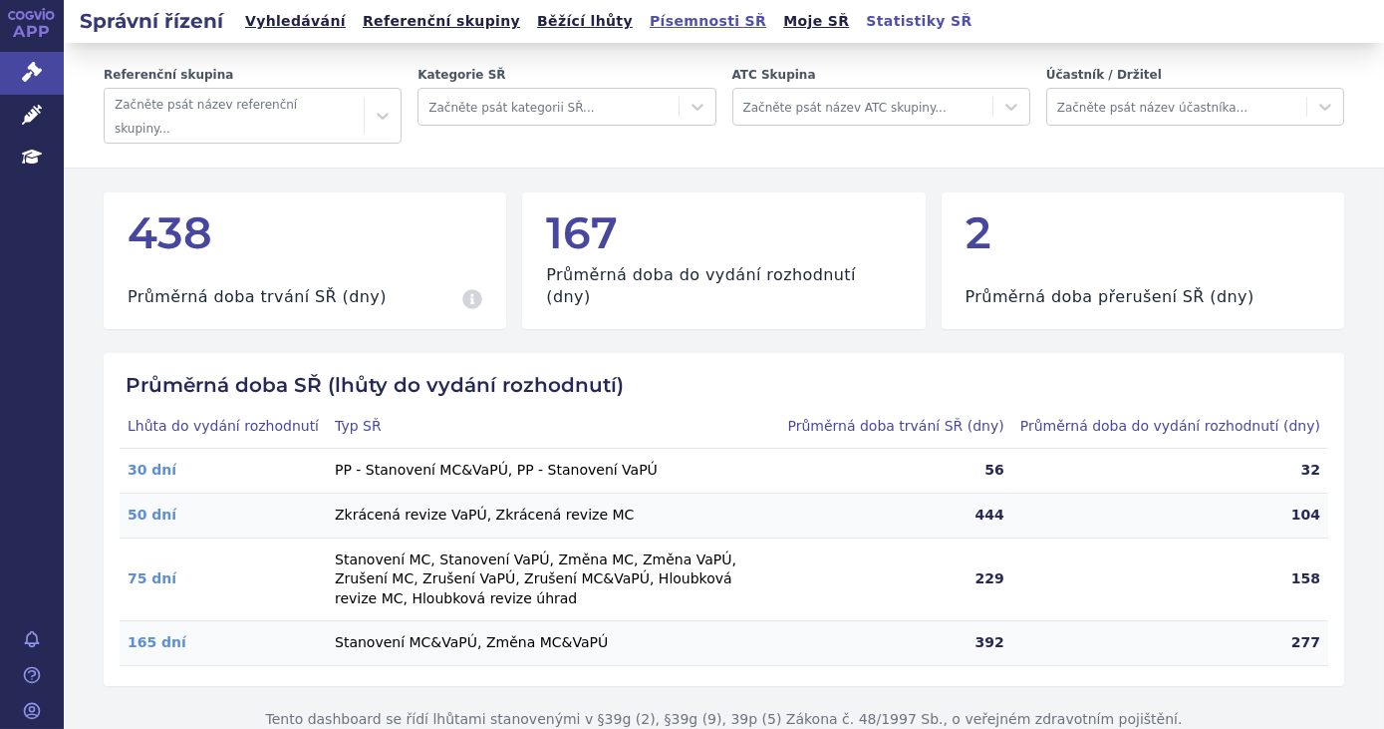
click at [644, 19] on link "Písemnosti SŘ" at bounding box center [708, 21] width 129 height 27
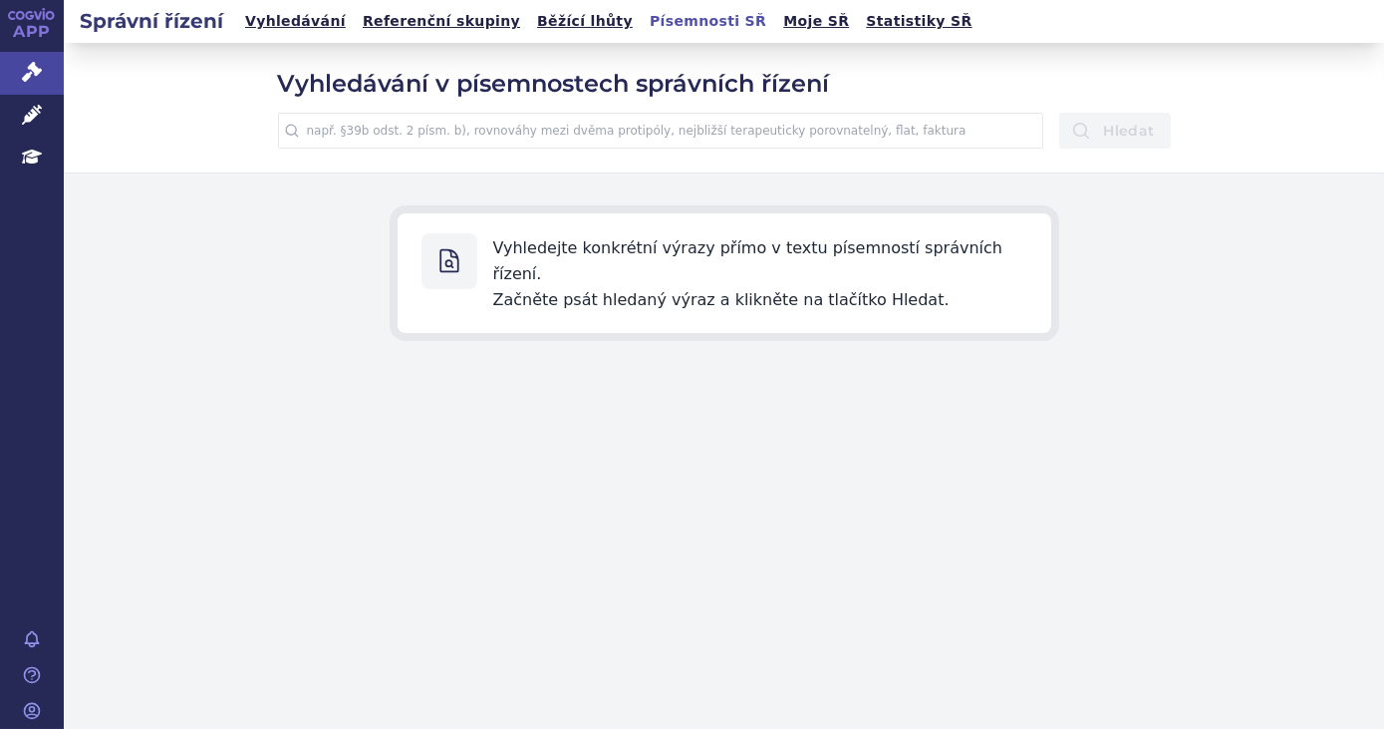
click at [581, 130] on input "text" at bounding box center [661, 131] width 766 height 36
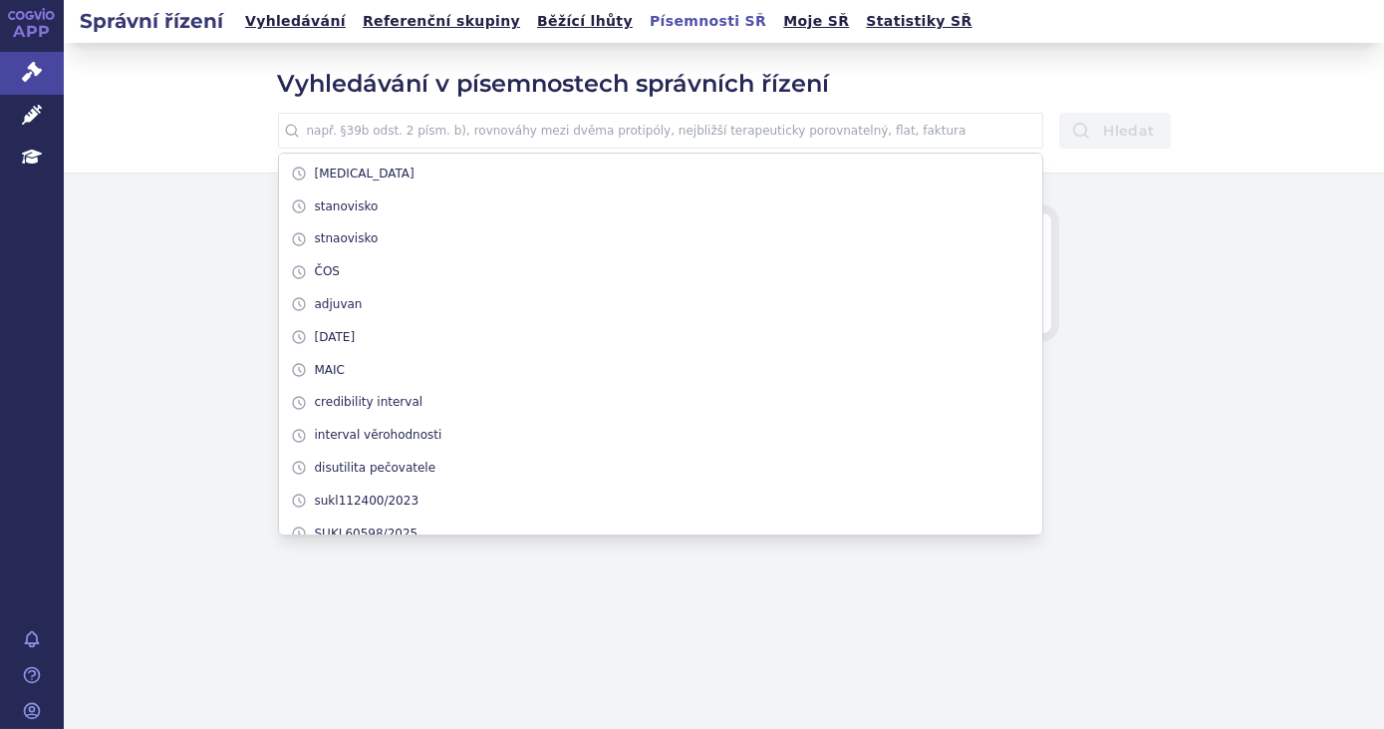
paste input "adjuvantní léčba uroteliálního karcinomu postihujícího svalovinu"
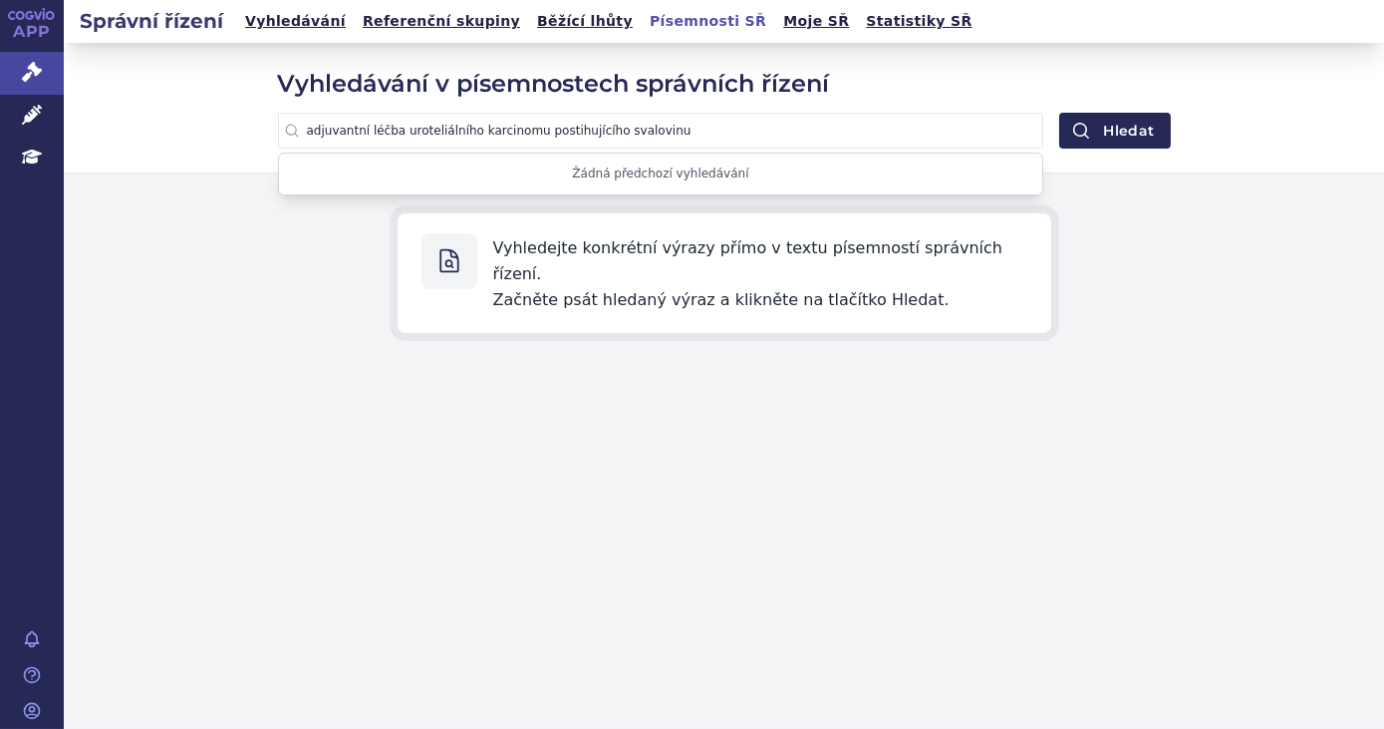
click at [1060, 113] on button "Hledat" at bounding box center [1115, 131] width 111 height 36
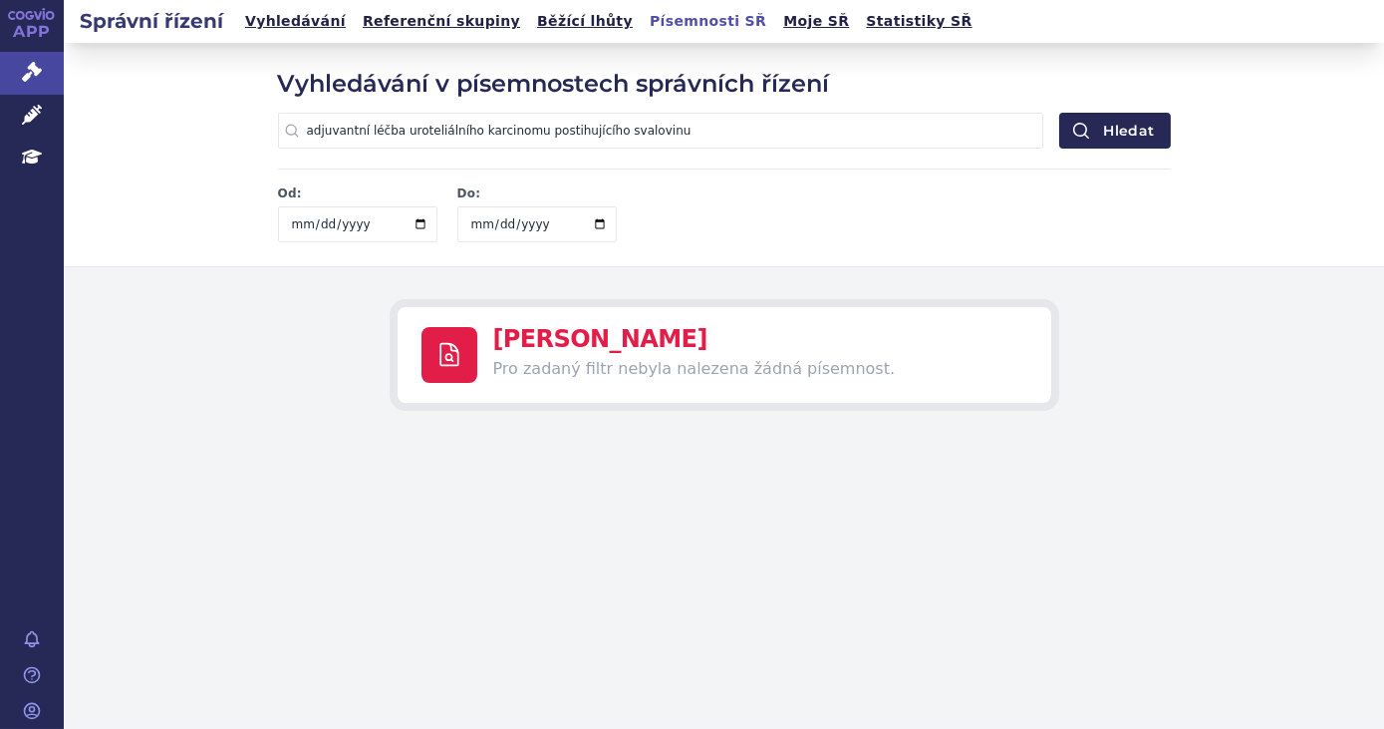
click at [458, 131] on input "adjuvantní léčba uroteliálního karcinomu postihujícího svalovinu" at bounding box center [661, 131] width 766 height 36
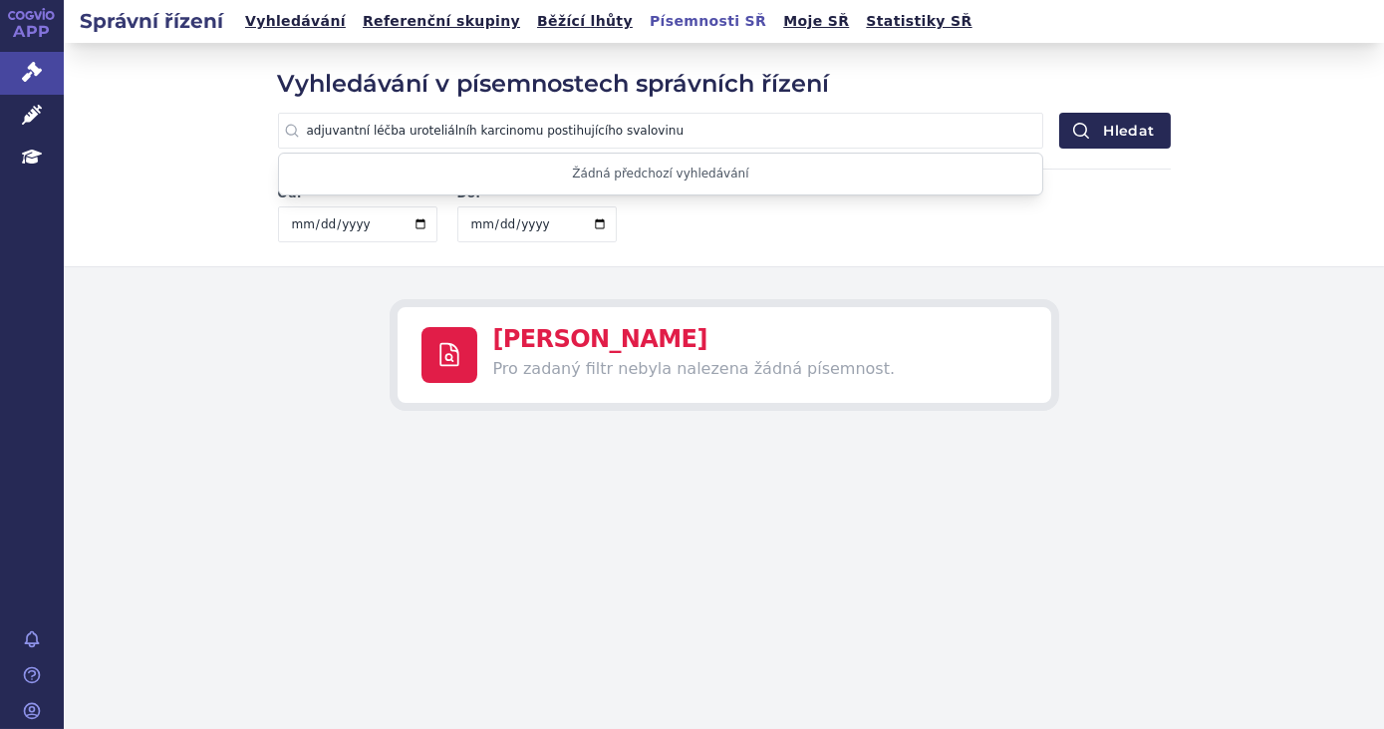
click at [512, 132] on input "adjuvantní léčba uroteliálníh karcinomu postihujícího svalovinu" at bounding box center [661, 131] width 766 height 36
drag, startPoint x: 514, startPoint y: 132, endPoint x: 682, endPoint y: 133, distance: 167.5
click at [682, 133] on input "adjuvantní léčba uroteliálníh karcinom postihujícího svalovinu" at bounding box center [661, 131] width 766 height 36
click at [1060, 113] on button "Hledat" at bounding box center [1115, 131] width 111 height 36
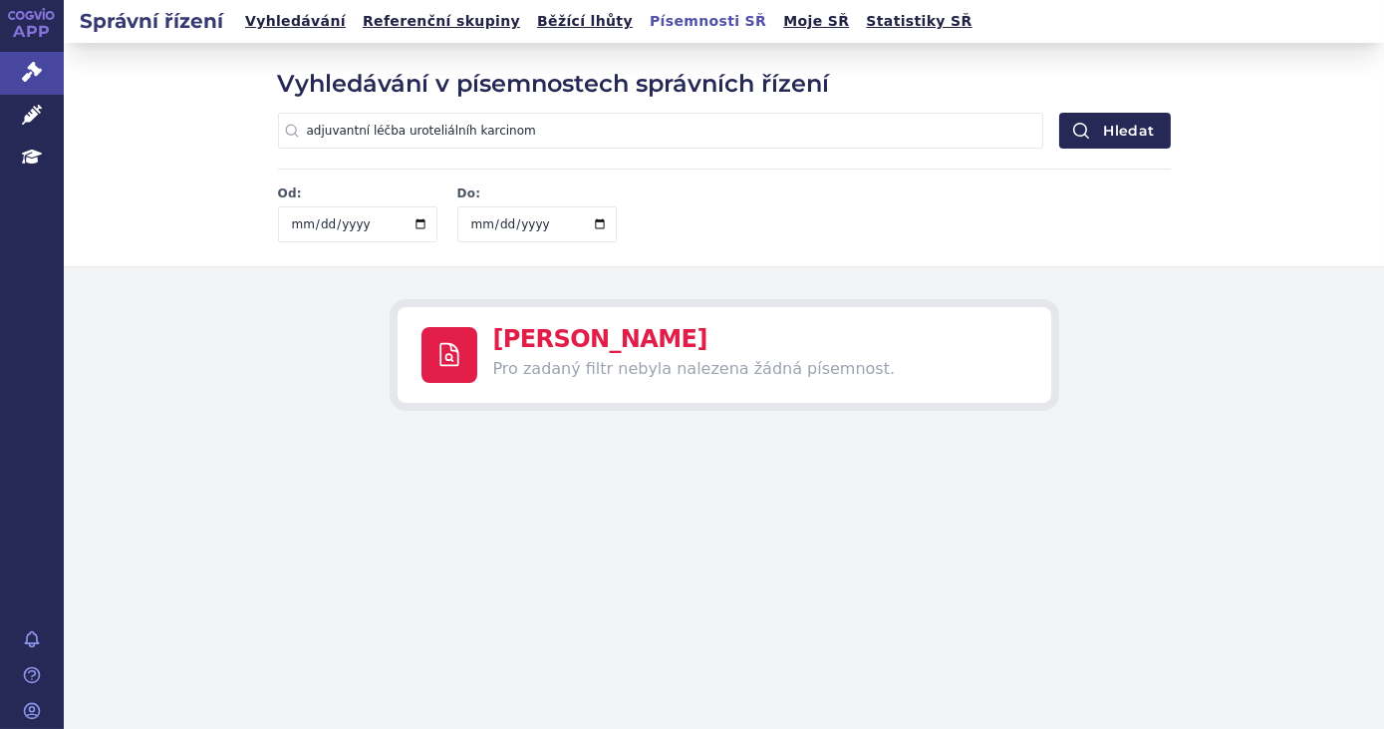
click at [491, 137] on input "adjuvantní léčba uroteliálníh karcinom" at bounding box center [661, 131] width 766 height 36
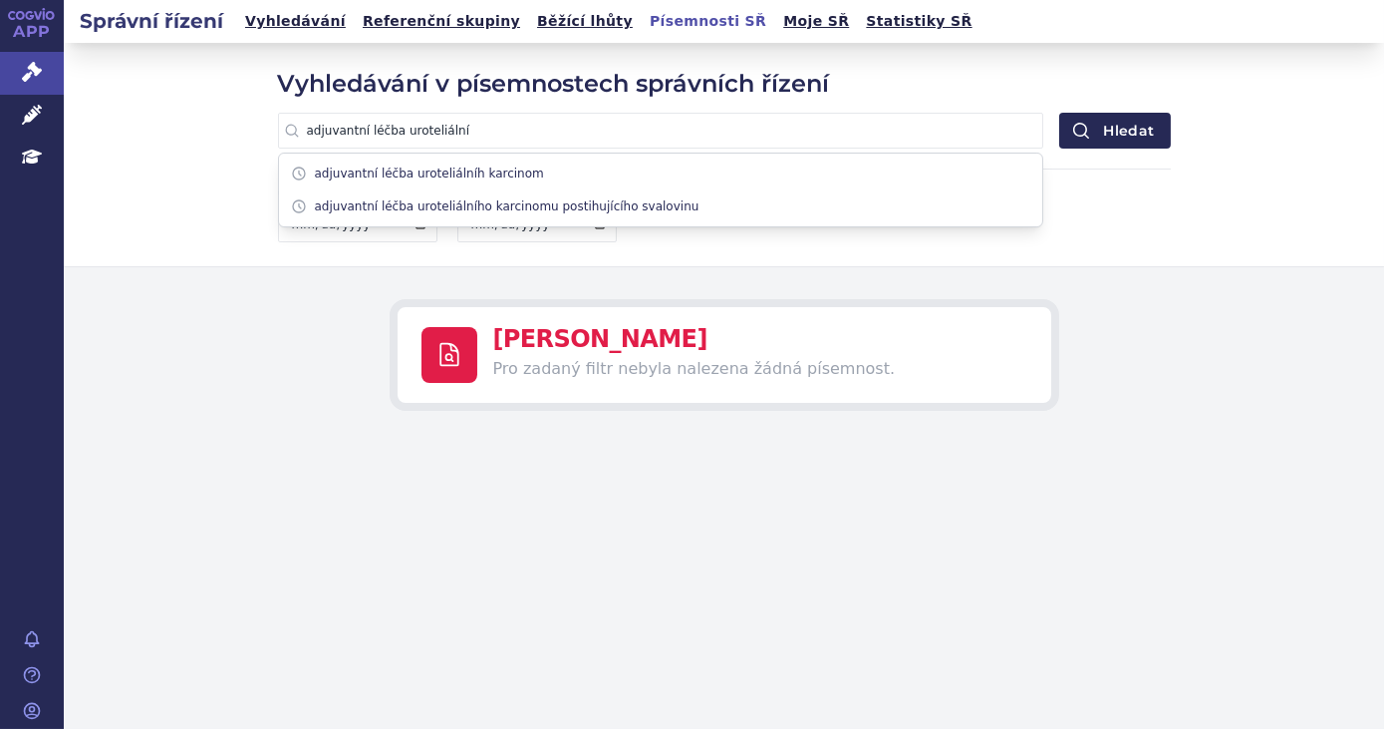
click at [1060, 113] on button "Hledat" at bounding box center [1115, 131] width 111 height 36
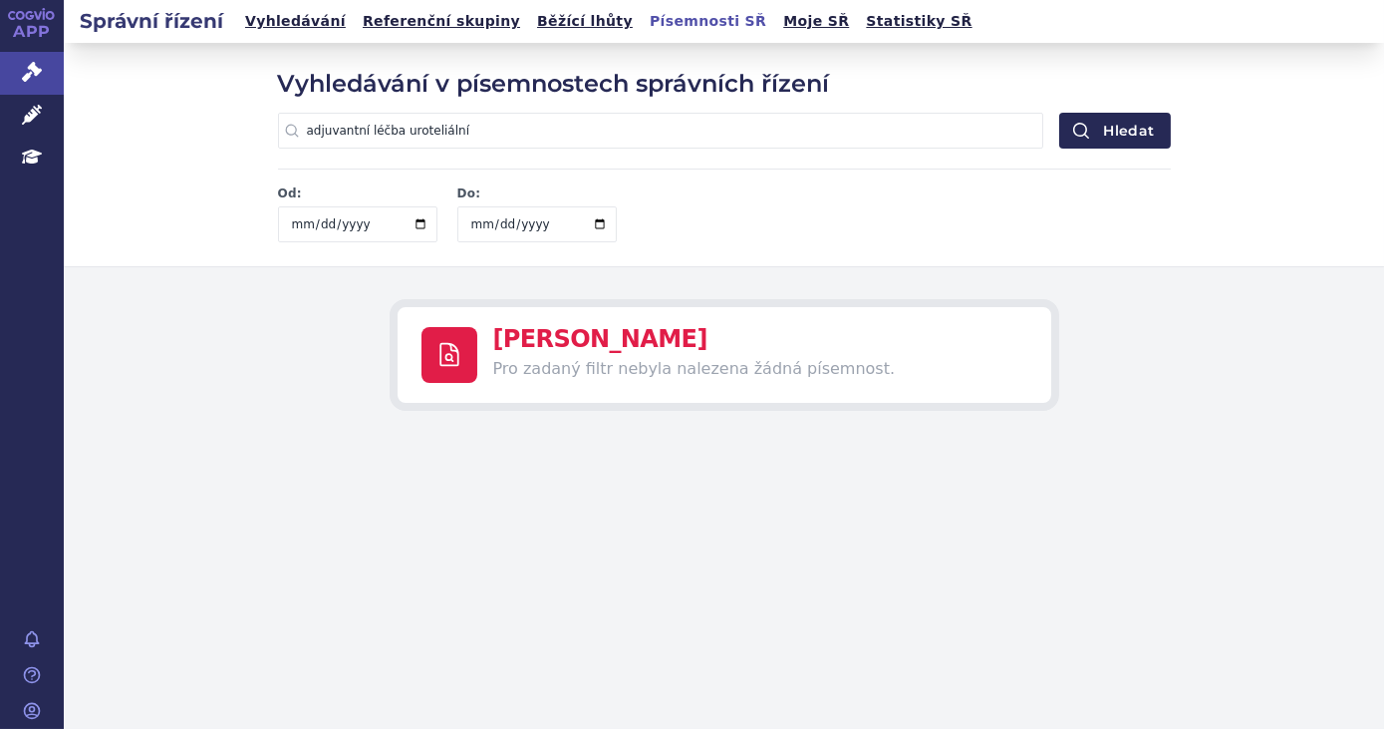
drag, startPoint x: 462, startPoint y: 131, endPoint x: 285, endPoint y: 136, distance: 177.5
click at [285, 136] on input "adjuvantní léčba uroteliální" at bounding box center [661, 131] width 766 height 36
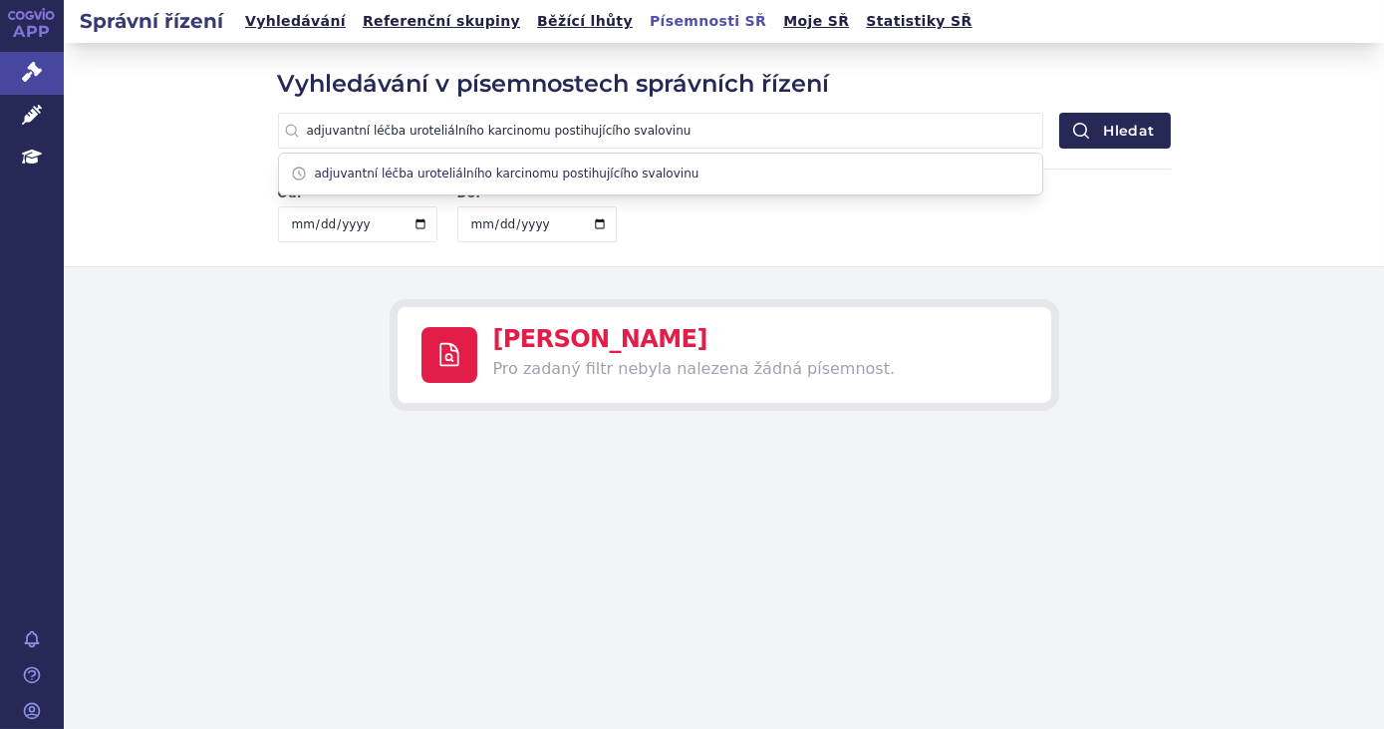
drag, startPoint x: 391, startPoint y: 128, endPoint x: 281, endPoint y: 131, distance: 109.7
click at [281, 131] on input "adjuvantní léčba uroteliálního karcinomu postihujícího svalovinu" at bounding box center [661, 131] width 766 height 36
click at [371, 130] on input "uroteliálního karcinomu postihujícího svalovinu" at bounding box center [661, 131] width 766 height 36
click at [416, 133] on input "uroteliální karcinomu postihujícího svalovinu" at bounding box center [661, 131] width 766 height 36
click at [591, 130] on input "uroteliální karcinom postihujícího svalovinu" at bounding box center [661, 131] width 766 height 36
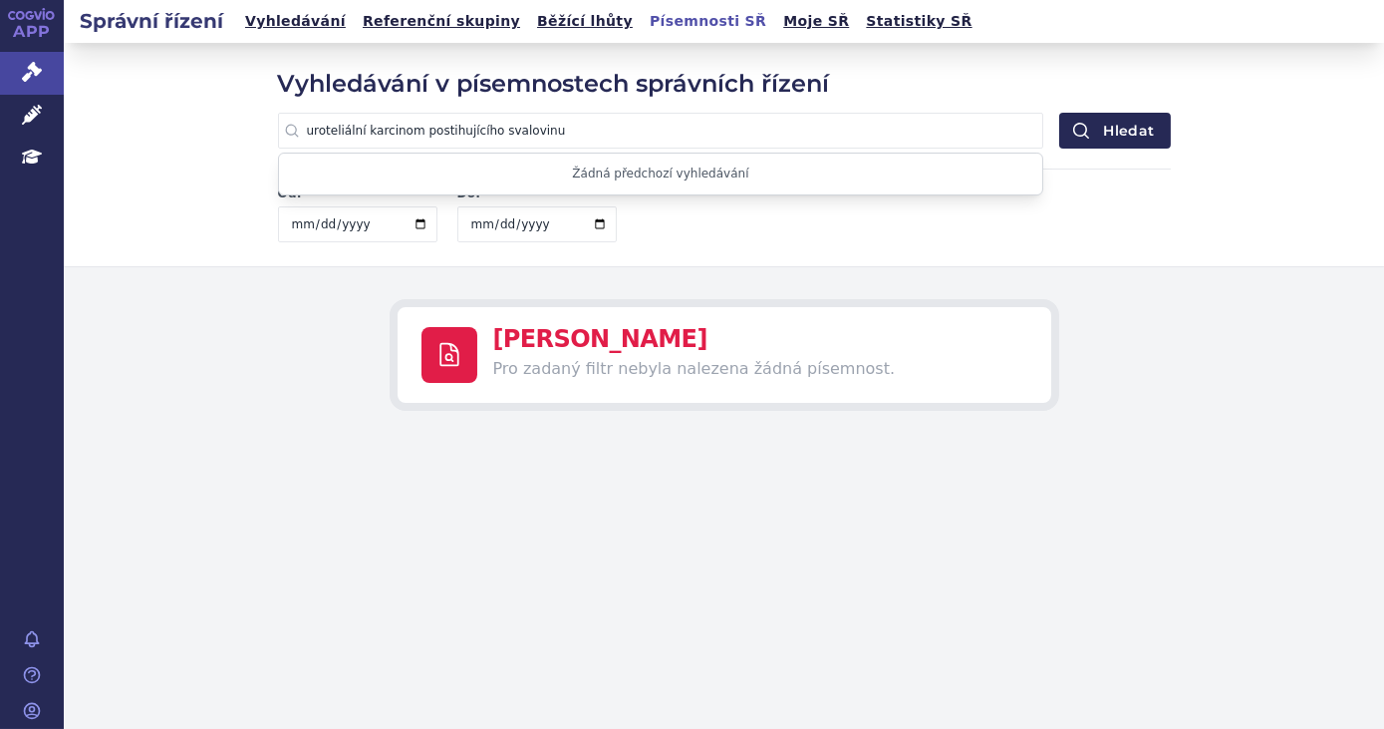
click at [1060, 113] on button "Hledat" at bounding box center [1115, 131] width 111 height 36
click at [130, 212] on div "Vyhledávání v písemnostech správních řízení uroteliální karcinom postihujícího …" at bounding box center [724, 154] width 1321 height 223
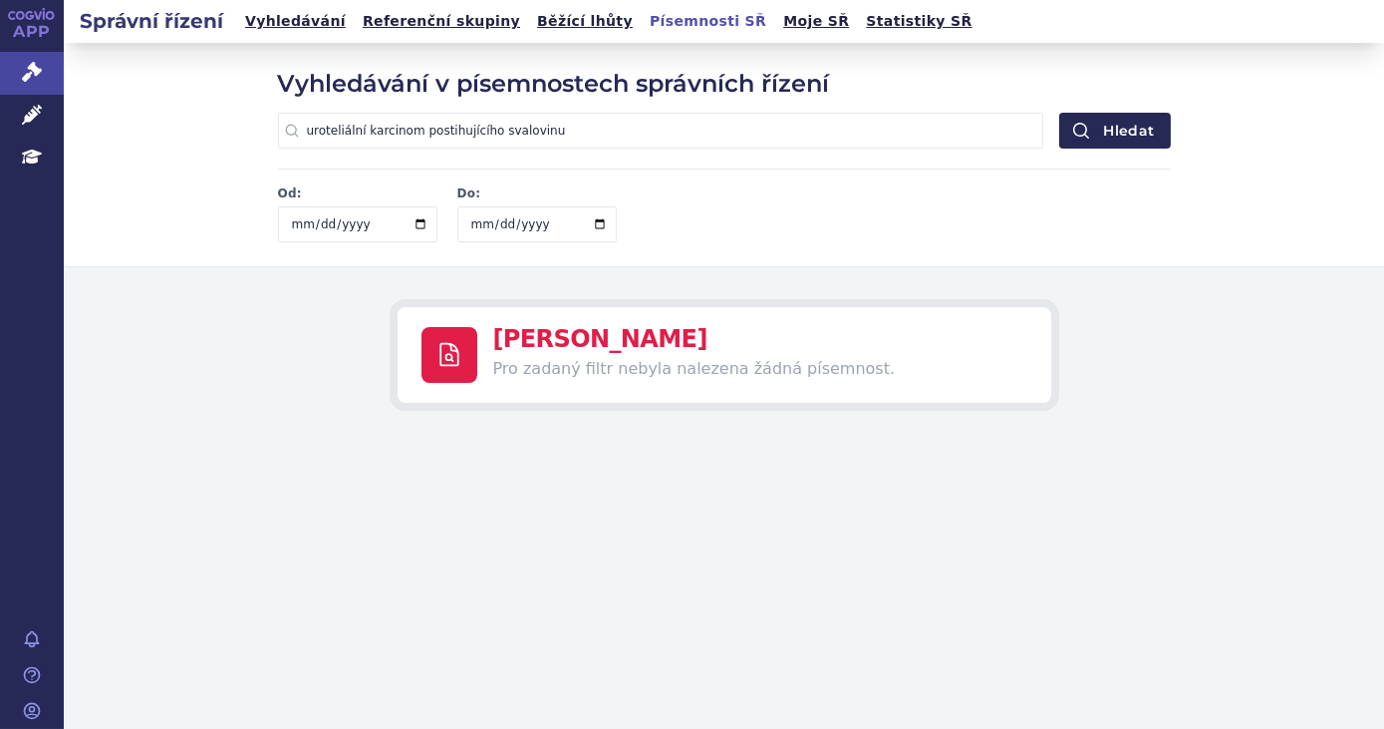
click at [464, 138] on input "uroteliální karcinom postihujícího svalovinu" at bounding box center [661, 131] width 766 height 36
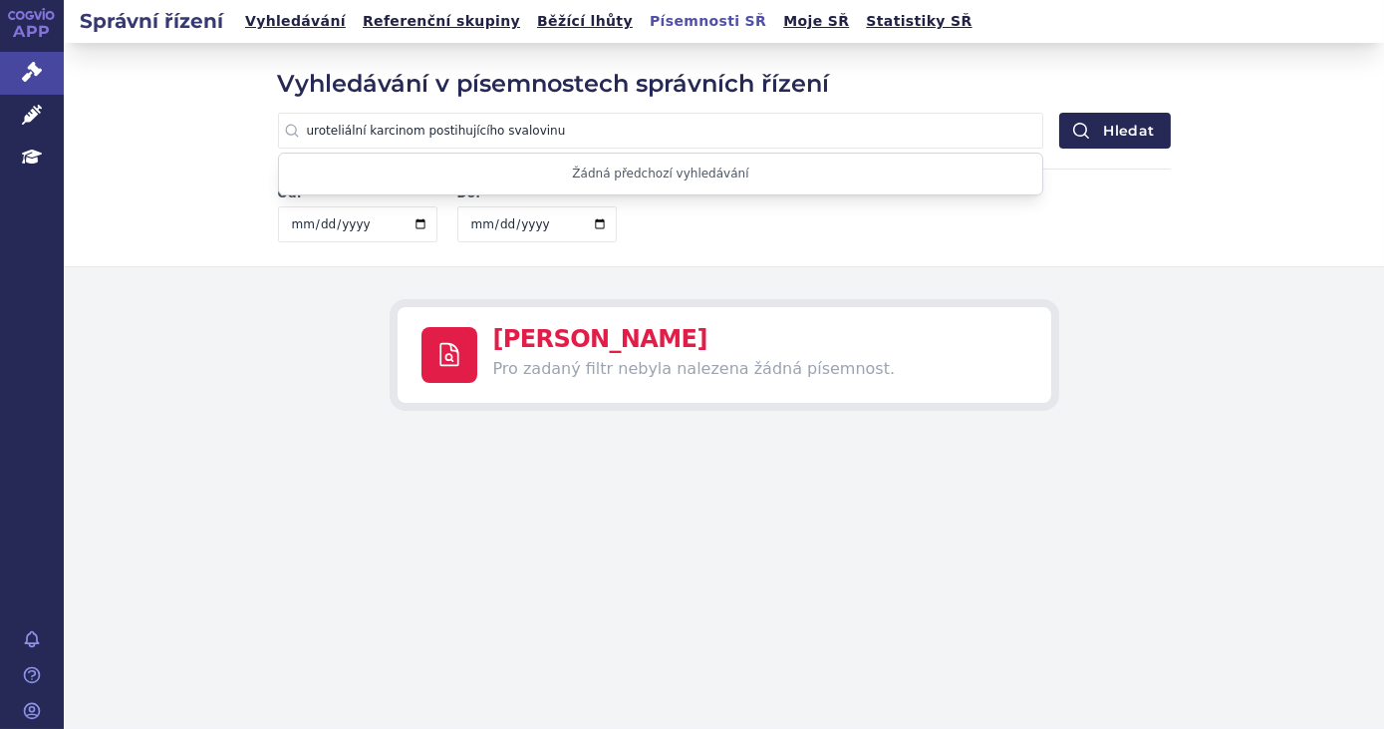
paste input "Odborné stanovisko ČOS"
click at [543, 124] on input "uroteliální karcinom postihujícOdborné stanovisko ČOSího svalovinu" at bounding box center [661, 131] width 766 height 36
paste input "Odborné stanovisko ČOS"
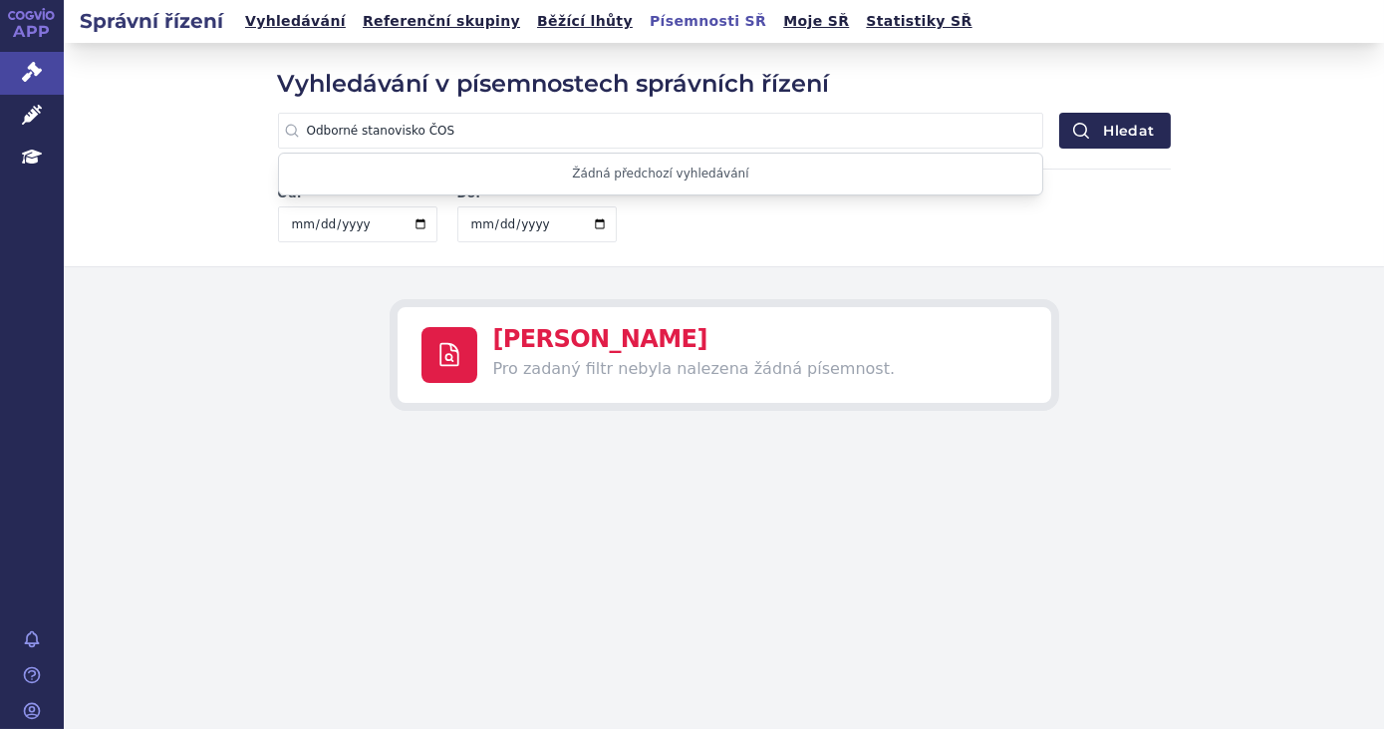
type input "Odborné stanovisko ČOS"
click at [662, 224] on div "Od: Do: Zrušit časové omezení" at bounding box center [724, 205] width 893 height 74
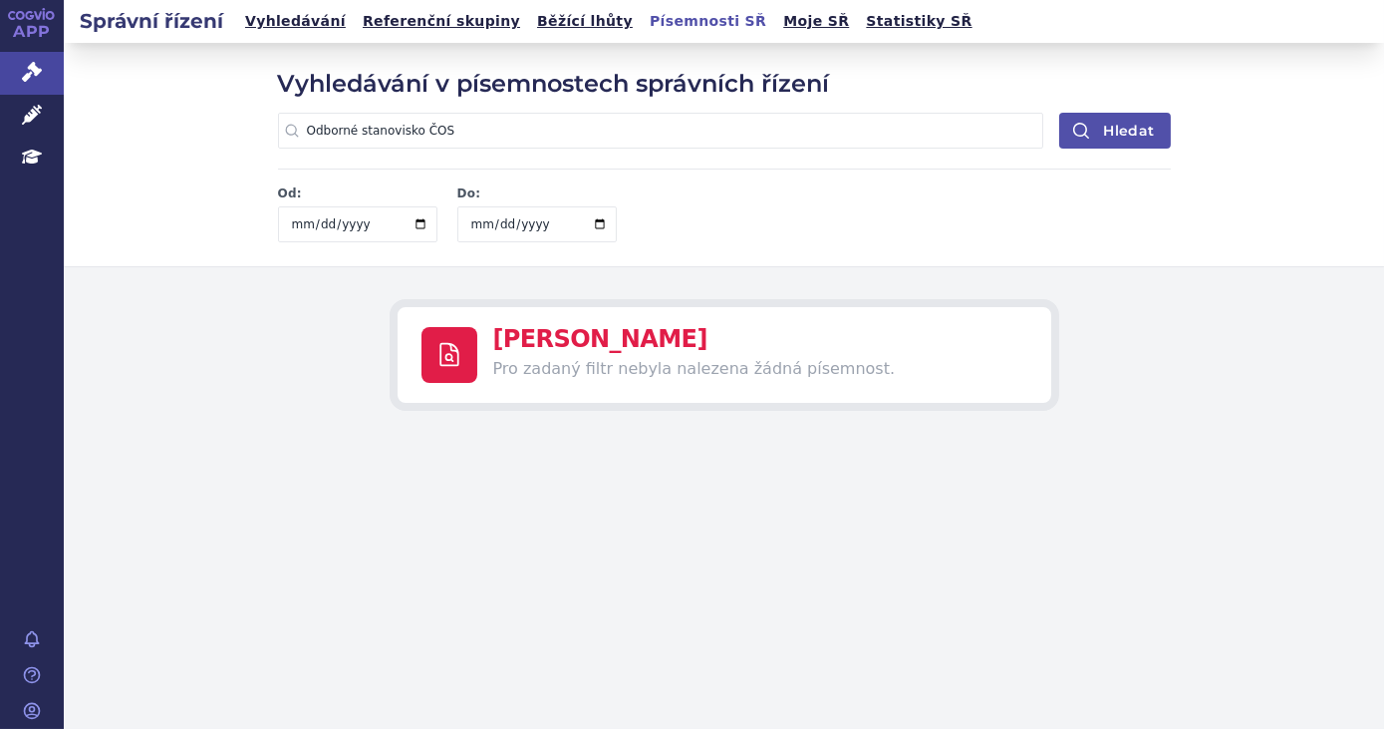
click at [1085, 137] on icon "submit" at bounding box center [1081, 131] width 20 height 20
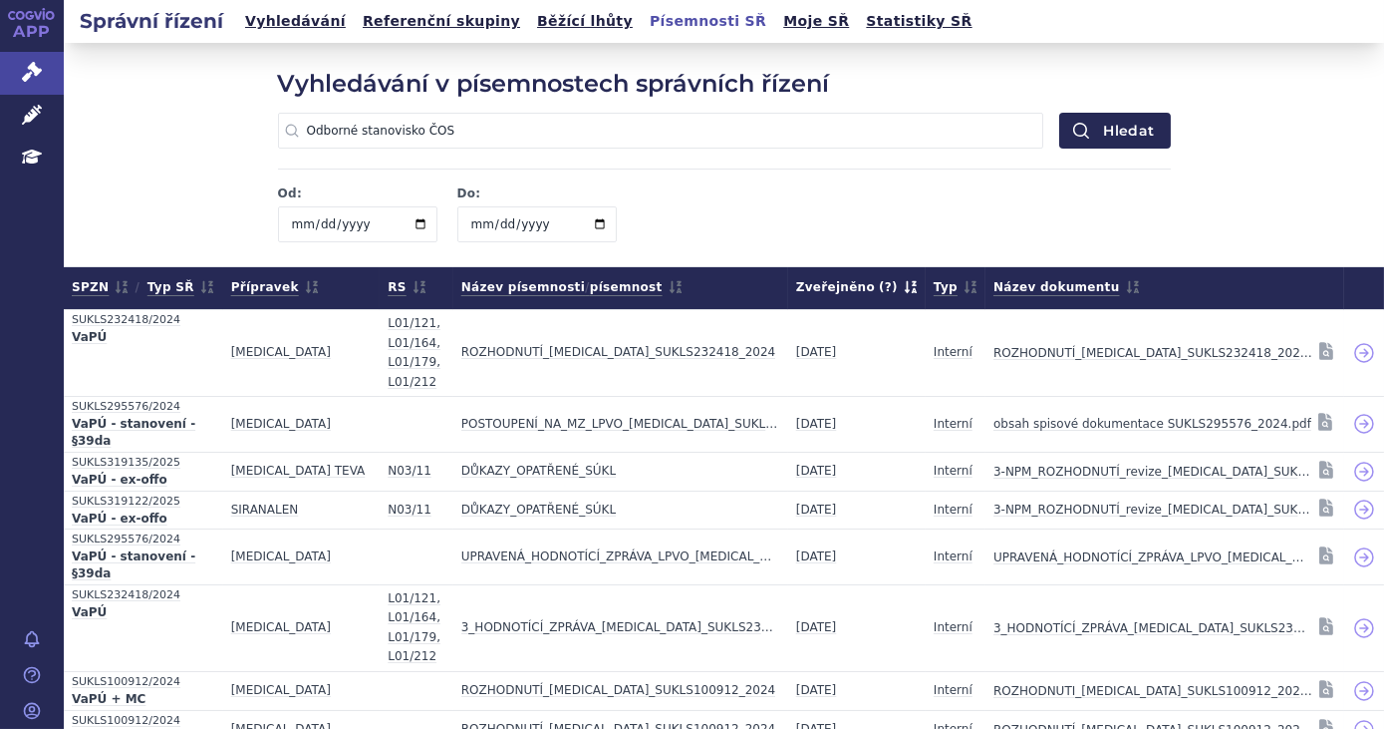
click at [420, 224] on input "date" at bounding box center [357, 224] width 159 height 36
type input "2022-09-01"
click at [590, 223] on input "date" at bounding box center [537, 224] width 159 height 36
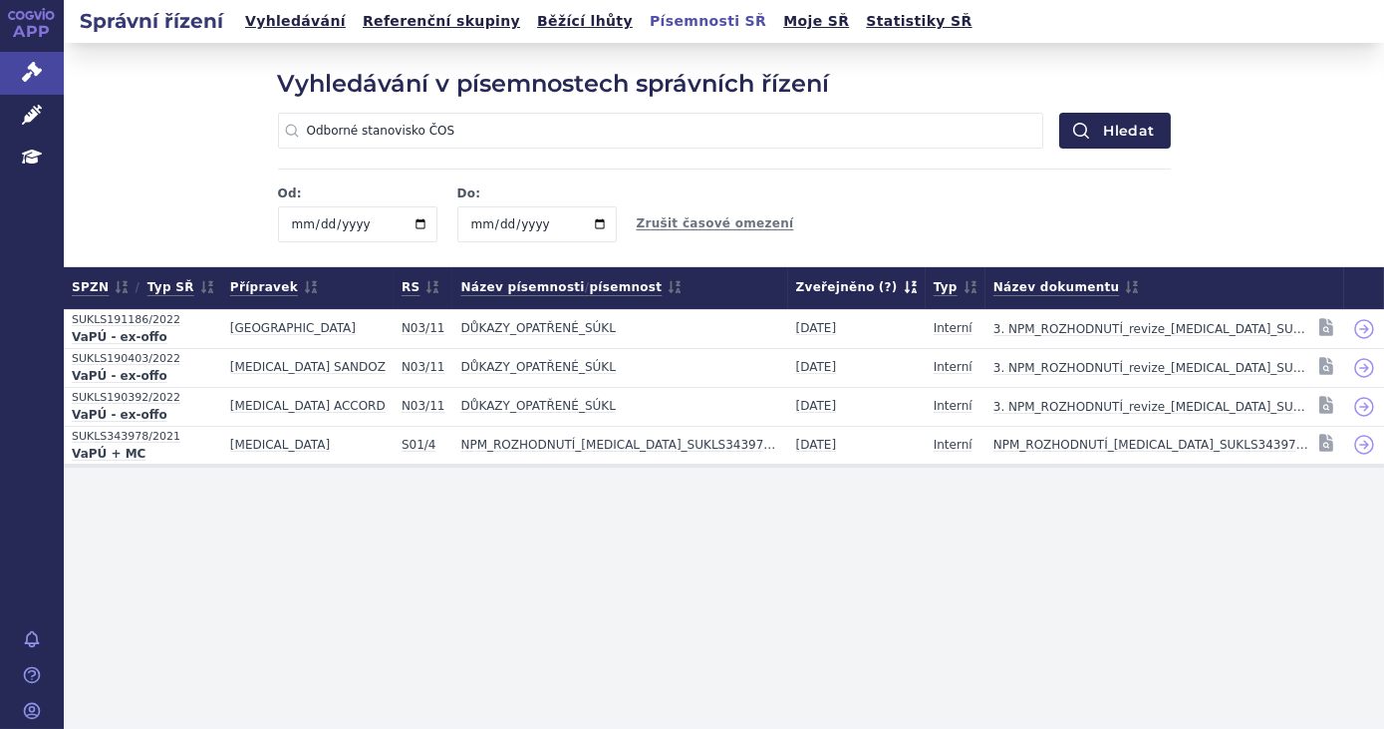
type input "2022-09-30"
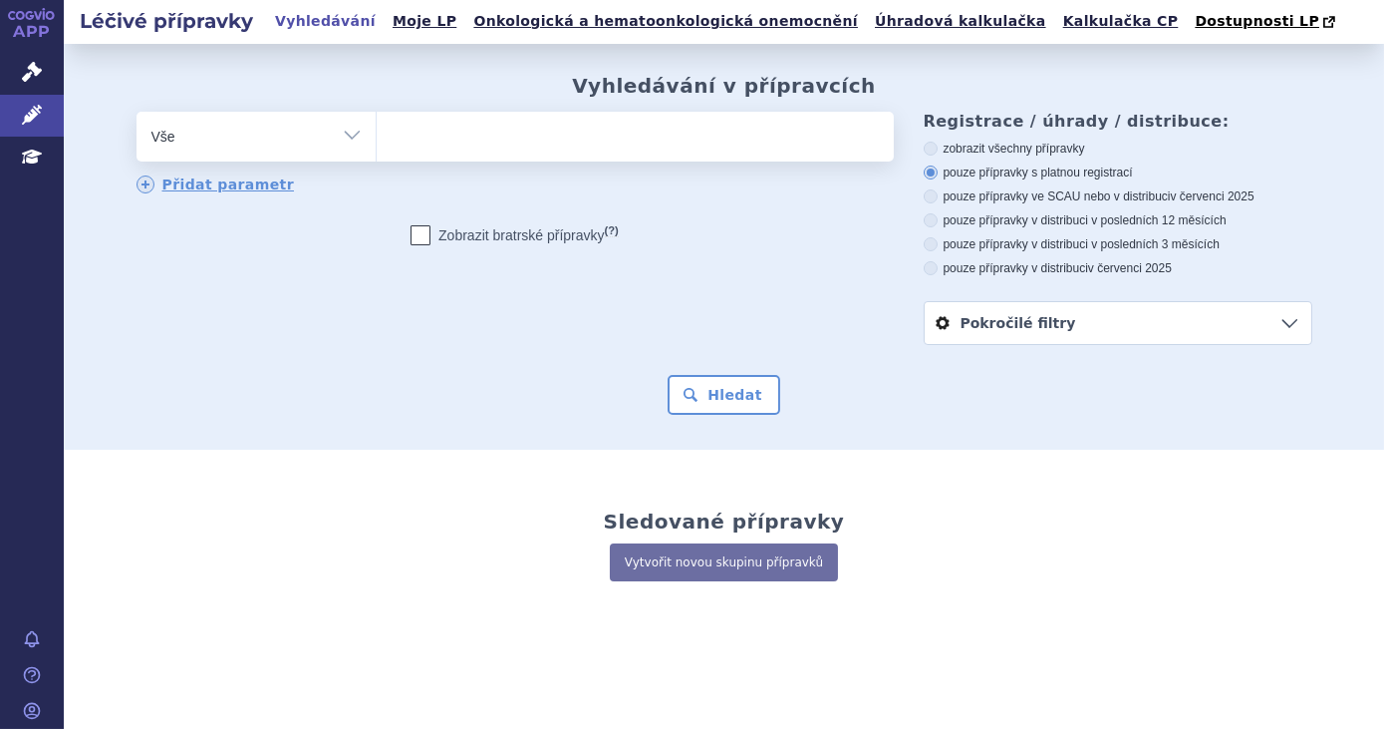
click at [668, 147] on ul at bounding box center [635, 133] width 517 height 42
click at [377, 147] on select at bounding box center [376, 136] width 1 height 50
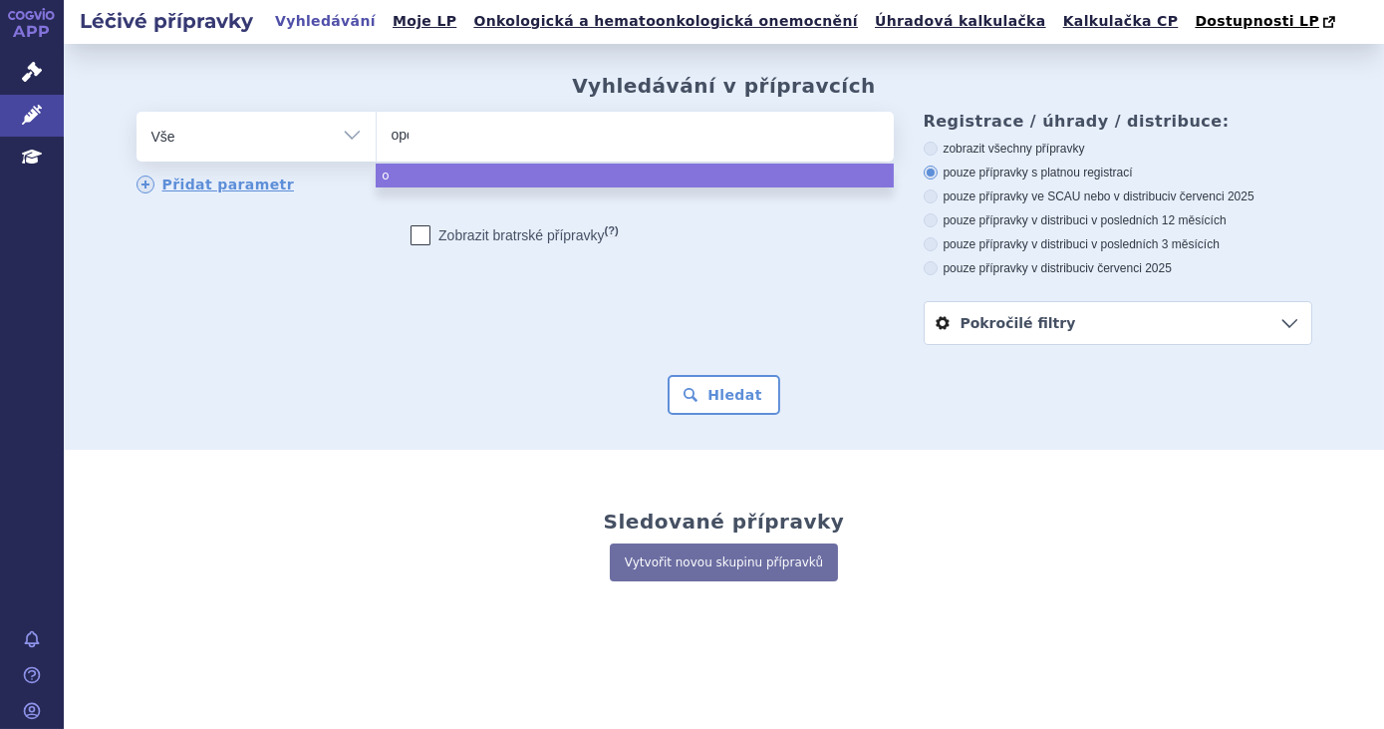
type input "opdi"
type input "[MEDICAL_DATA]"
select select "[MEDICAL_DATA]"
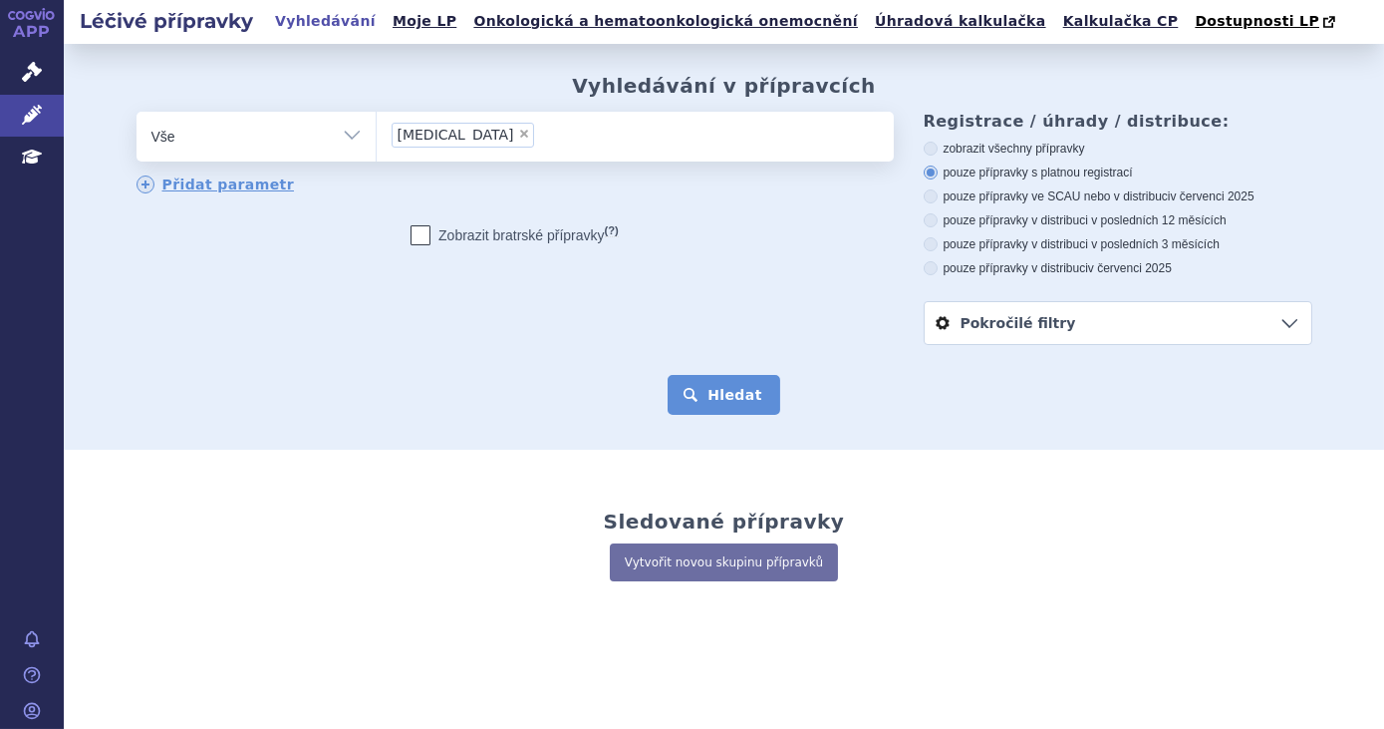
click at [676, 382] on button "Hledat" at bounding box center [724, 395] width 113 height 40
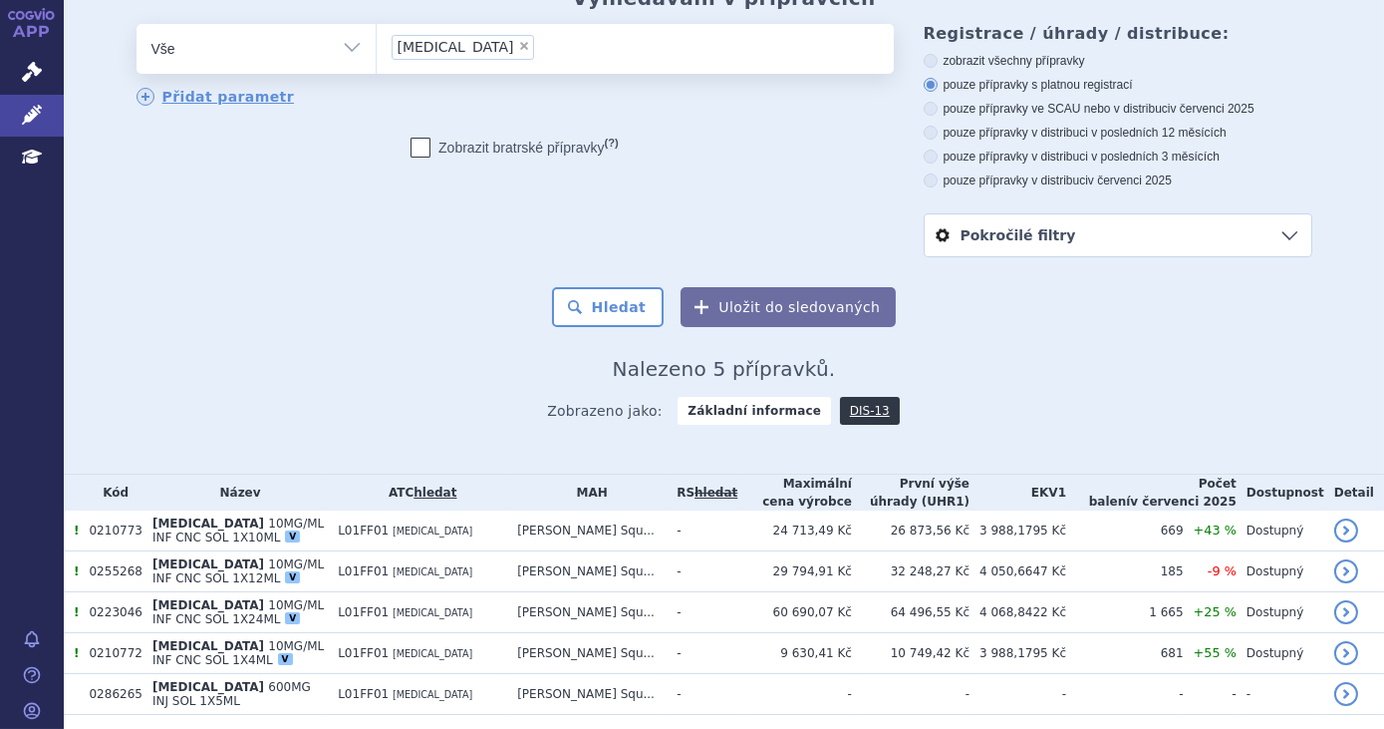
scroll to position [58, 0]
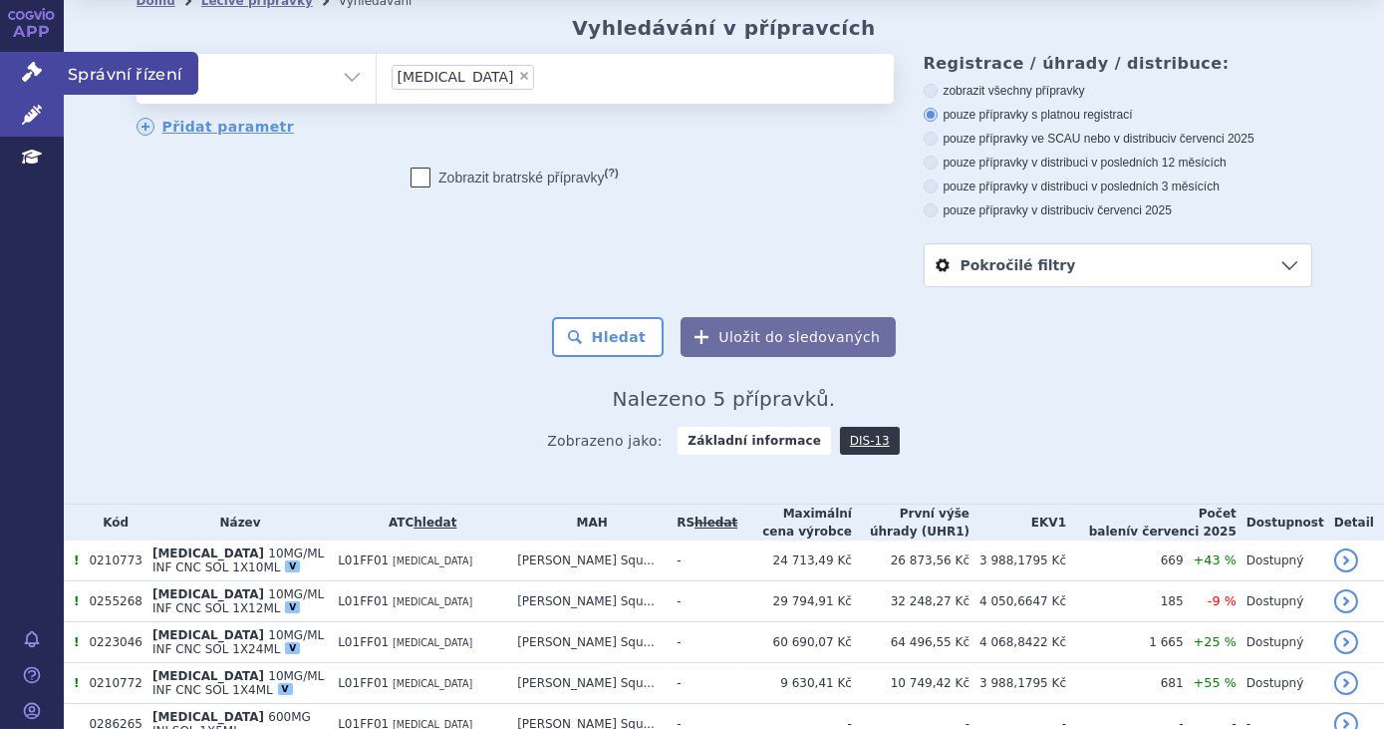
click at [48, 69] on link "Správní řízení" at bounding box center [32, 73] width 64 height 42
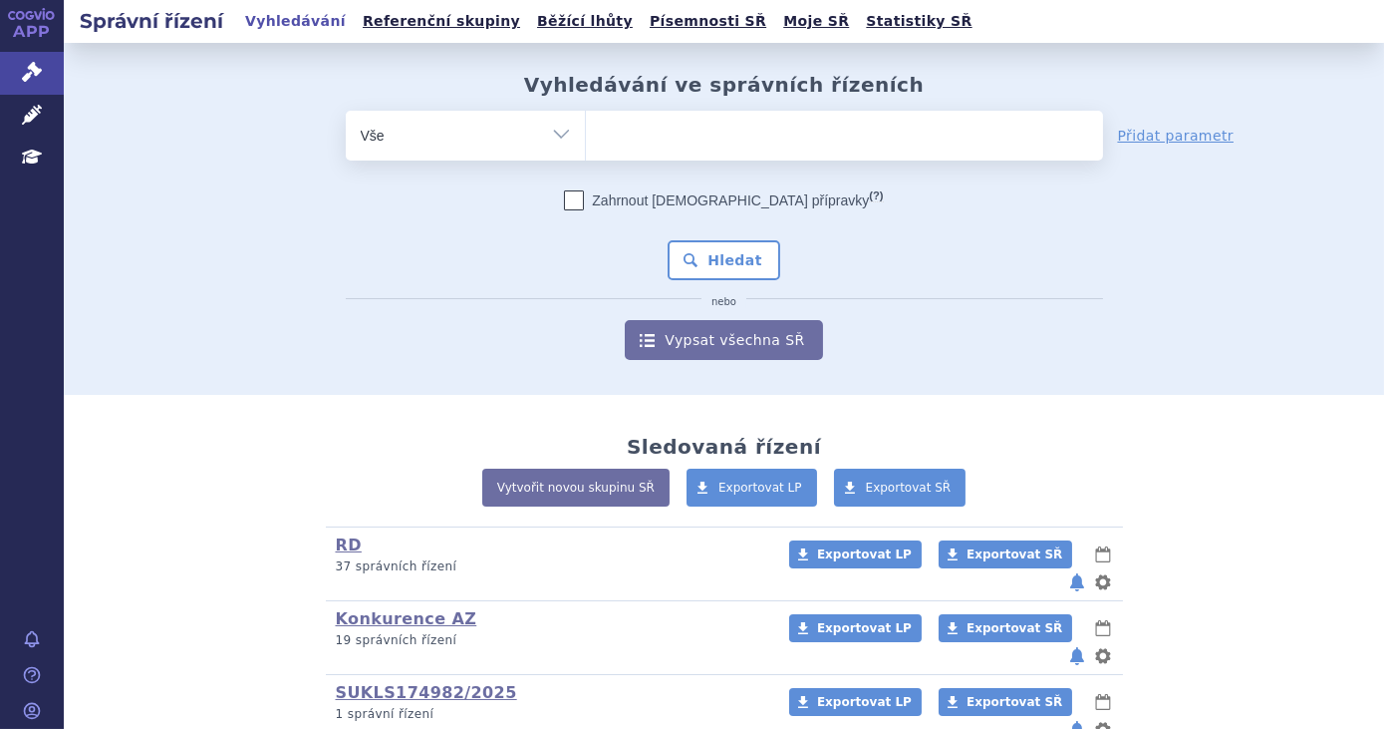
click at [634, 132] on ul at bounding box center [844, 132] width 517 height 42
click at [586, 132] on select at bounding box center [585, 135] width 1 height 50
type input "op"
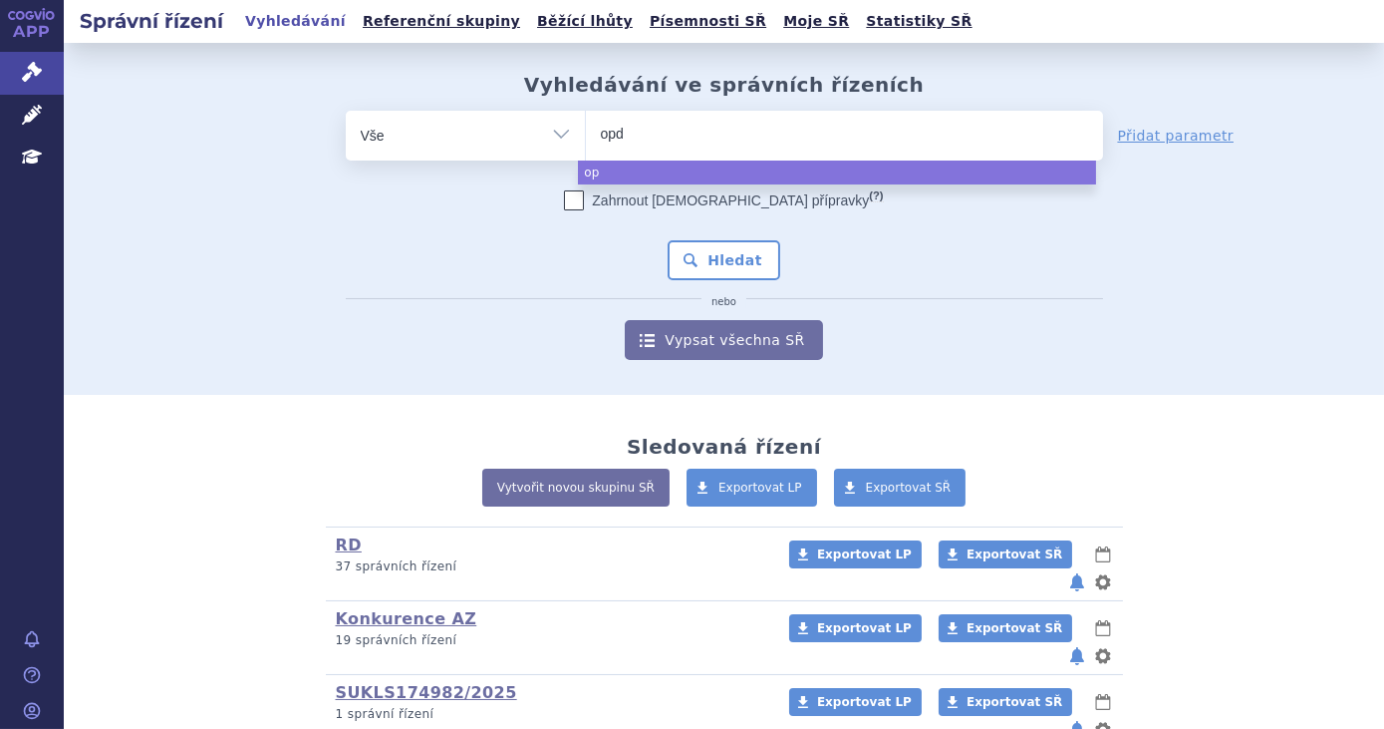
type input "opdi"
type input "[MEDICAL_DATA]"
select select "[MEDICAL_DATA]"
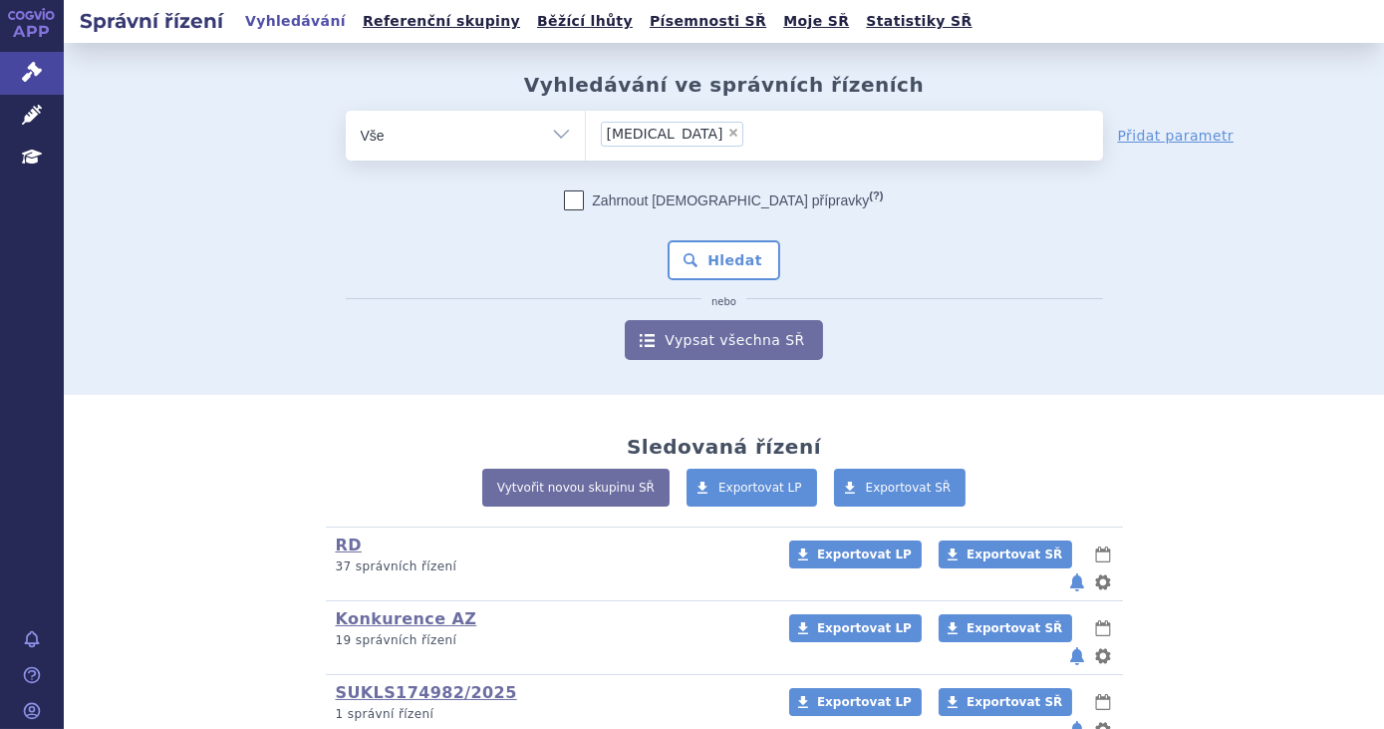
click at [720, 280] on div "Zahrnout [DEMOGRAPHIC_DATA] přípravky (?) * Pozor, hledání dle vyhledávacího pa…" at bounding box center [725, 274] width 758 height 169
click at [723, 264] on button "Hledat" at bounding box center [724, 260] width 113 height 40
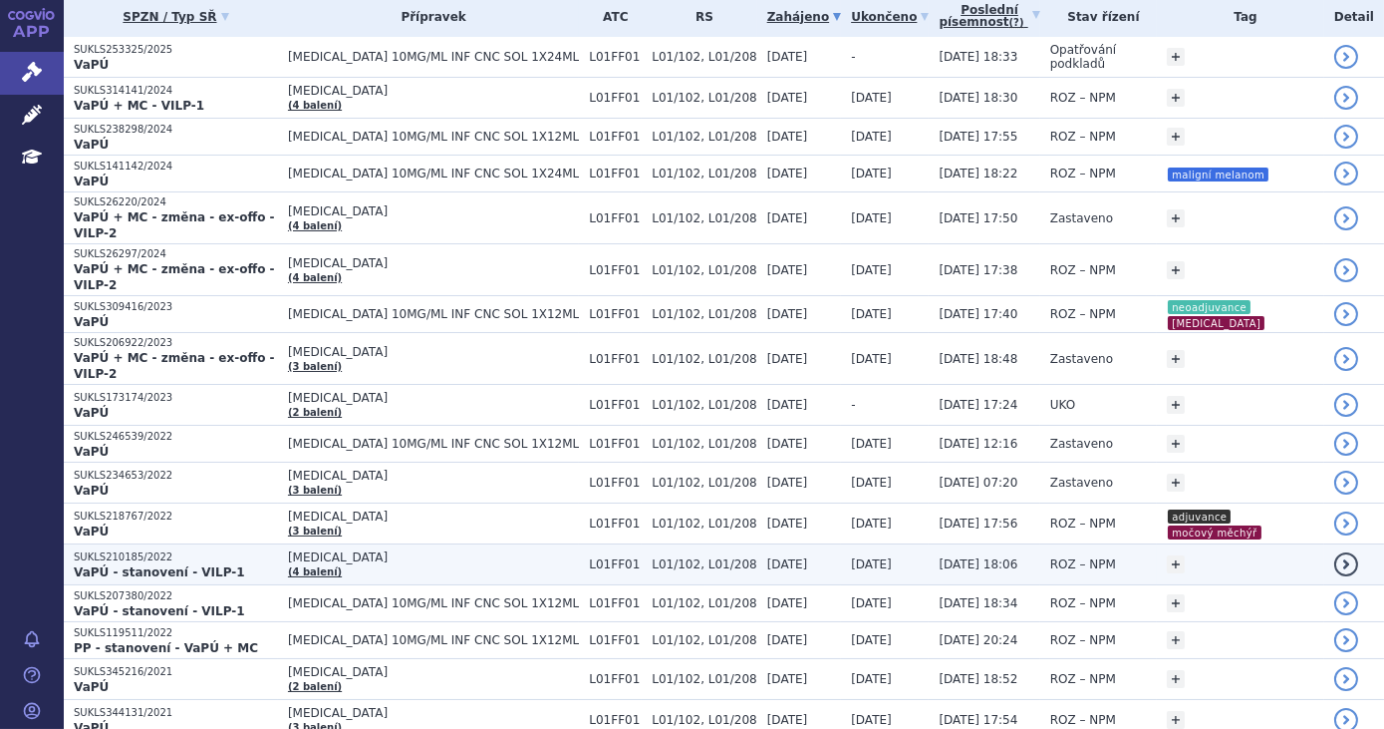
scroll to position [362, 0]
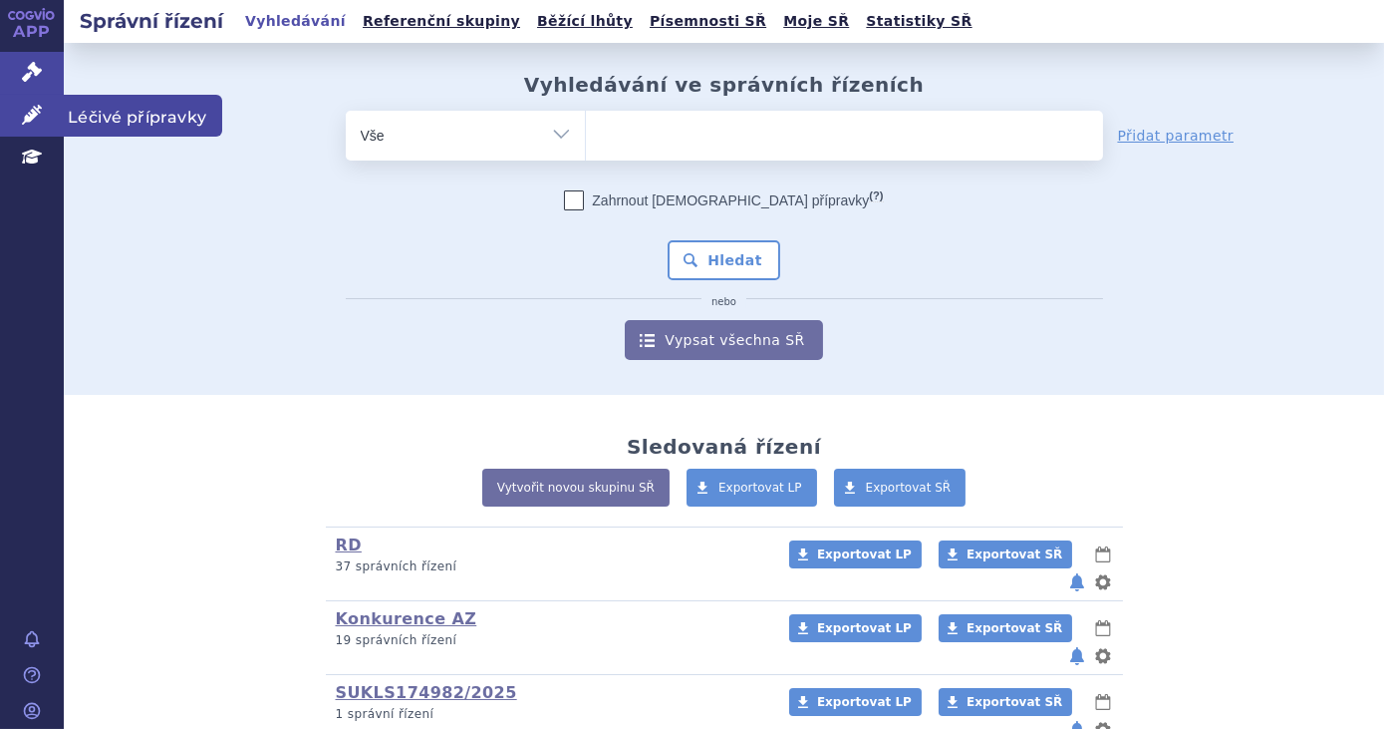
click at [32, 113] on icon at bounding box center [32, 115] width 20 height 20
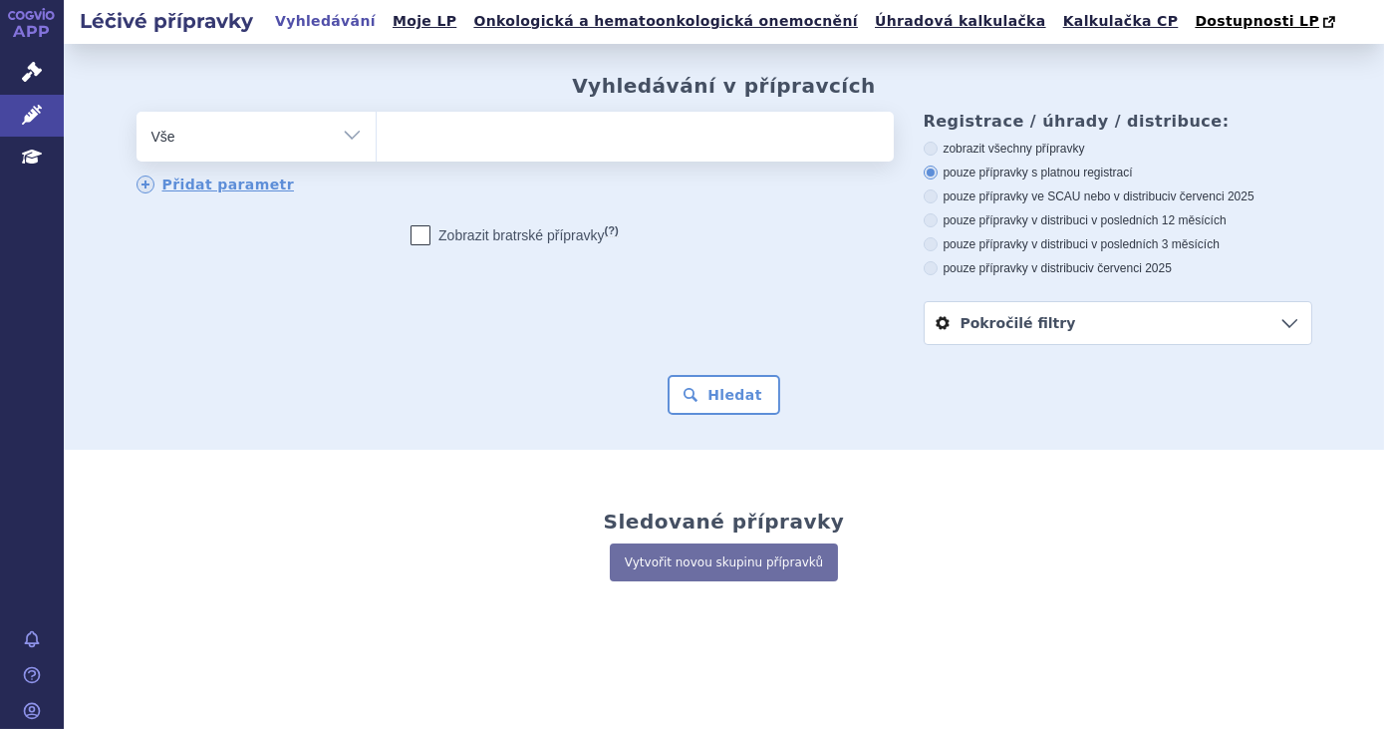
click at [679, 152] on ul at bounding box center [635, 133] width 517 height 42
click at [377, 152] on select at bounding box center [376, 136] width 1 height 50
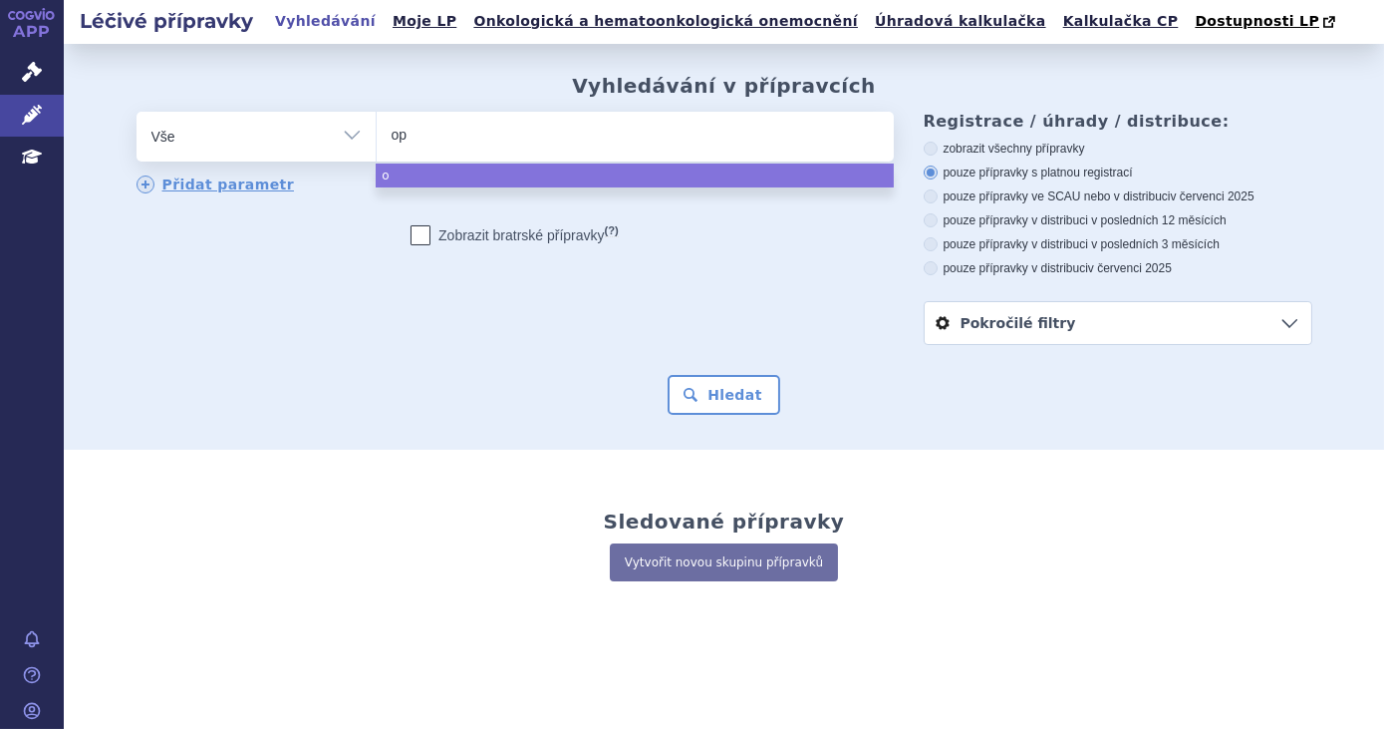
type input "opd"
type input "opdiv"
type input "[MEDICAL_DATA]"
select select "[MEDICAL_DATA]"
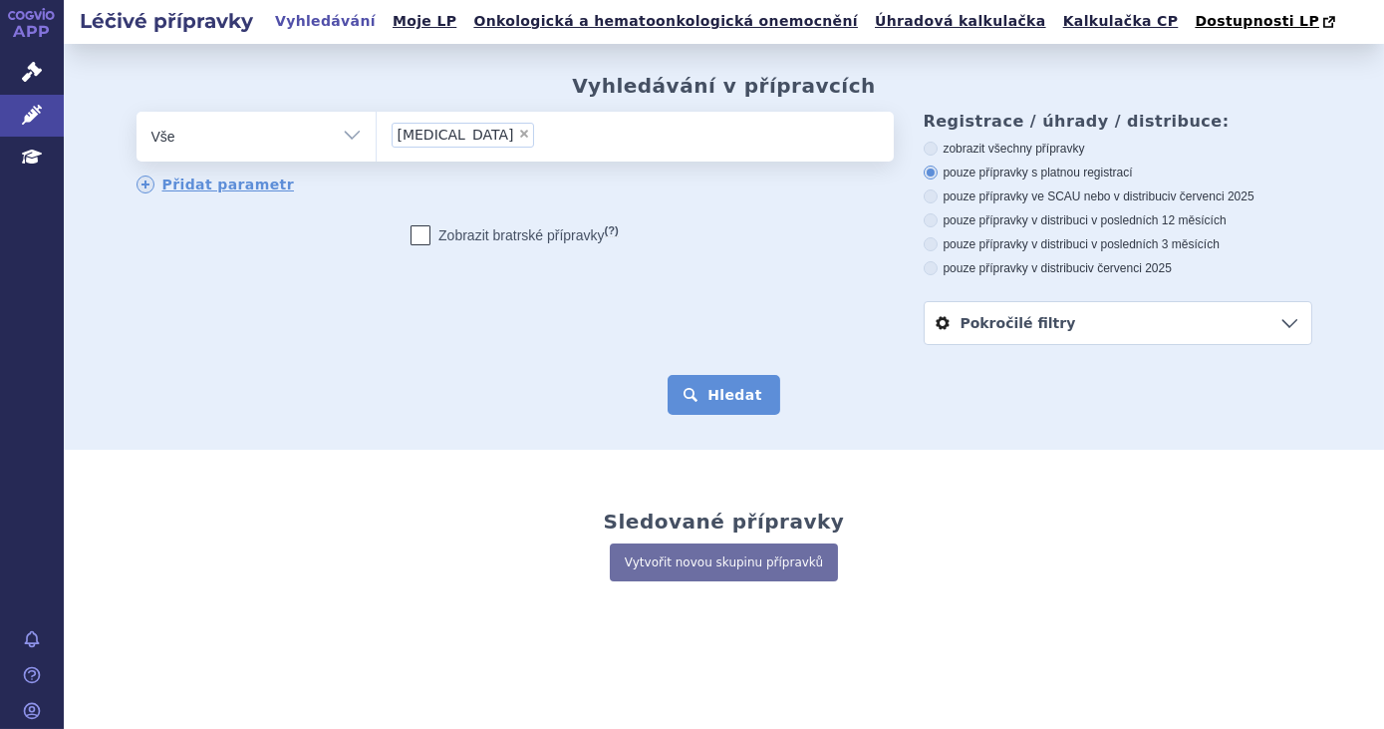
click at [694, 411] on button "Hledat" at bounding box center [724, 395] width 113 height 40
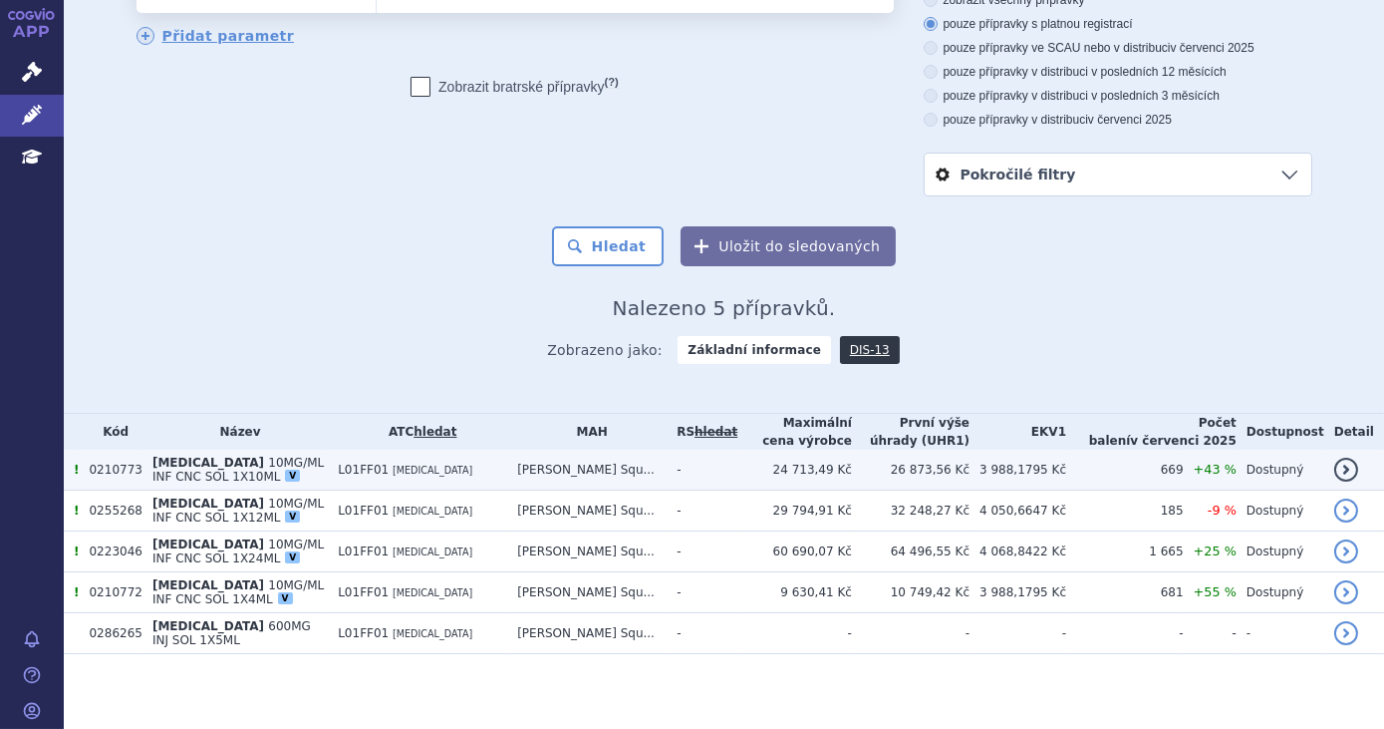
scroll to position [149, 0]
click at [709, 471] on td "-" at bounding box center [702, 470] width 71 height 41
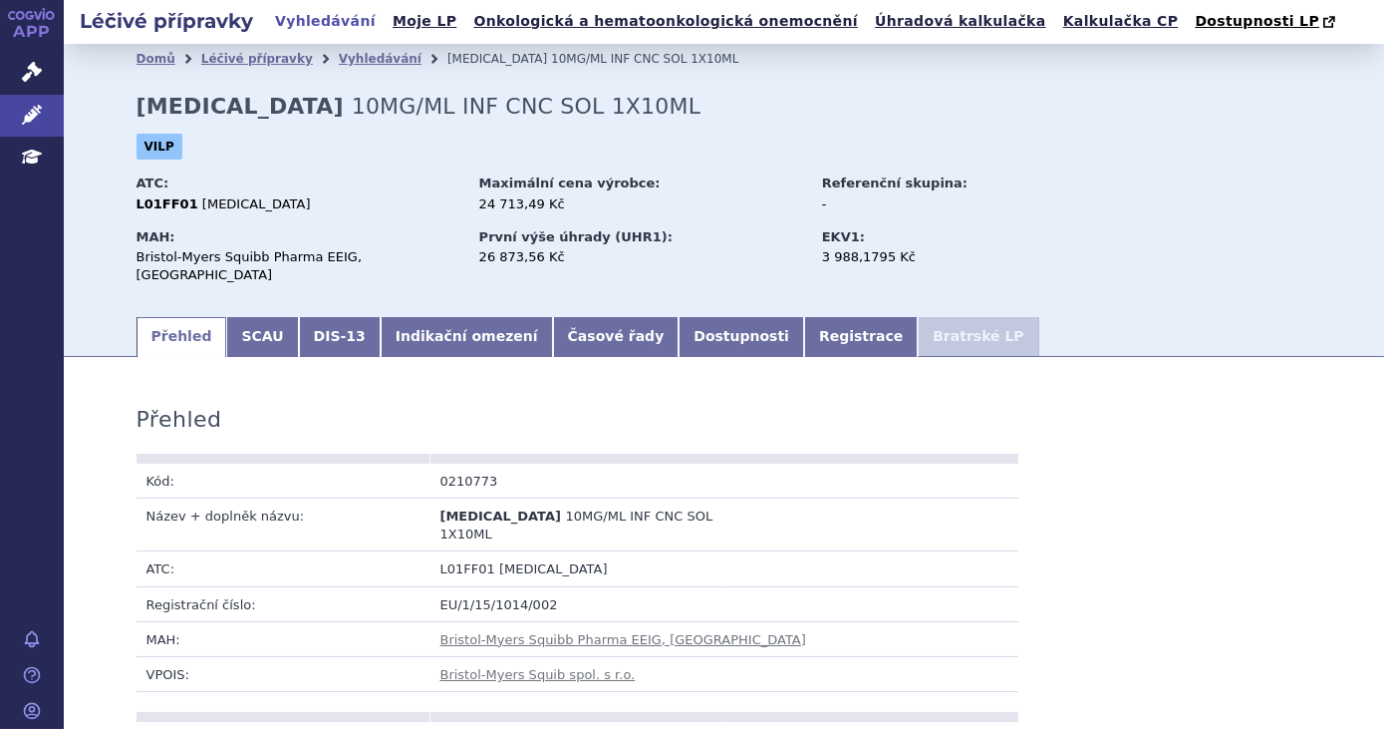
click at [465, 325] on link "Indikační omezení" at bounding box center [467, 337] width 172 height 40
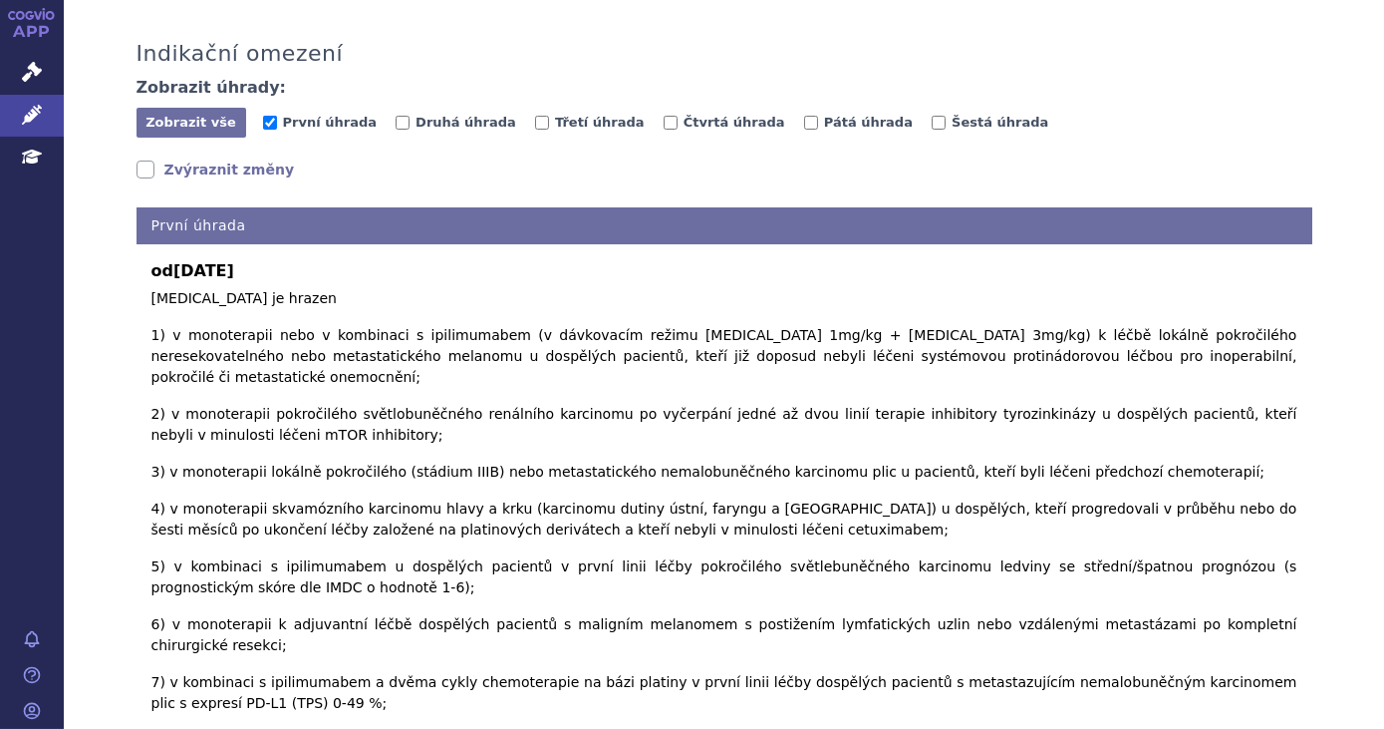
scroll to position [453, 0]
